Goal: Task Accomplishment & Management: Use online tool/utility

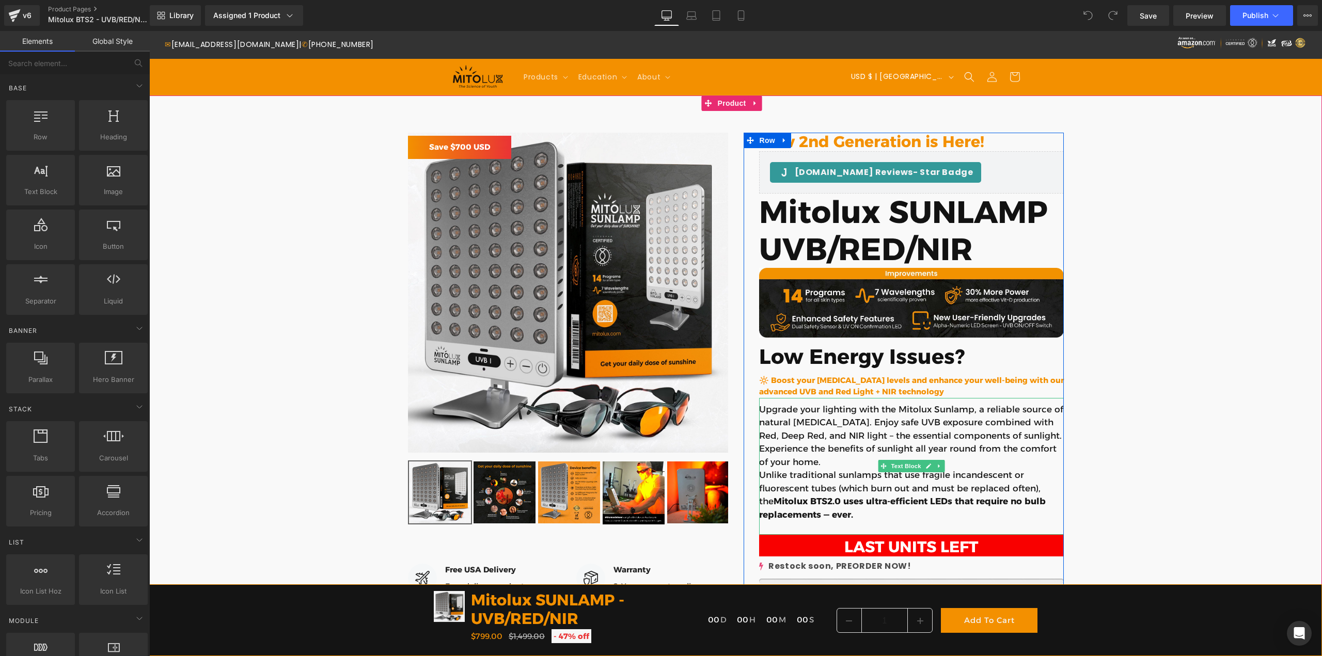
scroll to position [155, 0]
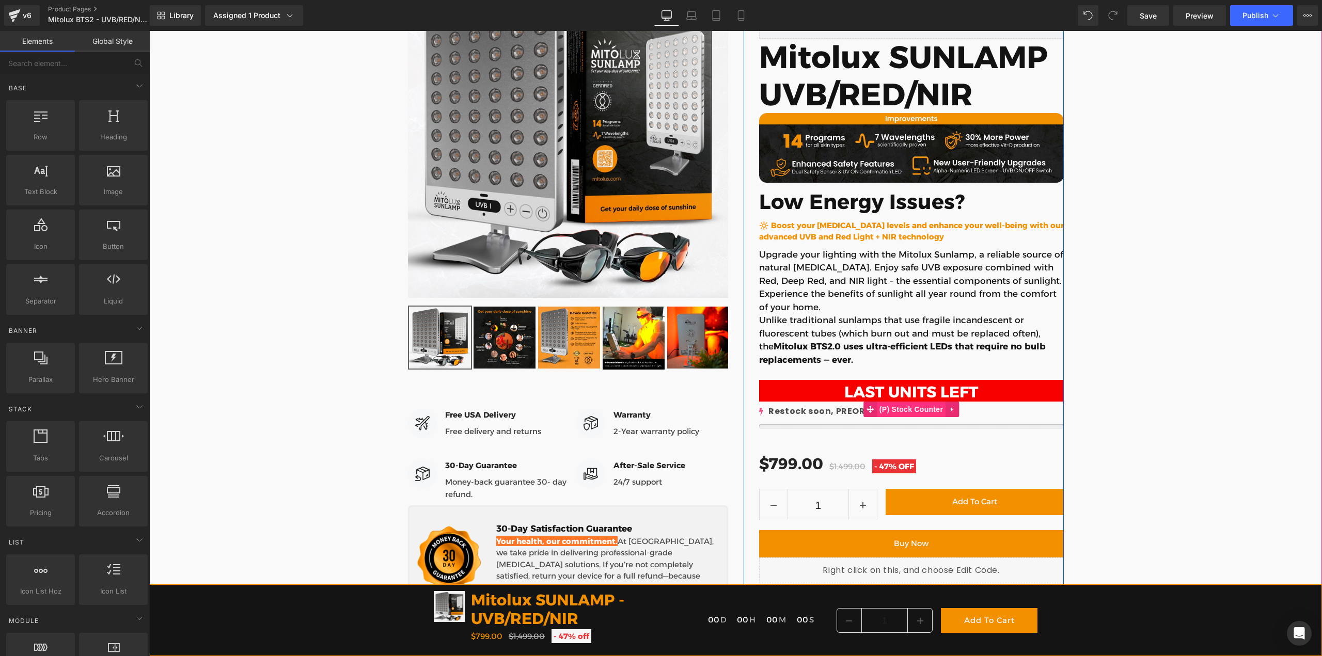
click at [903, 411] on span "(P) Stock Counter" at bounding box center [911, 409] width 69 height 15
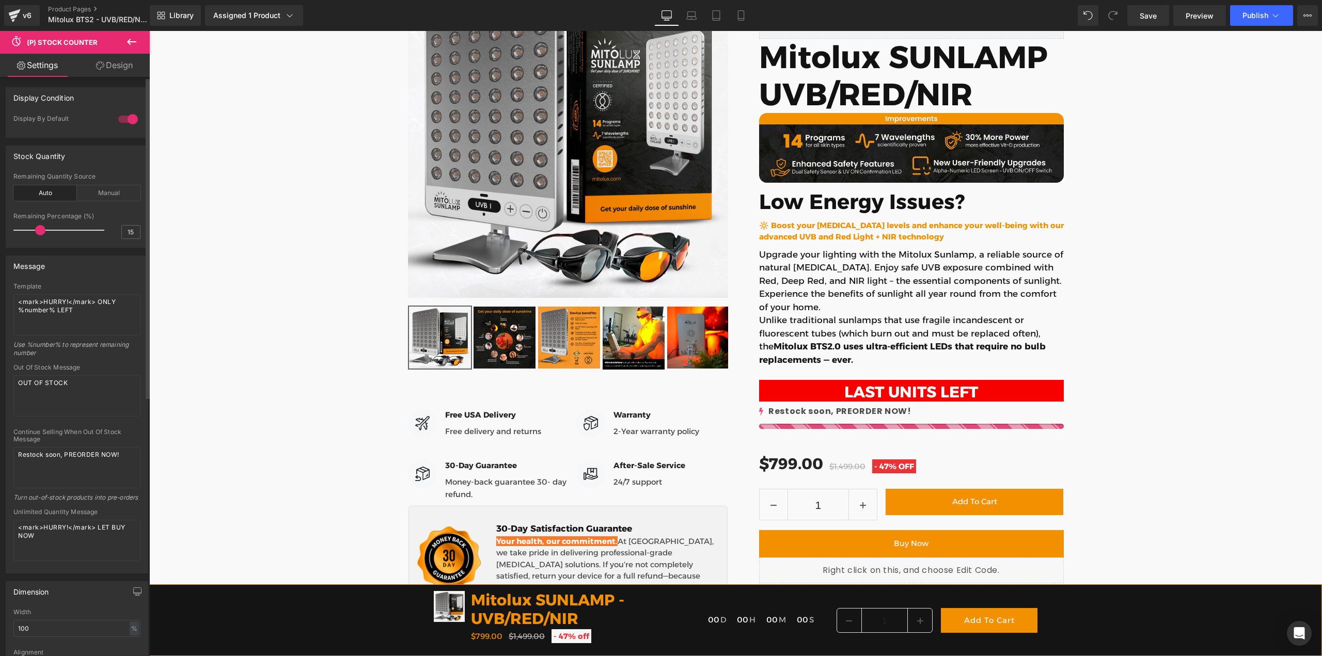
drag, startPoint x: 30, startPoint y: 231, endPoint x: 40, endPoint y: 231, distance: 9.8
click at [40, 231] on span at bounding box center [40, 230] width 10 height 10
click at [75, 462] on textarea "Restock soon, PREORDER NOW!" at bounding box center [76, 467] width 127 height 41
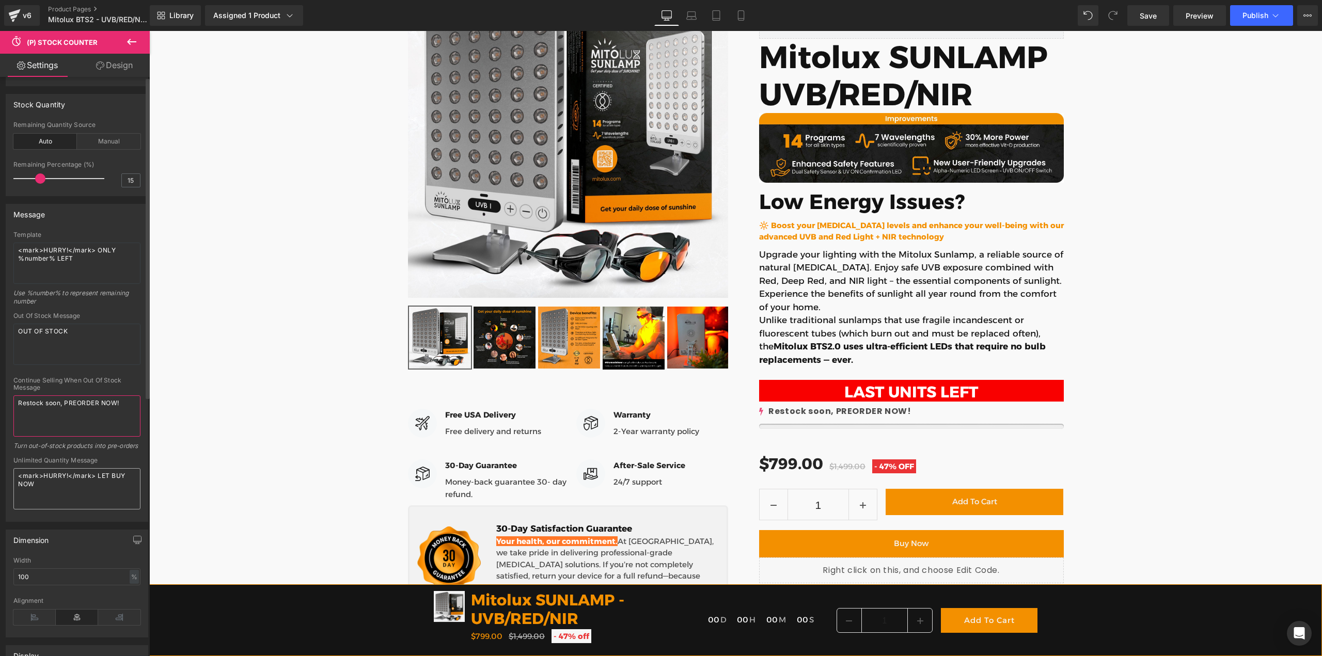
scroll to position [0, 0]
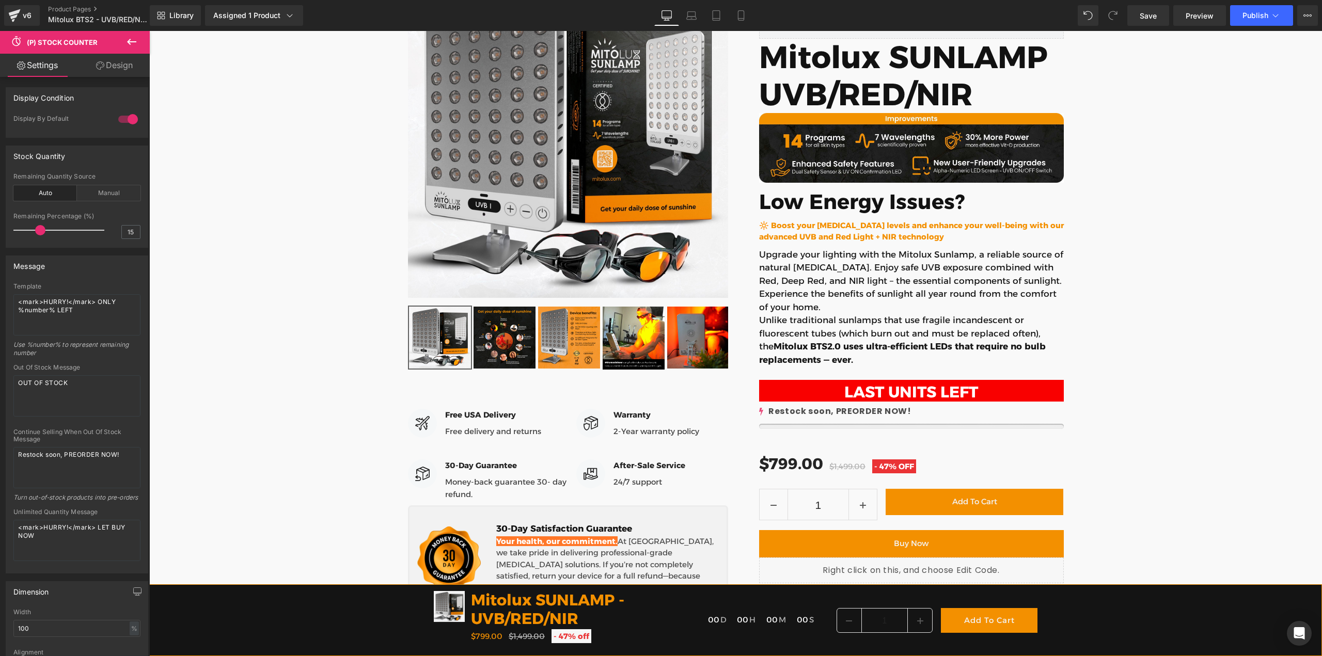
drag, startPoint x: 105, startPoint y: 61, endPoint x: 83, endPoint y: 87, distance: 34.5
click at [105, 61] on link "Design" at bounding box center [114, 65] width 75 height 23
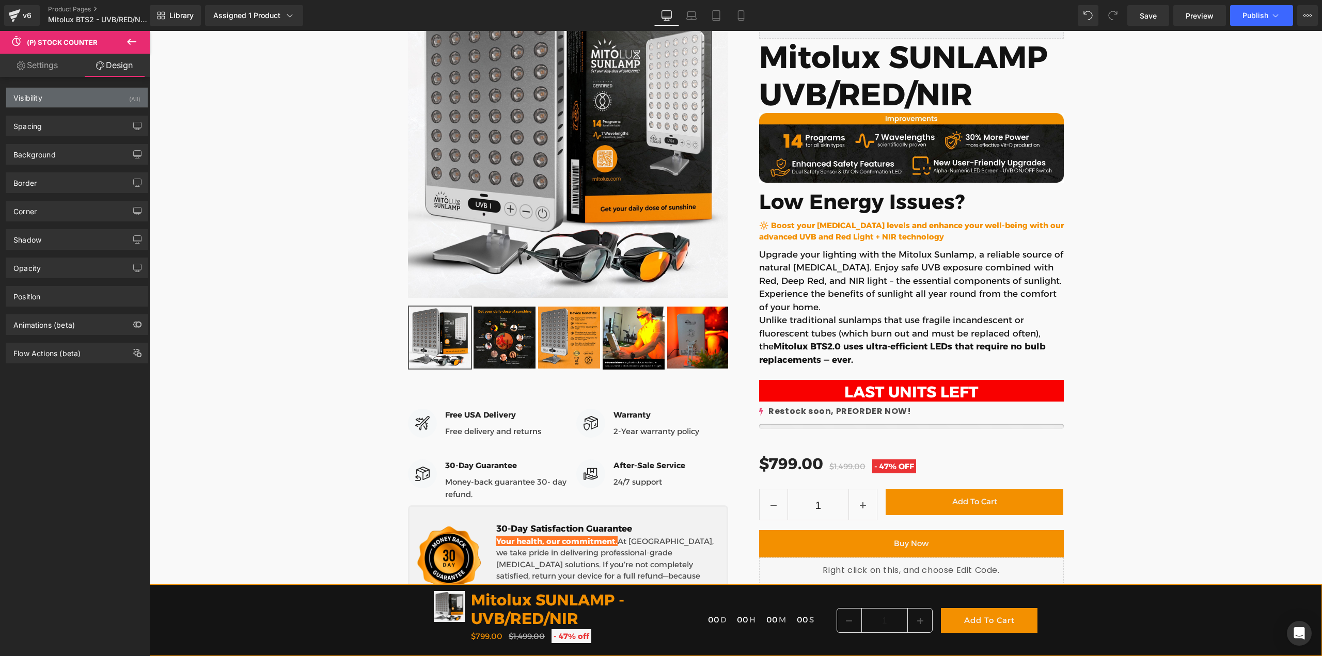
click at [53, 90] on div "Visibility (All)" at bounding box center [77, 98] width 142 height 20
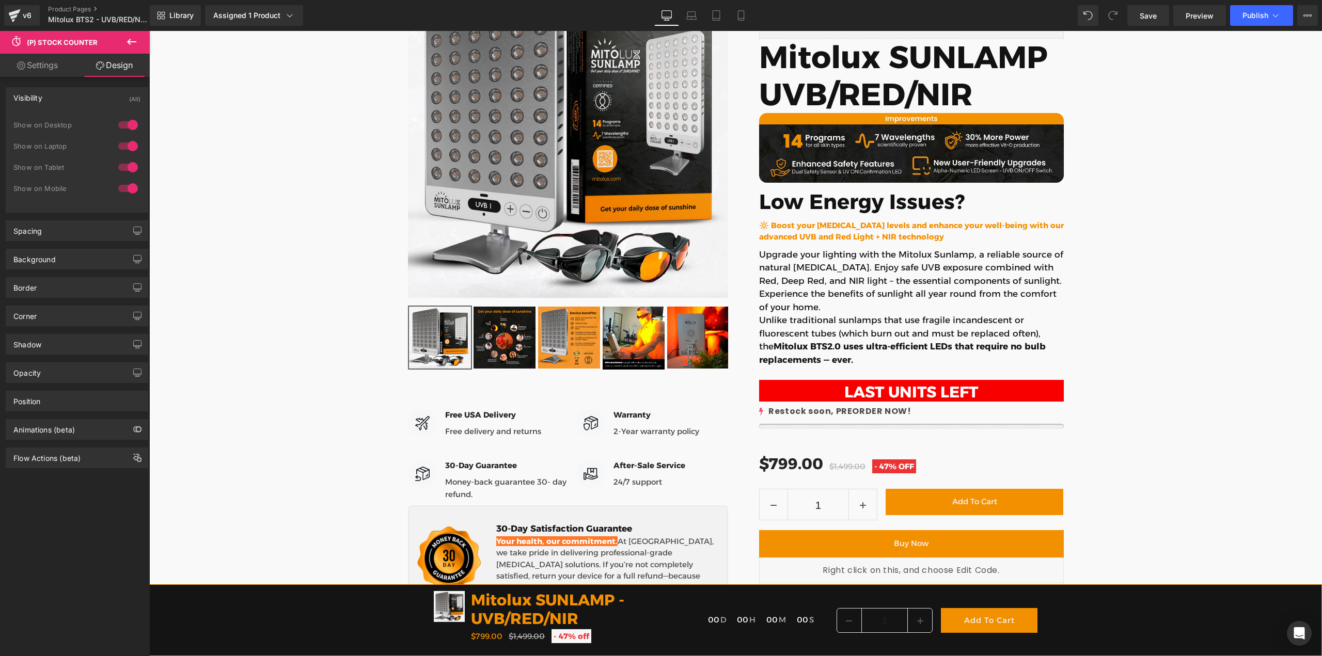
click at [53, 60] on link "Settings" at bounding box center [37, 65] width 75 height 23
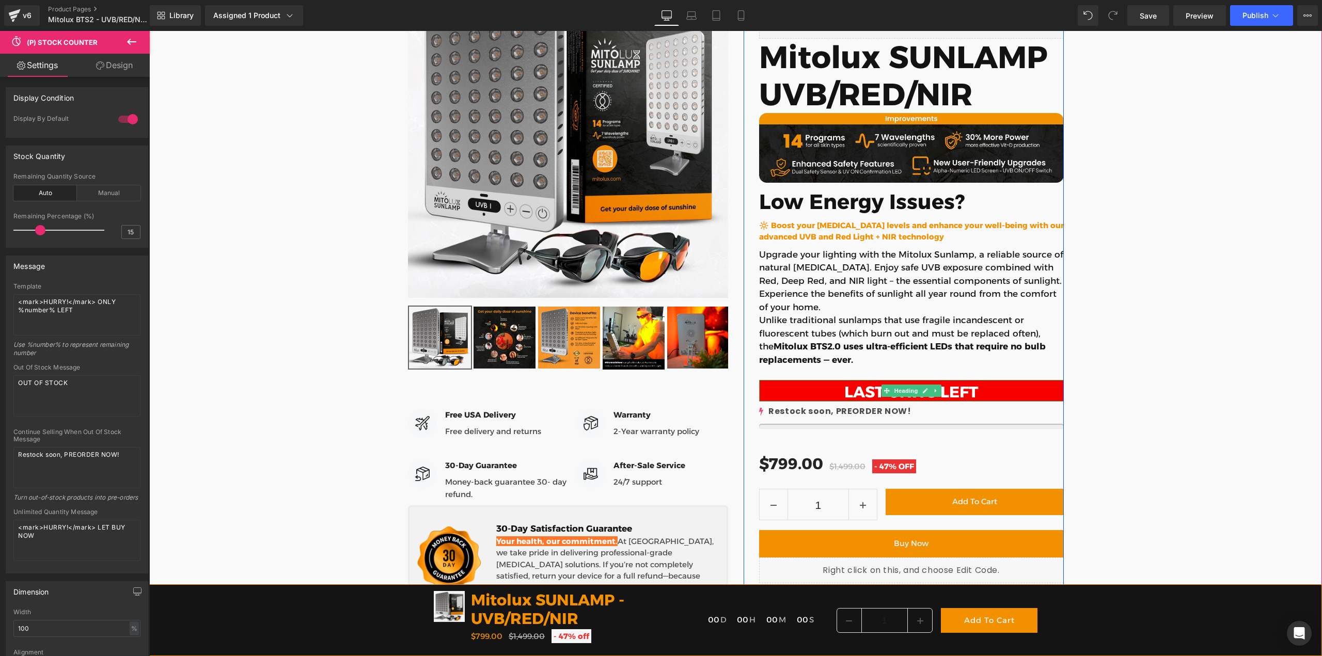
click at [896, 394] on span "Heading" at bounding box center [906, 391] width 28 height 12
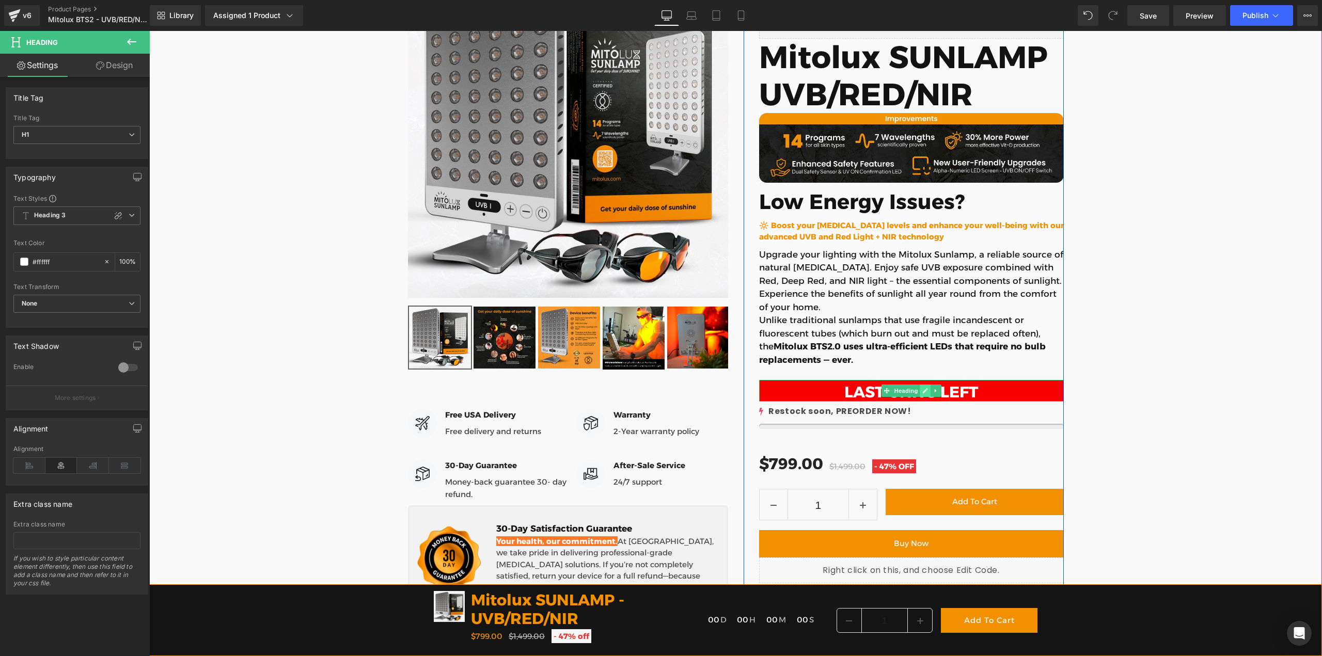
click at [923, 390] on icon at bounding box center [925, 390] width 5 height 5
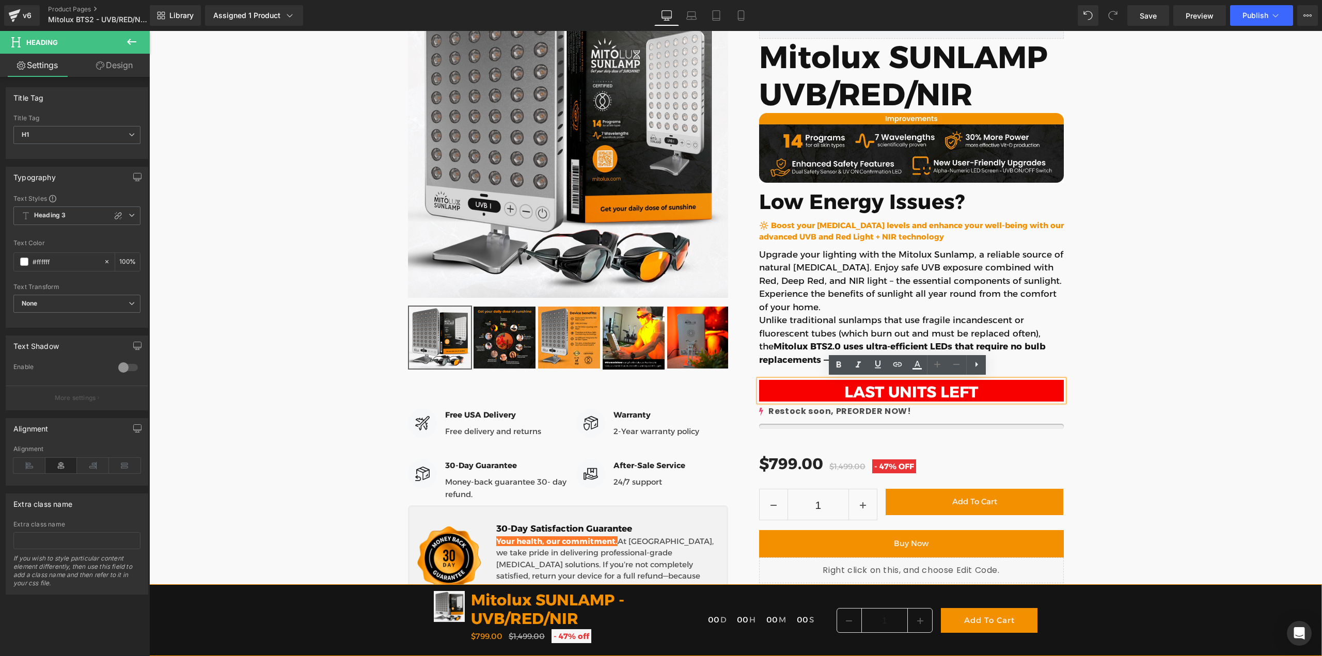
click at [899, 389] on h1 "LAST UNITS LEFT" at bounding box center [911, 392] width 305 height 19
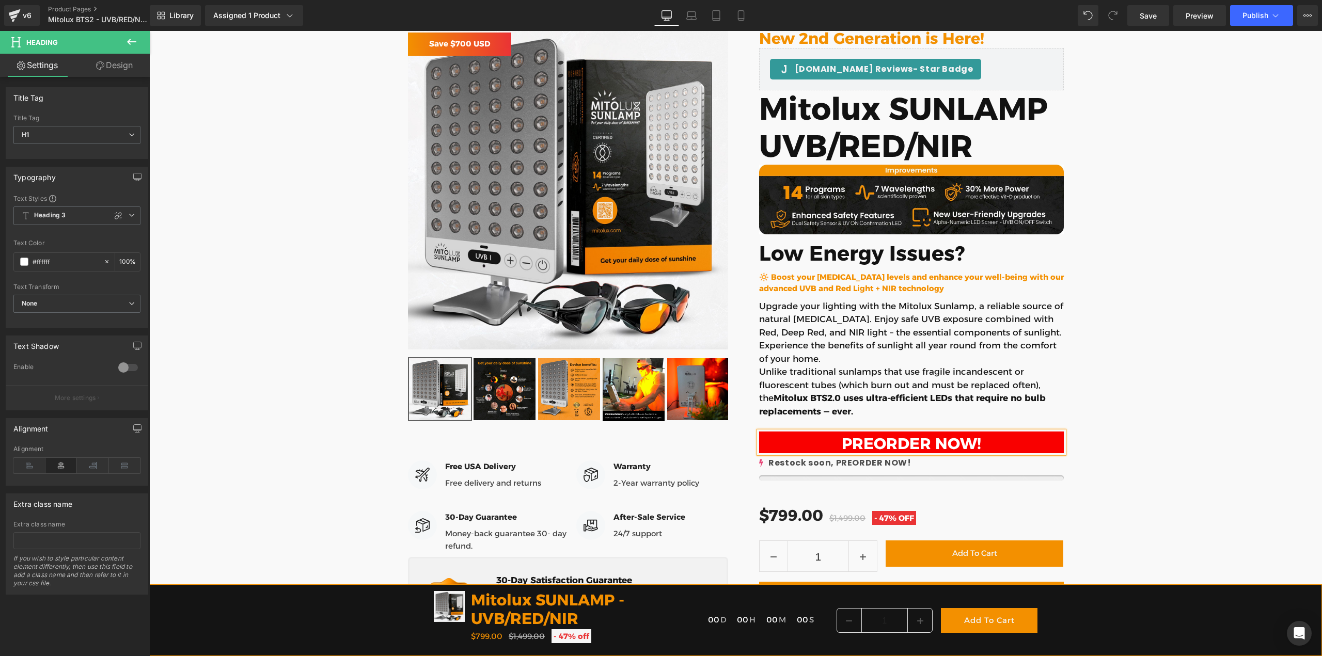
scroll to position [155, 0]
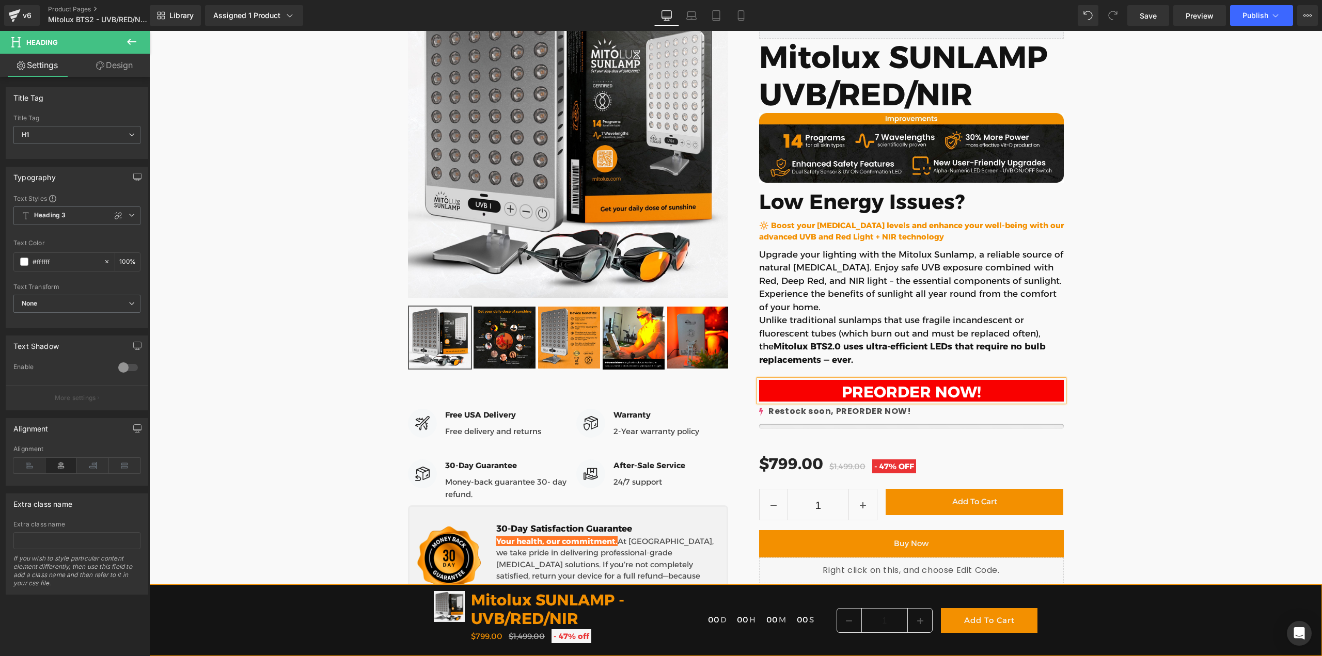
click at [1167, 472] on div "Judge.me Reviews - Star Badge Judge.me Reviews New 2nd Generation is Here! Head…" at bounding box center [735, 445] width 1173 height 966
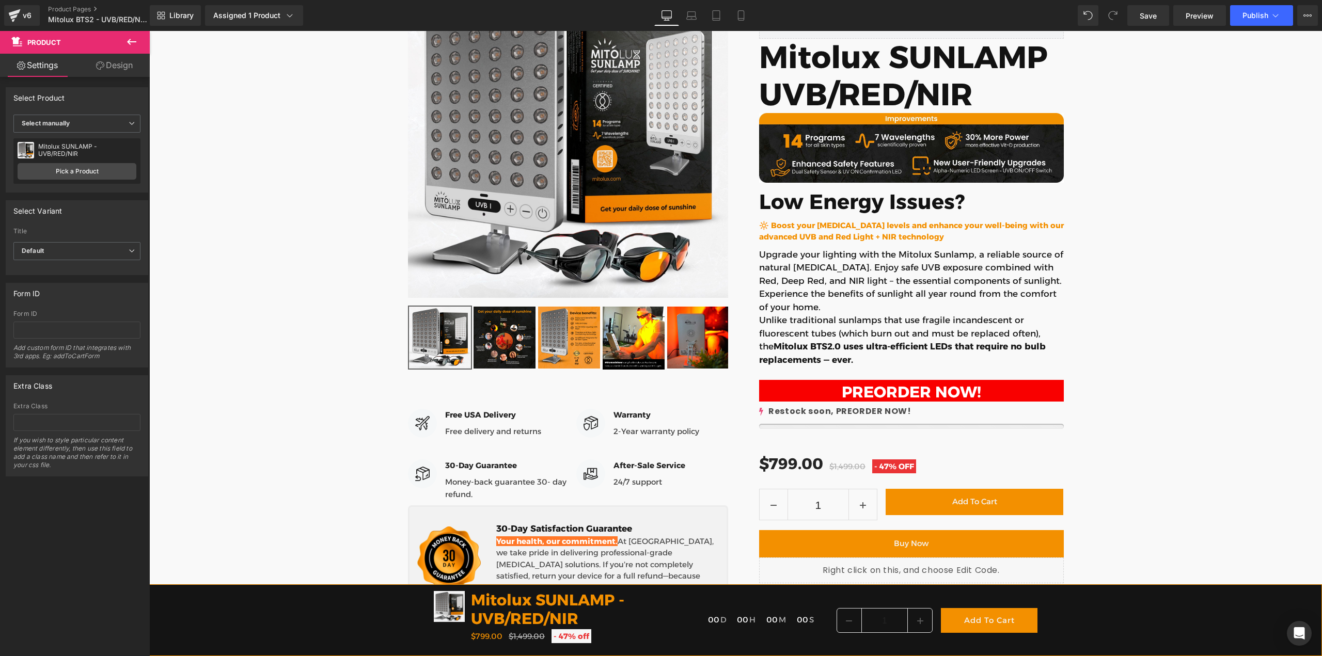
click at [967, 416] on div "Restock soon, PREORDER NOW!" at bounding box center [911, 411] width 305 height 15
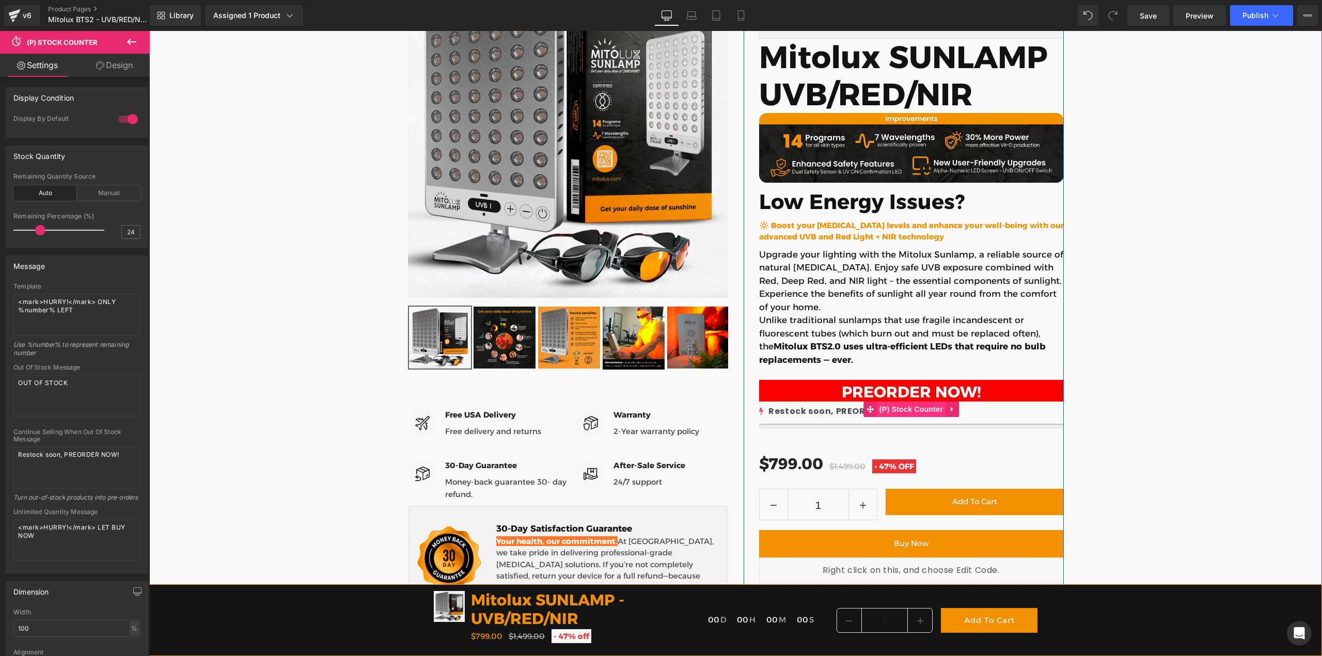
click at [919, 411] on span "(P) Stock Counter" at bounding box center [911, 409] width 69 height 15
click at [950, 409] on icon at bounding box center [952, 409] width 7 height 8
click at [1026, 407] on div "Restock soon, PREORDER NOW!" at bounding box center [911, 411] width 305 height 15
click at [816, 413] on div "Restock soon, PREORDER NOW!" at bounding box center [911, 411] width 305 height 15
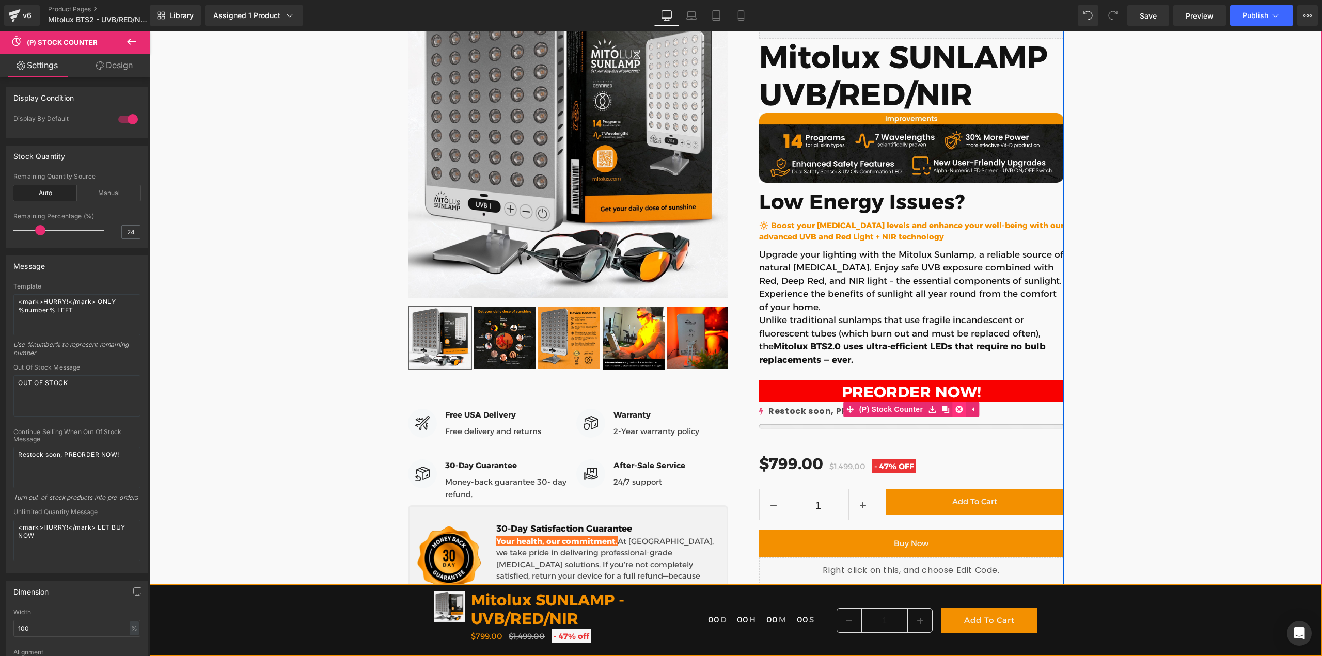
click at [955, 406] on icon at bounding box center [958, 409] width 7 height 7
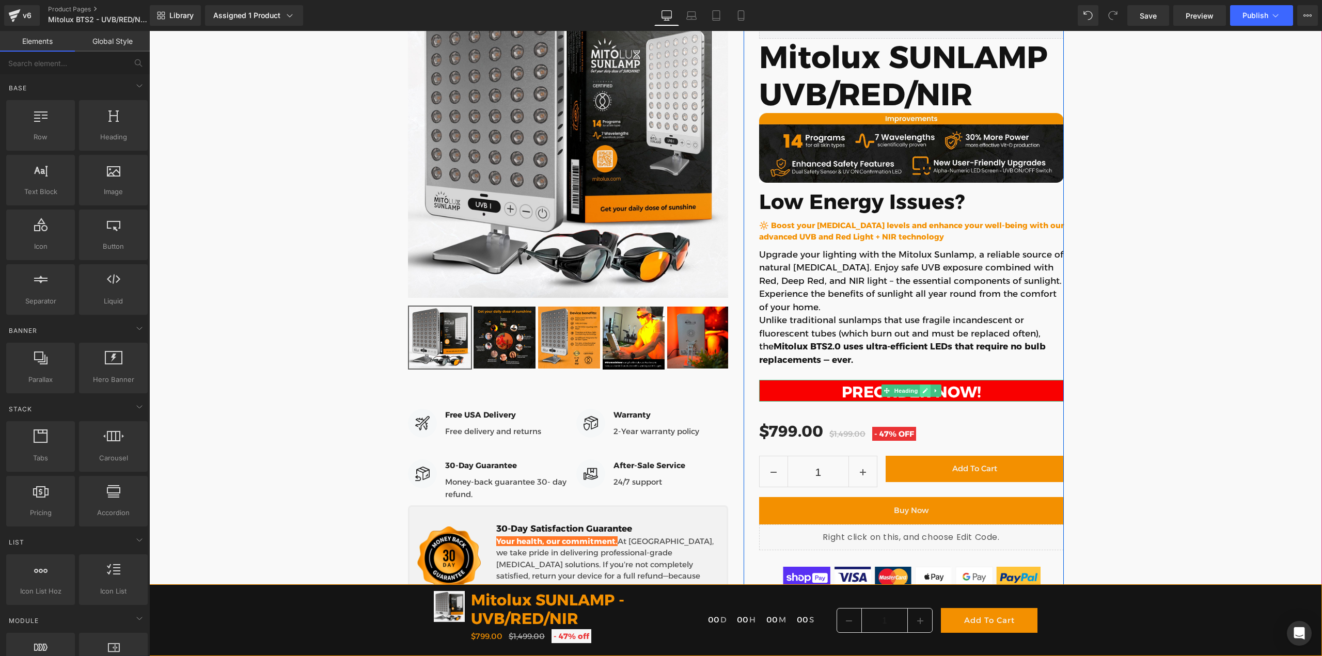
click at [923, 390] on icon at bounding box center [925, 390] width 5 height 5
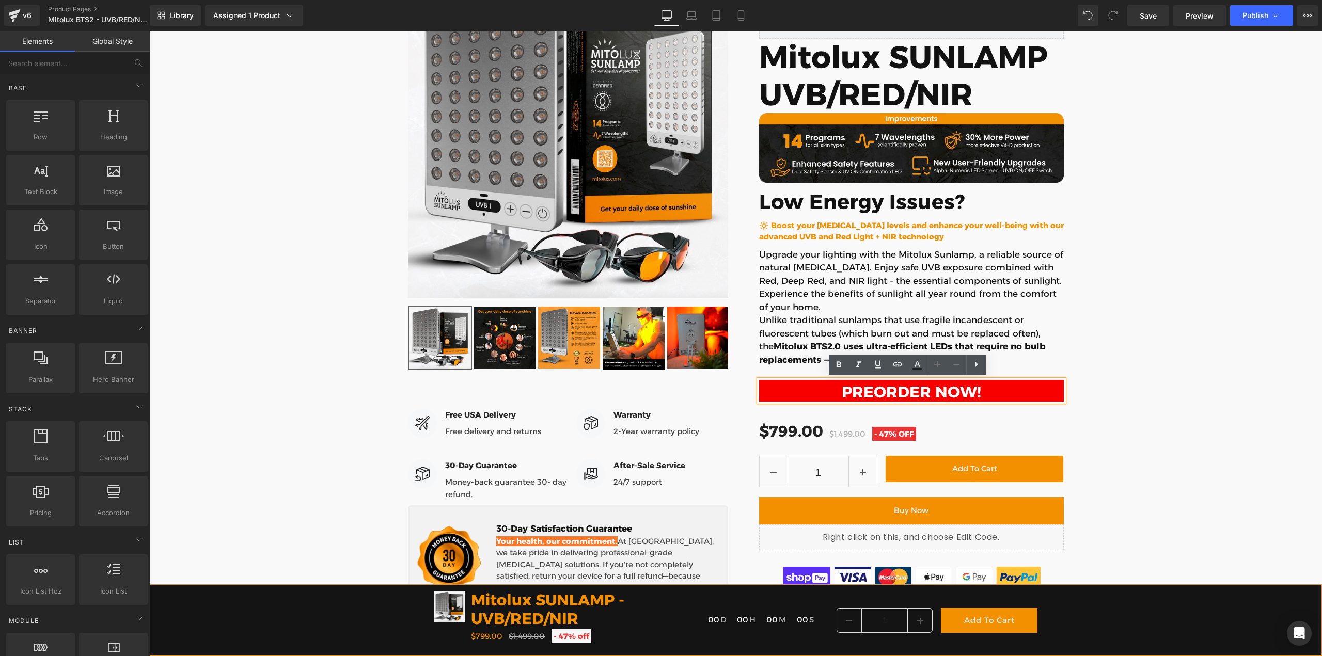
click at [1175, 406] on div "Judge.me Reviews - Star Badge Judge.me Reviews New 2nd Generation is Here! Head…" at bounding box center [735, 428] width 1173 height 933
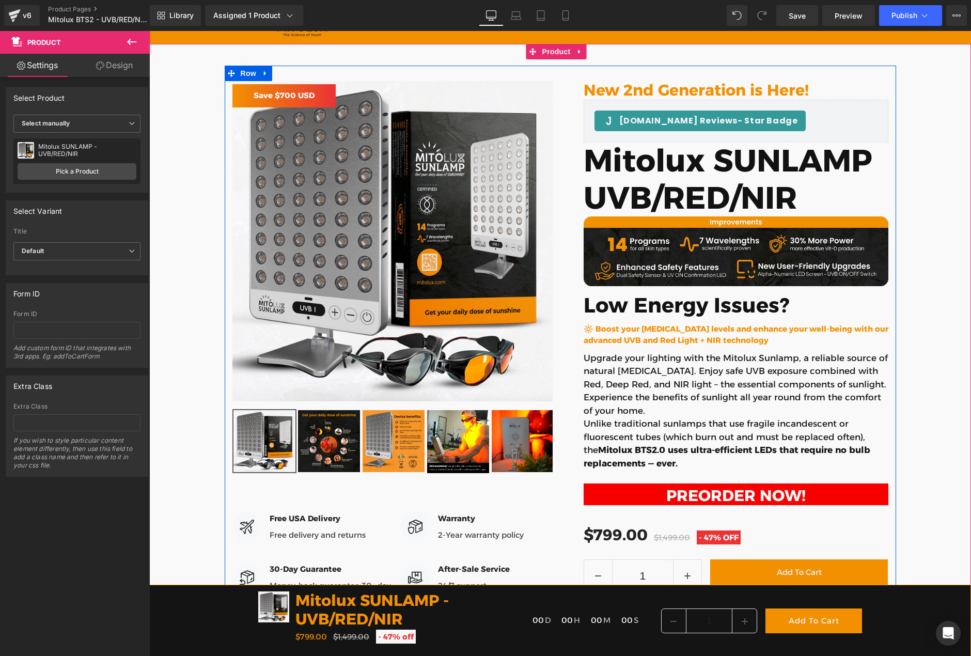
scroll to position [103, 0]
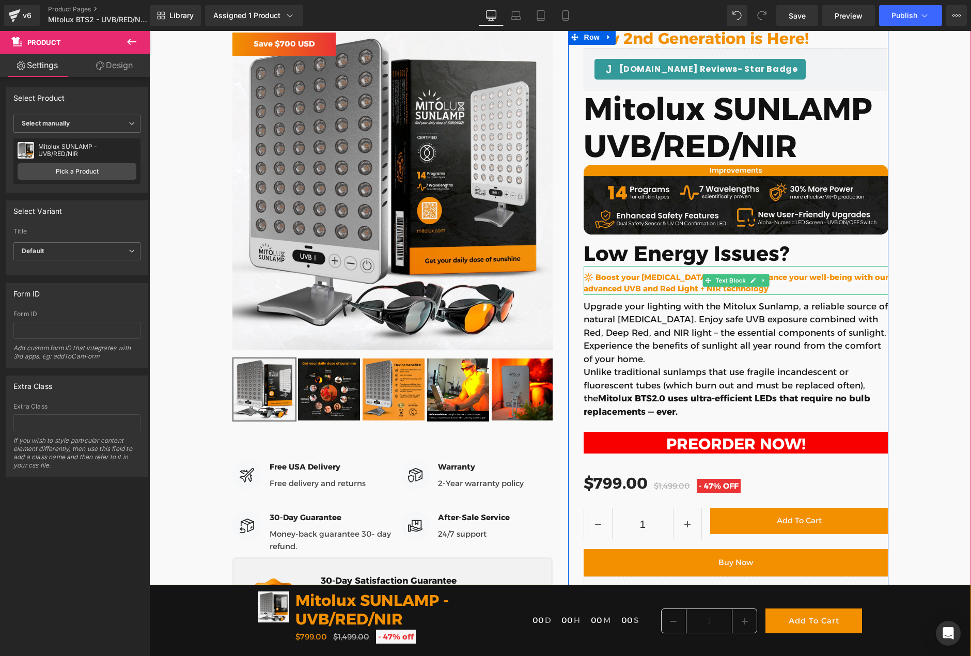
click at [610, 282] on p "🔆 Boost your Vitamin D levels and enhance your well-being with our advanced UVB…" at bounding box center [736, 283] width 305 height 23
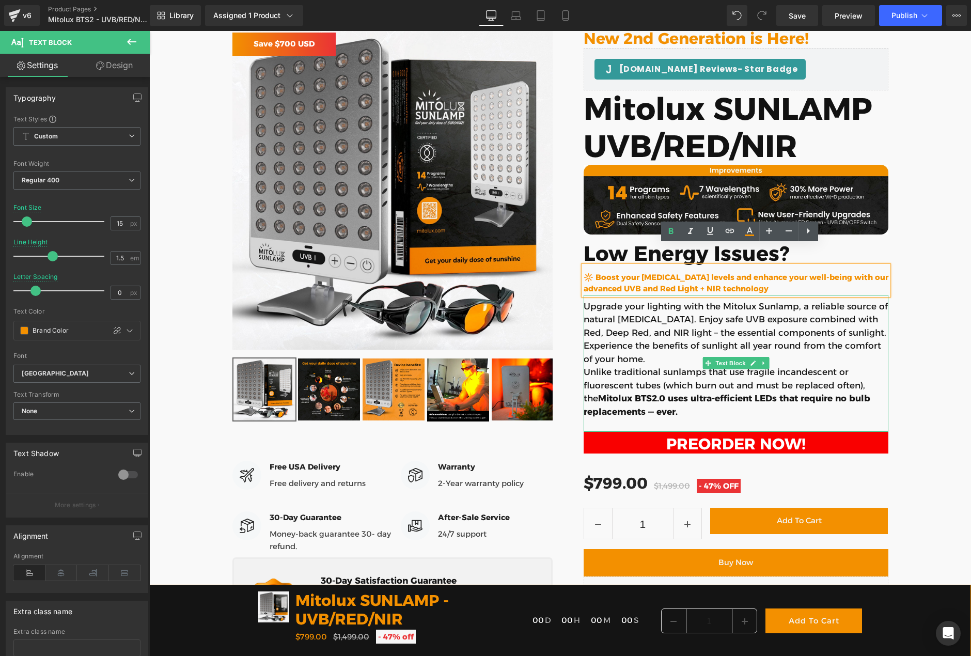
click at [637, 332] on p "Upgrade your lighting with the Mitolux Sunlamp, a reliable source of natural Vi…" at bounding box center [736, 333] width 305 height 66
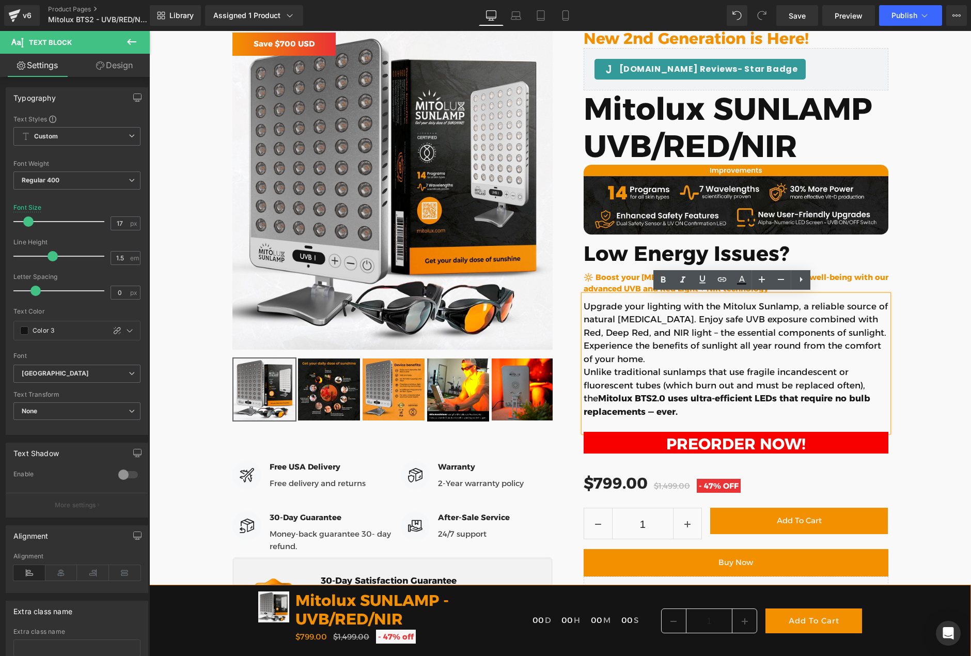
click at [664, 328] on p "Upgrade your lighting with the Mitolux Sunlamp, a reliable source of natural Vi…" at bounding box center [736, 333] width 305 height 66
click at [622, 306] on p "Upgrade your lighting with the Mitolux Sunlamp, a reliable source of natural Vi…" at bounding box center [736, 333] width 305 height 66
click at [629, 279] on b "🔆 Boost your Vitamin D levels and enhance your well-being with our advanced UVB…" at bounding box center [736, 283] width 305 height 22
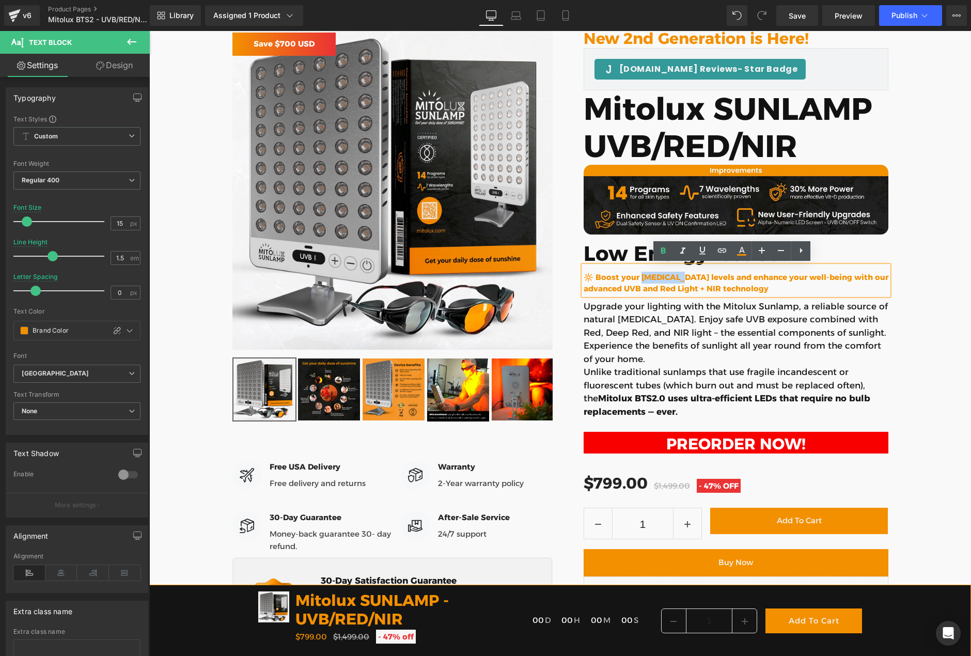
drag, startPoint x: 641, startPoint y: 276, endPoint x: 675, endPoint y: 276, distance: 34.1
click at [675, 276] on b "🔆 Boost your Vitamin D levels and enhance your well-being with our advanced UVB…" at bounding box center [736, 283] width 305 height 22
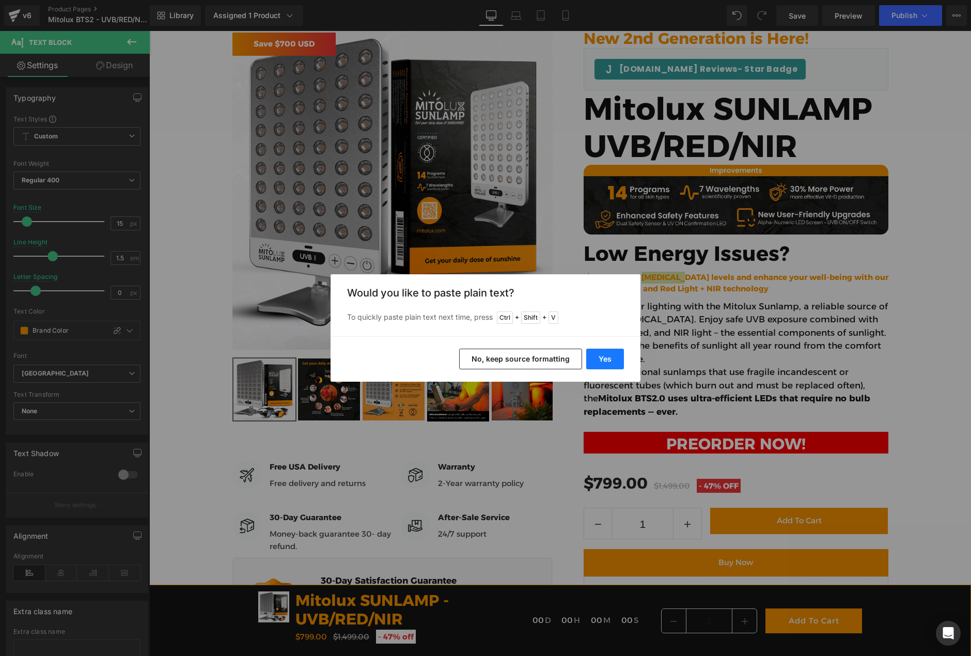
click at [601, 363] on button "Yes" at bounding box center [605, 359] width 38 height 21
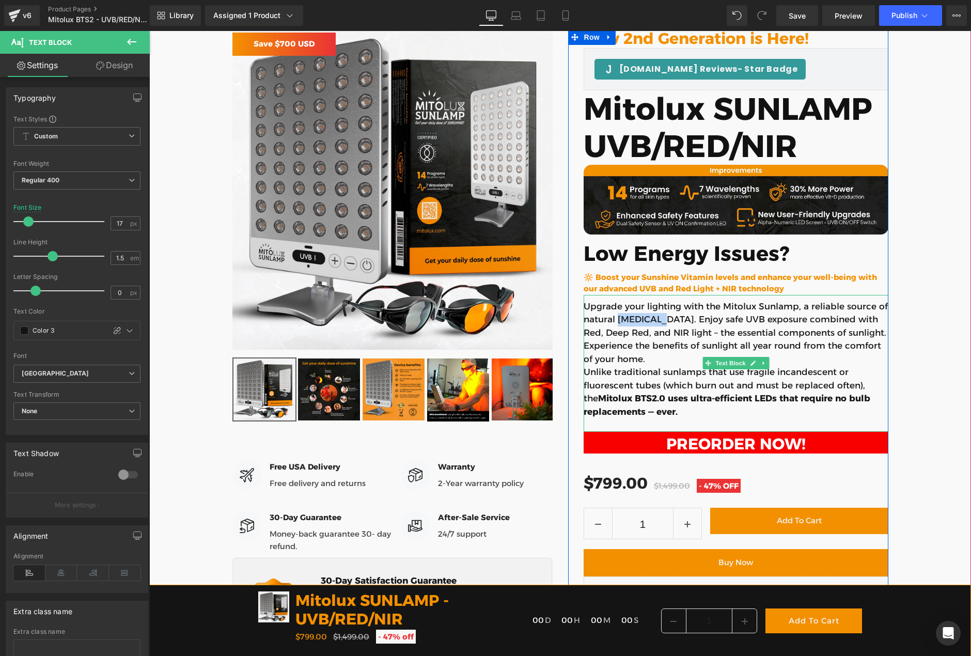
drag, startPoint x: 612, startPoint y: 317, endPoint x: 655, endPoint y: 317, distance: 42.9
click at [655, 317] on p "Upgrade your lighting with the Mitolux Sunlamp, a reliable source of natural Vi…" at bounding box center [736, 333] width 305 height 66
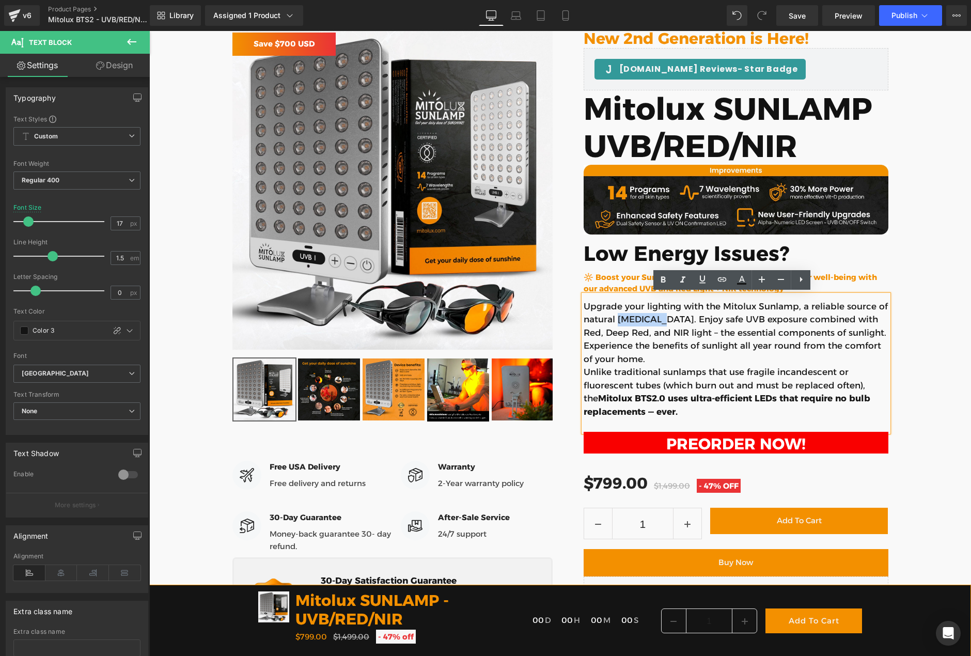
paste div
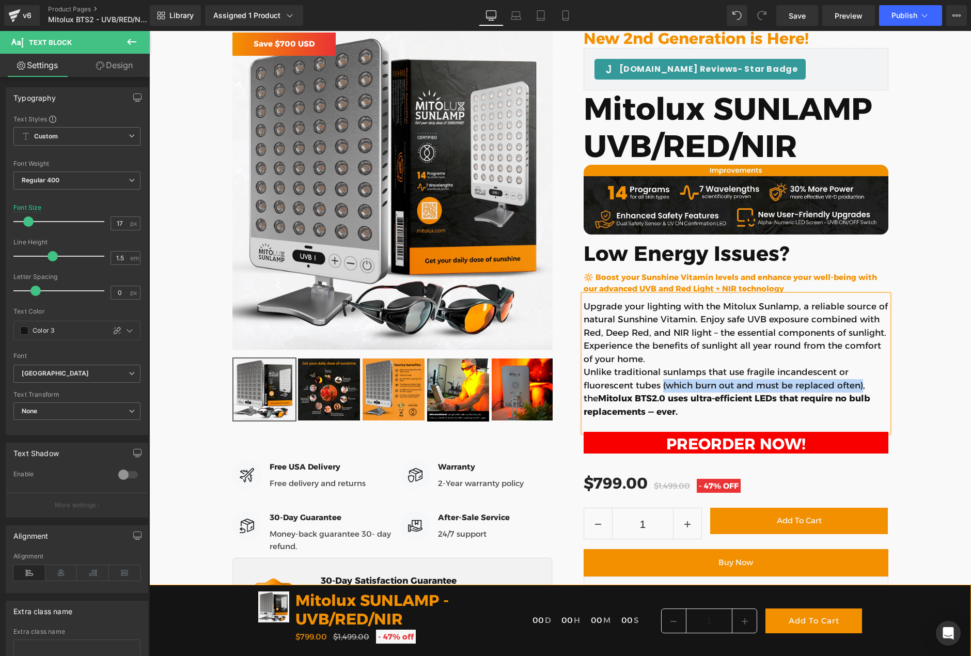
drag, startPoint x: 657, startPoint y: 386, endPoint x: 853, endPoint y: 385, distance: 196.2
click at [853, 385] on p "Unlike traditional sunlamps that use fragile incandescent or fluorescent tubes …" at bounding box center [736, 392] width 305 height 53
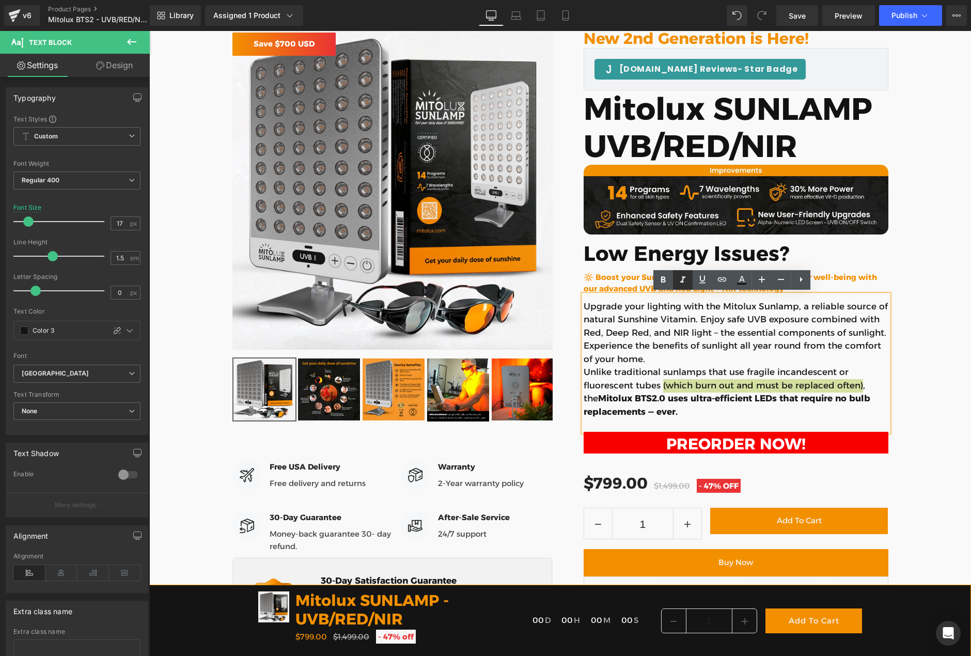
click at [684, 279] on icon at bounding box center [683, 280] width 12 height 12
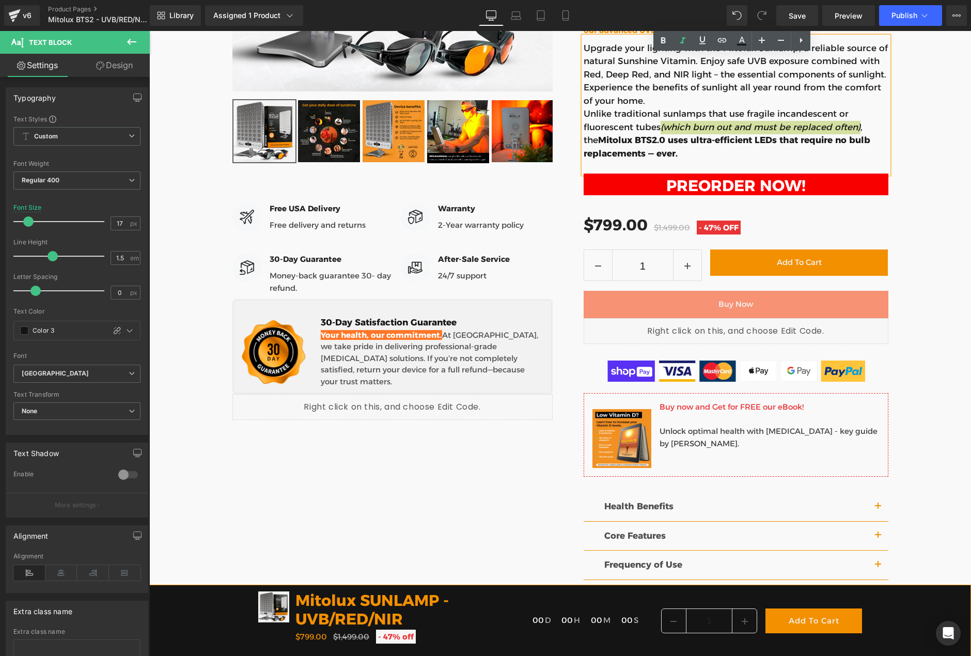
scroll to position [413, 0]
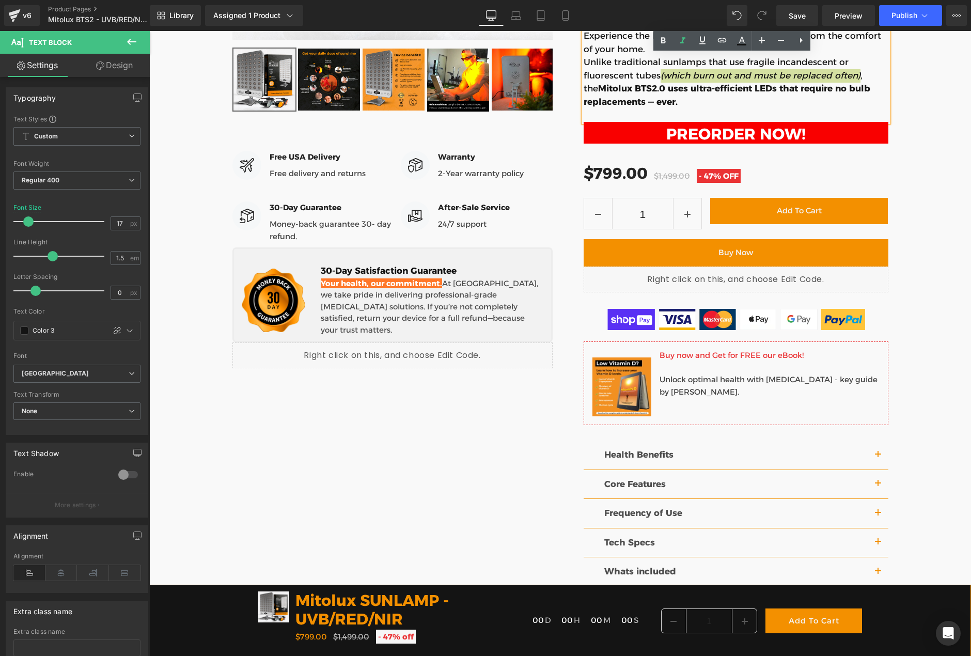
click at [747, 272] on div "Liquid" at bounding box center [736, 279] width 305 height 26
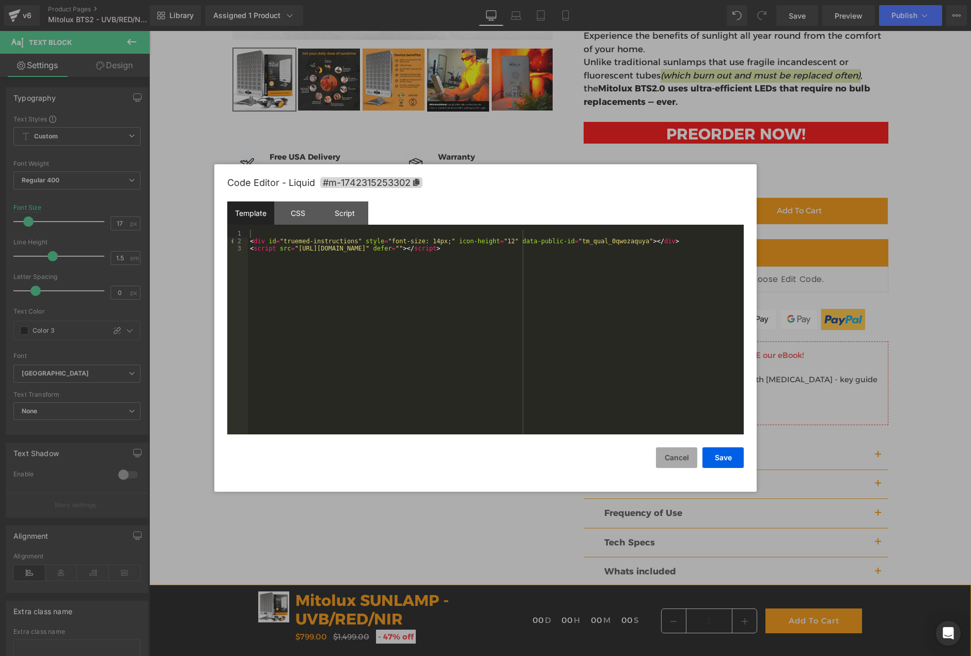
click at [684, 456] on button "Cancel" at bounding box center [676, 457] width 41 height 21
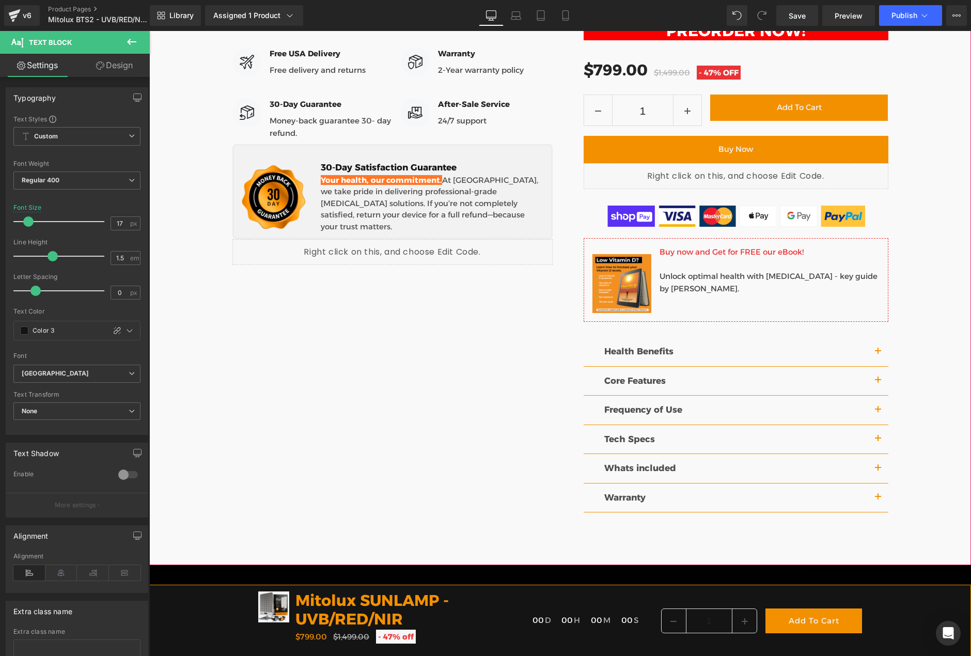
scroll to position [568, 0]
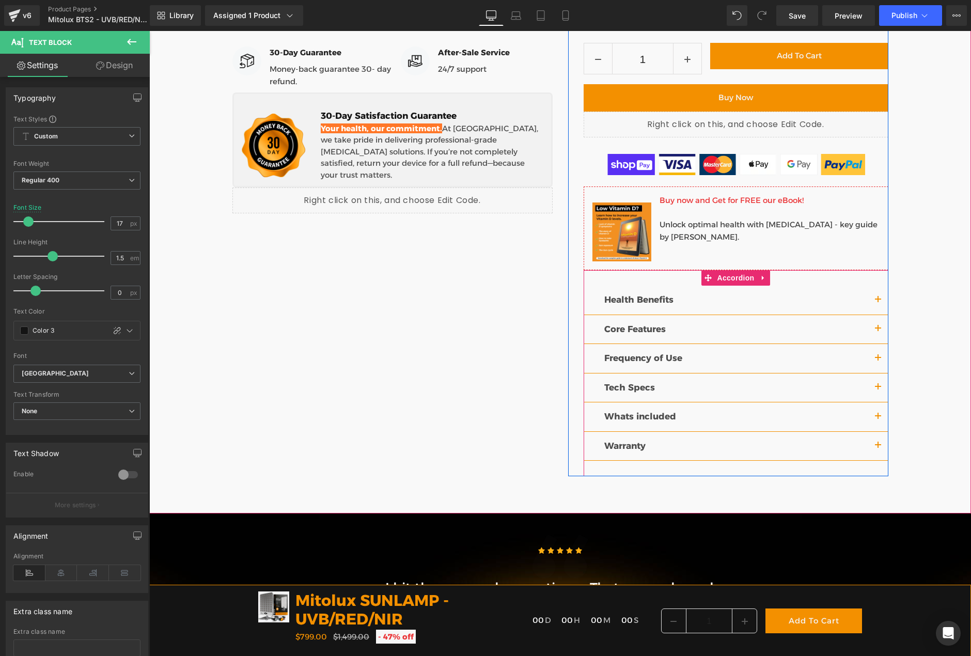
click at [870, 300] on button "button" at bounding box center [878, 300] width 21 height 29
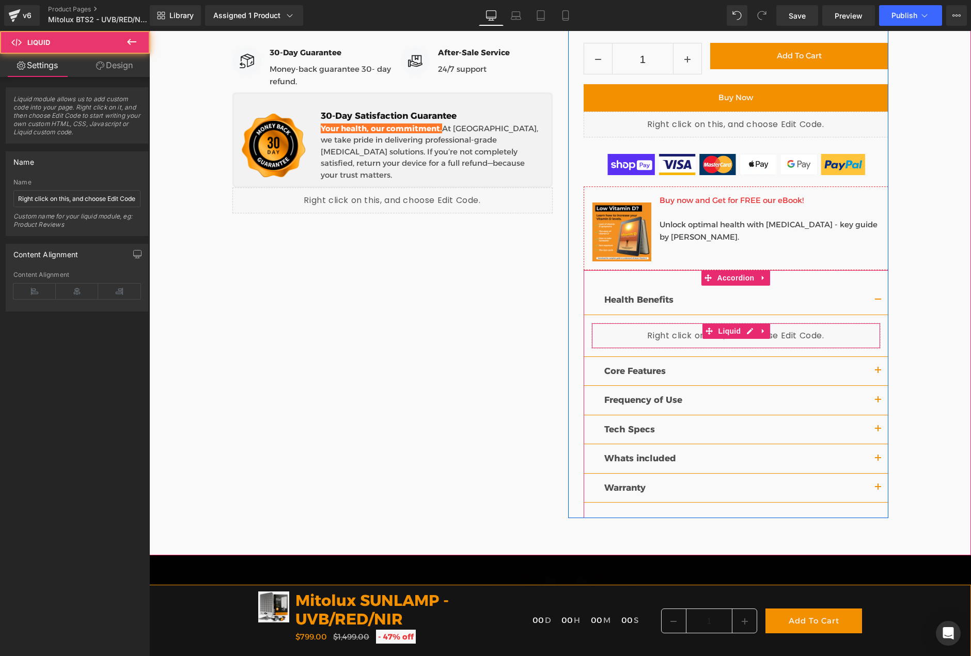
click at [779, 337] on div "Liquid" at bounding box center [735, 336] width 289 height 26
click at [744, 327] on div "Liquid" at bounding box center [735, 336] width 289 height 26
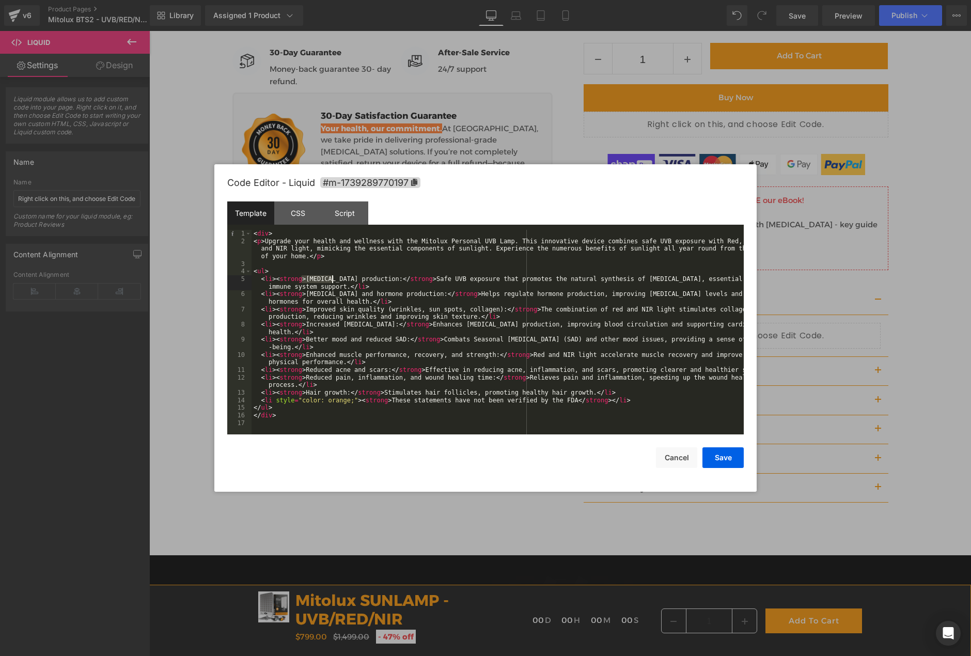
drag, startPoint x: 302, startPoint y: 278, endPoint x: 333, endPoint y: 277, distance: 30.5
click at [333, 277] on div "< div > < p > Upgrade your health and wellness with the Mitolux Personal UVB La…" at bounding box center [498, 339] width 492 height 219
drag, startPoint x: 626, startPoint y: 279, endPoint x: 655, endPoint y: 278, distance: 28.4
click at [655, 278] on div "< div > < p > Upgrade your health and wellness with the Mitolux Personal UVB La…" at bounding box center [498, 339] width 492 height 219
click at [712, 453] on button "Save" at bounding box center [722, 457] width 41 height 21
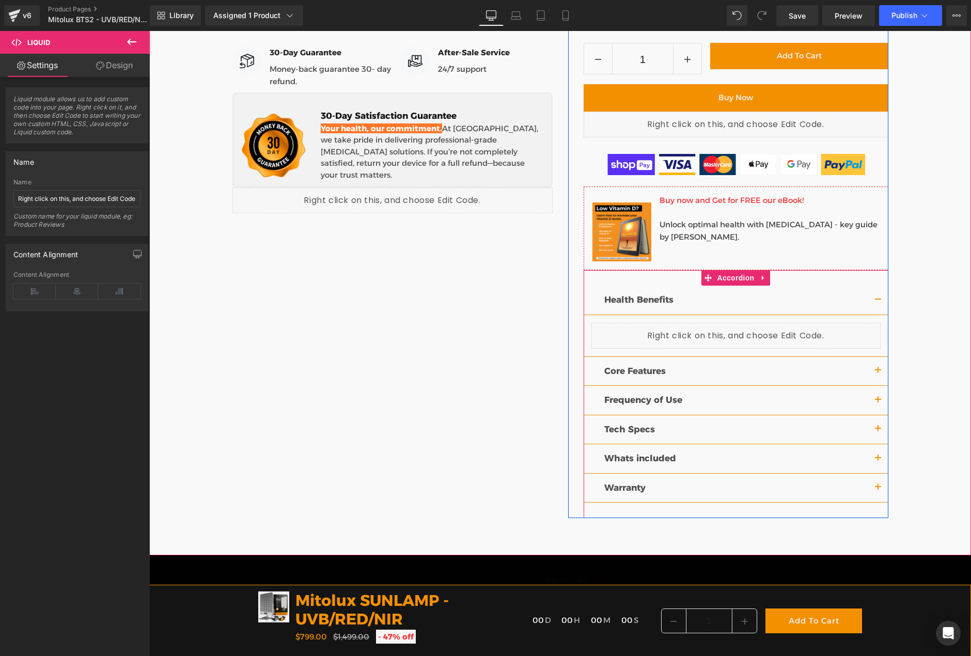
click at [875, 371] on button "button" at bounding box center [878, 371] width 21 height 29
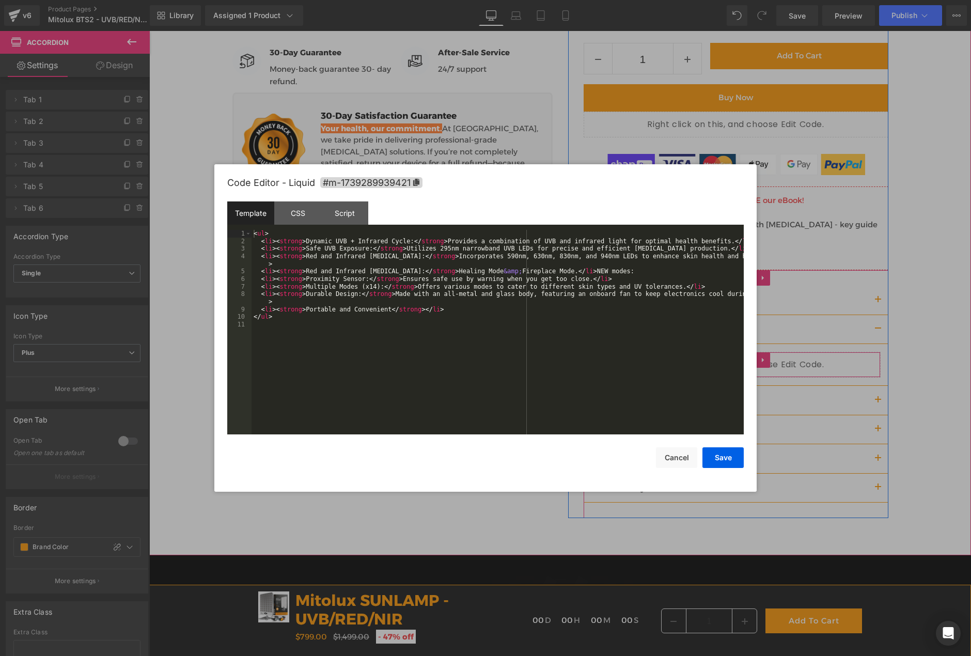
click at [748, 357] on div "Liquid" at bounding box center [735, 365] width 289 height 26
drag, startPoint x: 605, startPoint y: 249, endPoint x: 634, endPoint y: 246, distance: 29.7
click at [634, 246] on div "< ul > < li > < strong > Dynamic UVB + Infrared Cycle: </ strong > Provides a c…" at bounding box center [498, 339] width 492 height 219
type input "V"
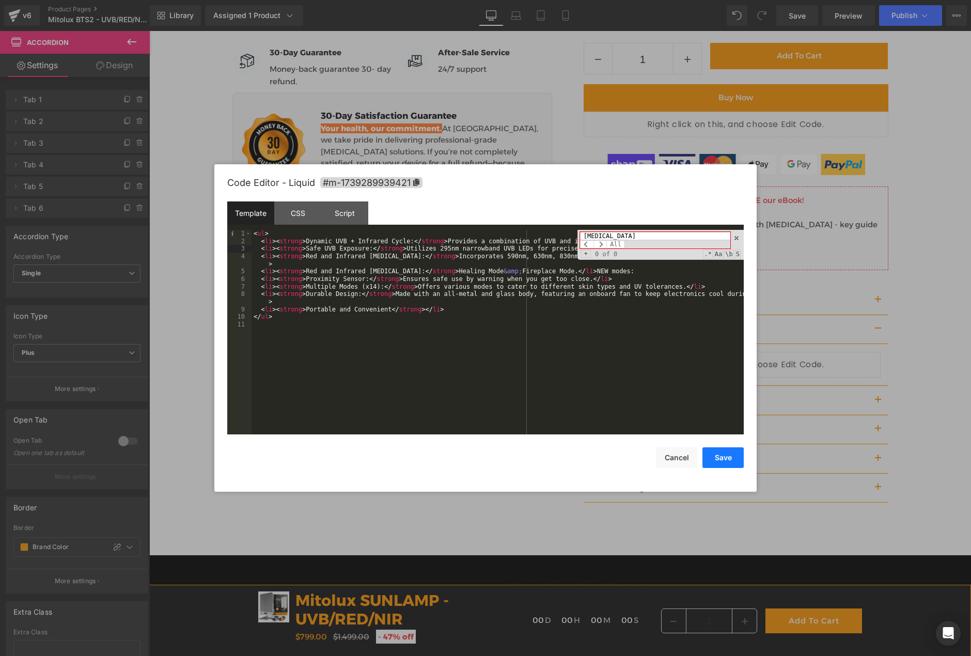
type input "vitamin d"
click at [713, 459] on button "Save" at bounding box center [722, 457] width 41 height 21
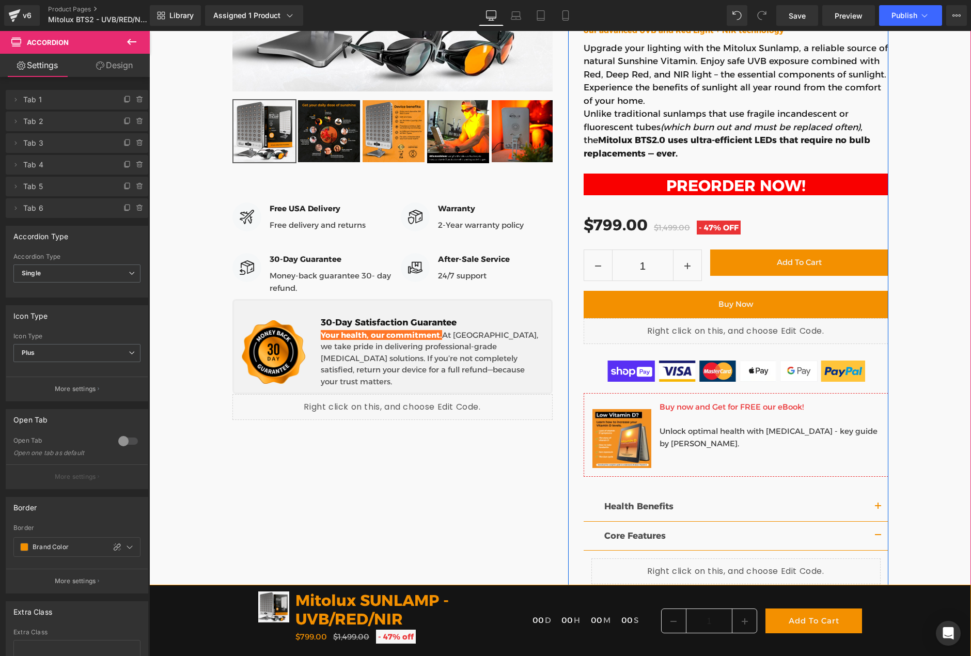
scroll to position [516, 0]
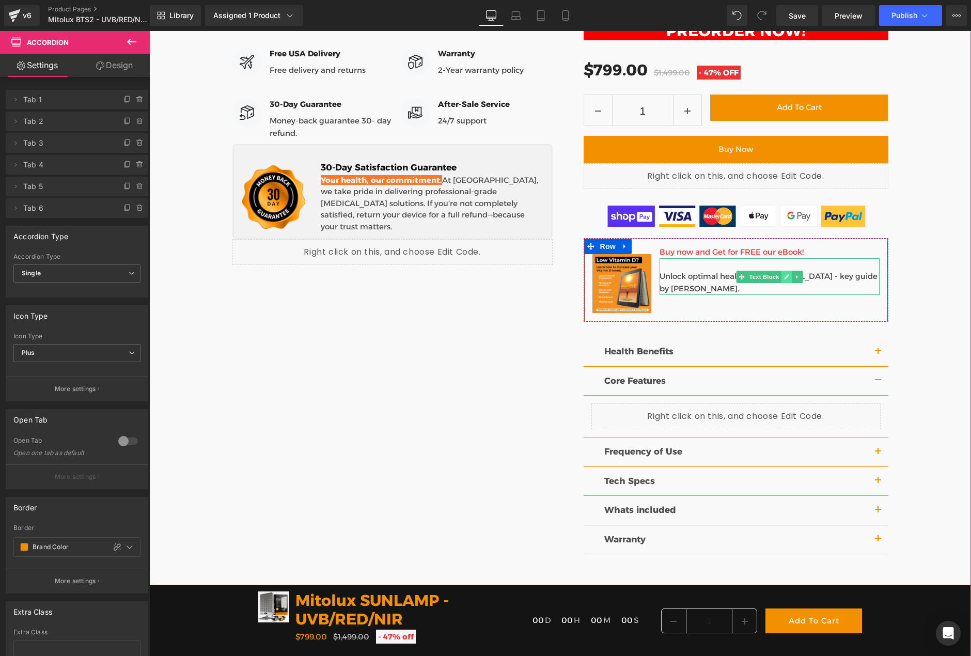
click at [784, 274] on icon at bounding box center [786, 276] width 5 height 5
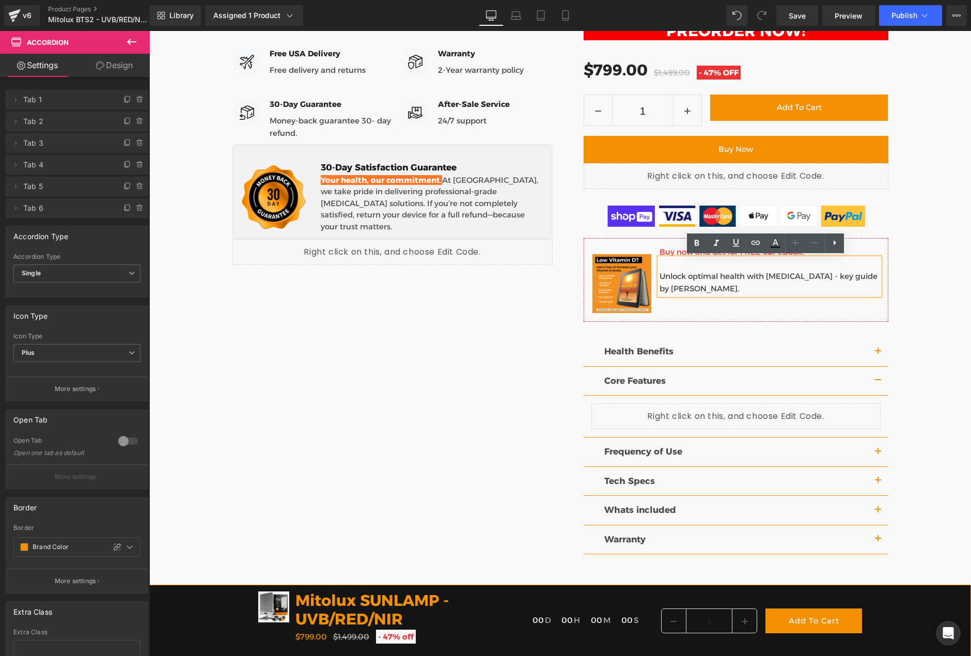
click at [779, 277] on p "Unlock optimal health with vitamin D - key guide by Guti." at bounding box center [769, 282] width 220 height 25
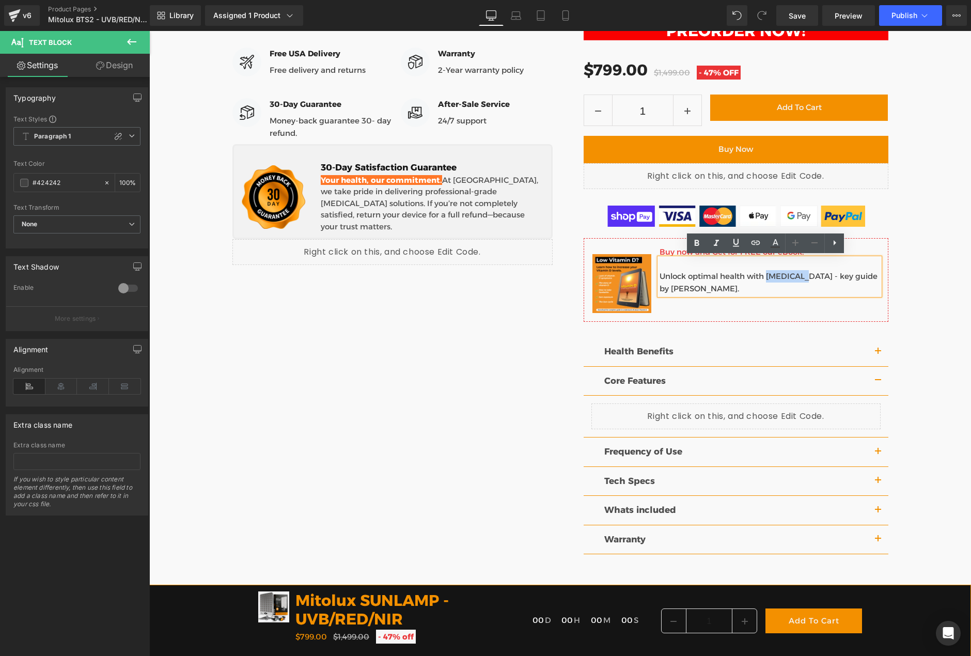
drag, startPoint x: 764, startPoint y: 276, endPoint x: 799, endPoint y: 274, distance: 35.7
click at [799, 274] on p "Unlock optimal health with vitamin D - key guide by Guti." at bounding box center [769, 282] width 220 height 25
paste div
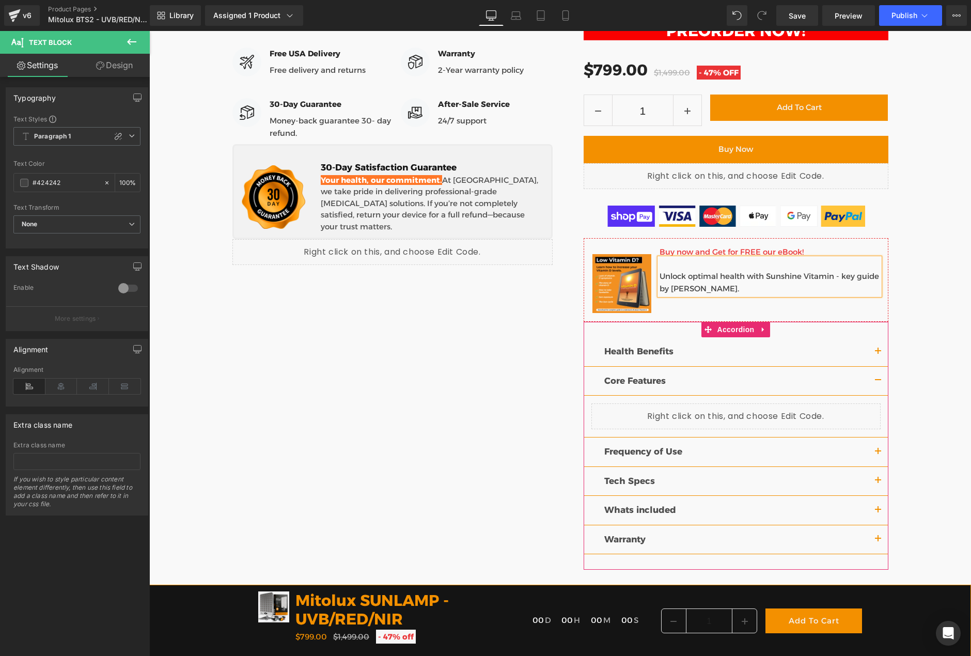
click at [878, 454] on span "button" at bounding box center [878, 454] width 0 height 0
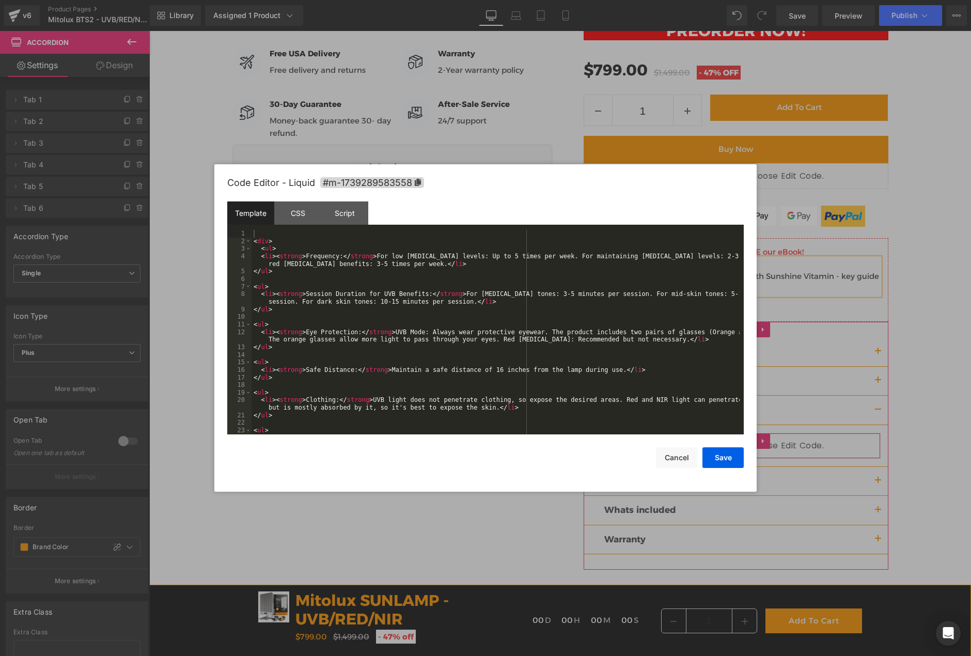
click at [746, 437] on div "Liquid" at bounding box center [735, 446] width 289 height 26
click at [617, 322] on div "< div > < ul > < li > < strong > Frequency: </ strong > For low vitamin D level…" at bounding box center [496, 347] width 488 height 235
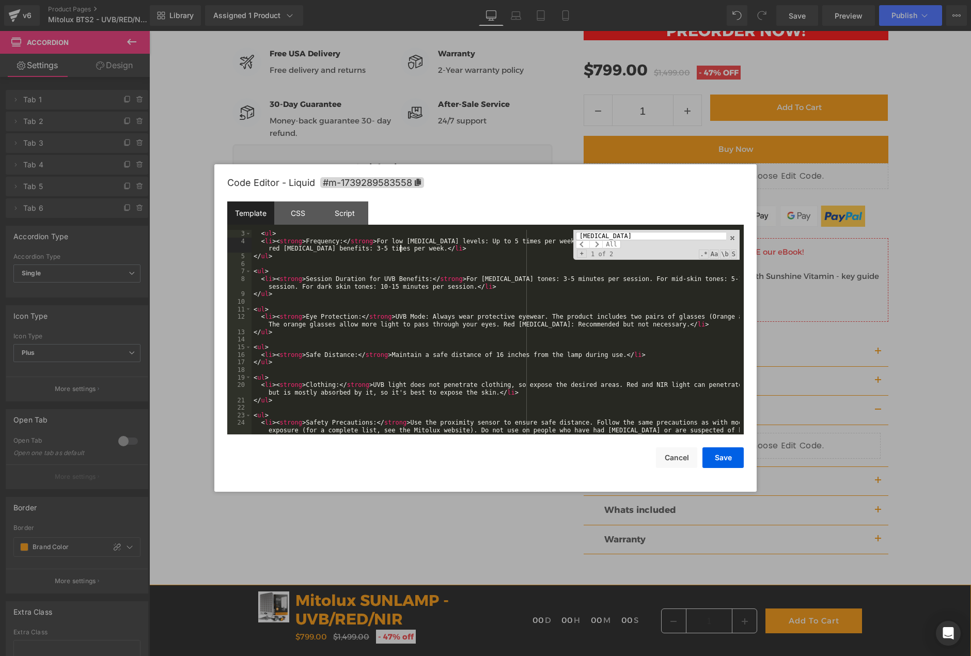
click at [402, 245] on div "< ul > < li > < strong > Frequency: </ strong > For low vitamin D levels: Up to…" at bounding box center [496, 347] width 488 height 235
drag, startPoint x: 397, startPoint y: 241, endPoint x: 427, endPoint y: 239, distance: 29.5
click at [427, 239] on div "< ul > < li > < strong > Frequency: </ strong > For low vitamin D levels: Up to…" at bounding box center [496, 347] width 488 height 235
click at [596, 244] on span at bounding box center [595, 244] width 13 height 8
click at [599, 244] on span at bounding box center [595, 244] width 13 height 8
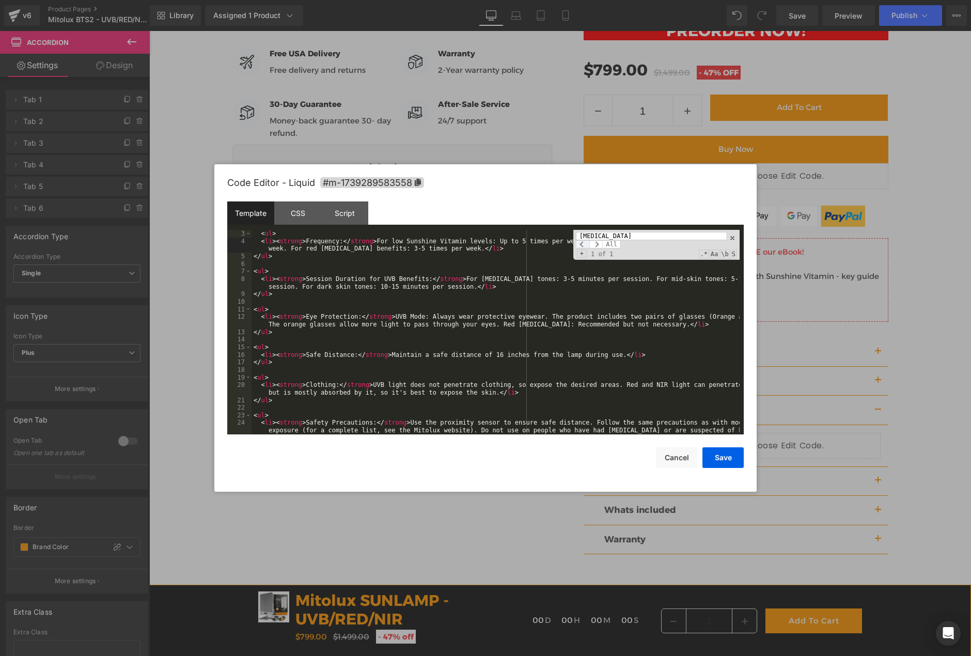
click at [580, 243] on span at bounding box center [582, 244] width 13 height 8
click at [648, 252] on div "+ 1 of 1 .* Aa \b S" at bounding box center [656, 253] width 161 height 7
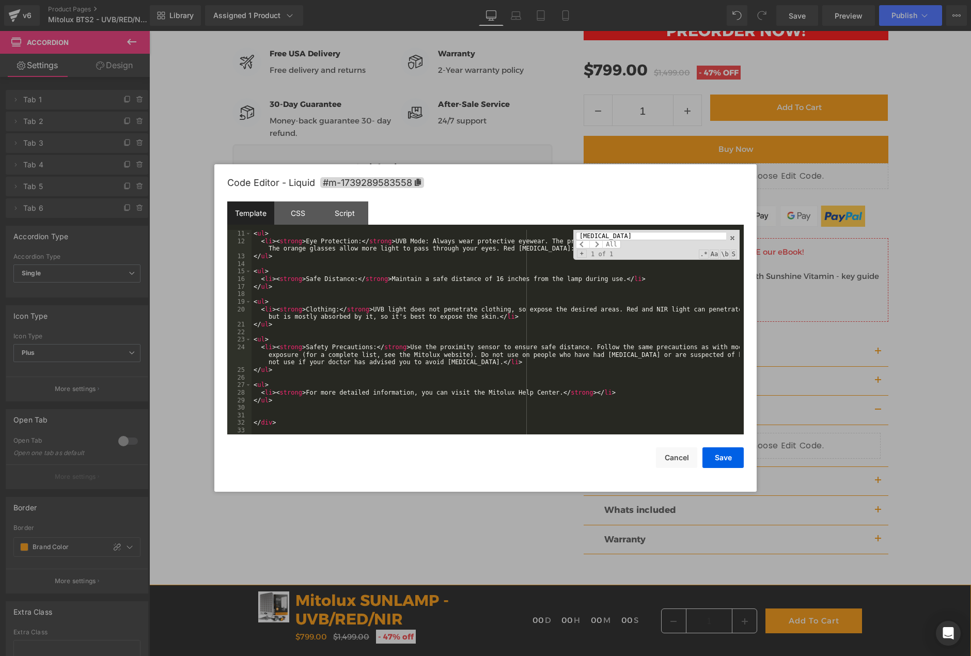
scroll to position [91, 0]
click at [635, 264] on div "< ul > < li > < strong > Eye Protection: </ strong > UVB Mode: Always wear prot…" at bounding box center [496, 339] width 488 height 219
click at [621, 238] on input "vitamin d" at bounding box center [651, 236] width 150 height 8
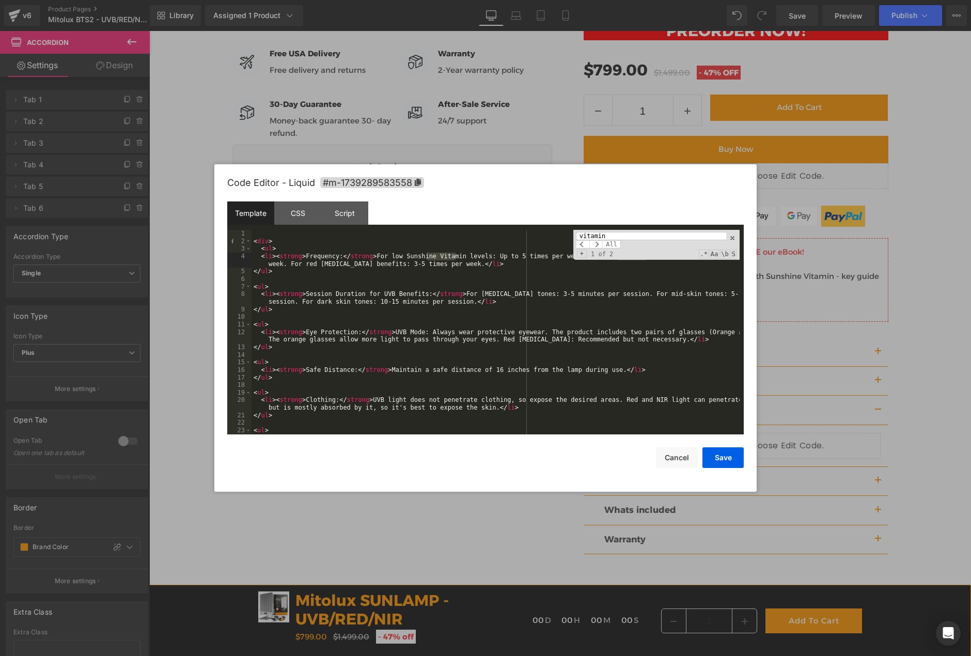
scroll to position [0, 0]
type input "vitamin d"
click at [599, 245] on span at bounding box center [595, 244] width 13 height 8
click at [608, 243] on span "All" at bounding box center [611, 244] width 19 height 8
click at [630, 279] on div "< div > < ul > < li > < strong > Frequency: </ strong > For low Sunshine Vitami…" at bounding box center [496, 347] width 488 height 235
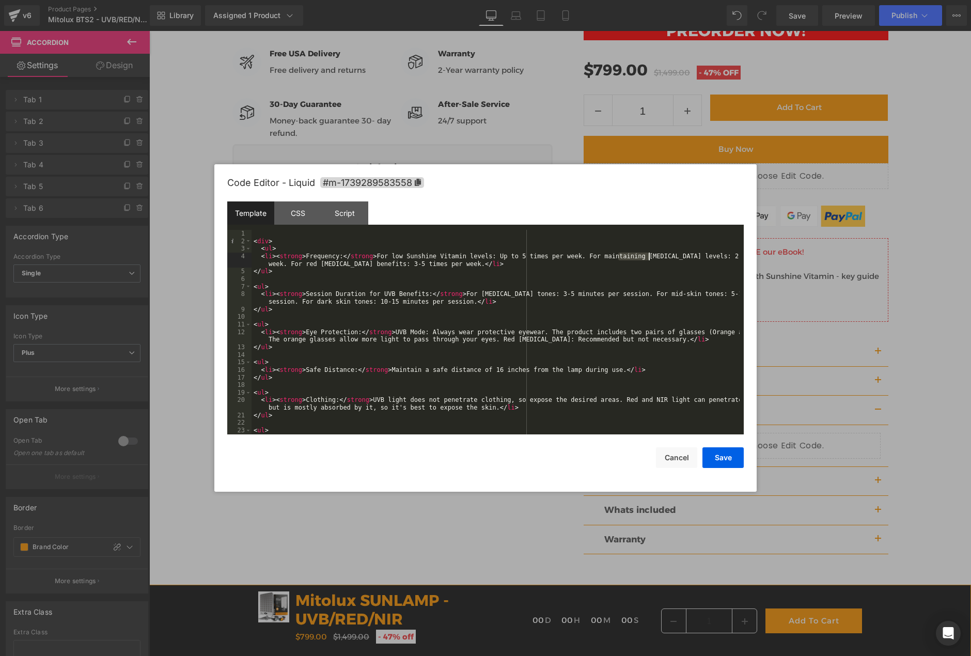
drag, startPoint x: 618, startPoint y: 258, endPoint x: 649, endPoint y: 255, distance: 31.1
click at [649, 255] on div "< div > < ul > < li > < strong > Frequency: </ strong > For low Sunshine Vitami…" at bounding box center [496, 347] width 488 height 235
click at [720, 457] on button "Save" at bounding box center [722, 457] width 41 height 21
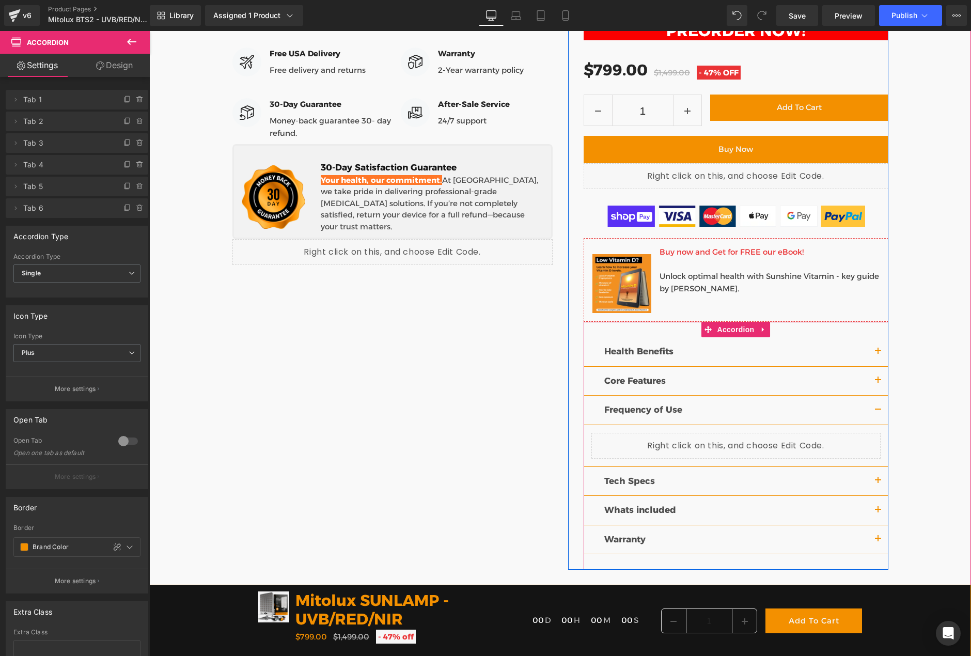
click at [873, 482] on button "button" at bounding box center [878, 481] width 21 height 29
click at [747, 465] on div "Liquid" at bounding box center [735, 475] width 289 height 26
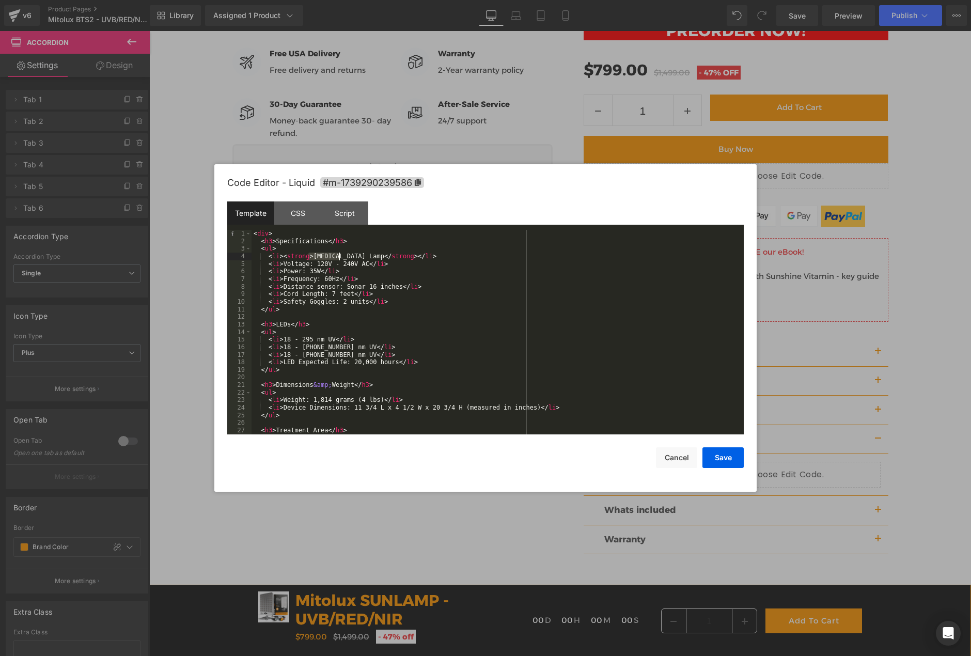
drag, startPoint x: 309, startPoint y: 257, endPoint x: 340, endPoint y: 255, distance: 31.1
click at [340, 255] on div "< div > < h3 > Specifications </ h3 > < ul > < li > < strong > Vitamin D Lamp <…" at bounding box center [496, 339] width 488 height 219
type input "vitamin d"
click at [728, 458] on button "Save" at bounding box center [722, 457] width 41 height 21
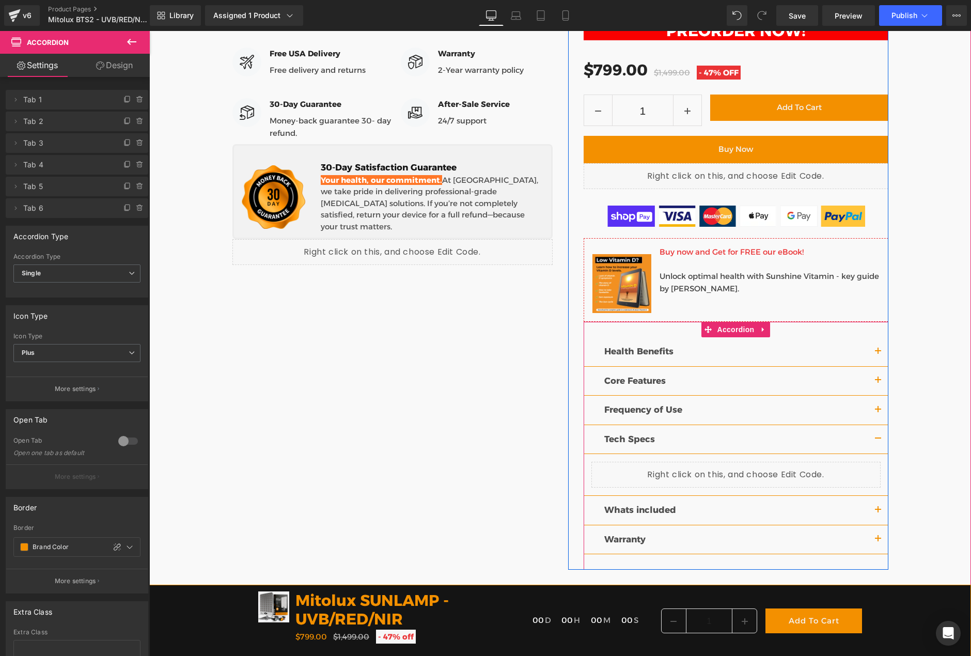
click at [873, 508] on button "button" at bounding box center [878, 510] width 21 height 29
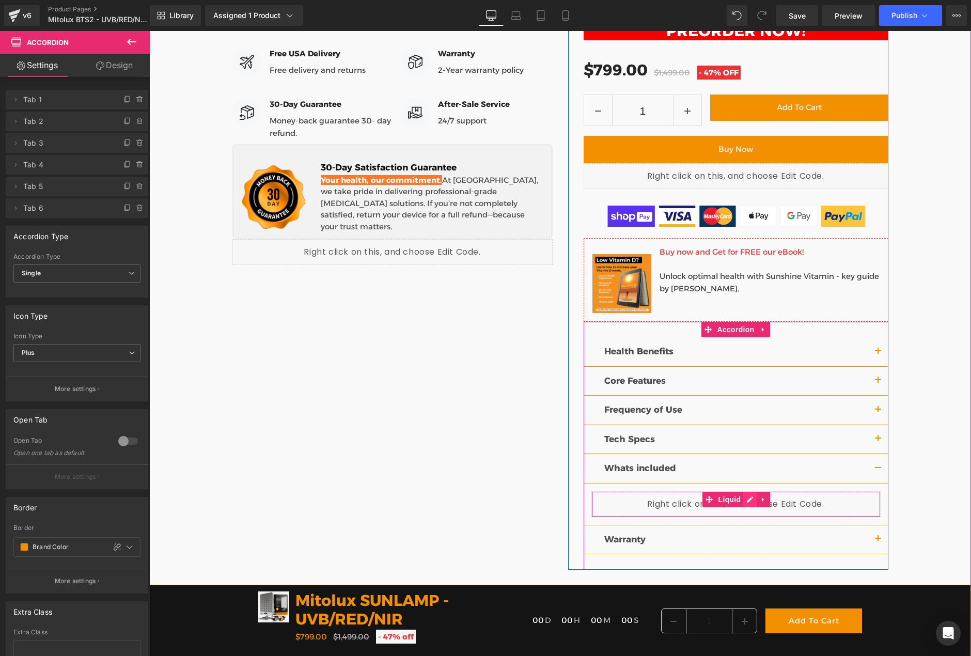
click at [747, 497] on div "Liquid" at bounding box center [735, 504] width 289 height 26
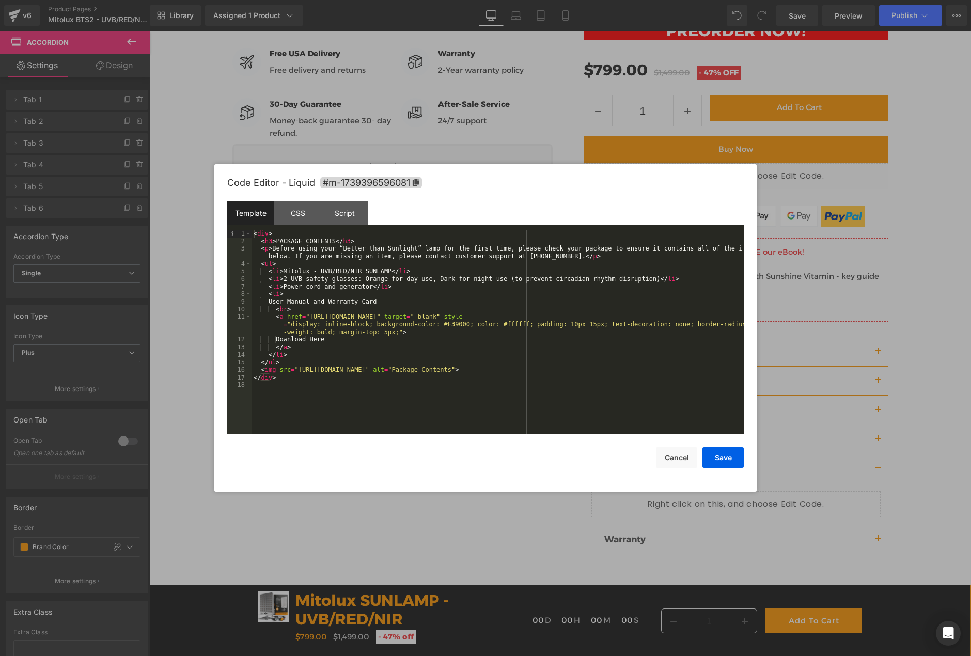
click at [547, 293] on div "< div > < h3 > PACKAGE CONTENTS </ h3 > < p > Before using your “Better than Su…" at bounding box center [498, 339] width 492 height 219
type input "vitamin d"
click at [683, 457] on button "Cancel" at bounding box center [676, 457] width 41 height 21
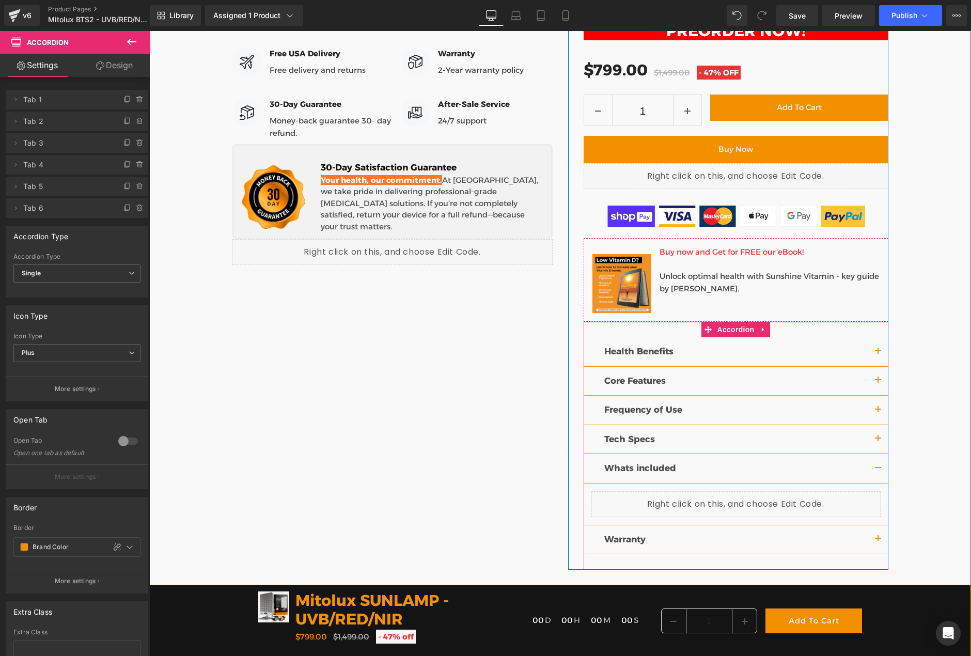
scroll to position [568, 0]
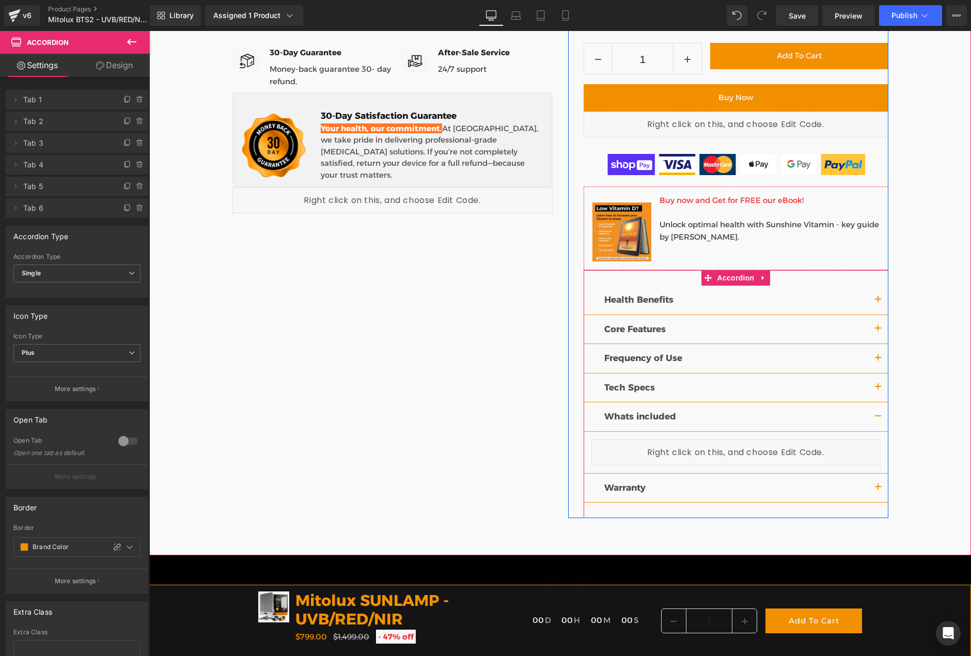
click at [873, 484] on button "button" at bounding box center [878, 488] width 21 height 29
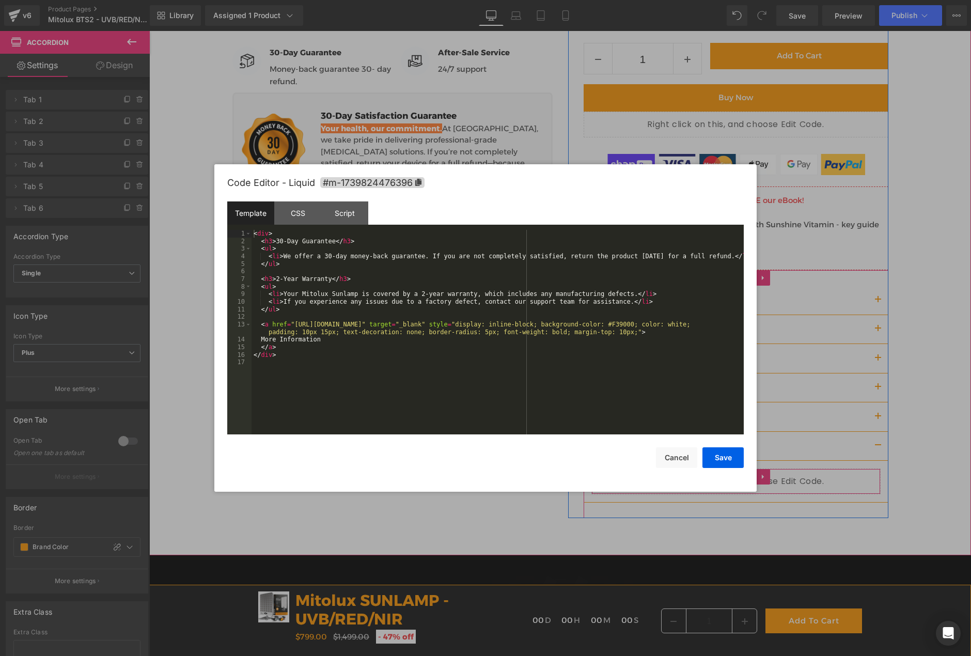
click at [746, 473] on div "Liquid" at bounding box center [735, 481] width 289 height 26
click at [680, 460] on button "Cancel" at bounding box center [676, 457] width 41 height 21
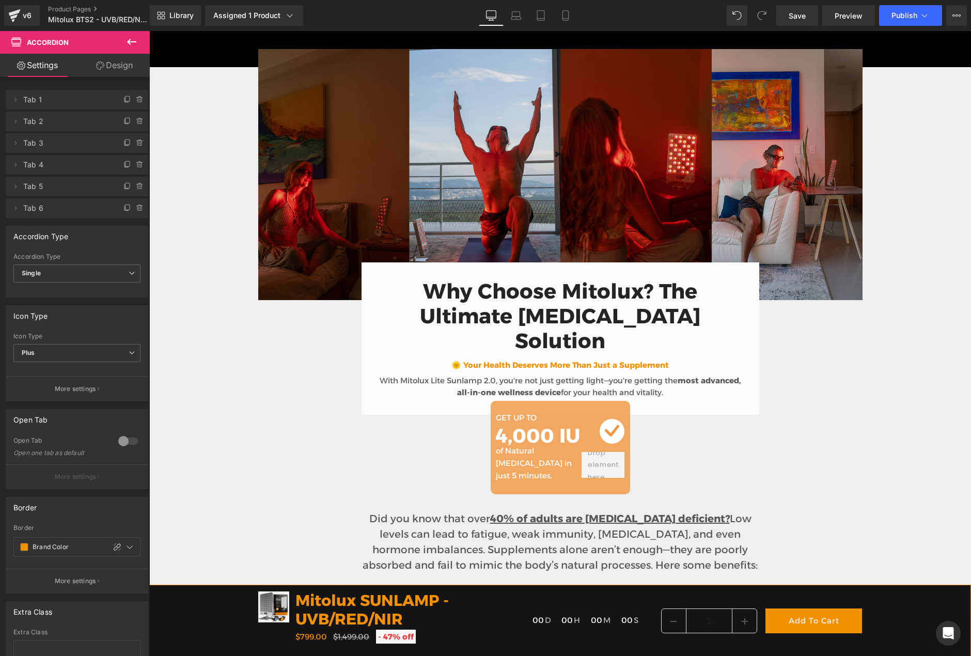
scroll to position [1446, 0]
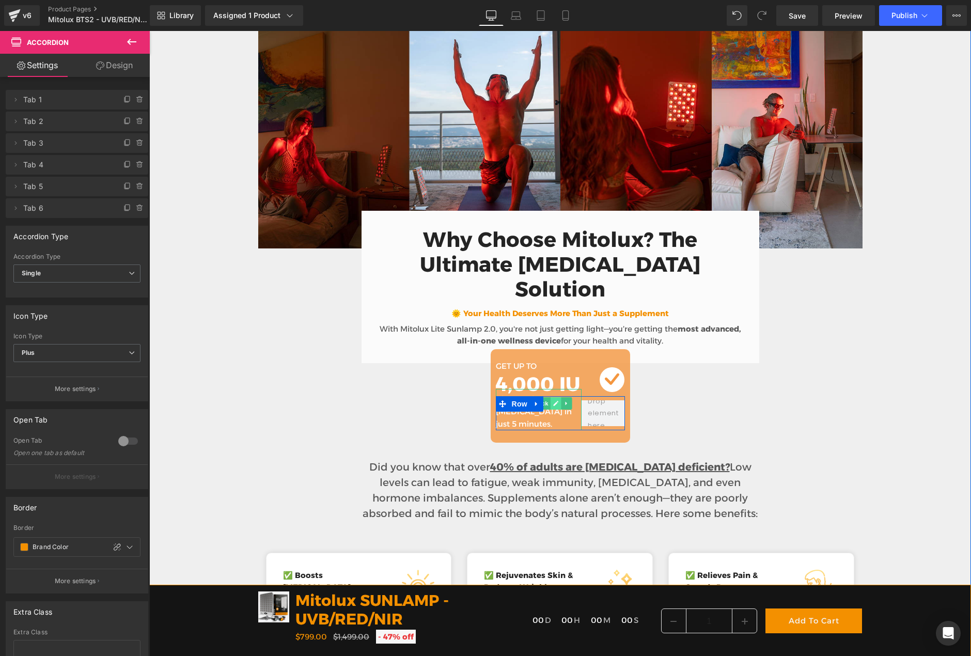
click at [553, 401] on icon at bounding box center [555, 403] width 5 height 5
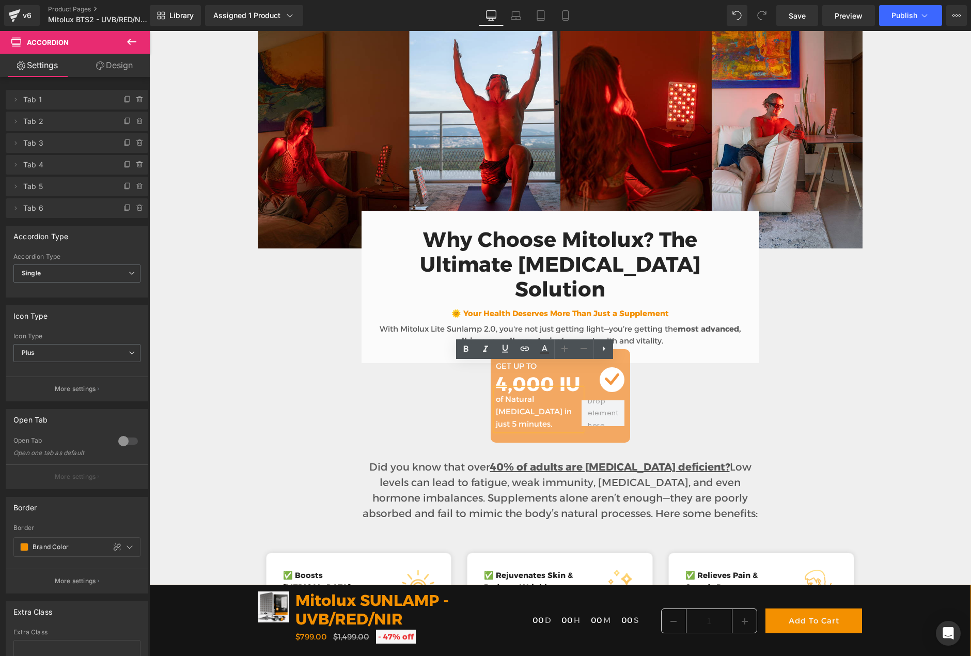
click at [552, 393] on p "of Natural Vitamin D in just 5 minutes." at bounding box center [539, 411] width 86 height 37
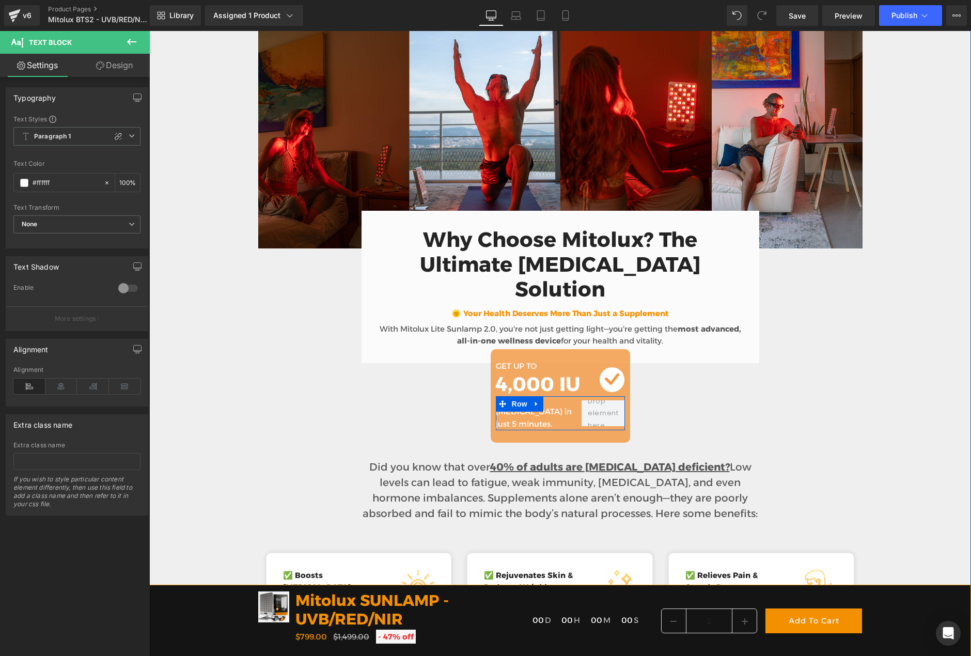
click at [551, 397] on link at bounding box center [556, 403] width 11 height 12
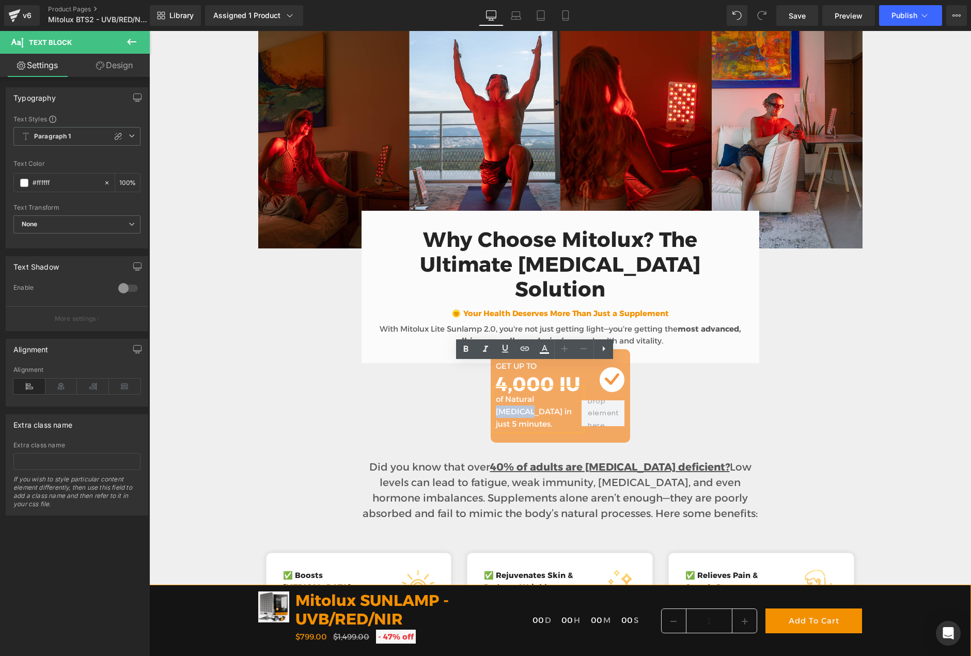
click at [551, 393] on p "of Natural Vitamin D in just 5 minutes." at bounding box center [539, 411] width 86 height 37
drag, startPoint x: 568, startPoint y: 373, endPoint x: 533, endPoint y: 369, distance: 34.8
click at [533, 393] on p "of Natural Vitamin D in just 5 minutes." at bounding box center [539, 411] width 86 height 37
paste div
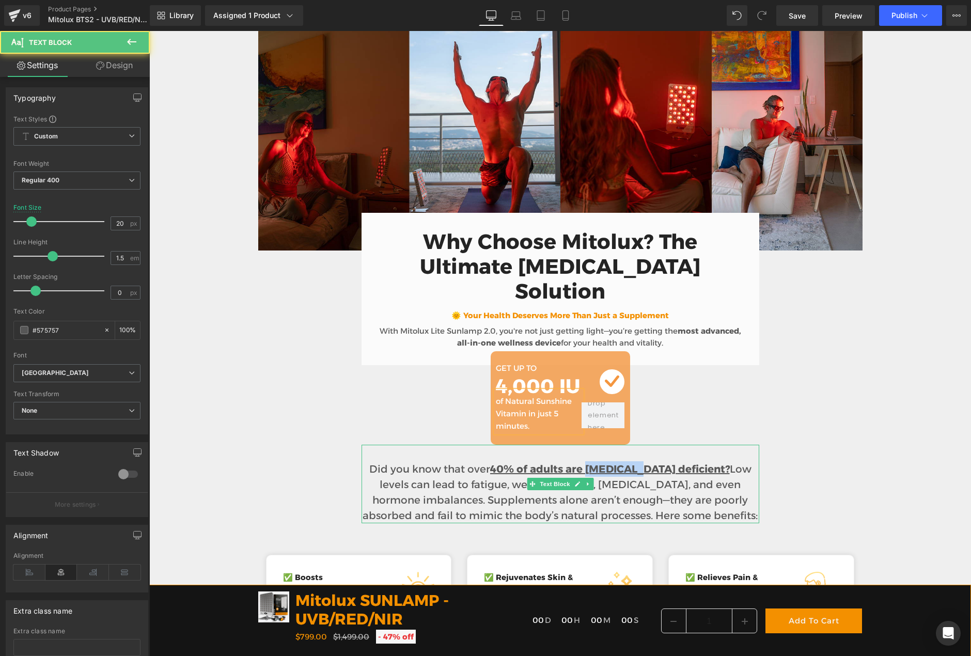
drag, startPoint x: 585, startPoint y: 438, endPoint x: 636, endPoint y: 437, distance: 51.7
click at [636, 463] on strong "40% of adults are Vitamin D deficient?" at bounding box center [610, 469] width 240 height 12
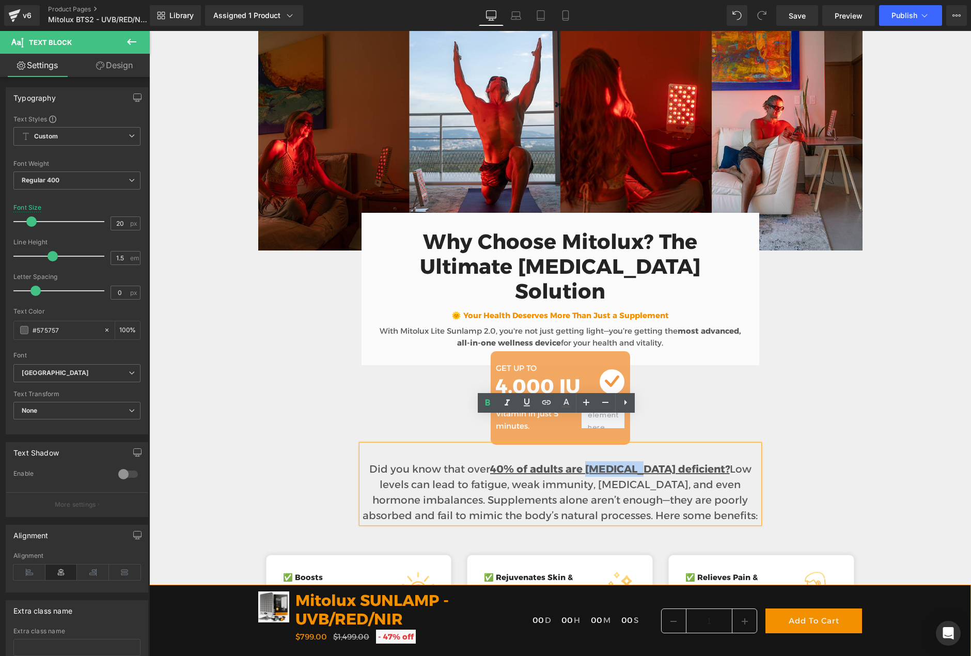
paste div
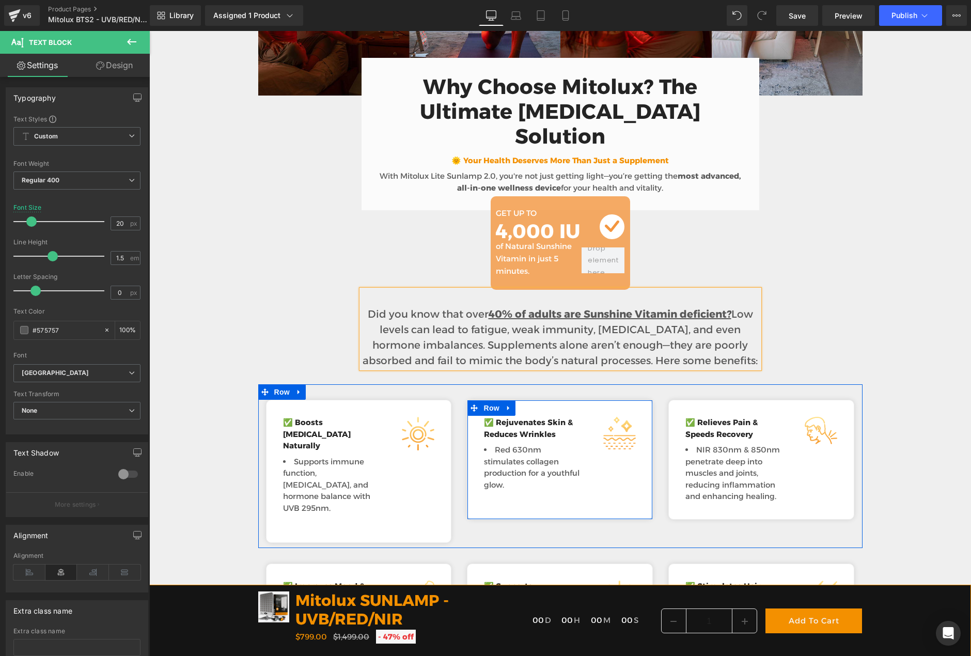
scroll to position [1651, 0]
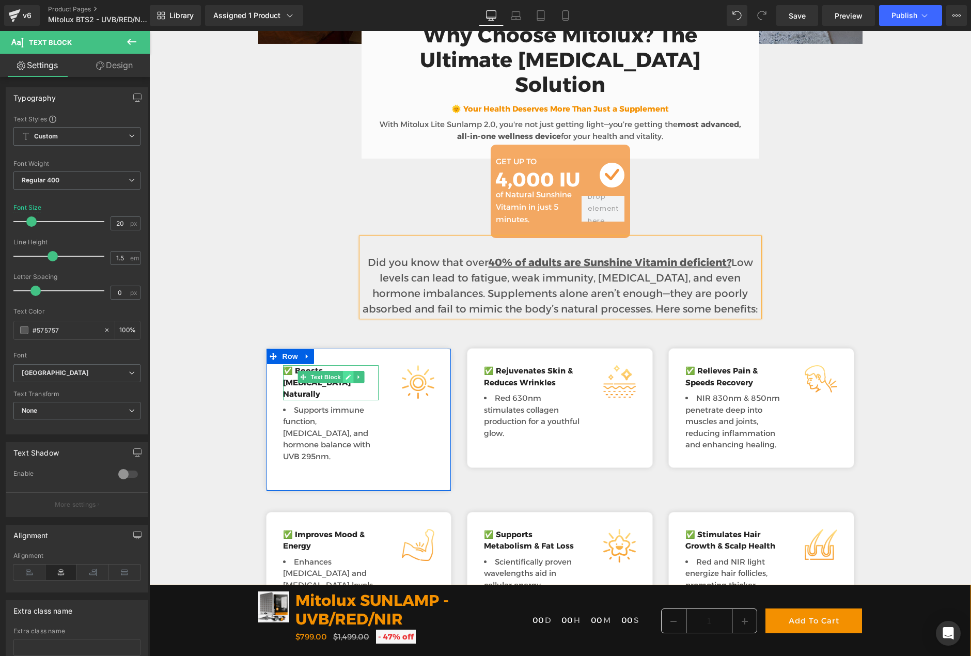
click at [345, 374] on icon at bounding box center [347, 376] width 5 height 5
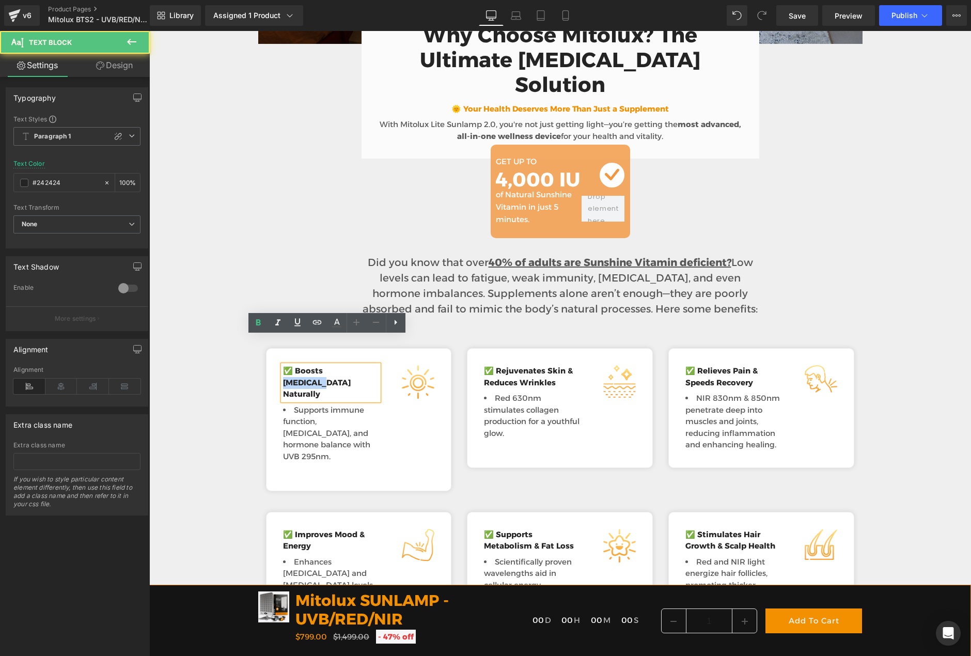
drag, startPoint x: 321, startPoint y: 342, endPoint x: 359, endPoint y: 342, distance: 38.2
click at [351, 366] on strong "✅ Boosts Vitamin D Naturally" at bounding box center [317, 382] width 68 height 33
paste div
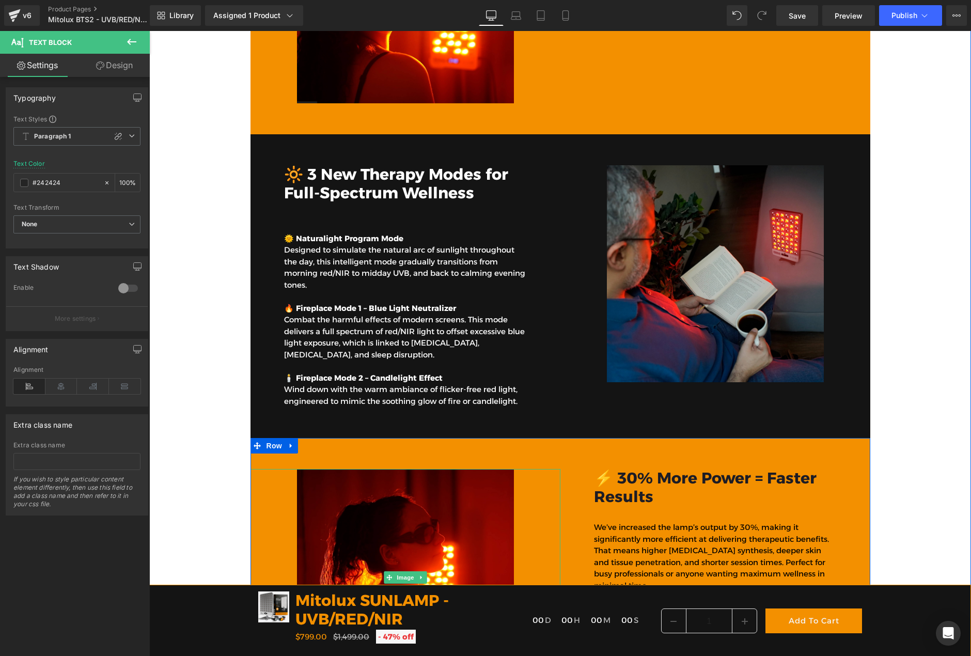
scroll to position [2683, 0]
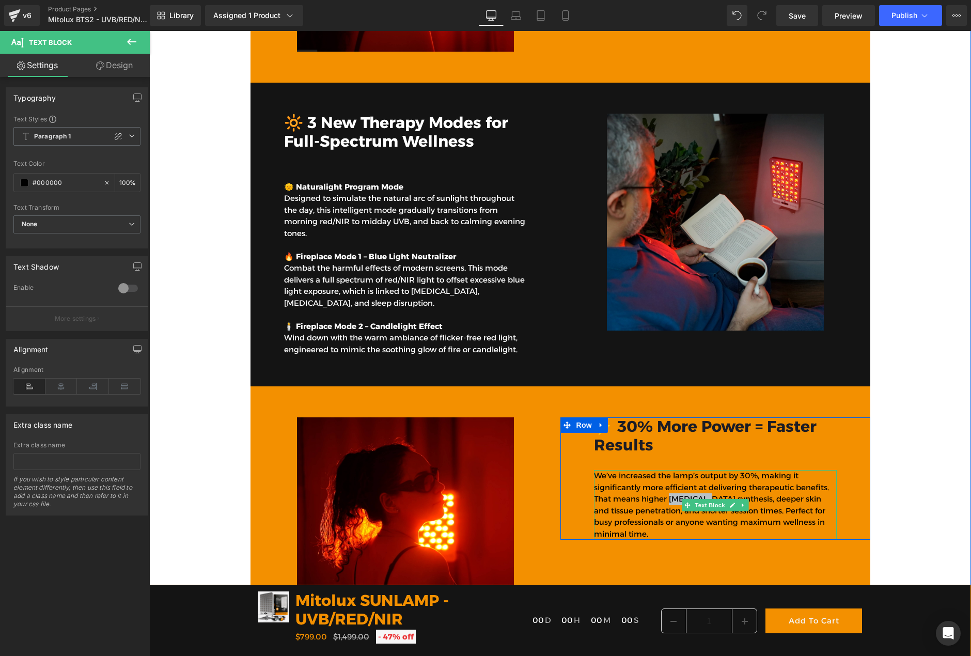
drag, startPoint x: 665, startPoint y: 445, endPoint x: 700, endPoint y: 445, distance: 35.6
click at [700, 470] on p "We’ve increased the lamp’s output by 30%, making it significantly more efficien…" at bounding box center [715, 505] width 243 height 70
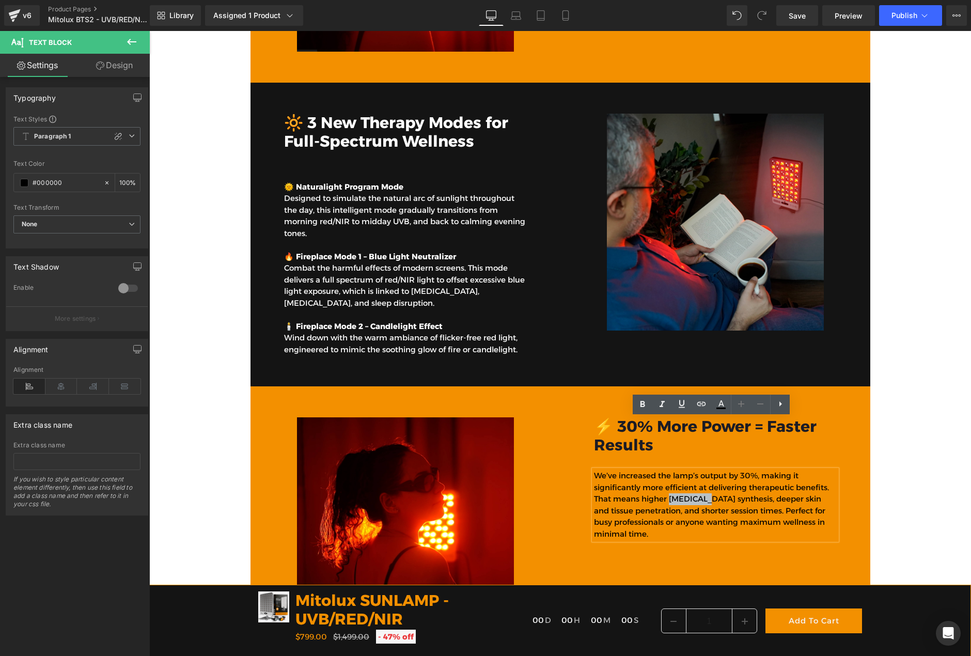
paste div
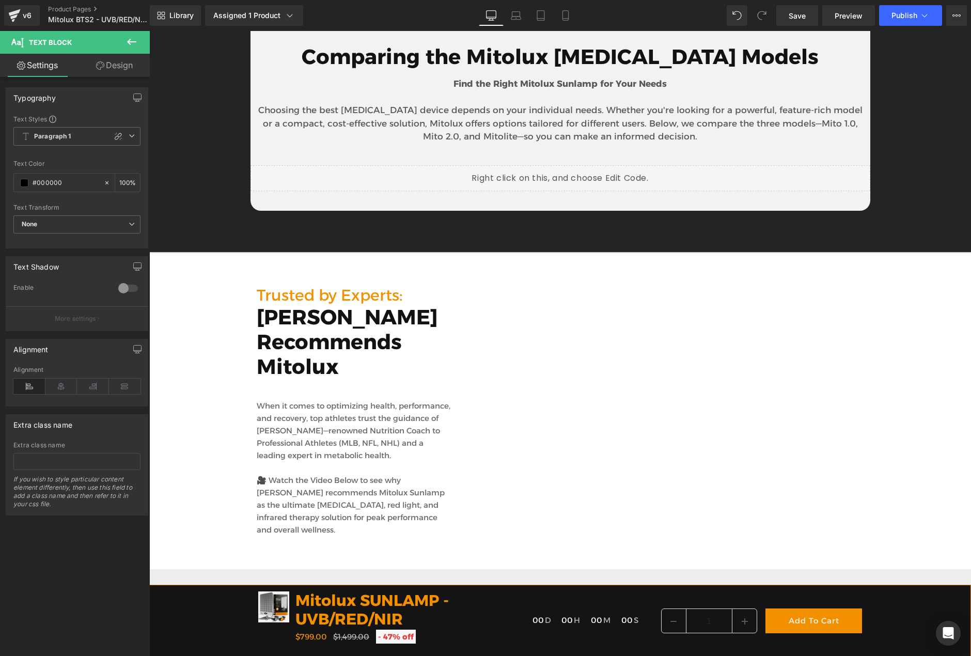
scroll to position [4284, 0]
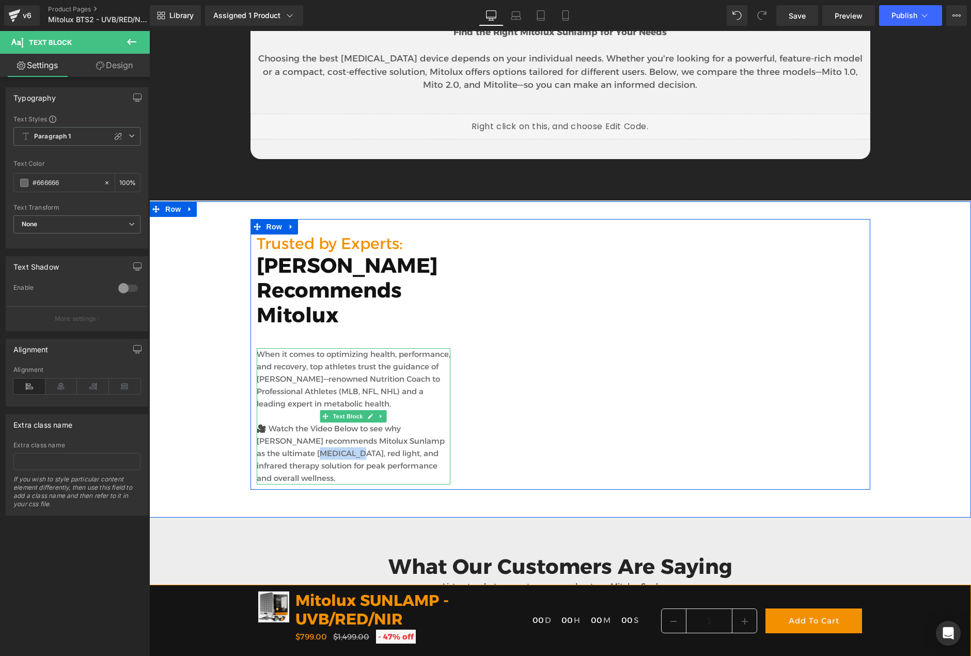
drag, startPoint x: 303, startPoint y: 400, endPoint x: 324, endPoint y: 401, distance: 21.7
click at [324, 422] on p "🎥 Watch the Video Below to see why Thomas DeLauer recommends Mitolux Sunlamp as…" at bounding box center [354, 453] width 194 height 62
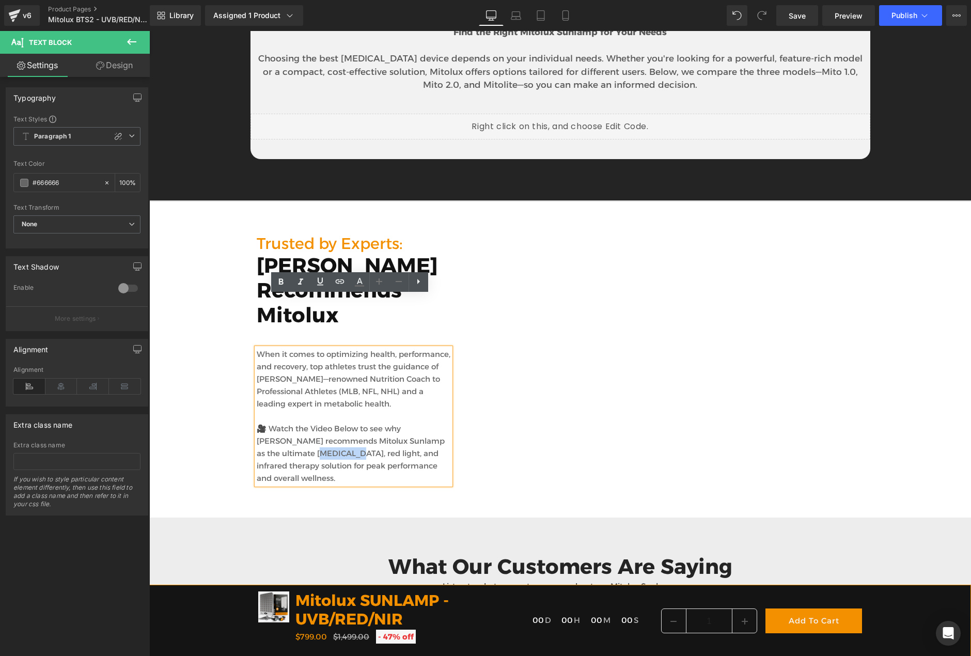
paste div
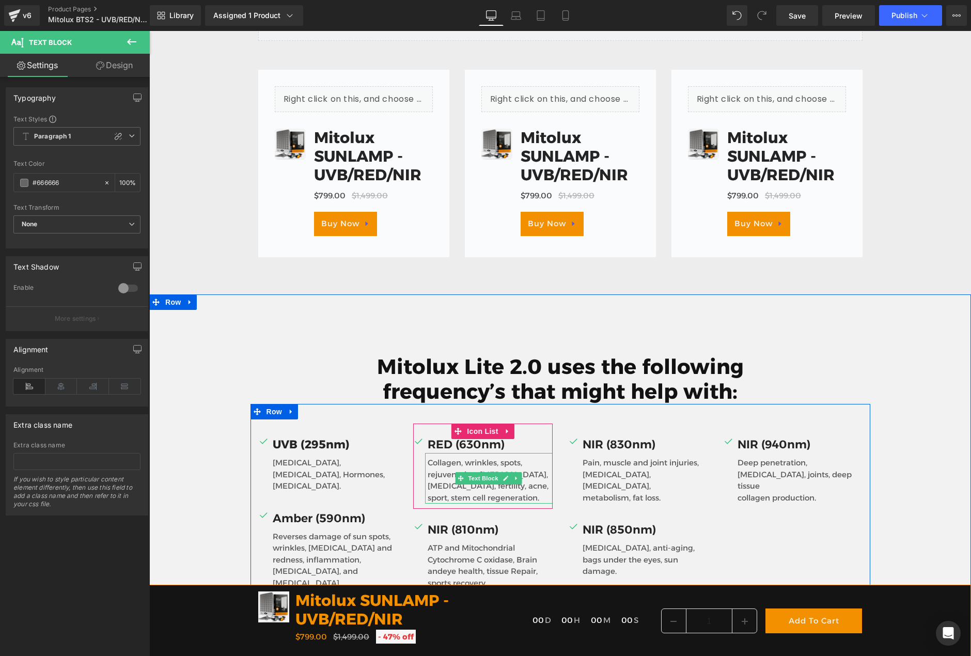
scroll to position [4956, 0]
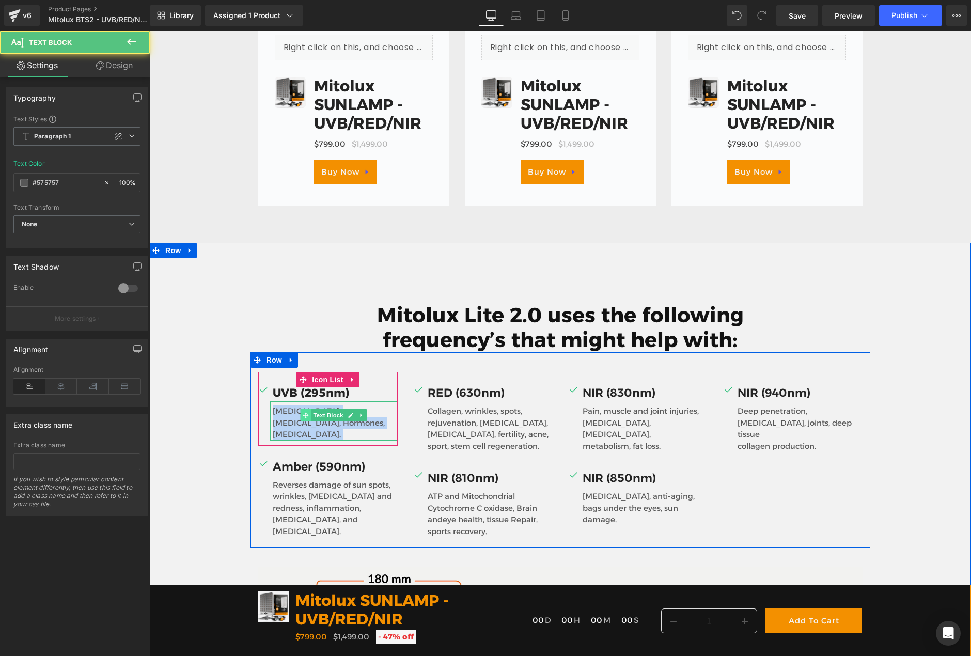
drag, startPoint x: 270, startPoint y: 356, endPoint x: 305, endPoint y: 357, distance: 35.2
click at [305, 401] on div "Vitamin D, Testosterone, Hormones, Serotonin. Text Block" at bounding box center [334, 420] width 128 height 39
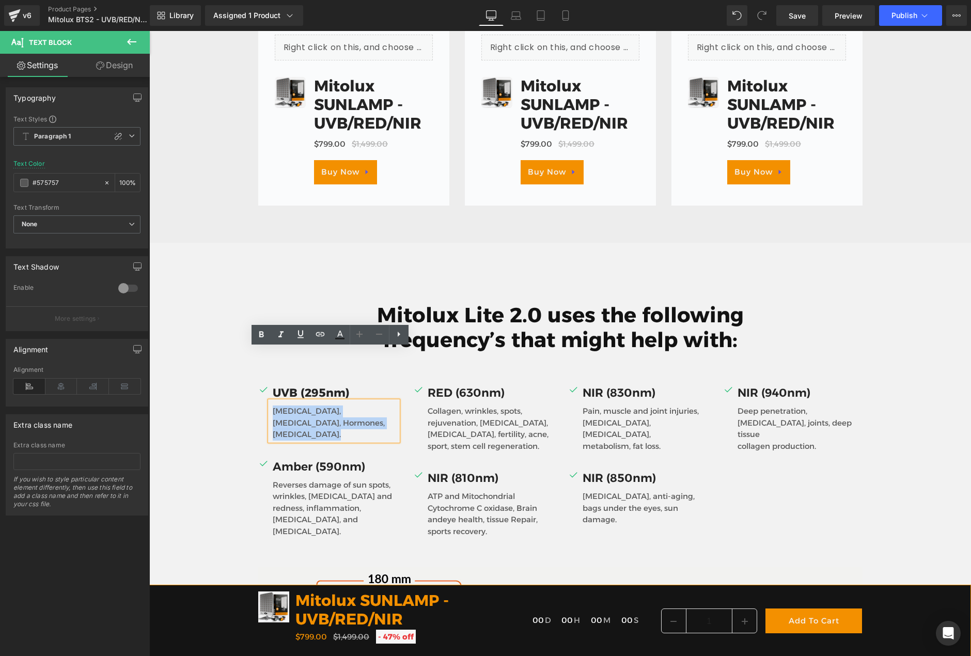
click at [307, 405] on p "Vitamin D, Testosterone, Hormones, Serotonin." at bounding box center [335, 422] width 125 height 35
drag, startPoint x: 306, startPoint y: 358, endPoint x: 270, endPoint y: 357, distance: 36.2
click at [273, 405] on p "Vitamin D, Testosterone, Hormones, Serotonin." at bounding box center [335, 422] width 125 height 35
paste div
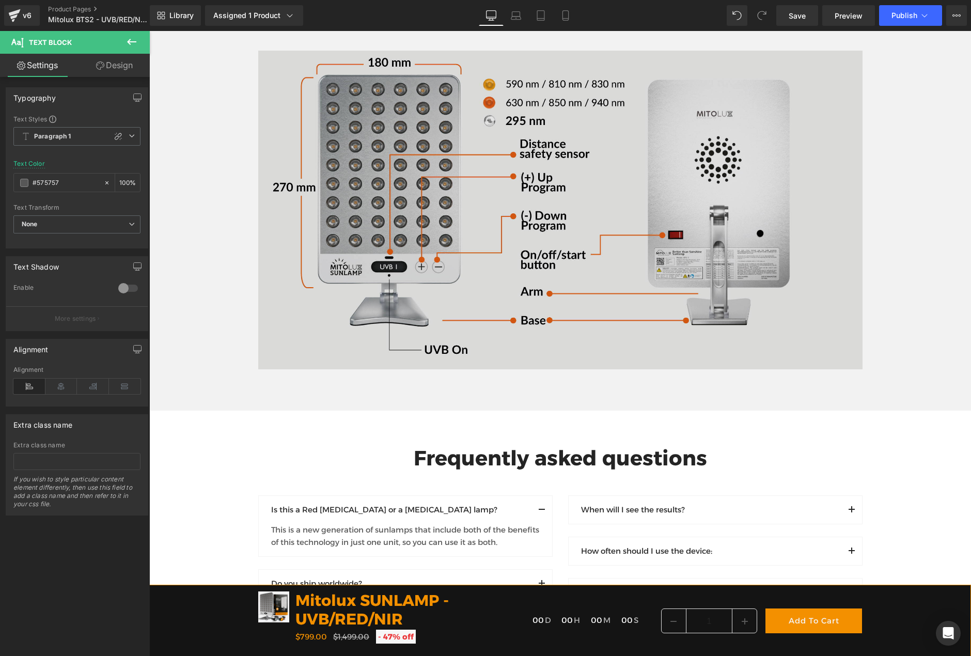
scroll to position [5524, 0]
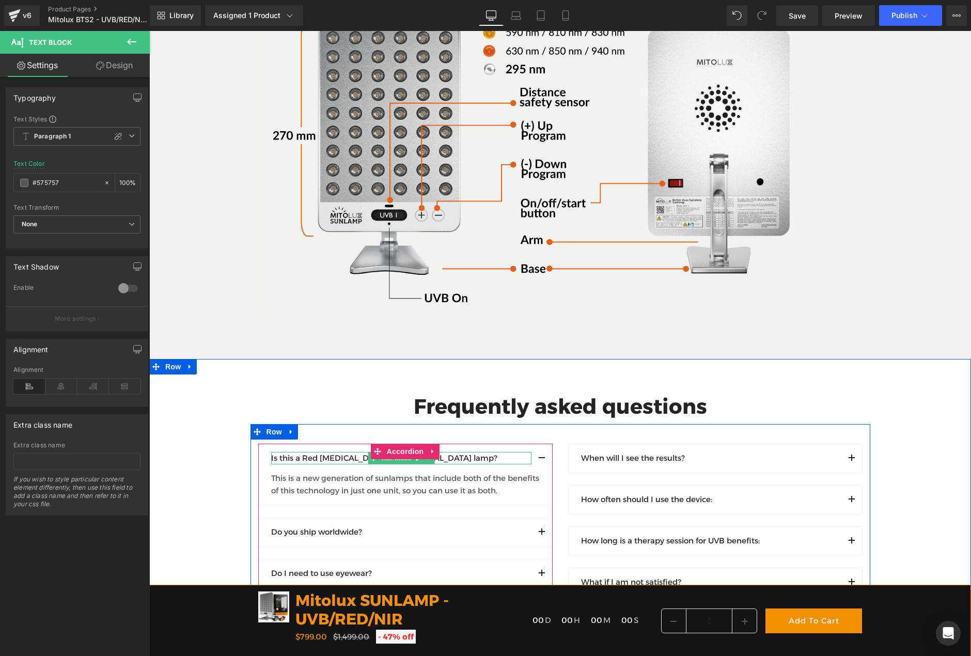
click at [452, 452] on p "Is this a Red light therapy or a Vitamin D lamp?" at bounding box center [401, 458] width 260 height 12
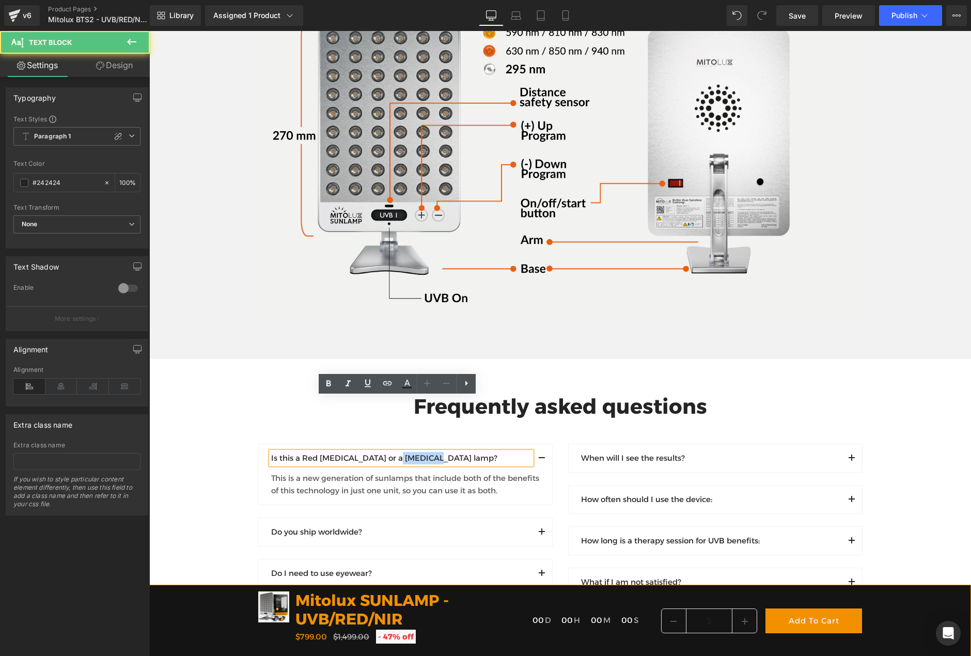
drag, startPoint x: 382, startPoint y: 403, endPoint x: 420, endPoint y: 402, distance: 38.2
click at [420, 452] on p "Is this a Red light therapy or a Vitamin D lamp?" at bounding box center [401, 458] width 260 height 12
paste div
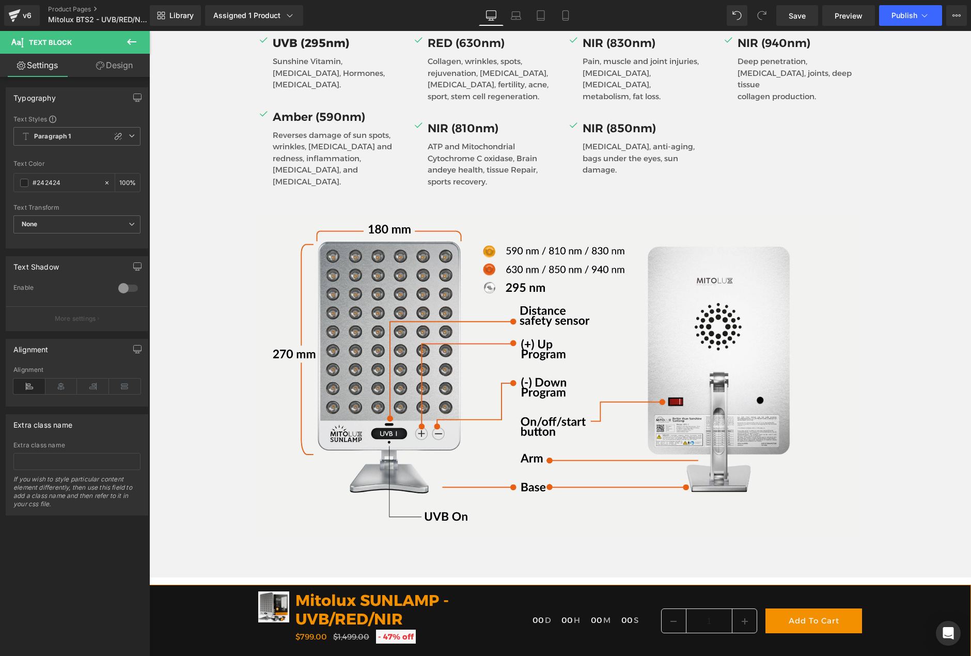
scroll to position [5047, 0]
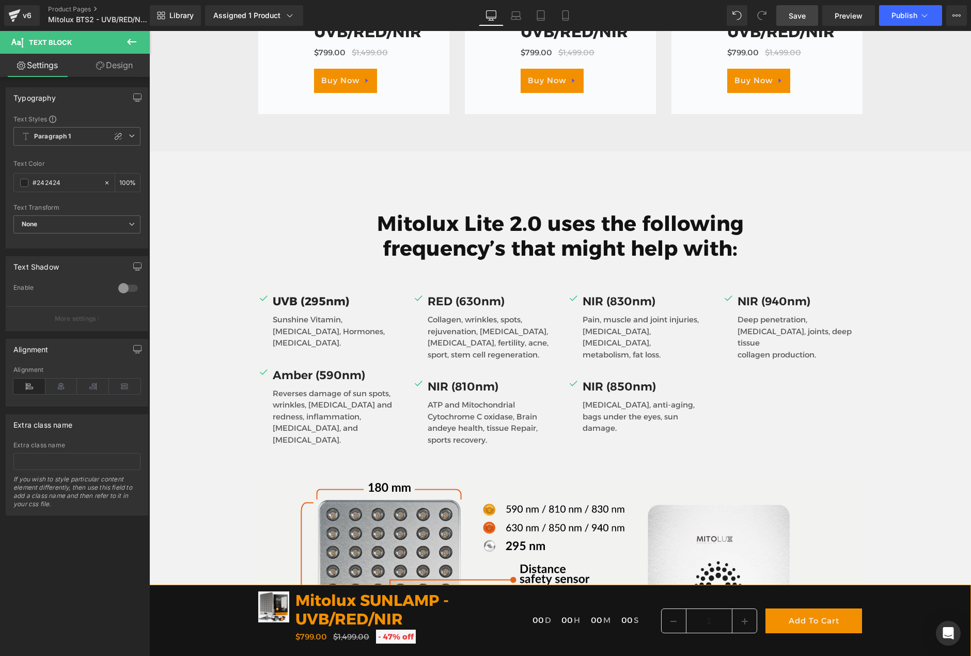
click at [790, 21] on span "Save" at bounding box center [797, 15] width 17 height 11
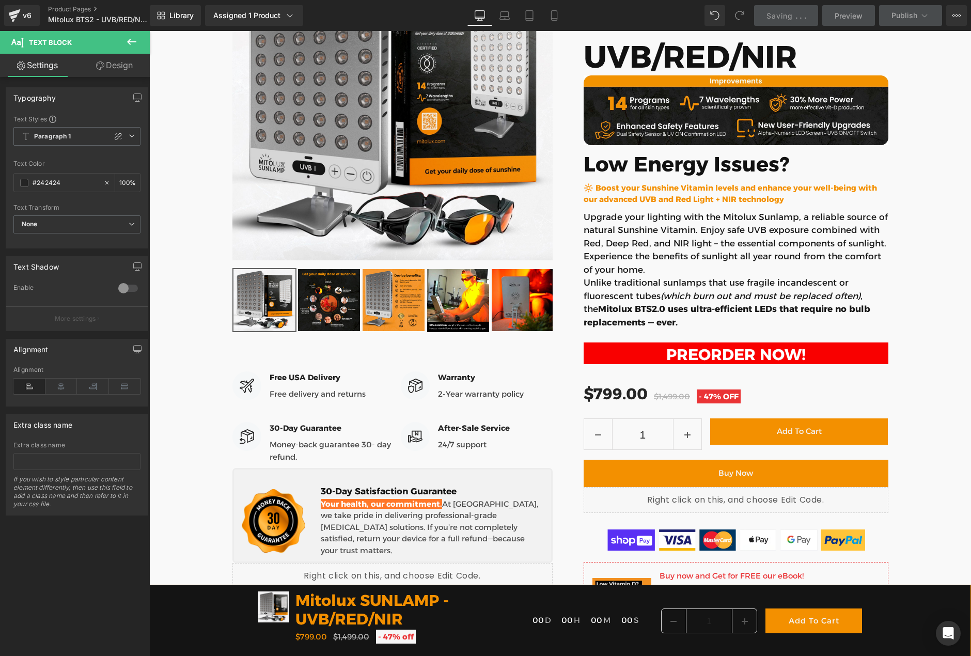
scroll to position [0, 0]
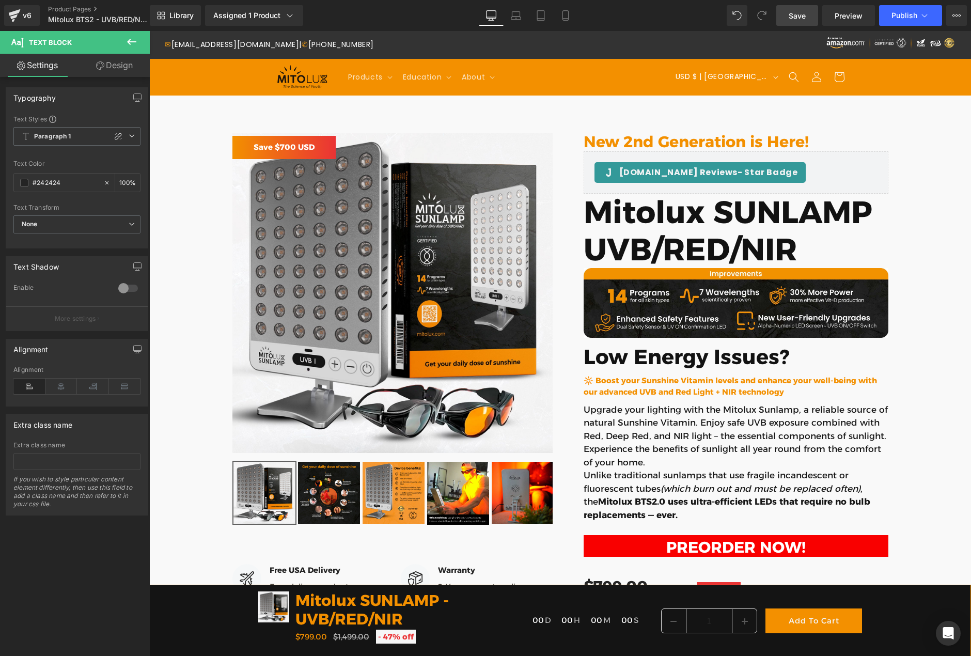
click at [802, 18] on span "Save" at bounding box center [797, 15] width 17 height 11
click at [799, 19] on span "Save" at bounding box center [797, 15] width 17 height 11
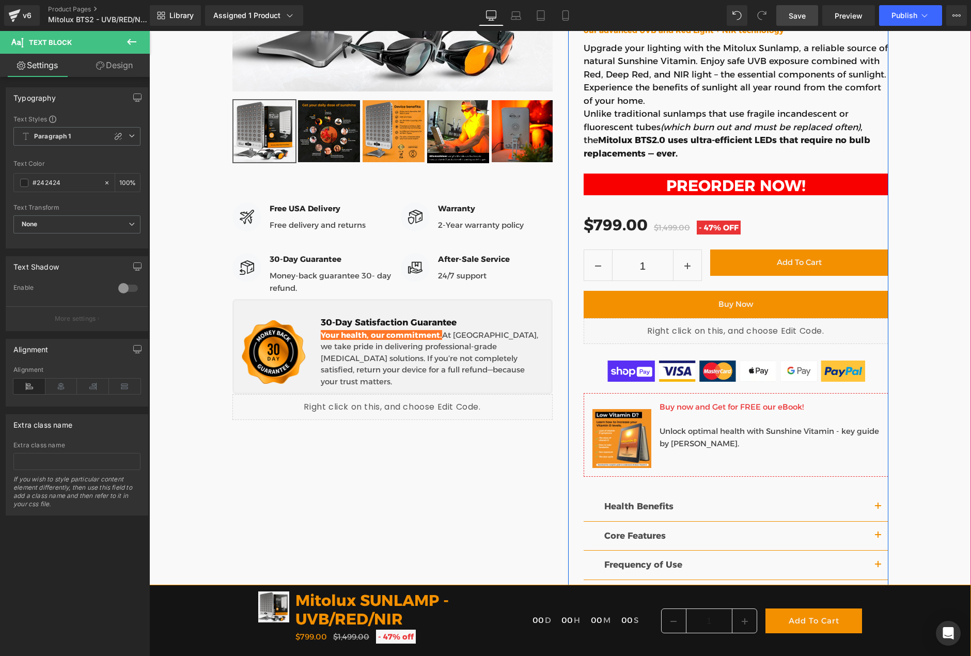
scroll to position [413, 0]
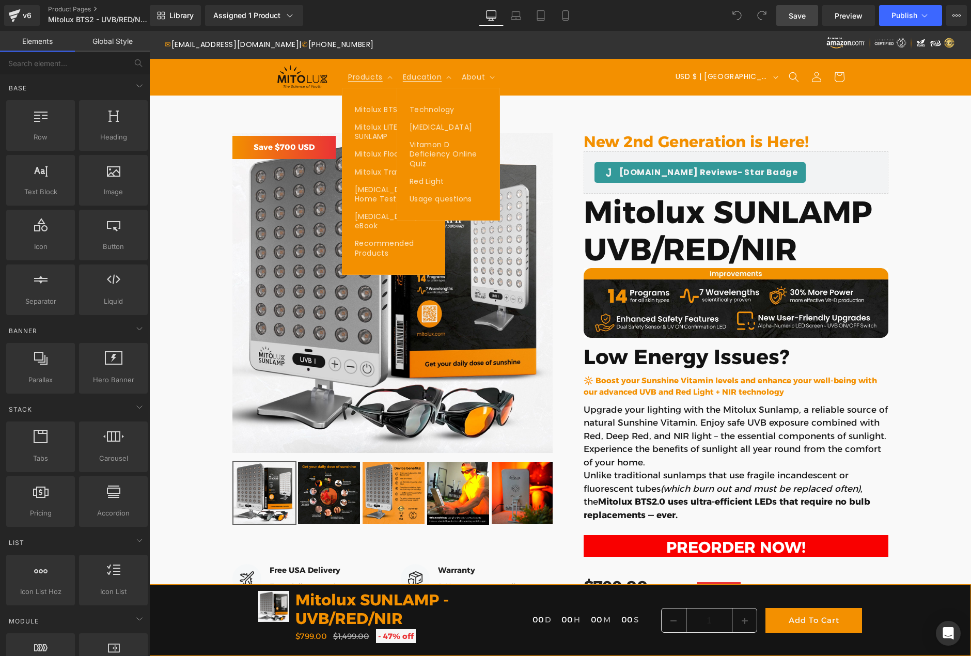
scroll to position [850, 0]
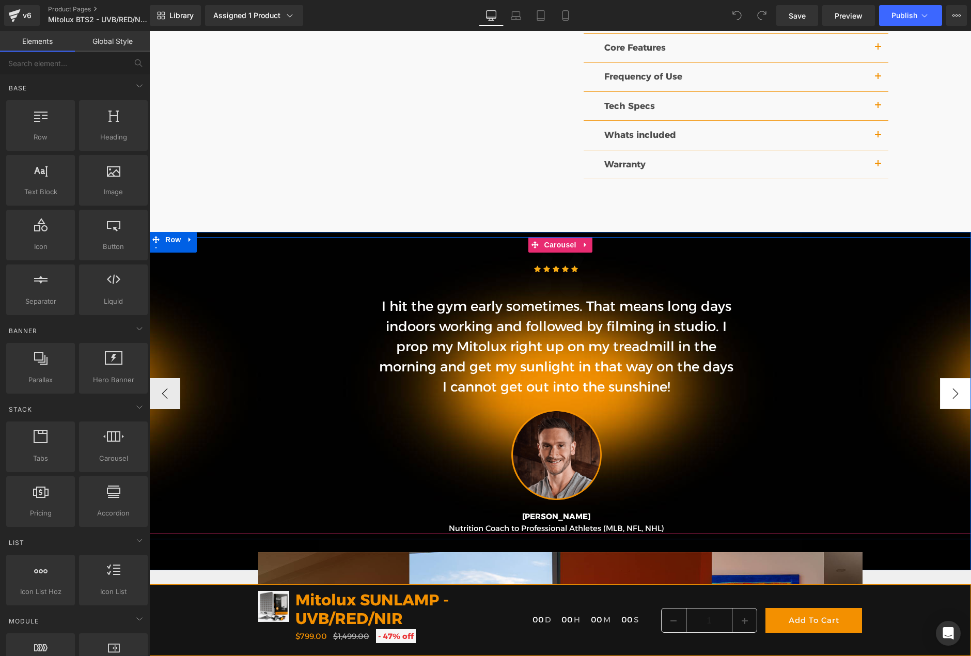
click at [949, 394] on button "›" at bounding box center [955, 393] width 31 height 31
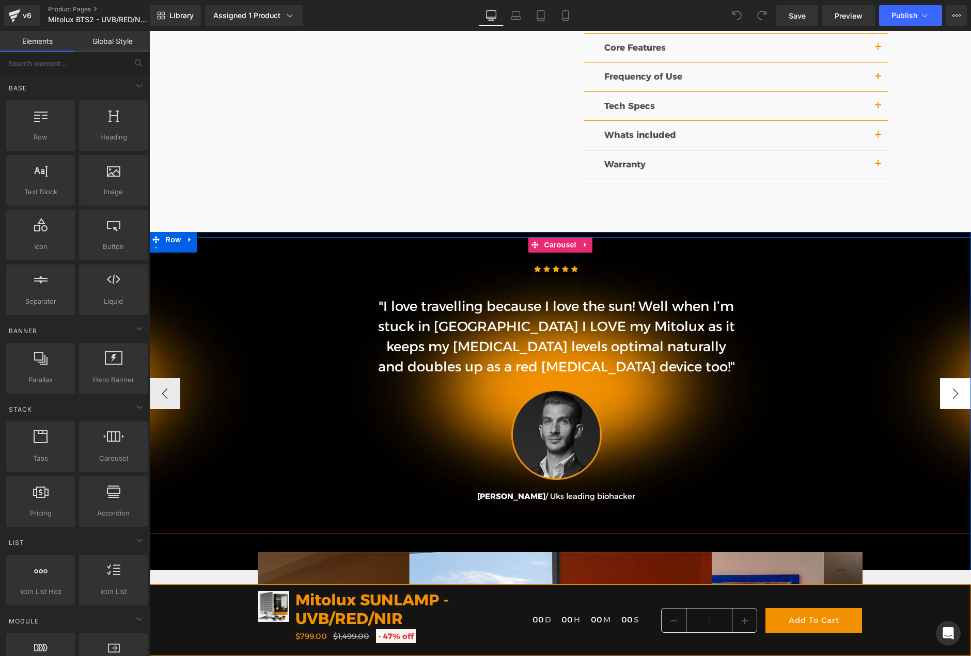
click at [949, 394] on button "›" at bounding box center [955, 393] width 31 height 31
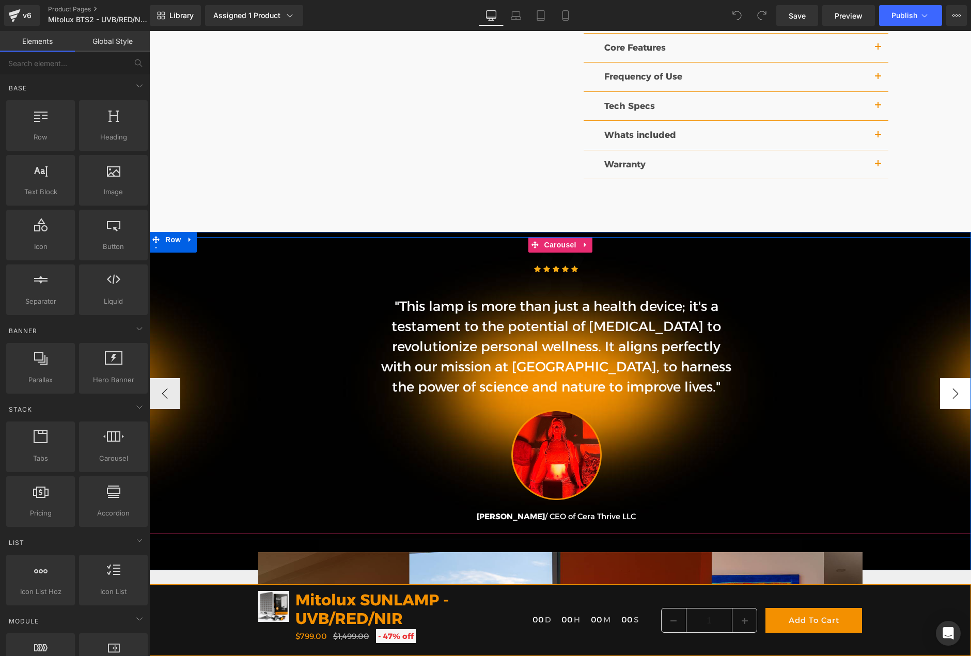
click at [949, 394] on button "›" at bounding box center [955, 393] width 31 height 31
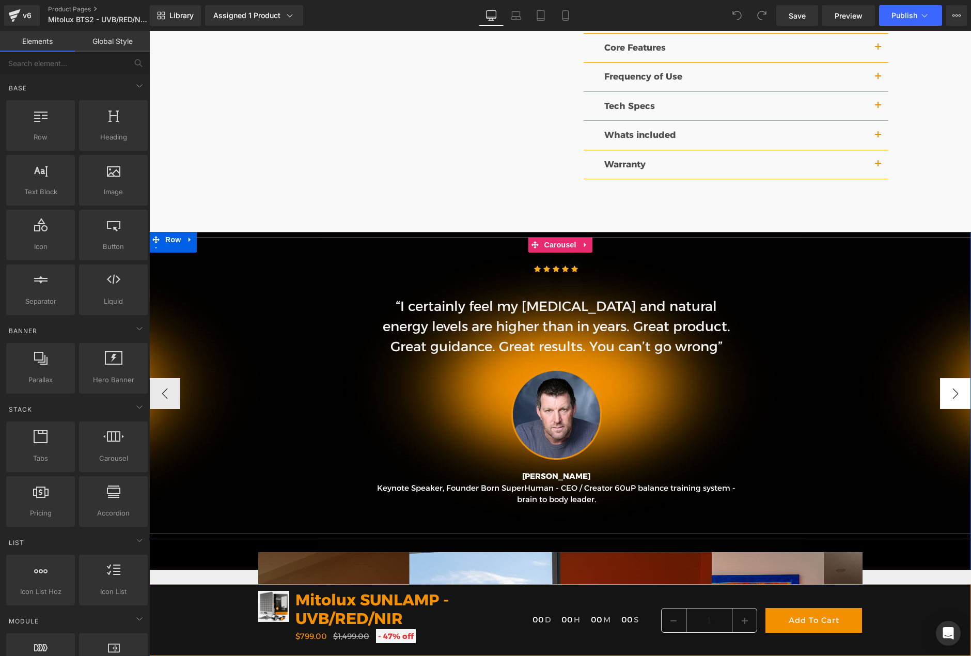
click at [949, 394] on button "›" at bounding box center [955, 393] width 31 height 31
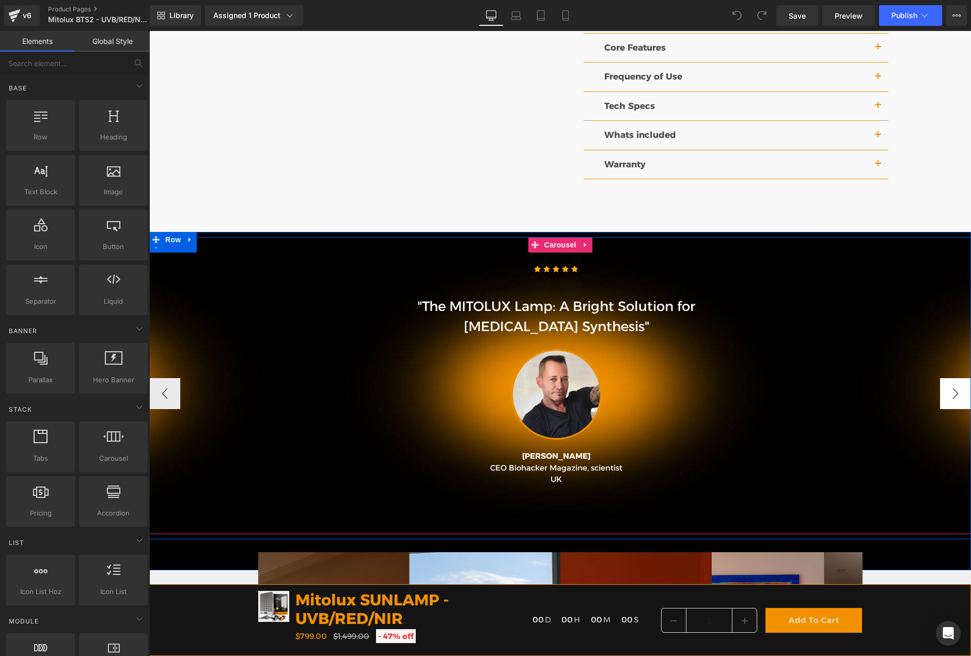
click at [946, 395] on button "›" at bounding box center [955, 393] width 31 height 31
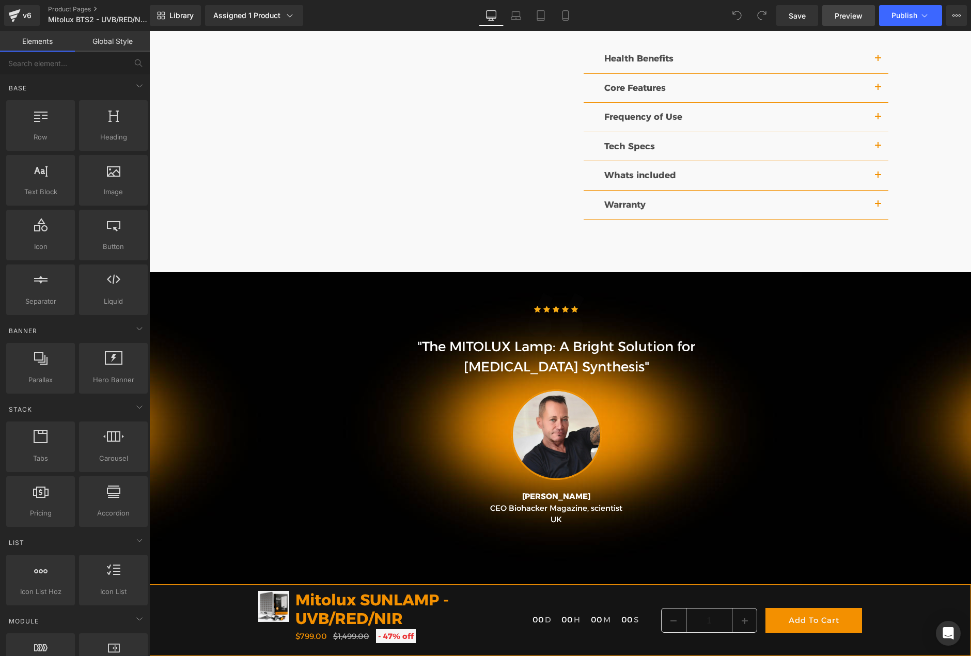
scroll to position [1500, 0]
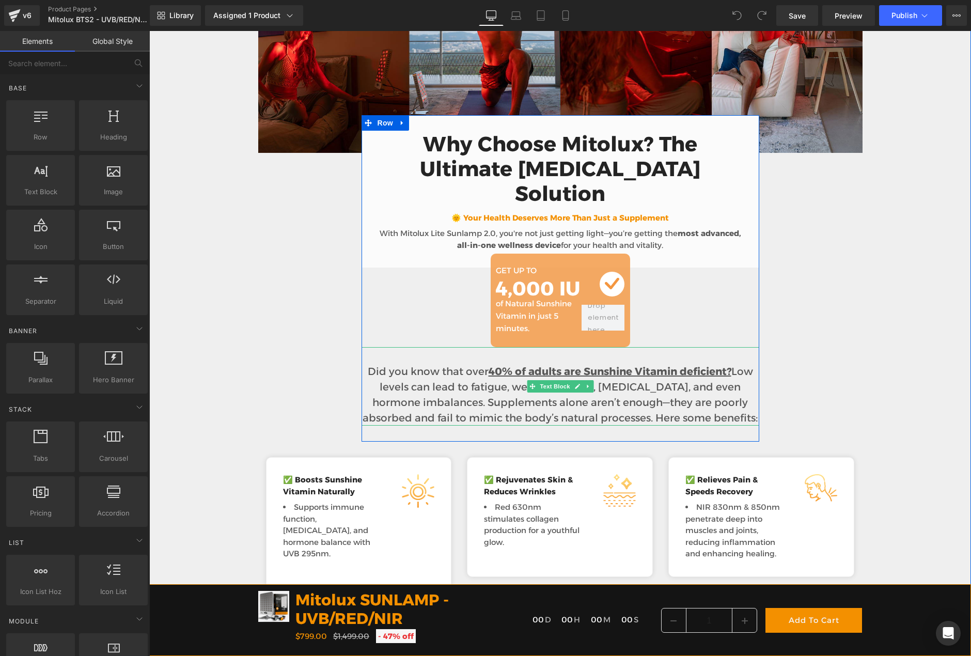
click at [617, 365] on strong "40% of adults are Sunshine Vitamin deficient?" at bounding box center [610, 371] width 243 height 12
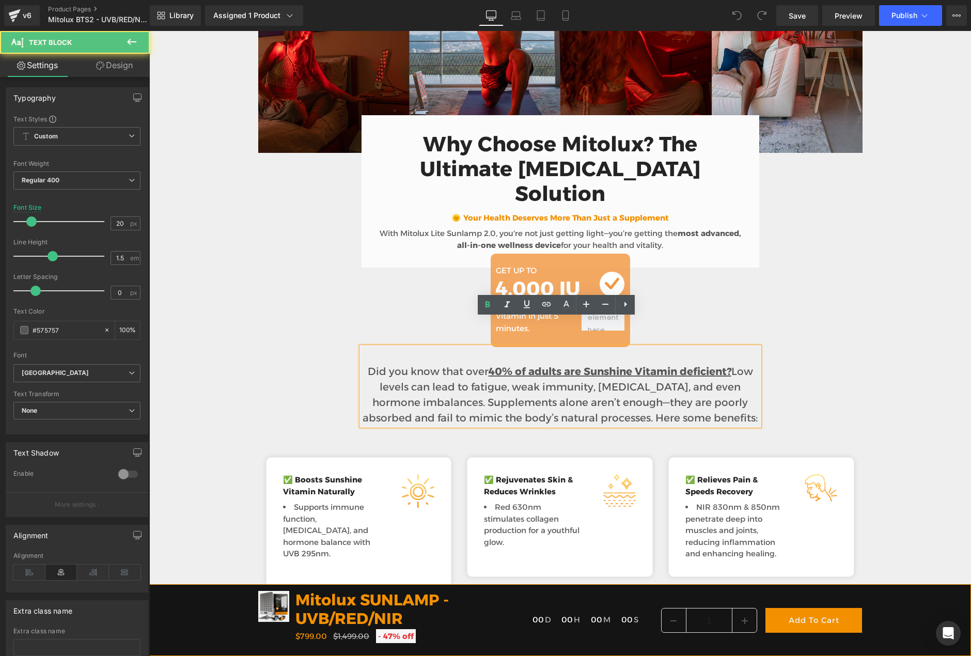
click at [673, 365] on strong "40% of adults are Sunshine Vitamin deficient?" at bounding box center [610, 371] width 243 height 12
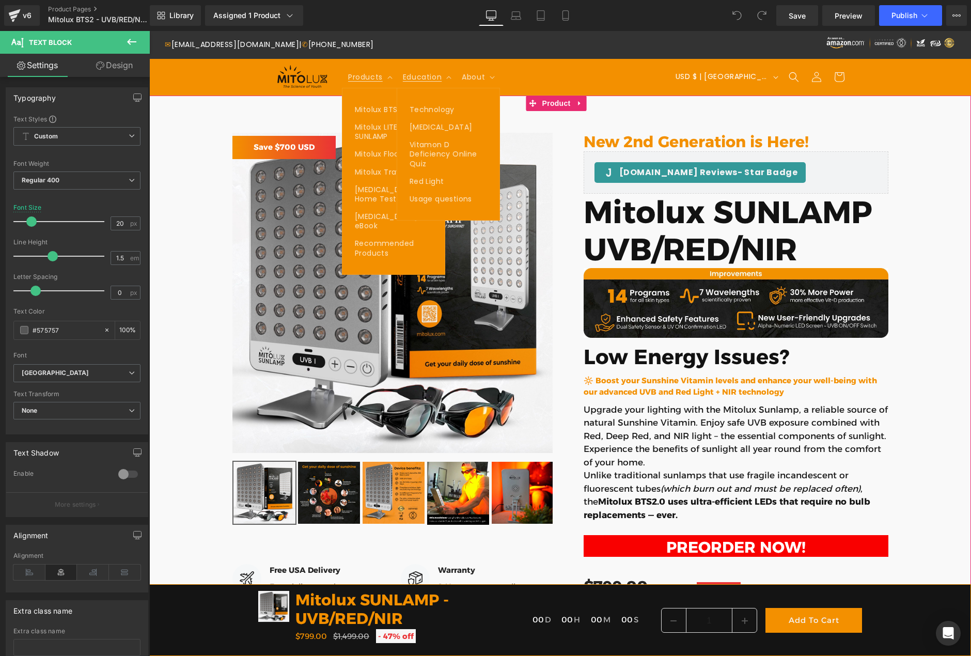
drag, startPoint x: 939, startPoint y: 174, endPoint x: 863, endPoint y: 126, distance: 89.8
click at [939, 174] on div "Judge.me Reviews - Star Badge Judge.me Reviews New 2nd Generation is Here! Head…" at bounding box center [560, 583] width 822 height 933
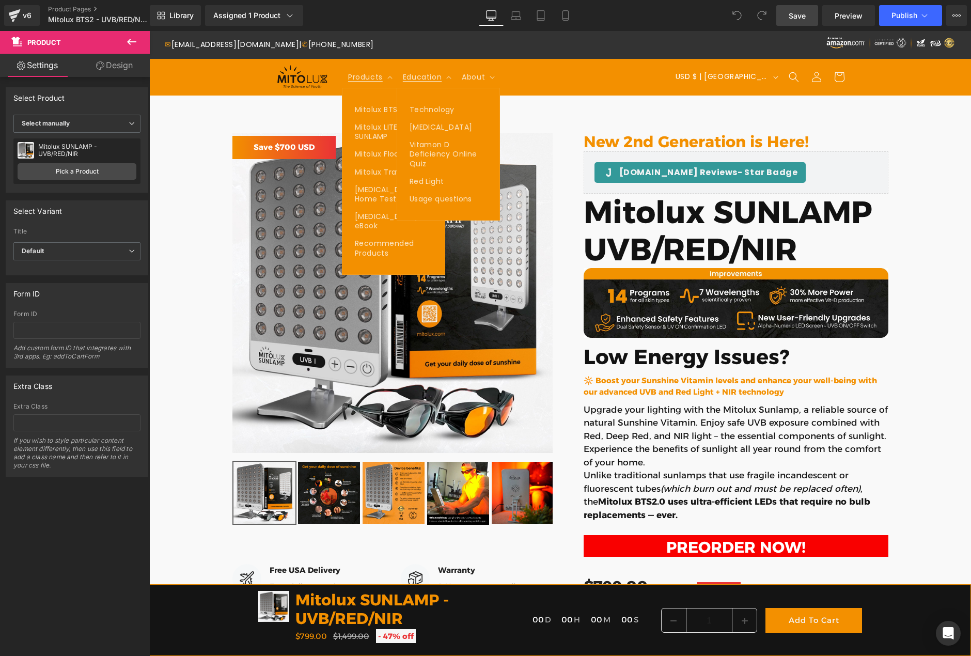
click at [794, 21] on link "Save" at bounding box center [797, 15] width 42 height 21
click at [907, 16] on span "Publish" at bounding box center [904, 15] width 26 height 8
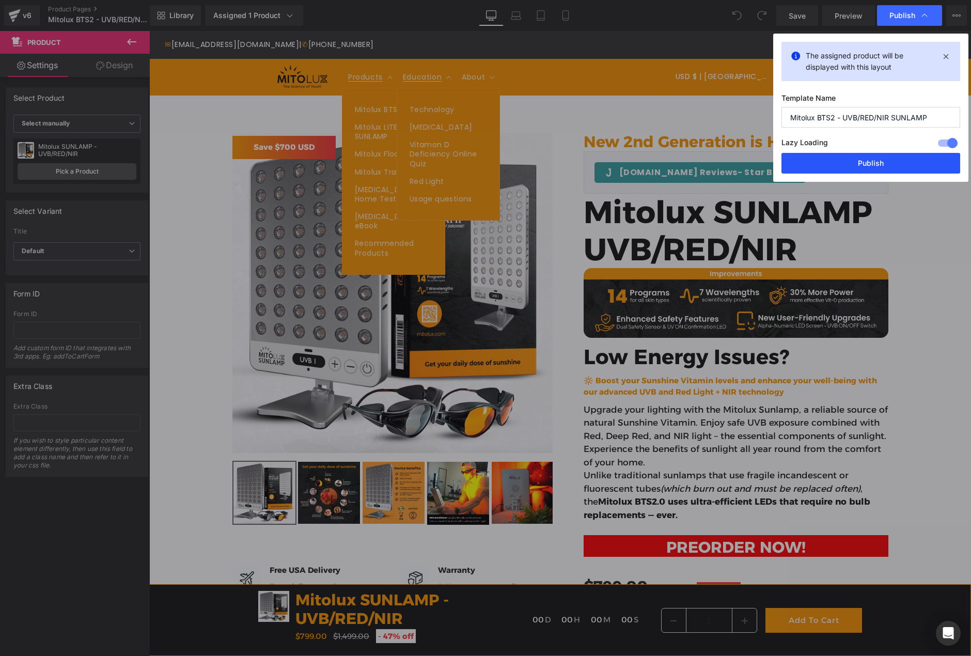
drag, startPoint x: 892, startPoint y: 165, endPoint x: 743, endPoint y: 134, distance: 152.9
click at [892, 165] on button "Publish" at bounding box center [870, 163] width 179 height 21
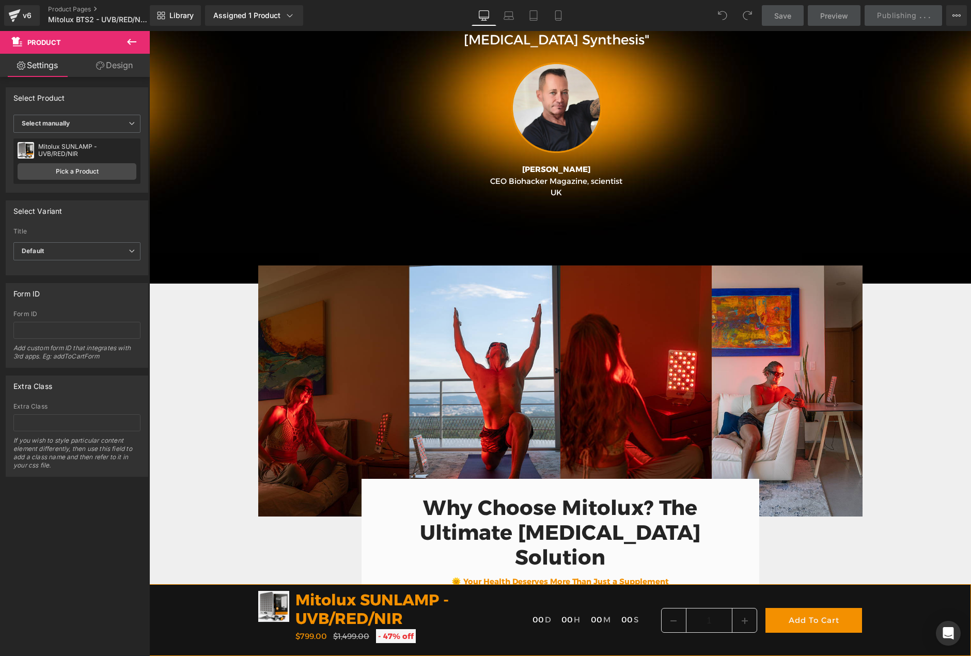
scroll to position [1291, 0]
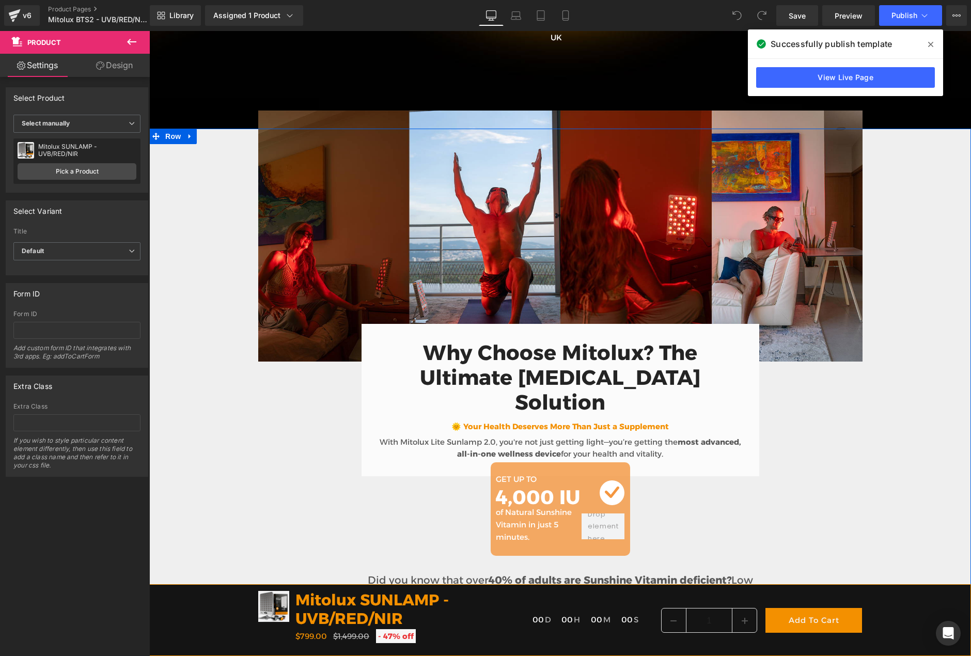
click at [897, 406] on div "Image Why Choose Mitolux? The Ultimate Light Therapy Solution Heading 🌞 Your He…" at bounding box center [560, 570] width 822 height 883
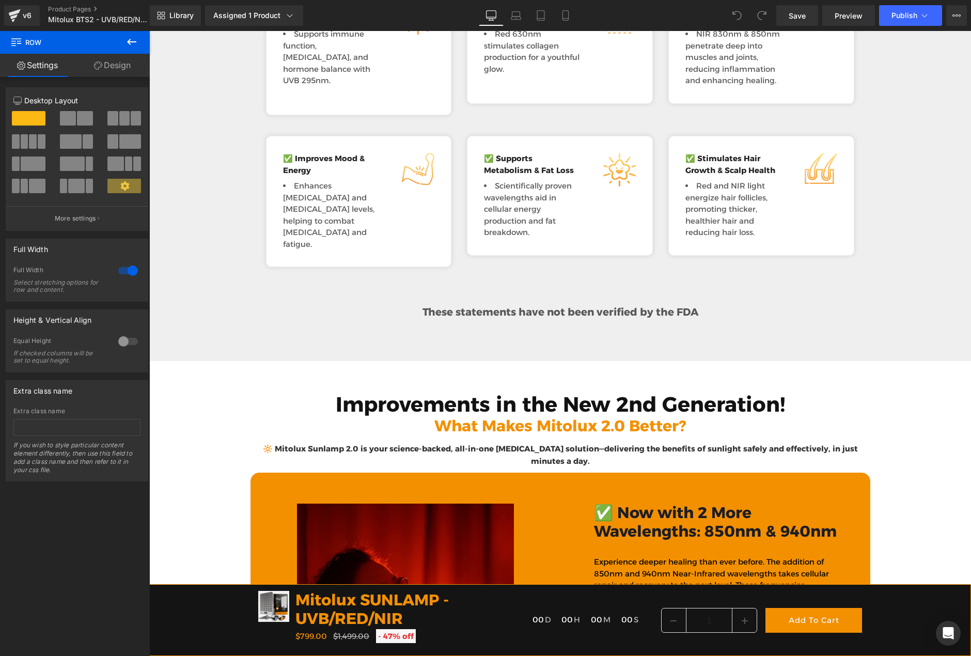
scroll to position [1985, 0]
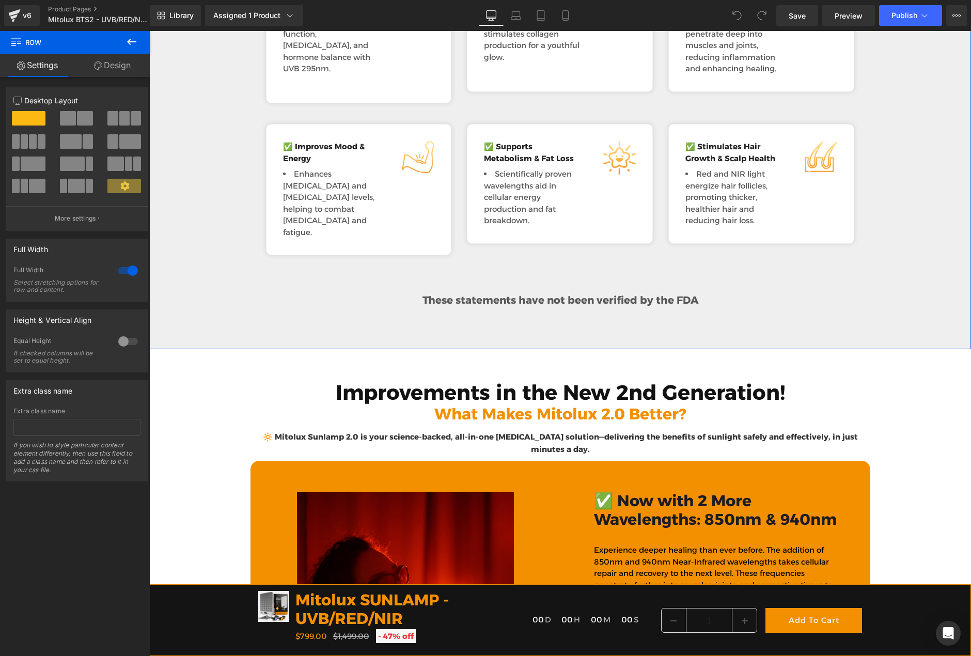
click at [583, 294] on strong "These statements have not been verified by the FDA" at bounding box center [560, 300] width 276 height 12
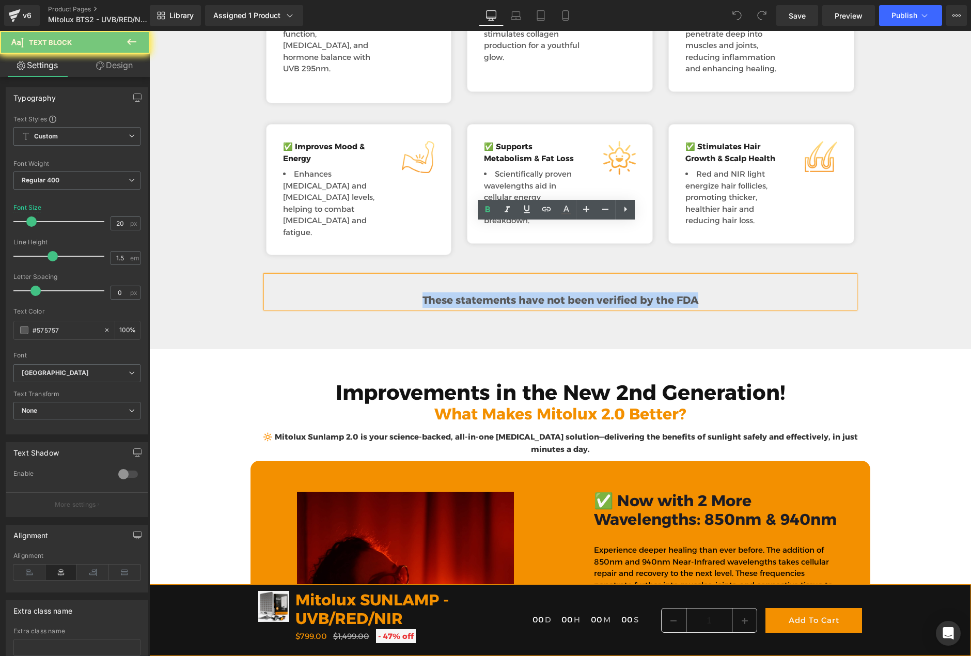
click at [583, 294] on strong "These statements have not been verified by the FDA" at bounding box center [560, 300] width 276 height 12
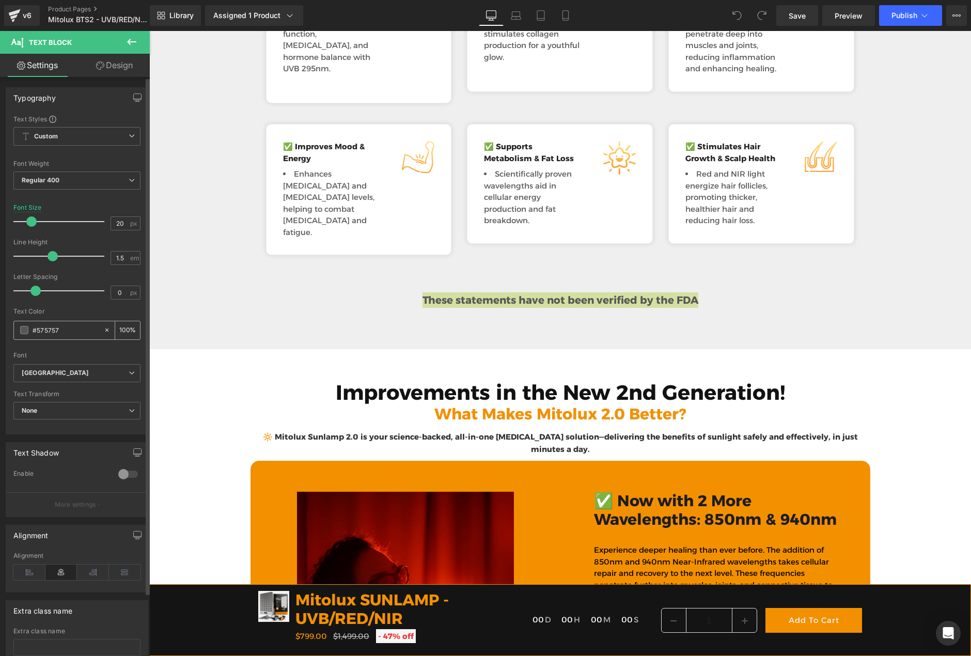
click at [26, 328] on span at bounding box center [24, 330] width 8 height 8
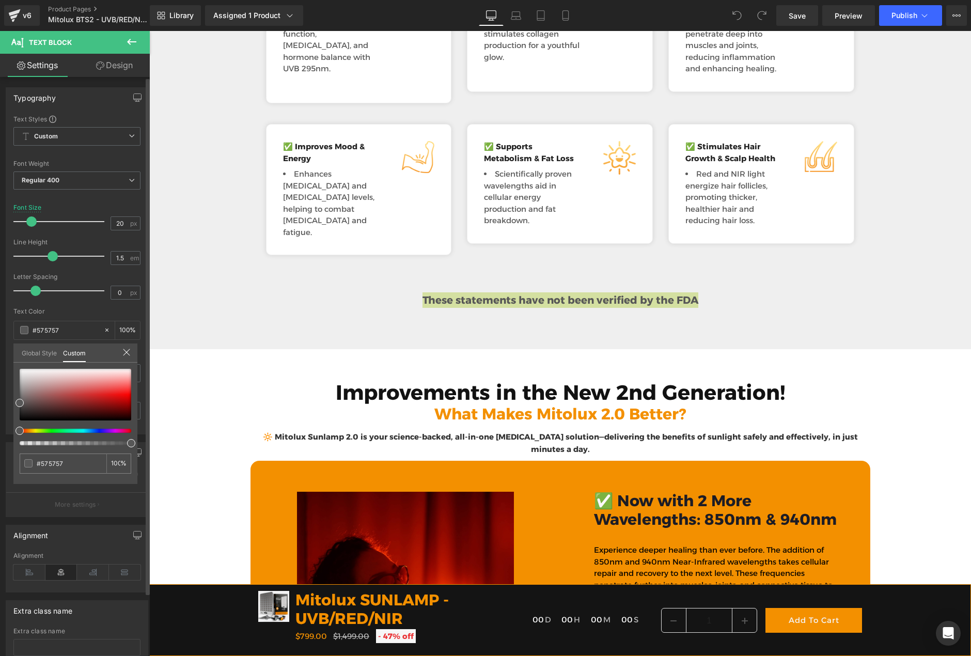
click at [48, 354] on link "Global Style" at bounding box center [39, 352] width 35 height 18
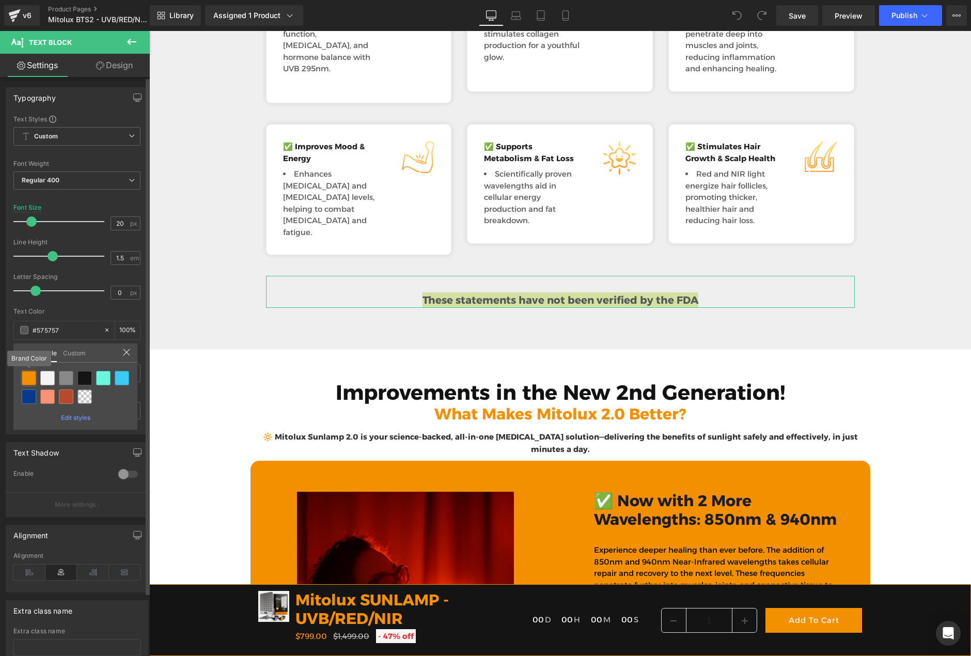
click at [29, 378] on div at bounding box center [29, 378] width 14 height 14
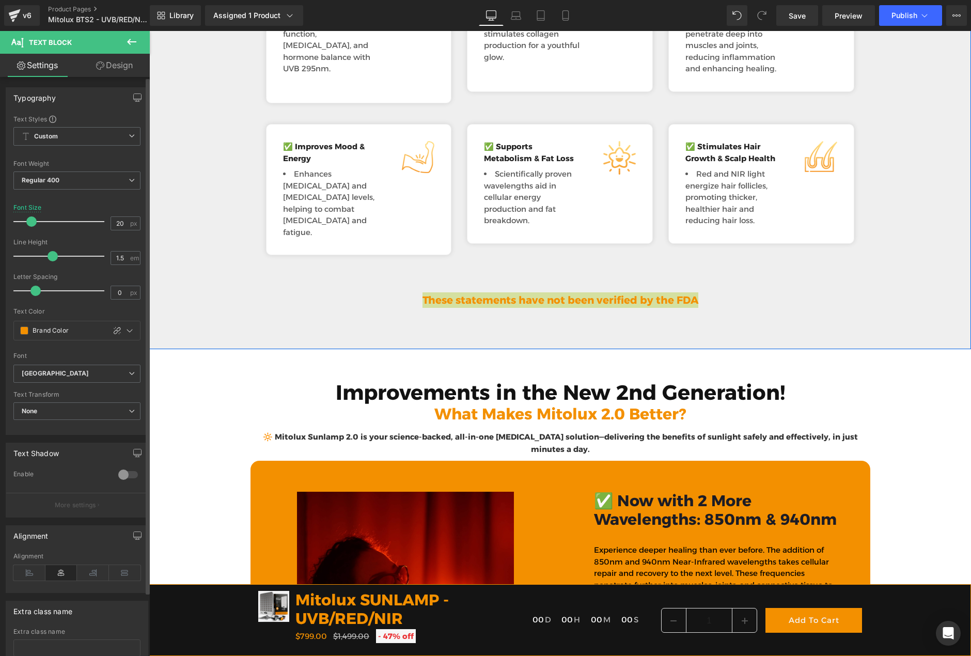
click at [149, 31] on div at bounding box center [149, 31] width 0 height 0
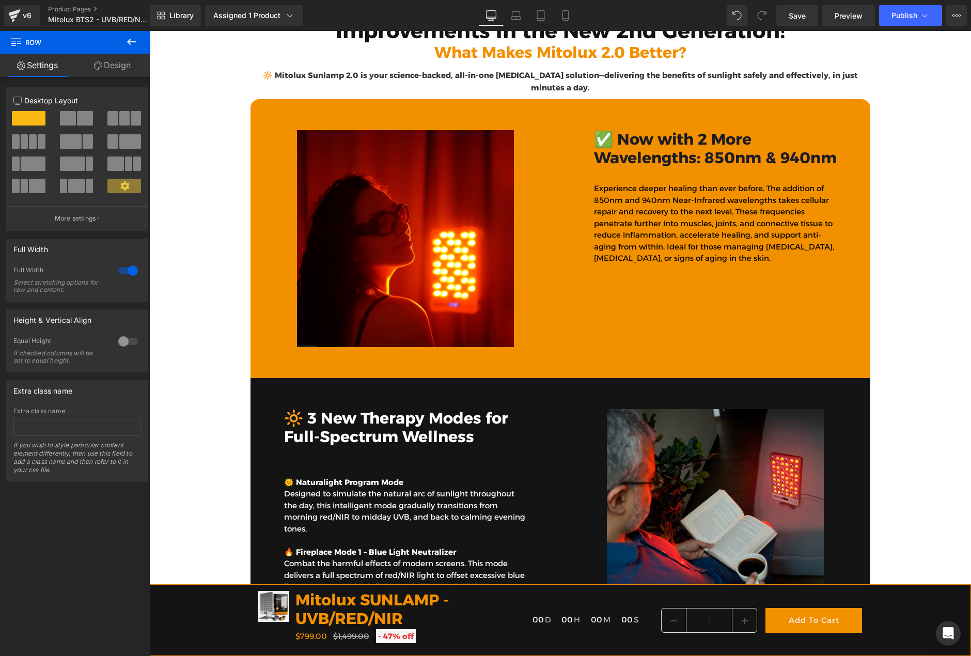
scroll to position [2036, 0]
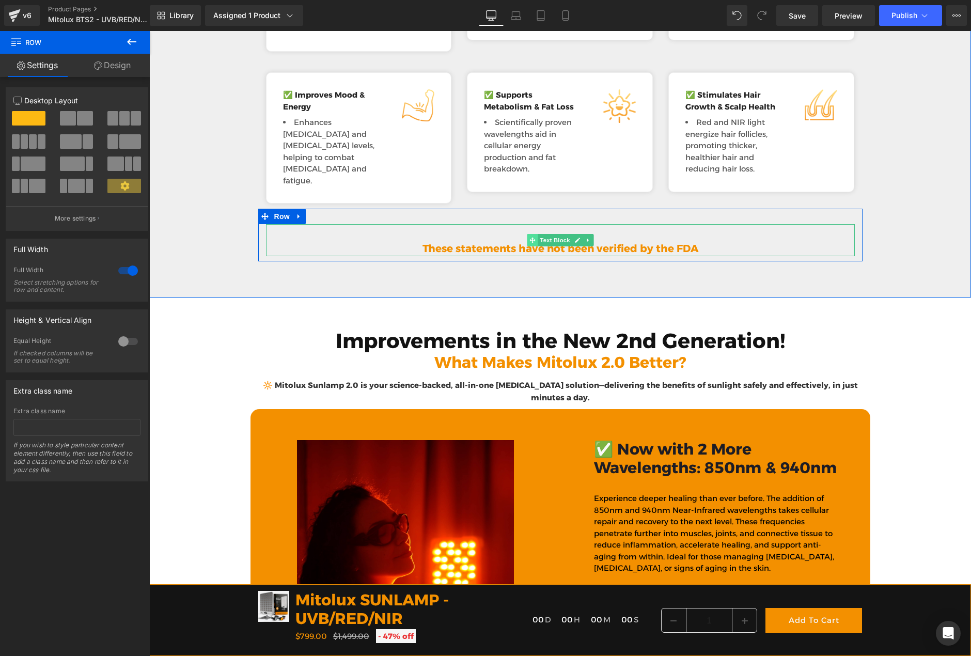
click at [529, 237] on icon at bounding box center [532, 240] width 6 height 6
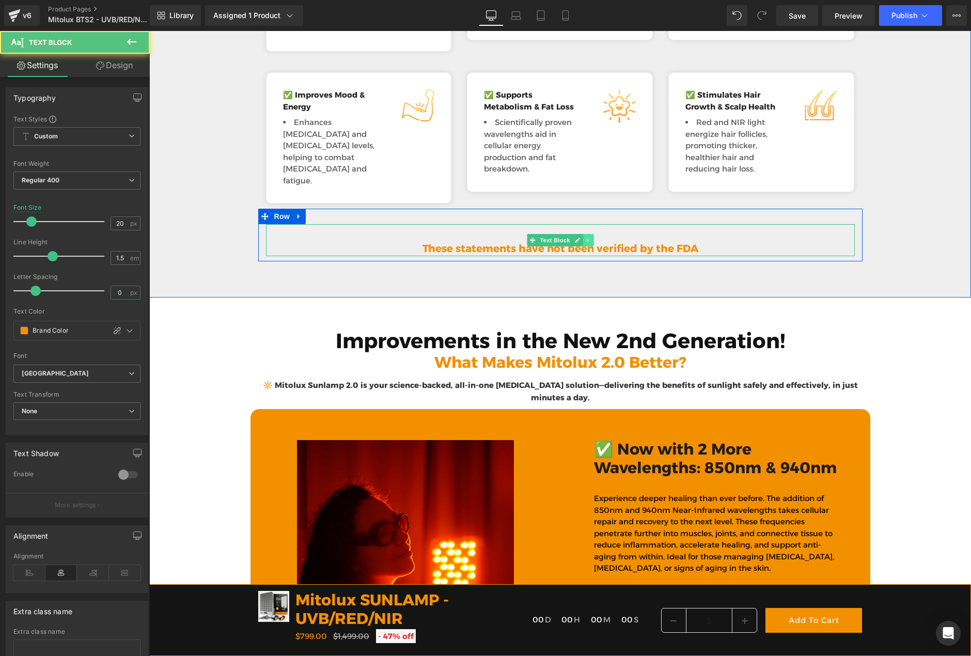
click at [585, 237] on icon at bounding box center [588, 240] width 6 height 6
click at [579, 237] on icon at bounding box center [582, 240] width 6 height 6
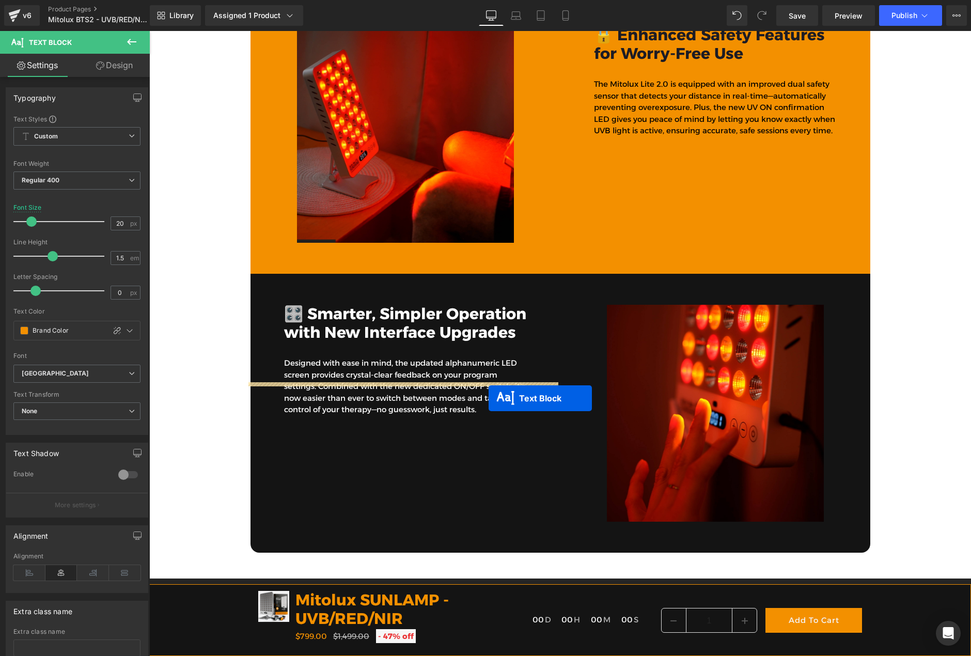
scroll to position [3772, 0]
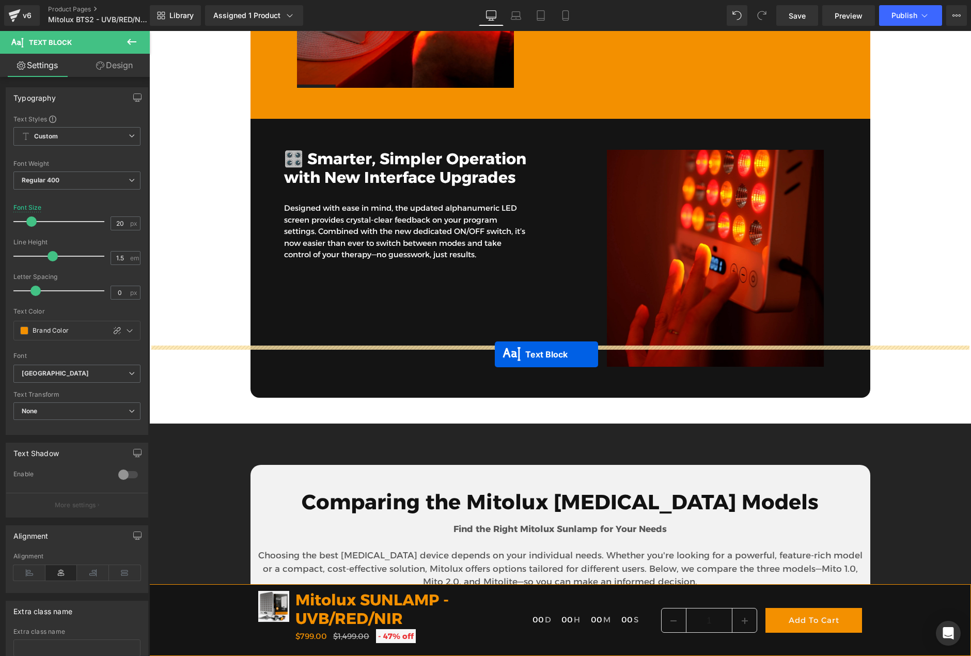
drag, startPoint x: 526, startPoint y: 219, endPoint x: 495, endPoint y: 354, distance: 137.9
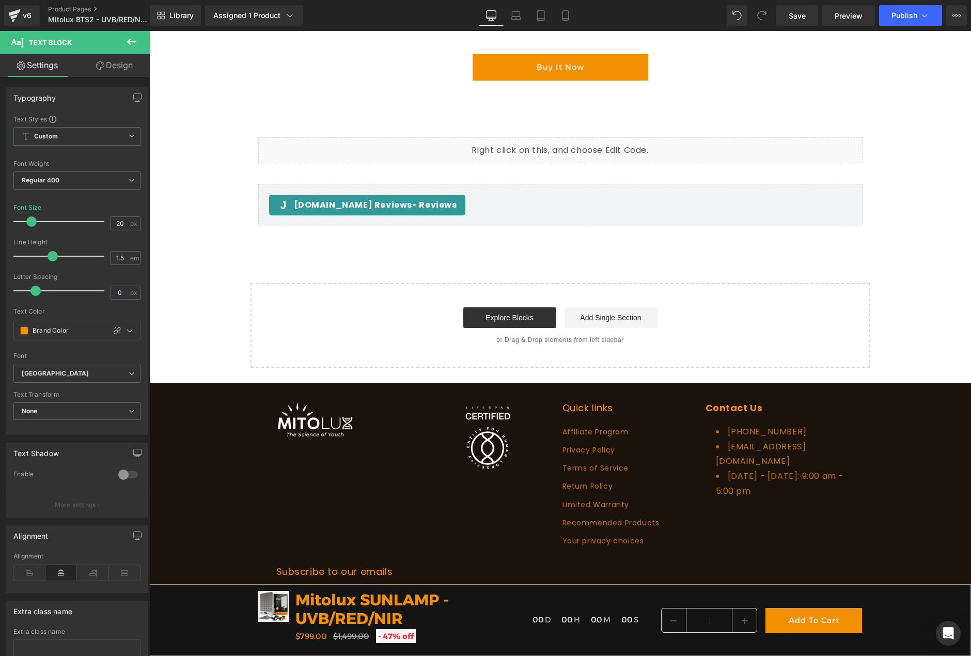
scroll to position [5761, 0]
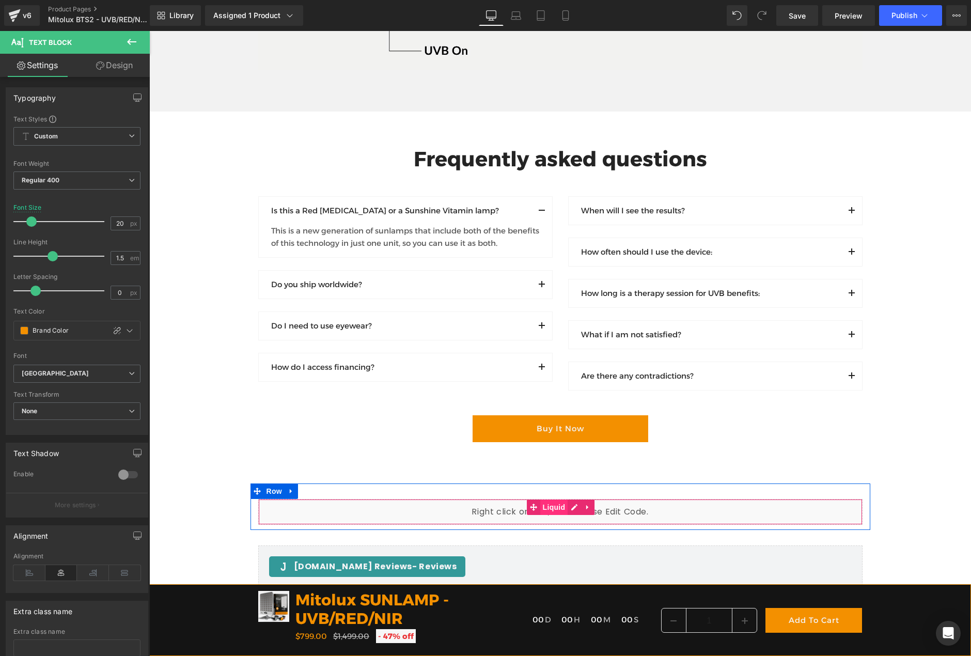
click at [555, 499] on span "Liquid" at bounding box center [554, 506] width 28 height 15
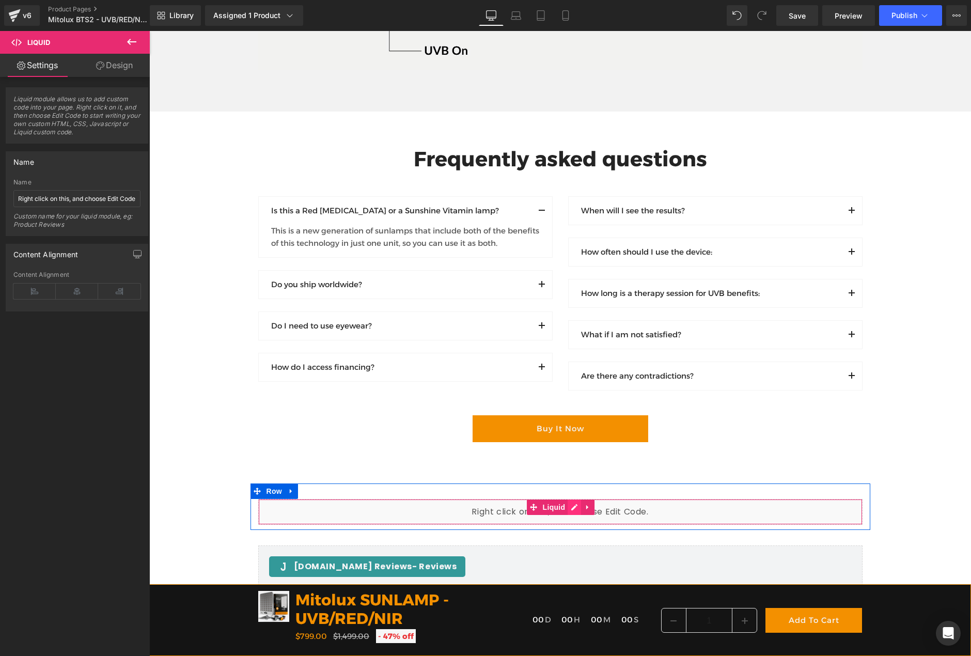
click at [574, 499] on div "Liquid" at bounding box center [560, 512] width 604 height 26
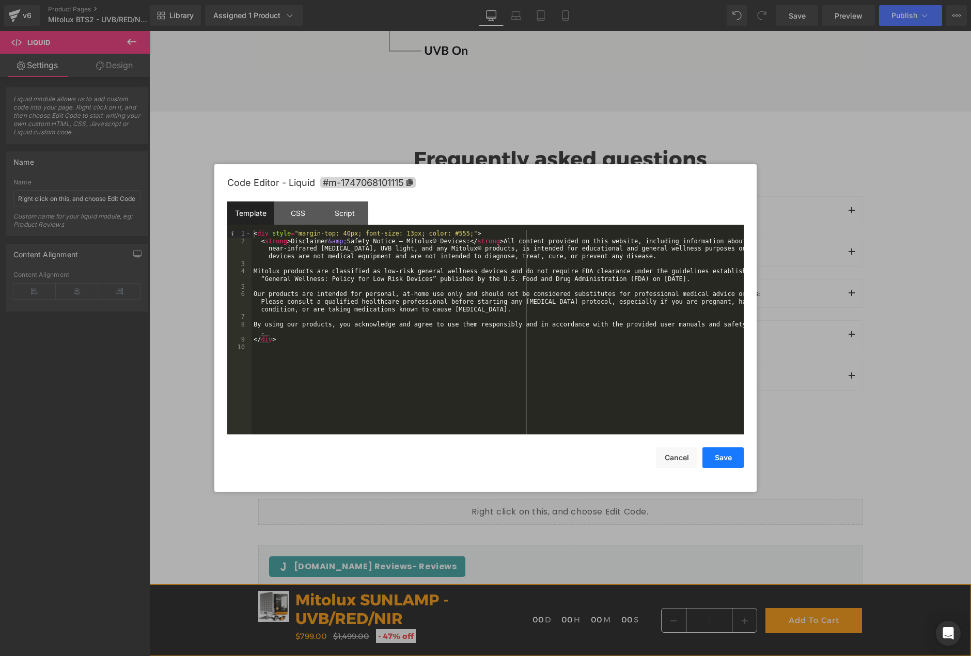
click at [716, 462] on button "Save" at bounding box center [722, 457] width 41 height 21
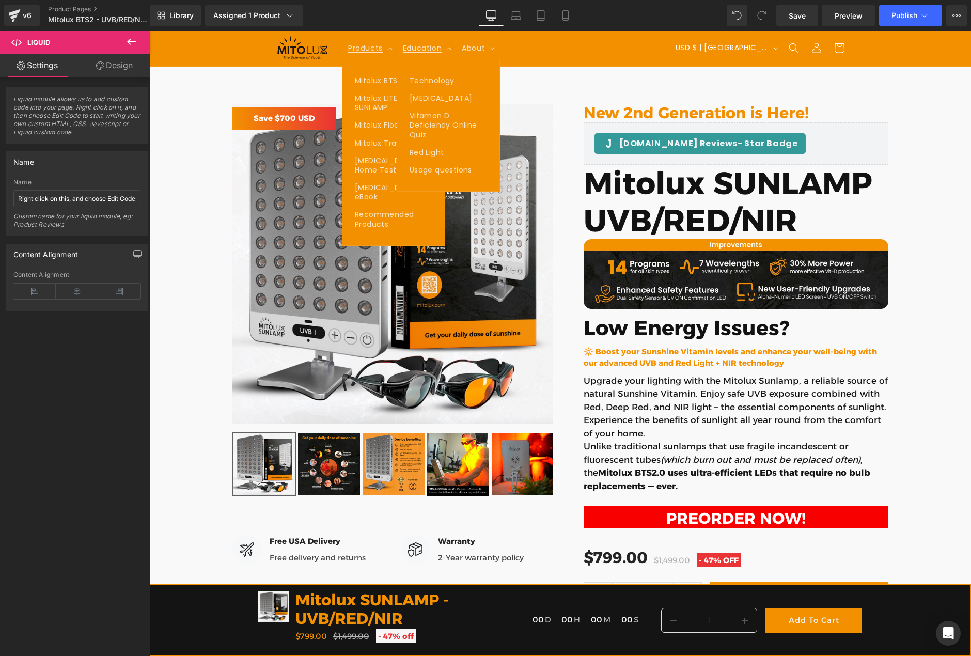
scroll to position [0, 0]
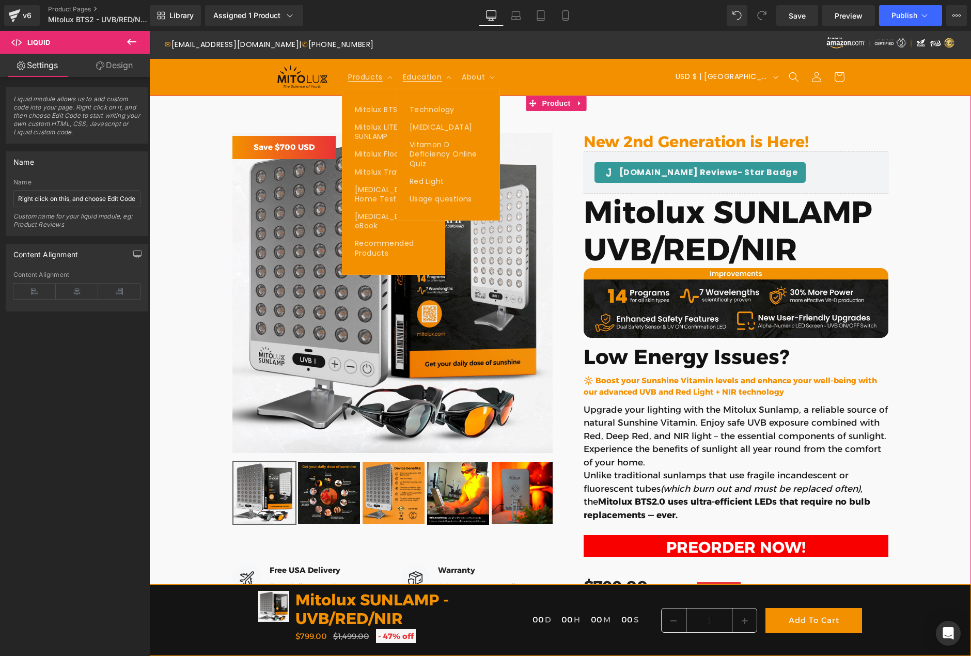
click at [945, 191] on div "Judge.me Reviews - Star Badge Judge.me Reviews New 2nd Generation is Here! Head…" at bounding box center [560, 583] width 822 height 933
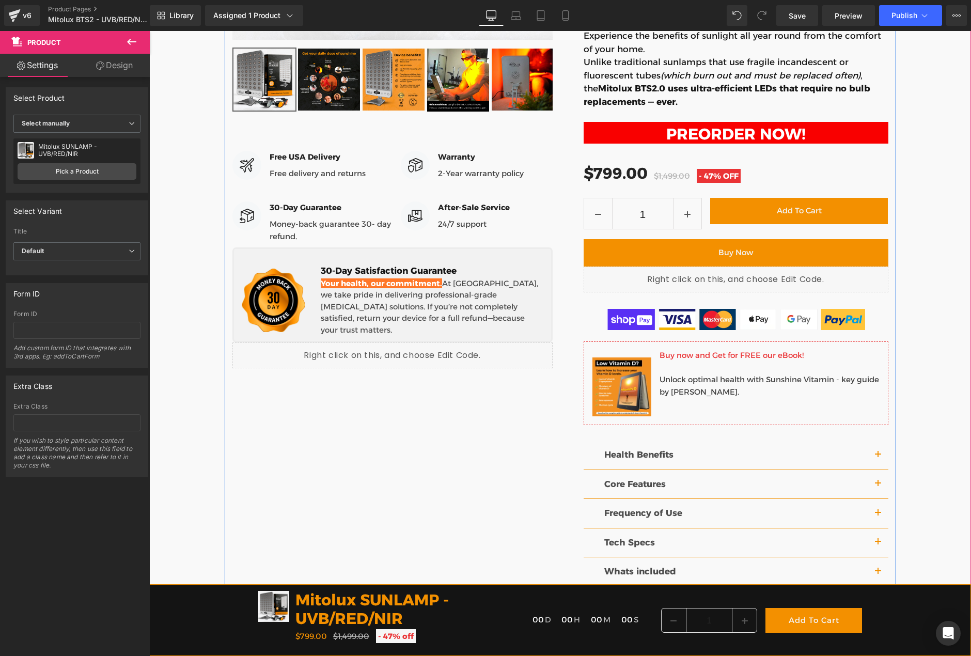
scroll to position [568, 0]
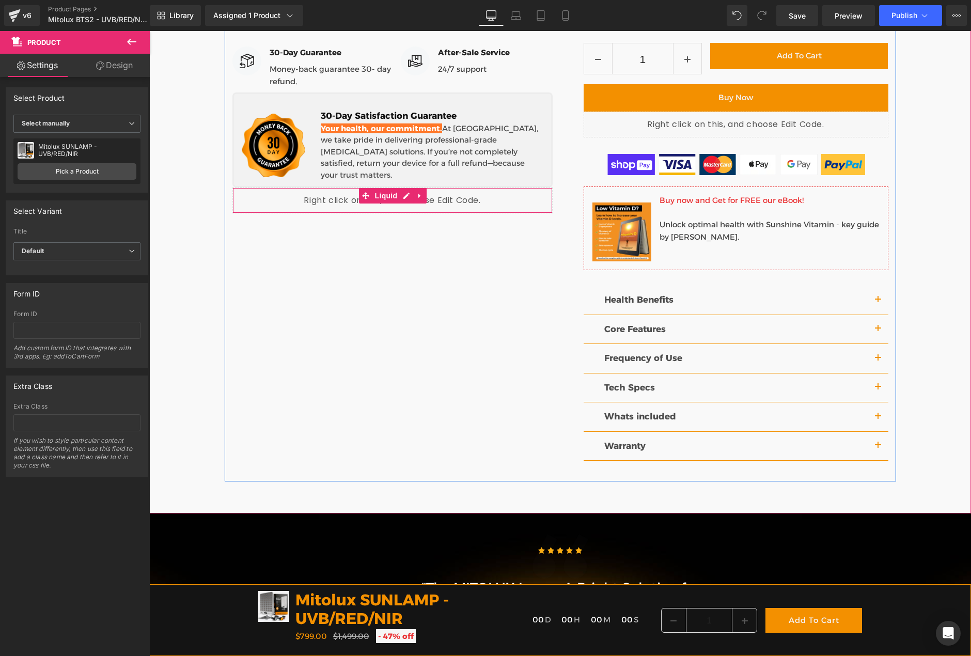
click at [397, 187] on div "Liquid" at bounding box center [392, 200] width 320 height 26
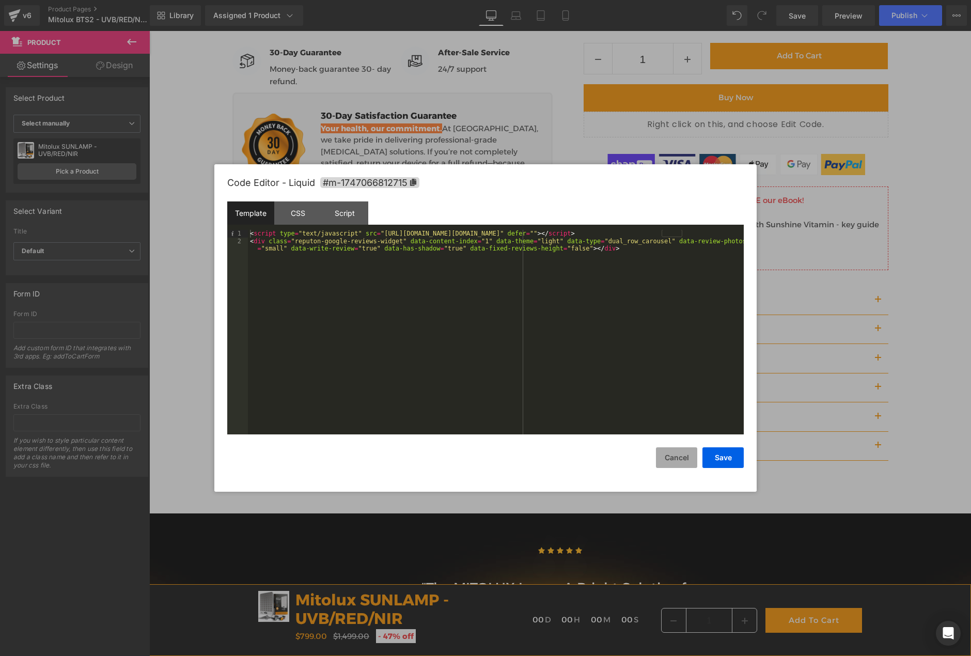
click at [686, 459] on button "Cancel" at bounding box center [676, 457] width 41 height 21
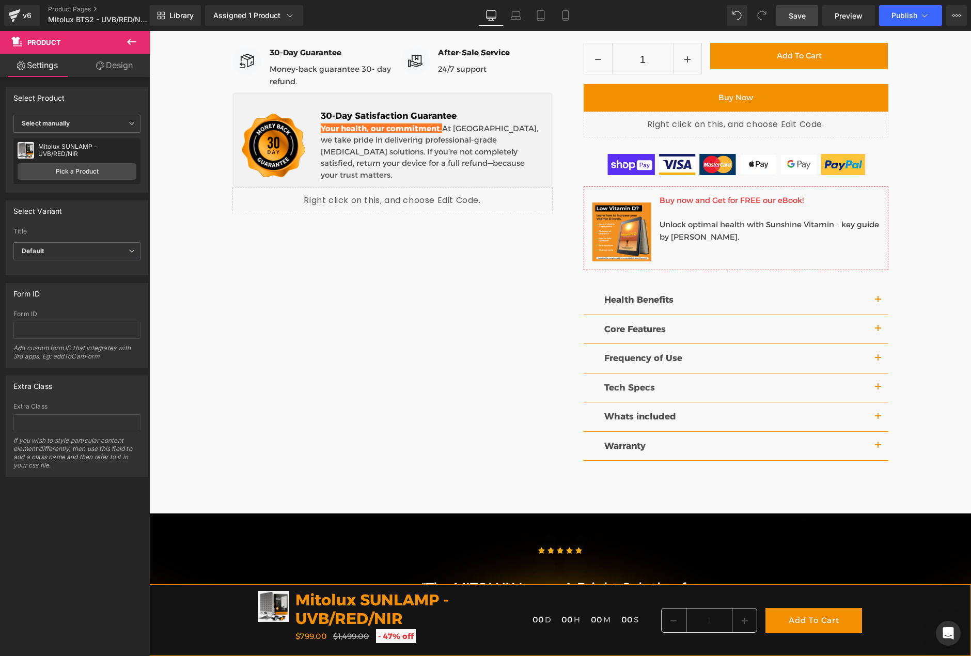
click at [793, 13] on span "Save" at bounding box center [797, 15] width 17 height 11
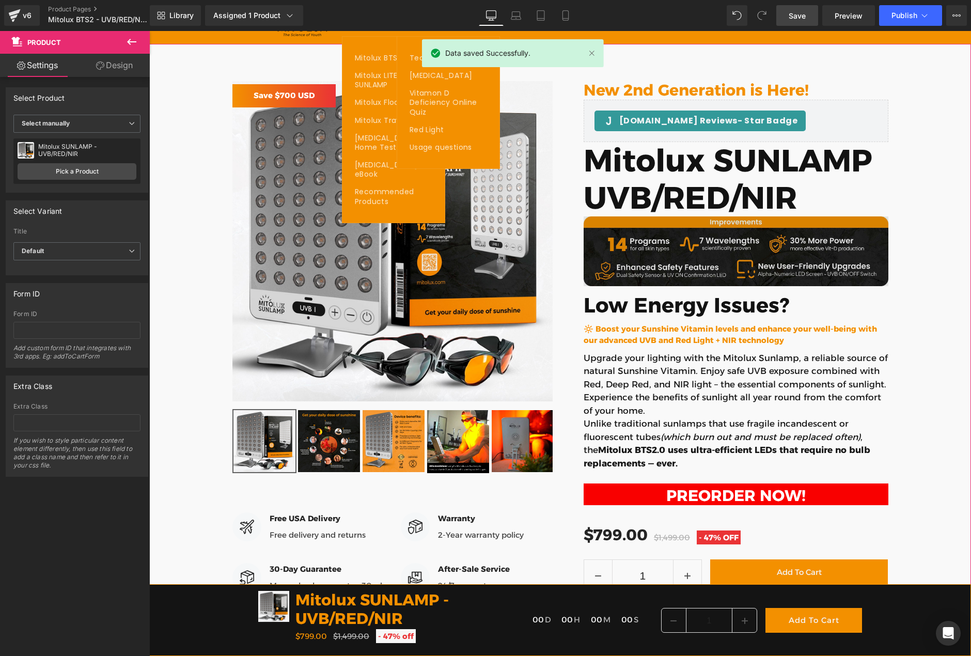
scroll to position [0, 0]
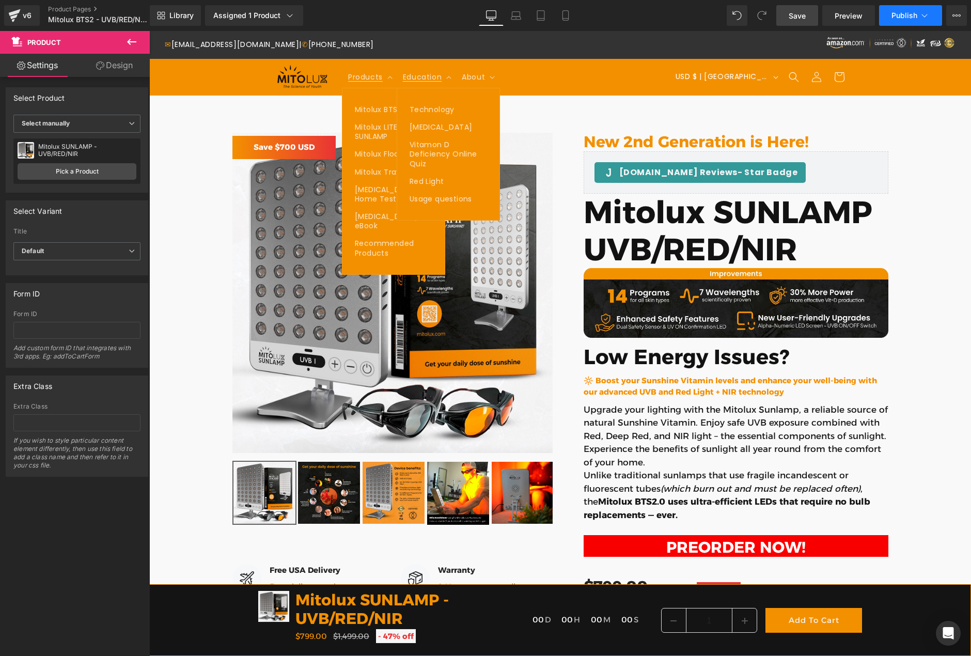
click at [906, 15] on span "Publish" at bounding box center [904, 15] width 26 height 8
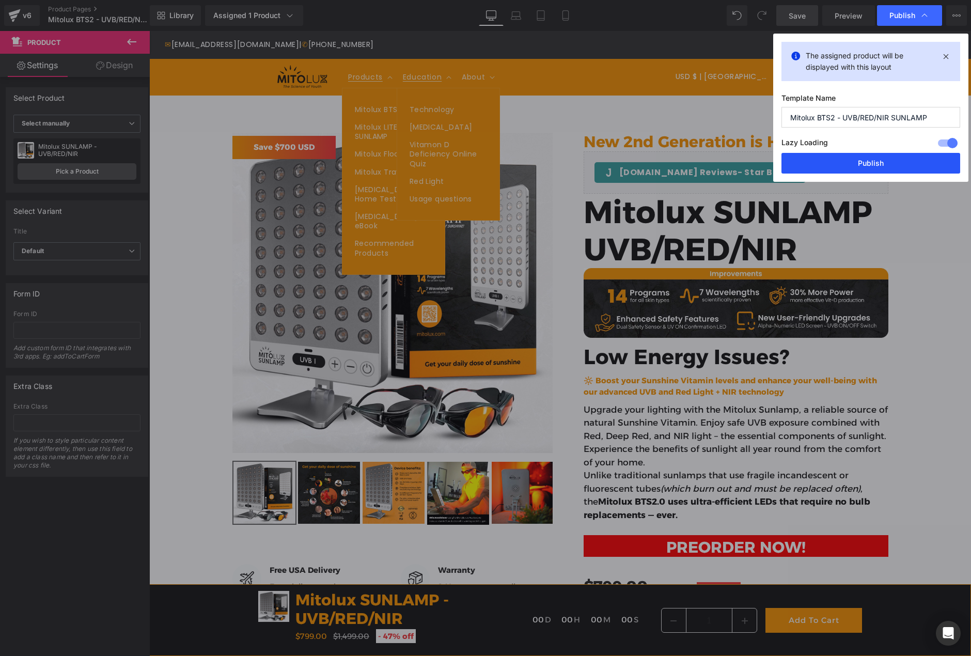
click at [861, 160] on button "Publish" at bounding box center [870, 163] width 179 height 21
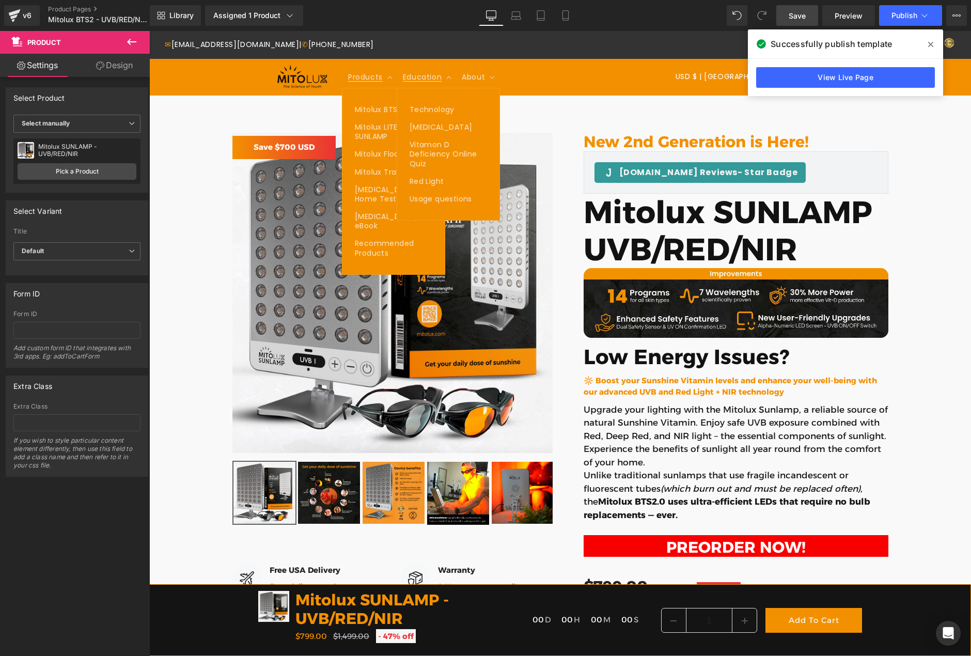
click at [931, 43] on icon at bounding box center [930, 44] width 5 height 5
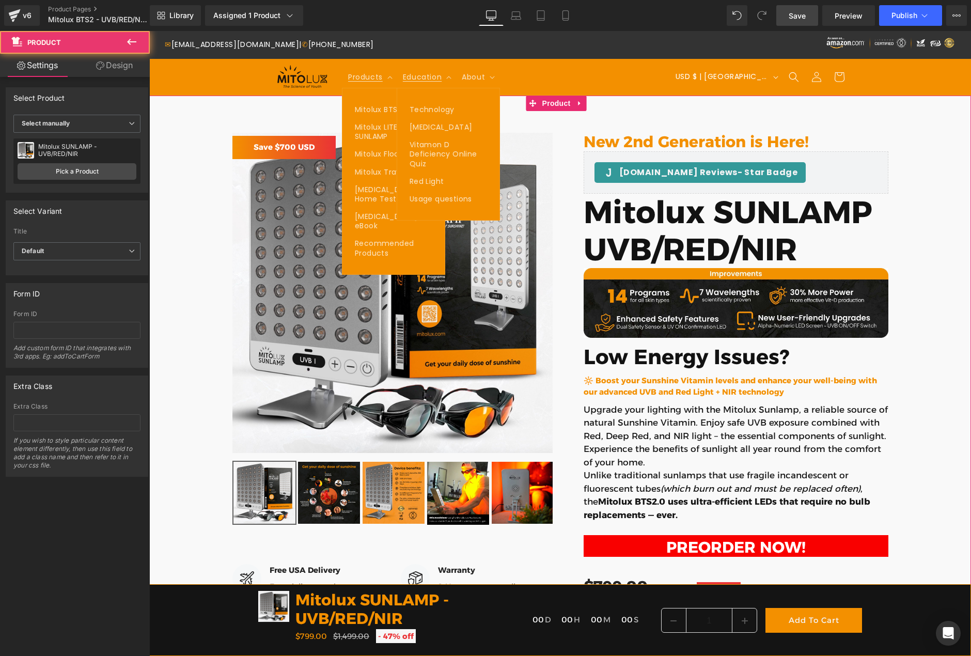
click at [900, 259] on div "Judge.me Reviews - Star Badge Judge.me Reviews New 2nd Generation is Here! Head…" at bounding box center [560, 583] width 822 height 933
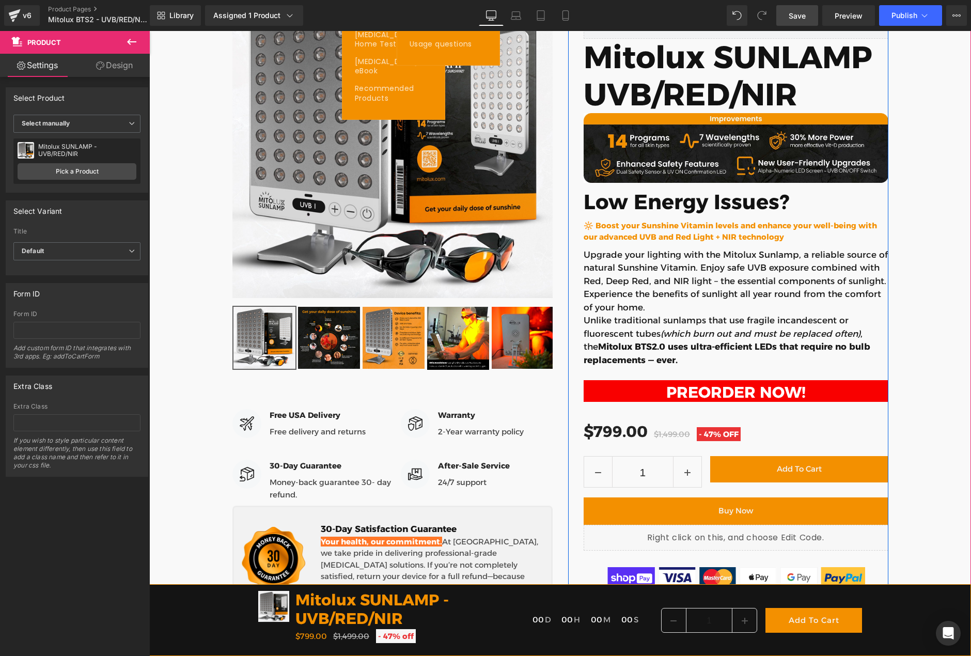
scroll to position [207, 0]
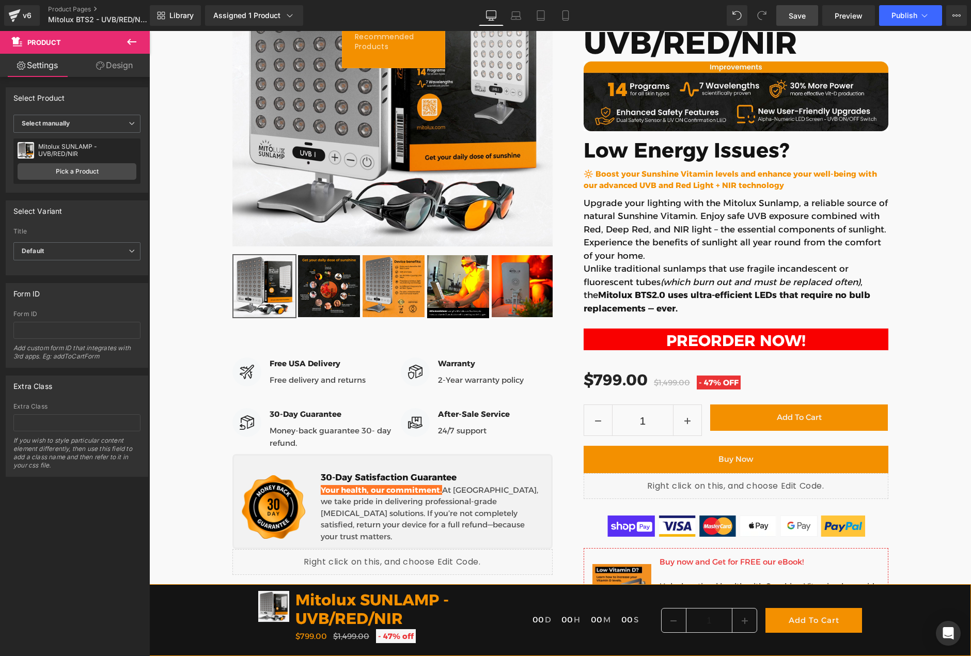
click at [133, 41] on icon at bounding box center [131, 42] width 12 height 12
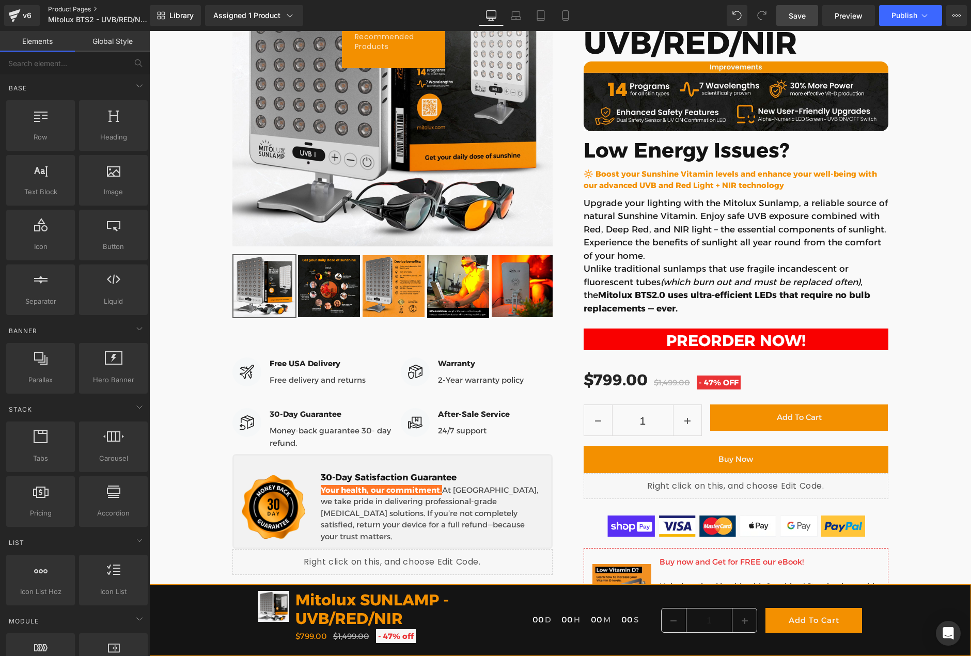
click at [78, 10] on link "Product Pages" at bounding box center [107, 9] width 119 height 8
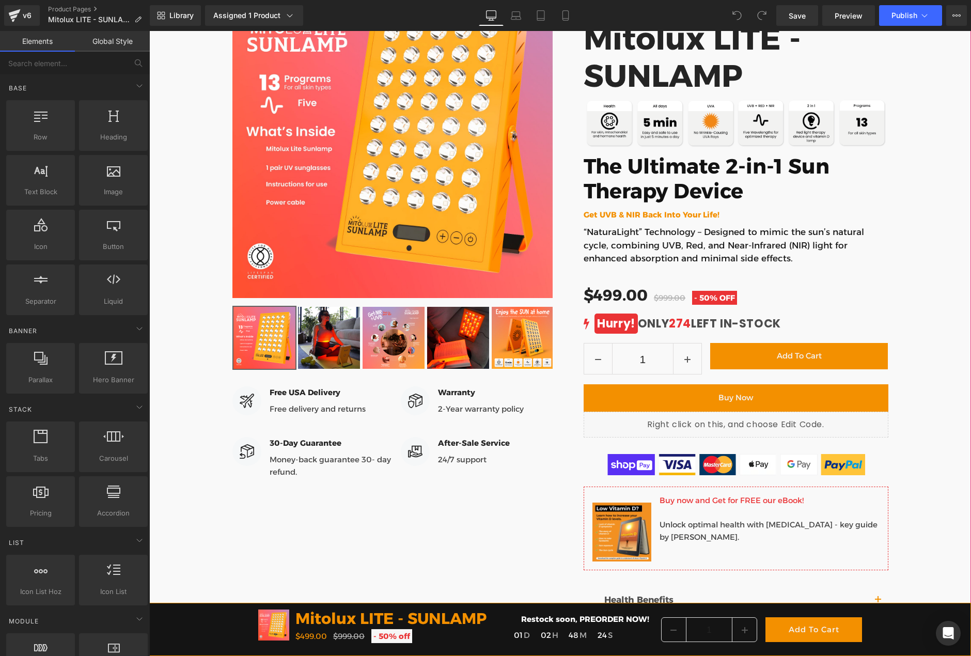
scroll to position [310, 0]
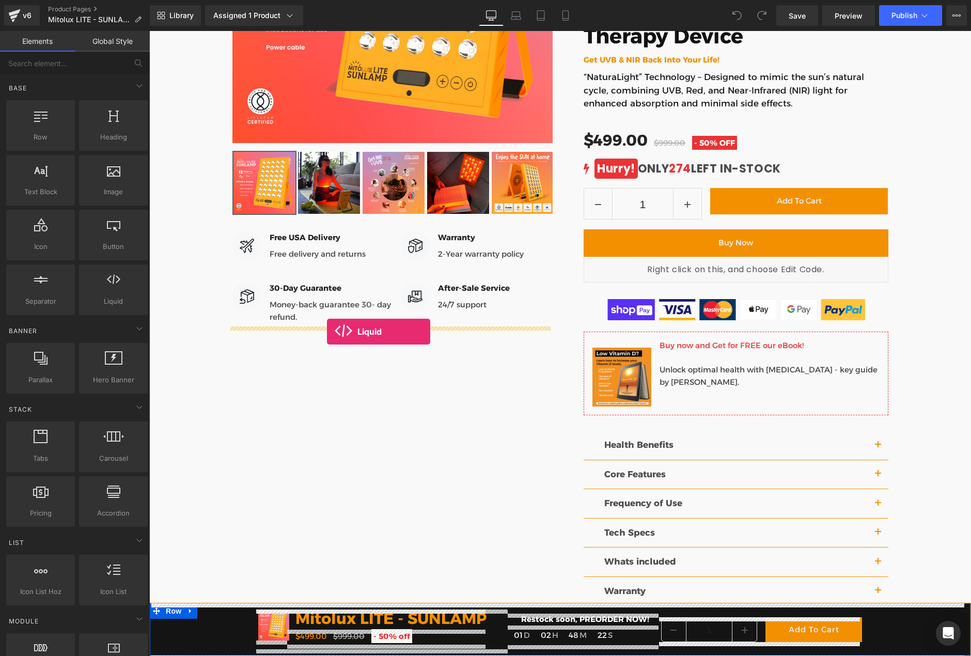
drag, startPoint x: 289, startPoint y: 344, endPoint x: 327, endPoint y: 332, distance: 40.3
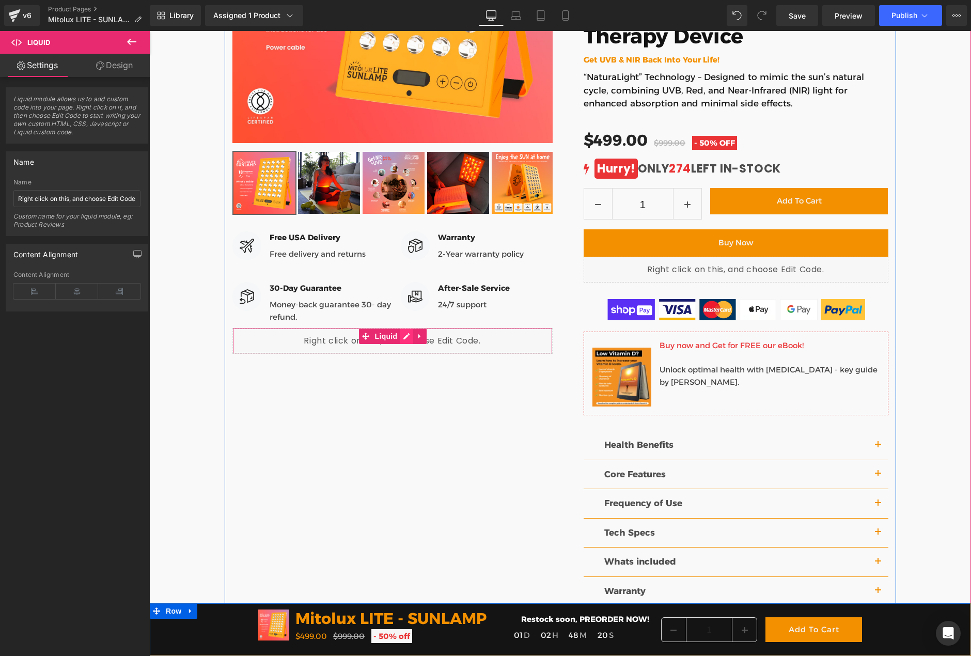
click at [405, 335] on div "Liquid" at bounding box center [392, 341] width 320 height 26
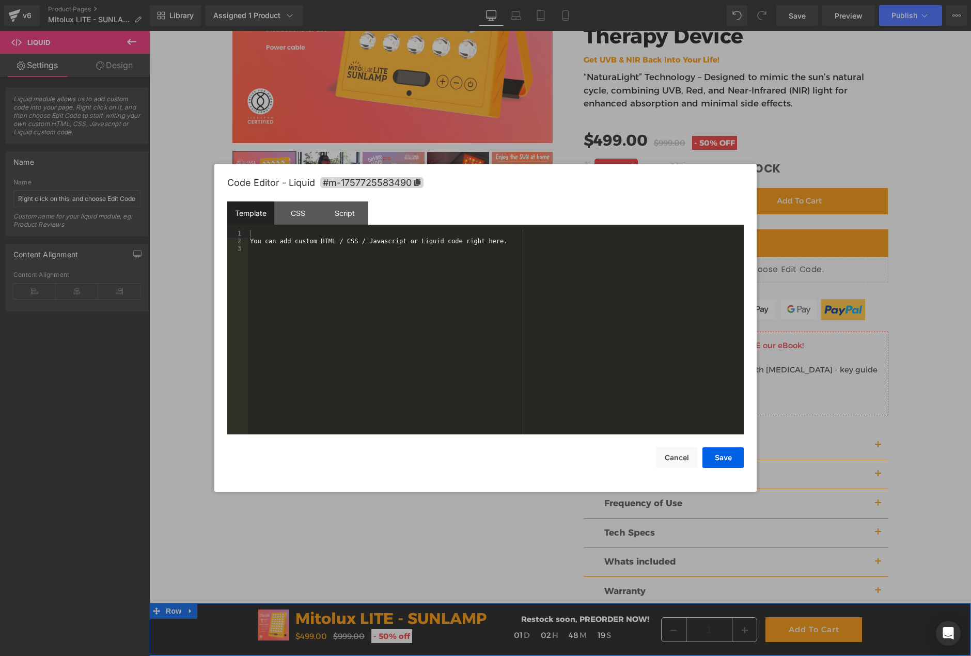
click at [395, 330] on div "You can add custom HTML / CSS / Javascript or Liquid code right here." at bounding box center [496, 339] width 496 height 219
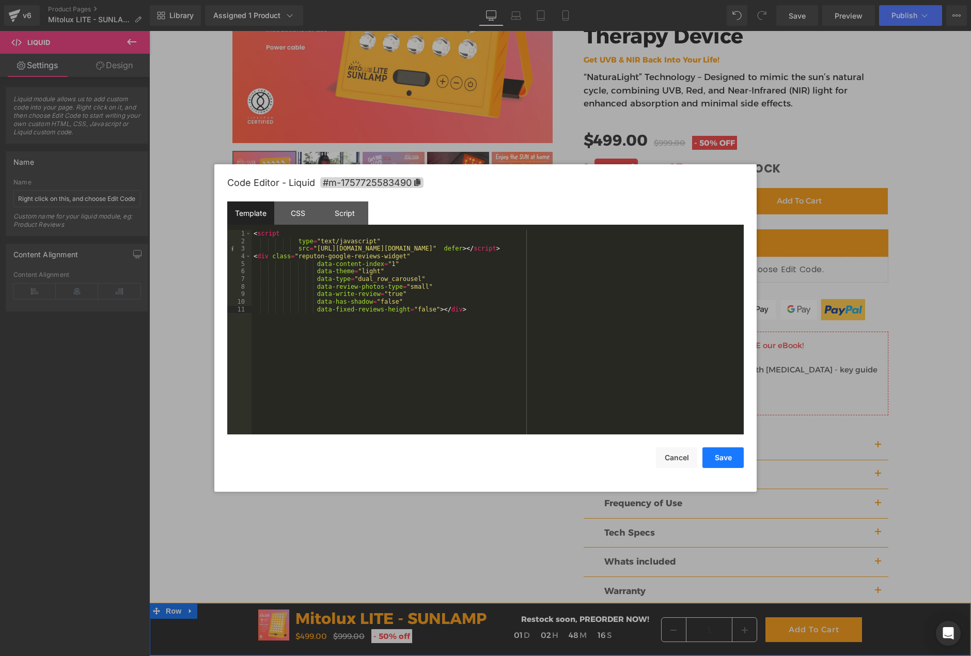
click at [716, 461] on button "Save" at bounding box center [722, 457] width 41 height 21
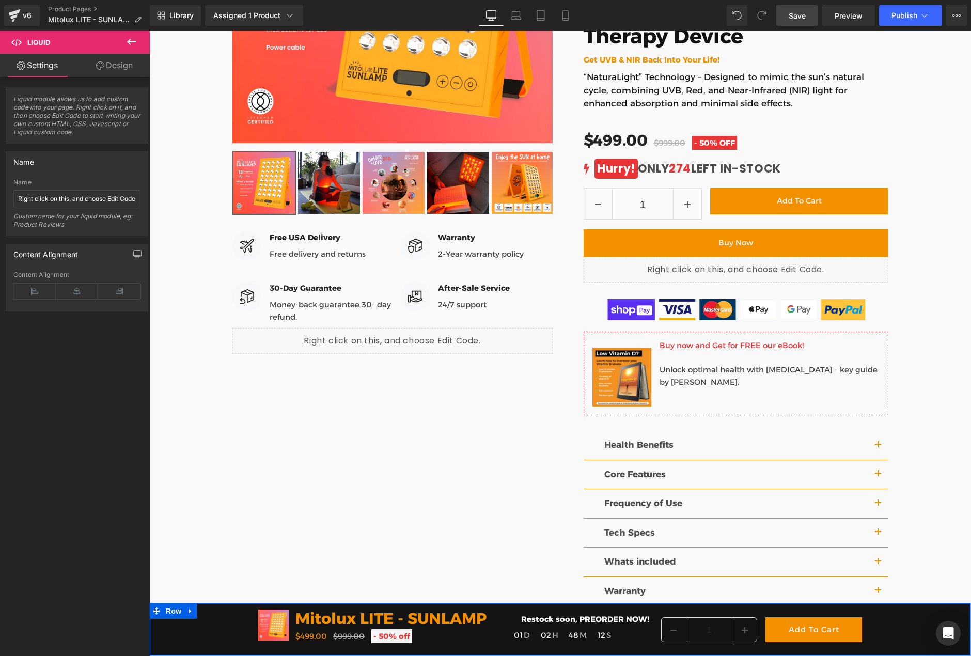
click at [804, 18] on span "Save" at bounding box center [797, 15] width 17 height 11
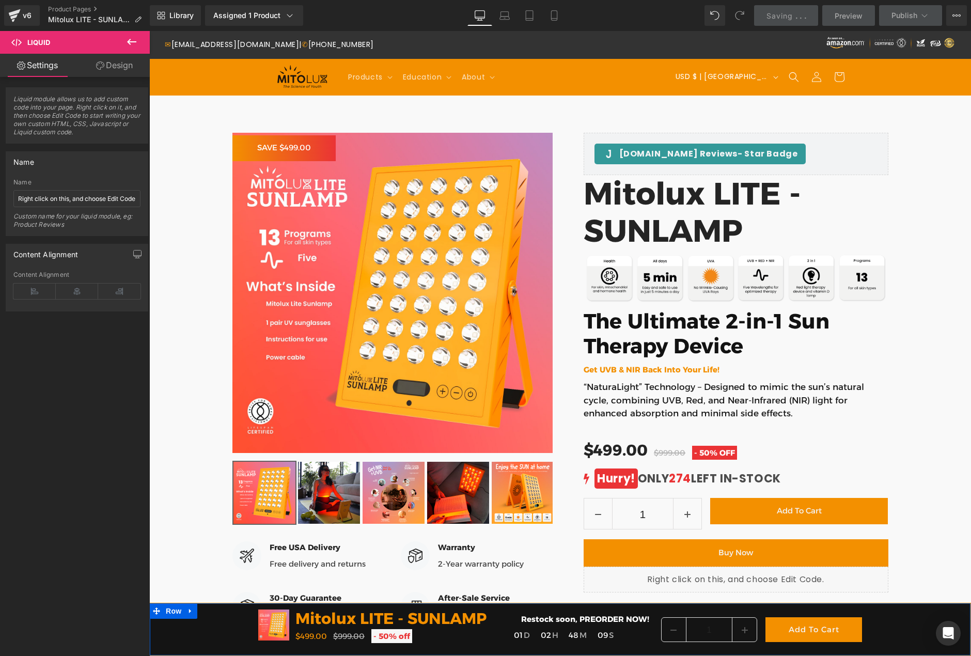
scroll to position [103, 0]
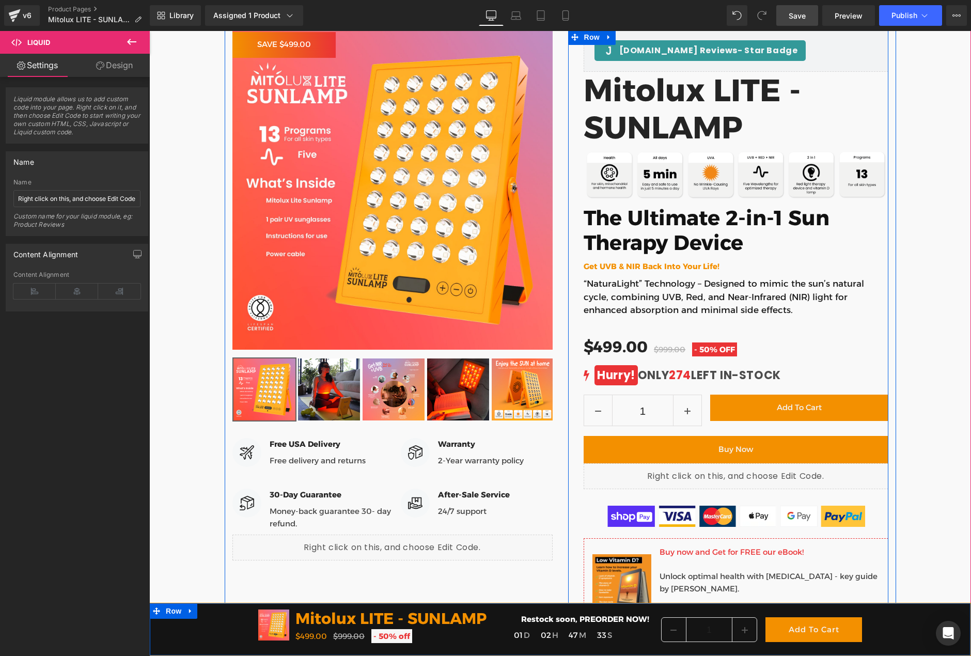
click at [797, 301] on p "“NaturaLight” Technology – Designed to mimic the sun’s natural cycle, combining…" at bounding box center [736, 297] width 305 height 40
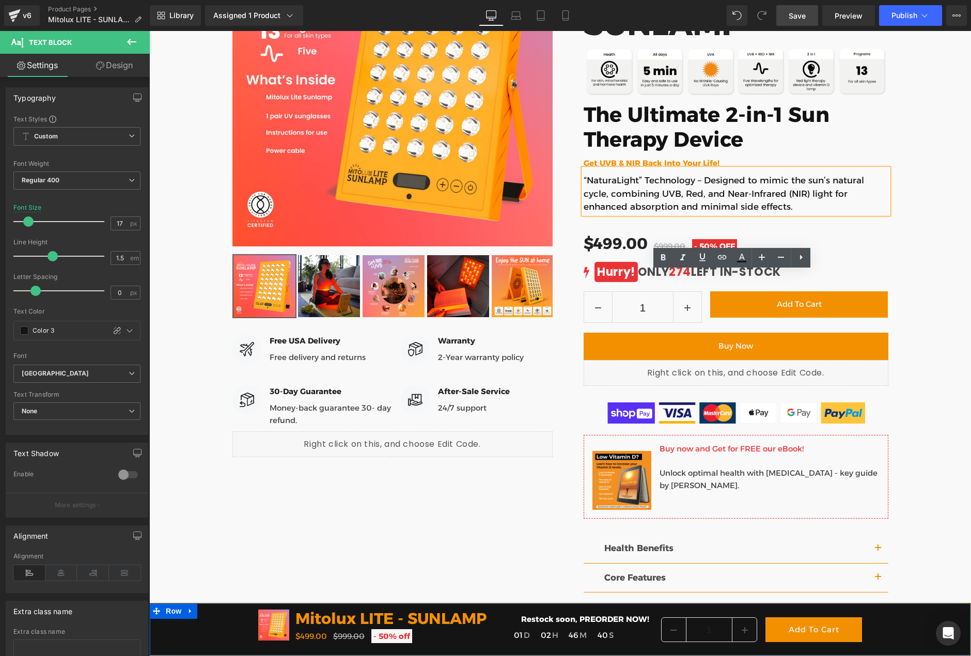
scroll to position [310, 0]
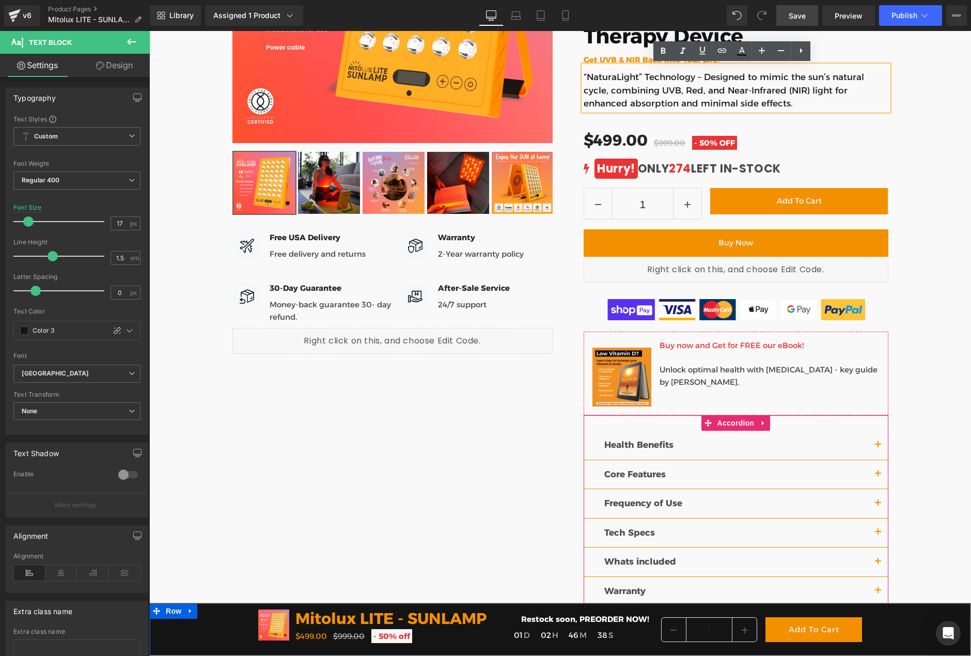
click at [873, 444] on button "button" at bounding box center [878, 445] width 21 height 29
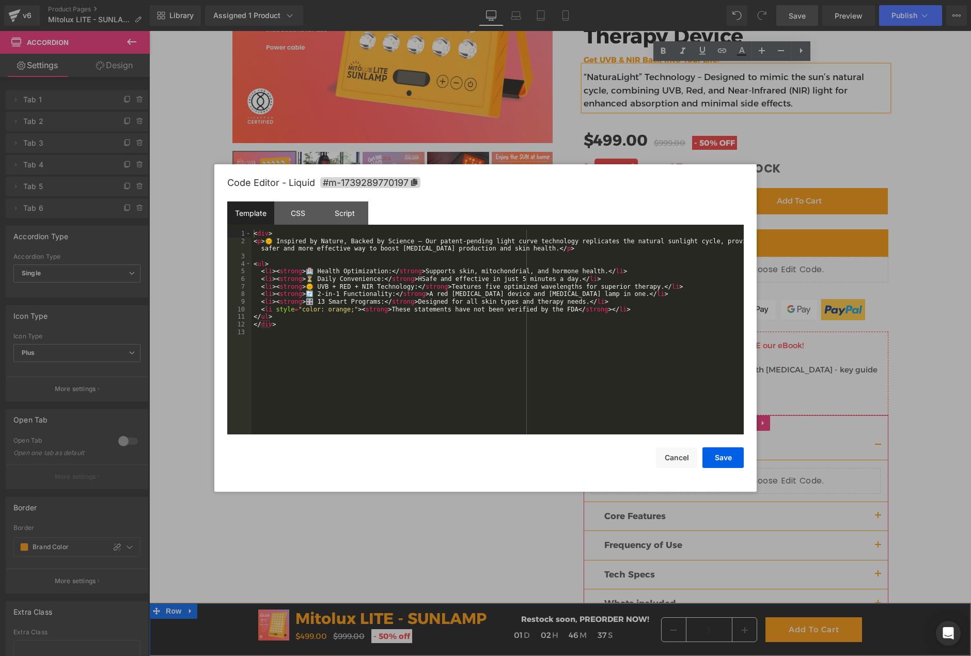
click at [745, 475] on div "Liquid" at bounding box center [735, 481] width 289 height 26
drag, startPoint x: 390, startPoint y: 248, endPoint x: 419, endPoint y: 250, distance: 29.5
click at [419, 250] on div "< div > < p > 🌞 Inspired by Nature, Backed by Science – Our patent-pending ligh…" at bounding box center [498, 339] width 492 height 219
click at [412, 281] on div "< div > < p > 🌞 Inspired by Nature, Backed by Science – Our patent-pending ligh…" at bounding box center [498, 339] width 492 height 219
click at [488, 347] on div "< div > < p > 🌞 Inspired by Nature, Backed by Science – Our patent-pending ligh…" at bounding box center [498, 339] width 492 height 219
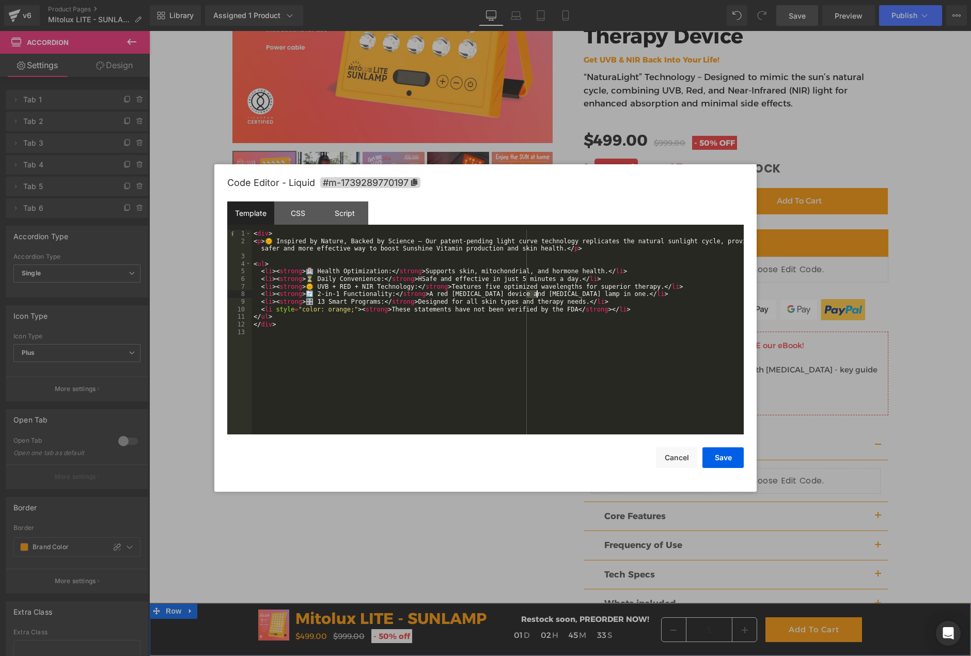
drag, startPoint x: 526, startPoint y: 296, endPoint x: 542, endPoint y: 296, distance: 16.5
click at [542, 296] on div "< div > < p > 🌞 Inspired by Nature, Backed by Science – Our patent-pending ligh…" at bounding box center [498, 339] width 492 height 219
drag, startPoint x: 523, startPoint y: 296, endPoint x: 556, endPoint y: 293, distance: 33.7
click at [556, 293] on div "< div > < p > 🌞 Inspired by Nature, Backed by Science – Our patent-pending ligh…" at bounding box center [498, 339] width 492 height 219
click at [720, 459] on button "Save" at bounding box center [722, 457] width 41 height 21
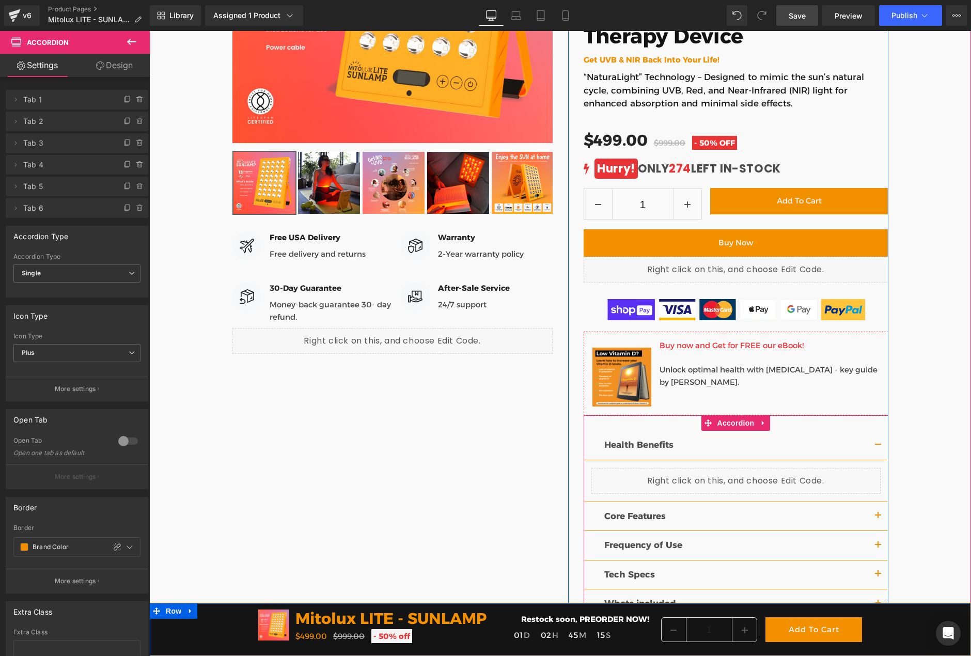
click at [847, 520] on div "Core Features Text Block" at bounding box center [735, 516] width 263 height 13
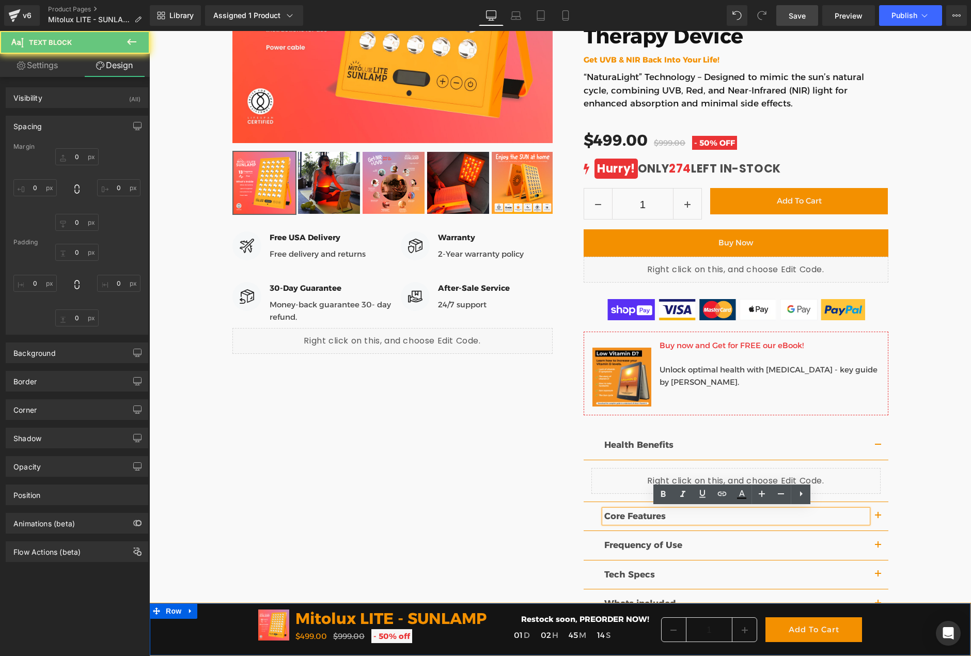
click at [873, 522] on button "button" at bounding box center [878, 516] width 21 height 29
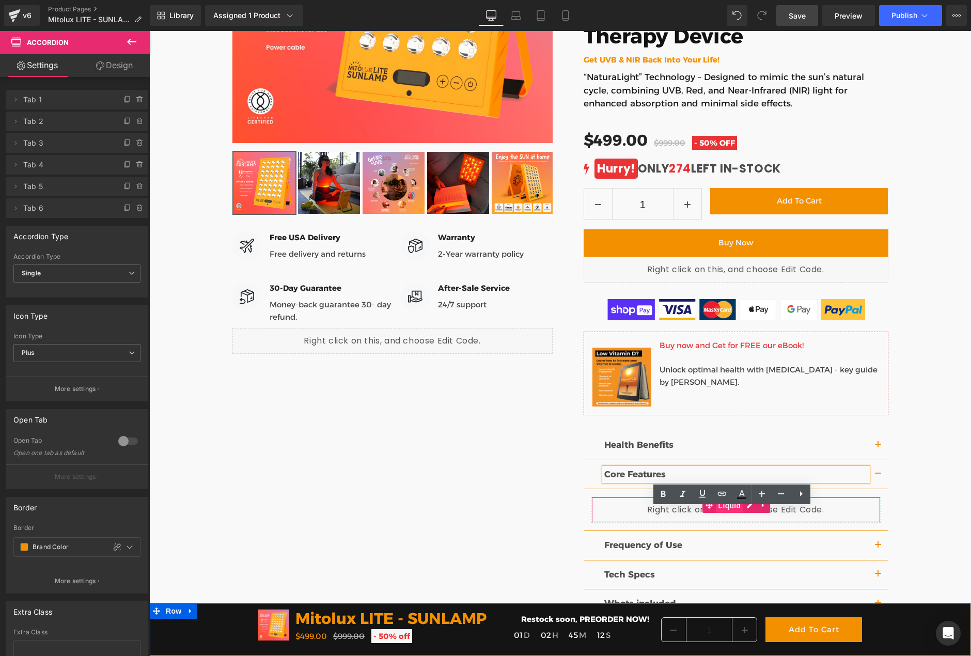
click at [732, 504] on span "Liquid" at bounding box center [730, 505] width 28 height 15
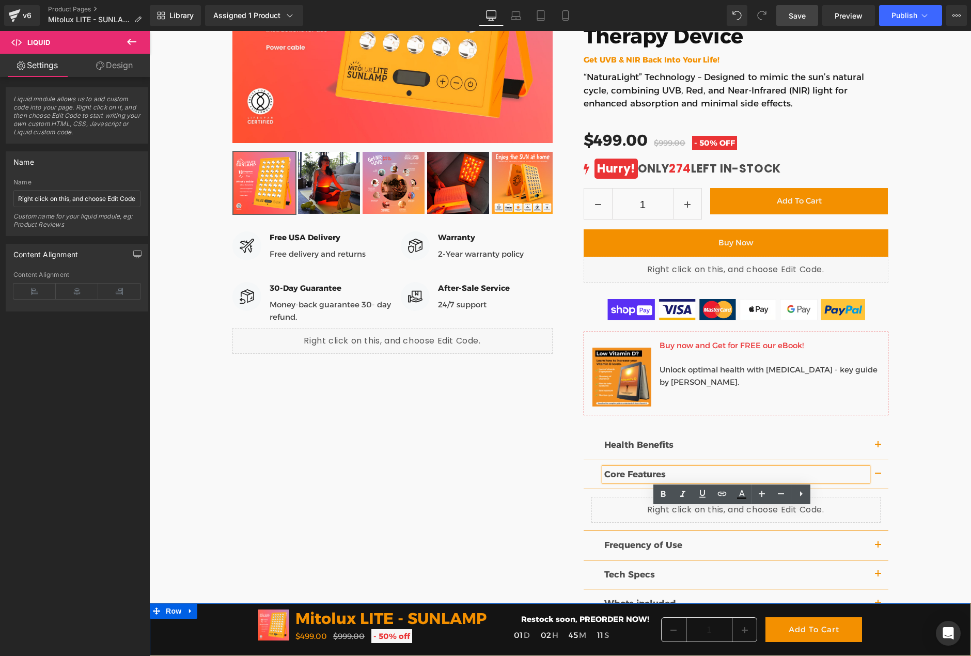
click at [936, 512] on div "Judge.me Reviews - Star Badge Judge.me Reviews Mitolux LITE - SUNLAMP (P) Title…" at bounding box center [560, 237] width 822 height 861
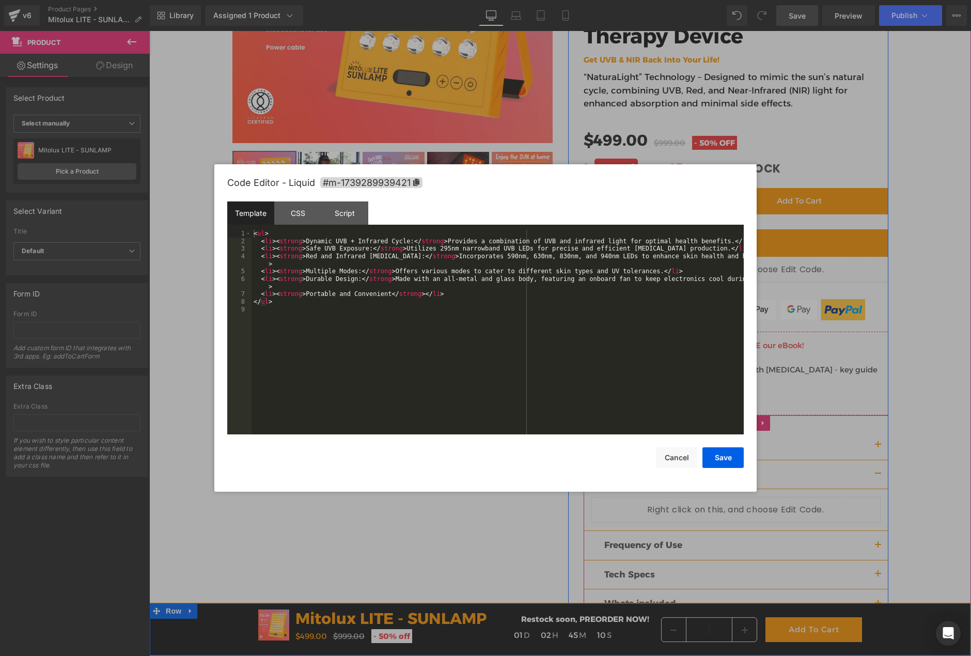
click at [745, 501] on div "Liquid" at bounding box center [735, 510] width 289 height 26
drag, startPoint x: 604, startPoint y: 250, endPoint x: 634, endPoint y: 248, distance: 30.0
click at [634, 248] on div "< ul > < li > < strong > Dynamic UVB + Infrared Cycle: </ strong > Provides a c…" at bounding box center [498, 339] width 492 height 219
click at [714, 463] on button "Save" at bounding box center [722, 457] width 41 height 21
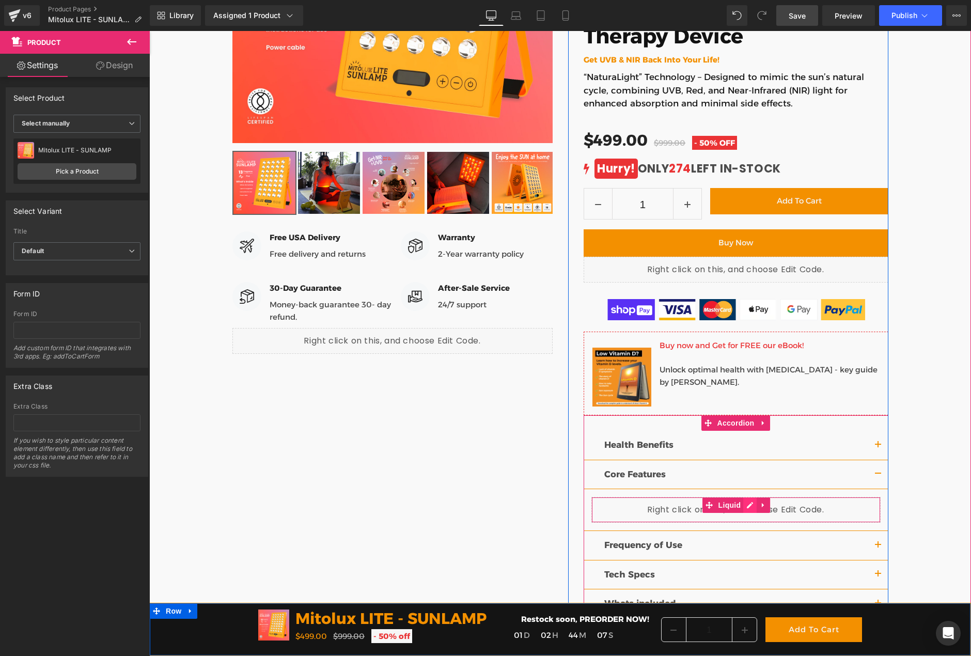
click at [744, 502] on div "Liquid" at bounding box center [735, 510] width 289 height 26
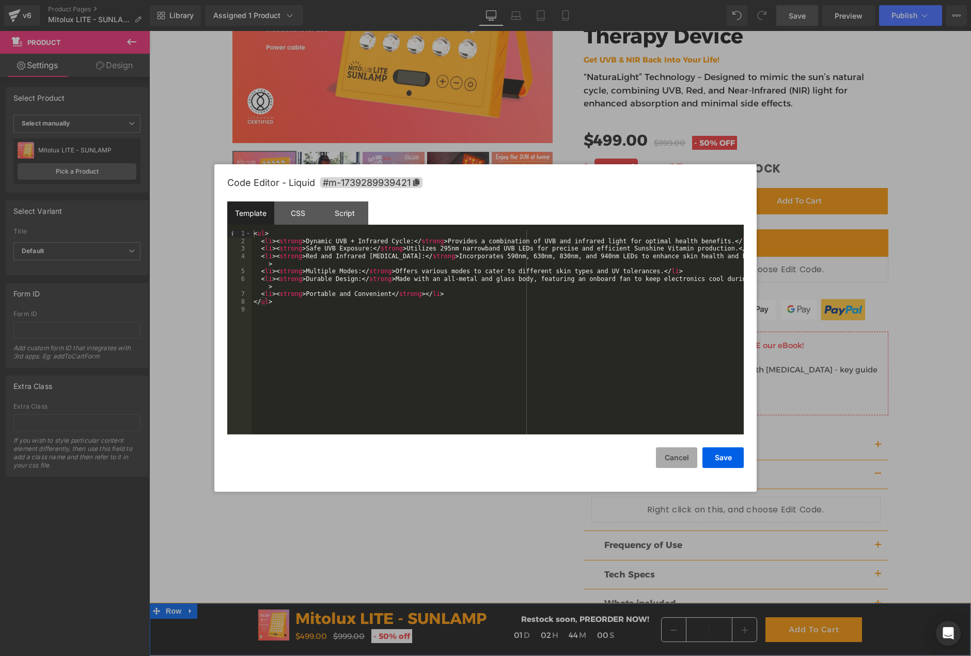
click at [682, 459] on button "Cancel" at bounding box center [676, 457] width 41 height 21
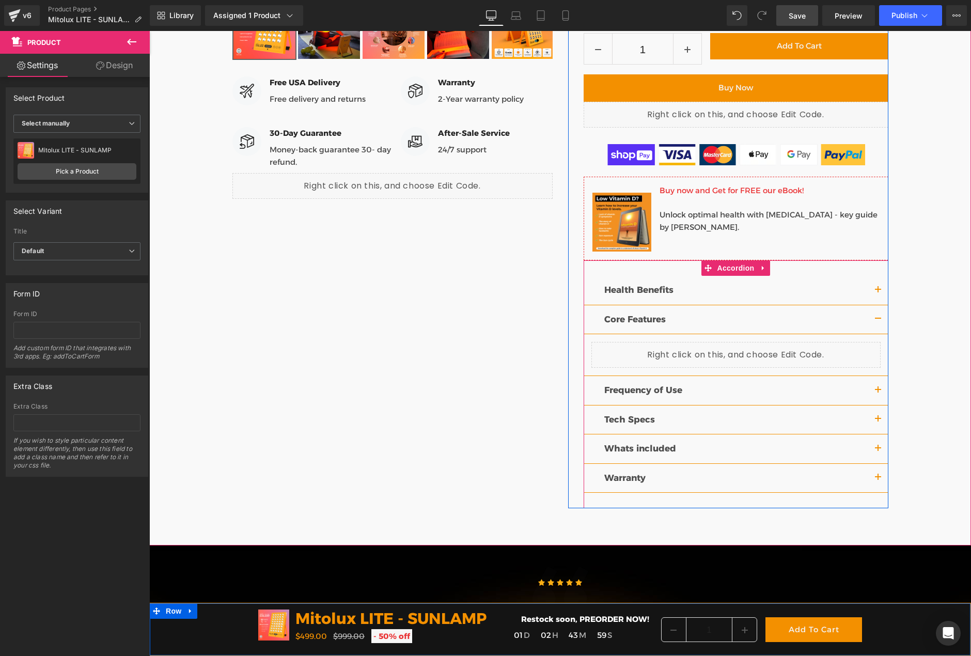
scroll to position [516, 0]
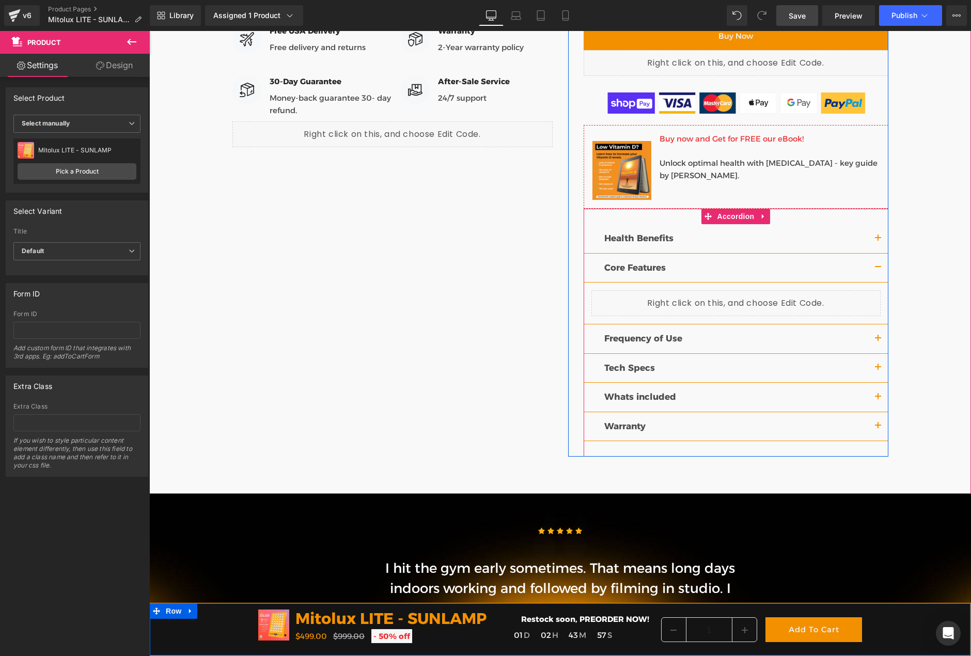
click at [868, 343] on button "button" at bounding box center [878, 338] width 21 height 29
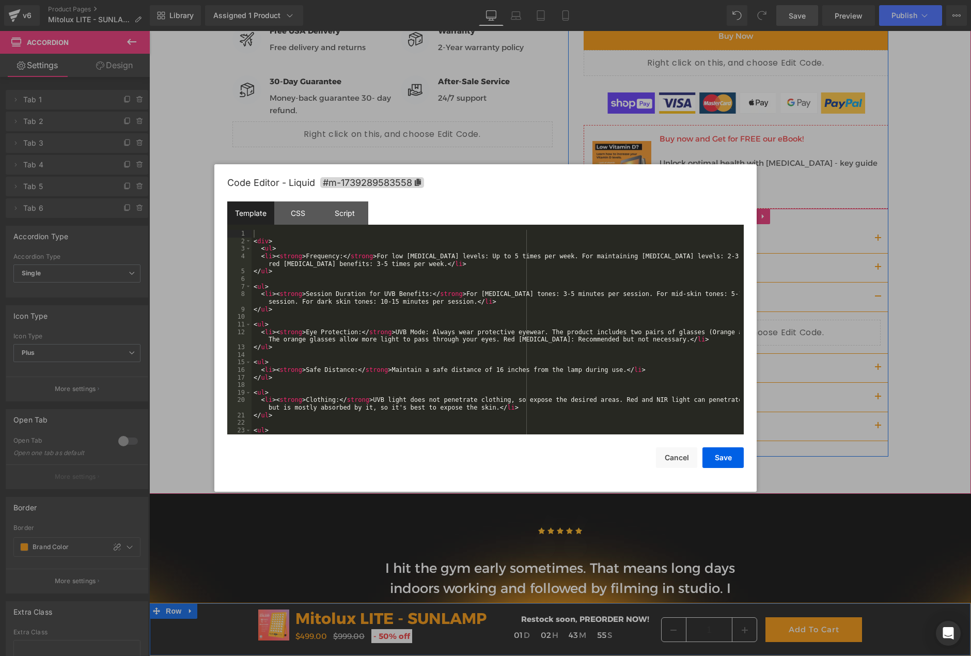
click at [742, 327] on div "Liquid" at bounding box center [735, 333] width 289 height 26
click at [397, 255] on div "< div > < ul > < li > < strong > Frequency: </ strong > For low vitamin D level…" at bounding box center [496, 347] width 488 height 235
click at [426, 257] on div "< div > < ul > < li > < strong > Frequency: </ strong > For low vitamin D level…" at bounding box center [496, 347] width 488 height 235
click at [619, 255] on div "< div > < ul > < li > < strong > Frequency: </ strong > For low Sunshine Vitami…" at bounding box center [496, 347] width 488 height 235
click at [648, 257] on div "< div > < ul > < li > < strong > Frequency: </ strong > For low Sunshine Vitami…" at bounding box center [496, 347] width 488 height 235
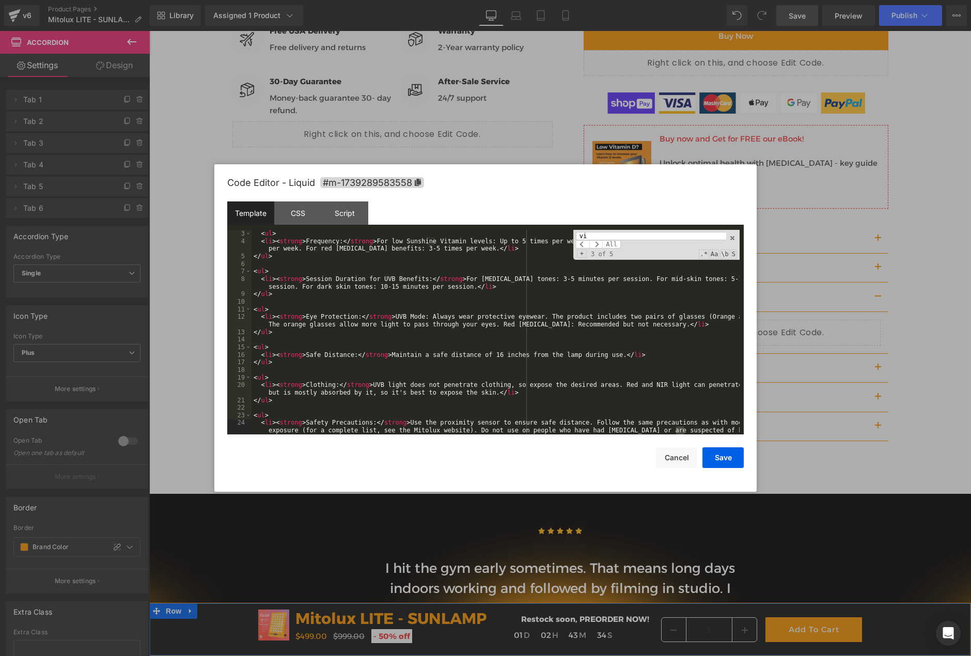
scroll to position [15, 0]
type input "vitamin d"
click at [725, 460] on button "Save" at bounding box center [722, 457] width 41 height 21
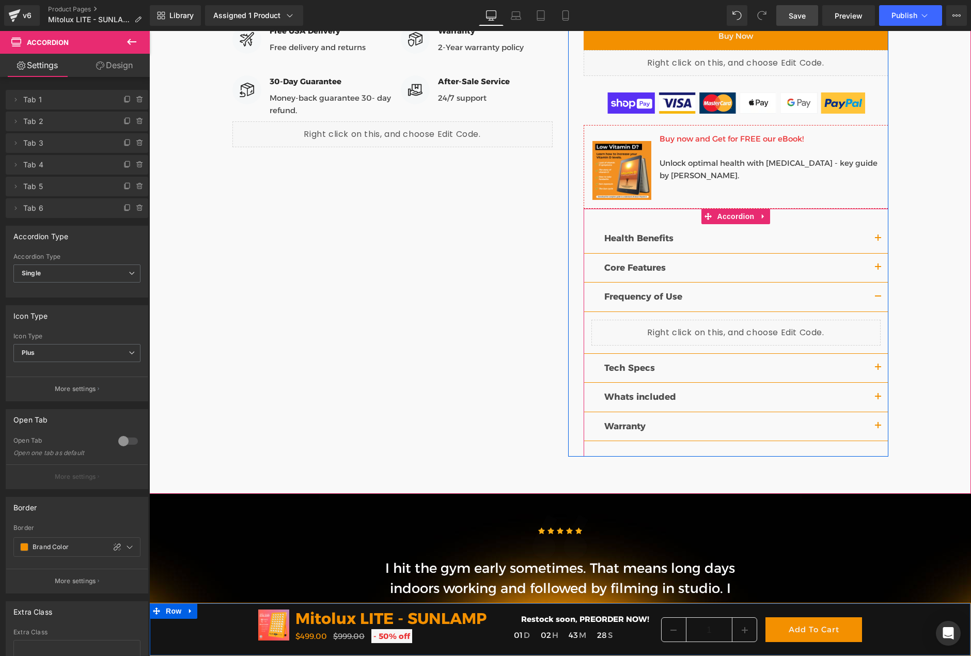
click at [849, 368] on p "Tech Specs" at bounding box center [735, 368] width 263 height 13
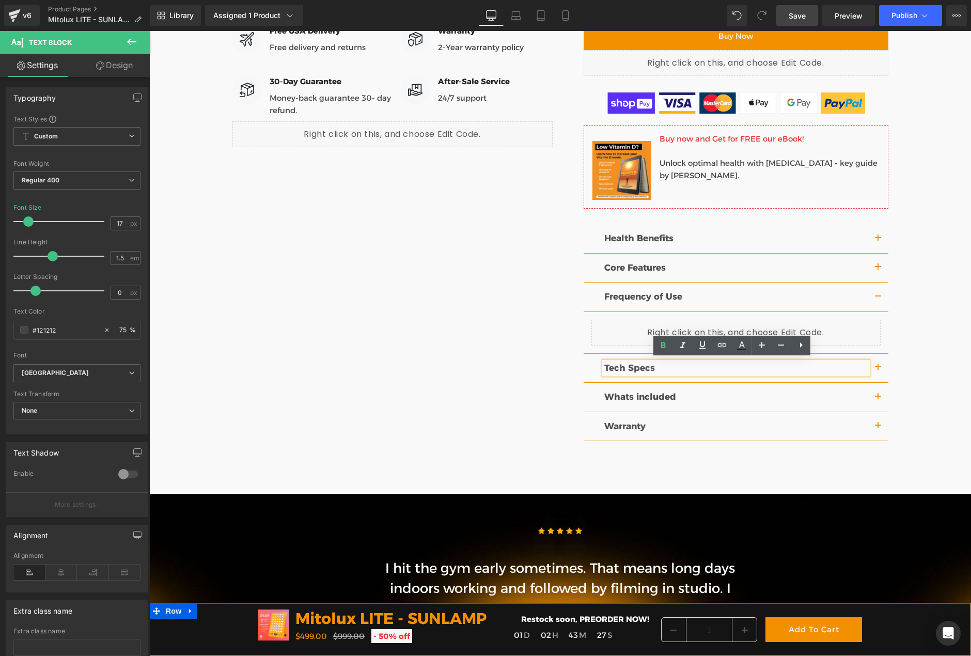
click at [876, 366] on button "button" at bounding box center [878, 368] width 21 height 29
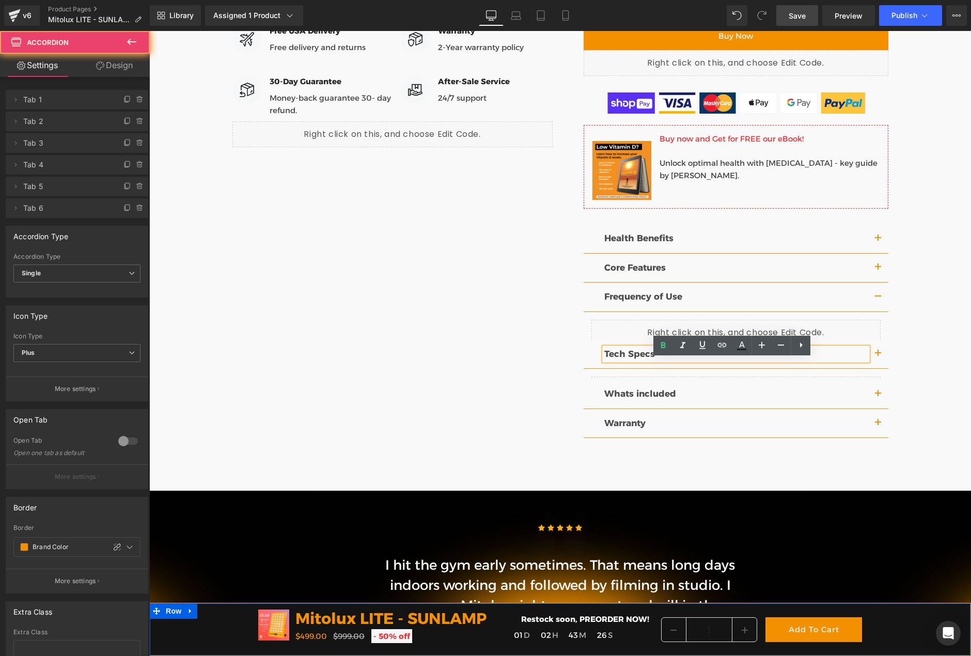
click at [874, 369] on article "Liquid" at bounding box center [736, 390] width 305 height 42
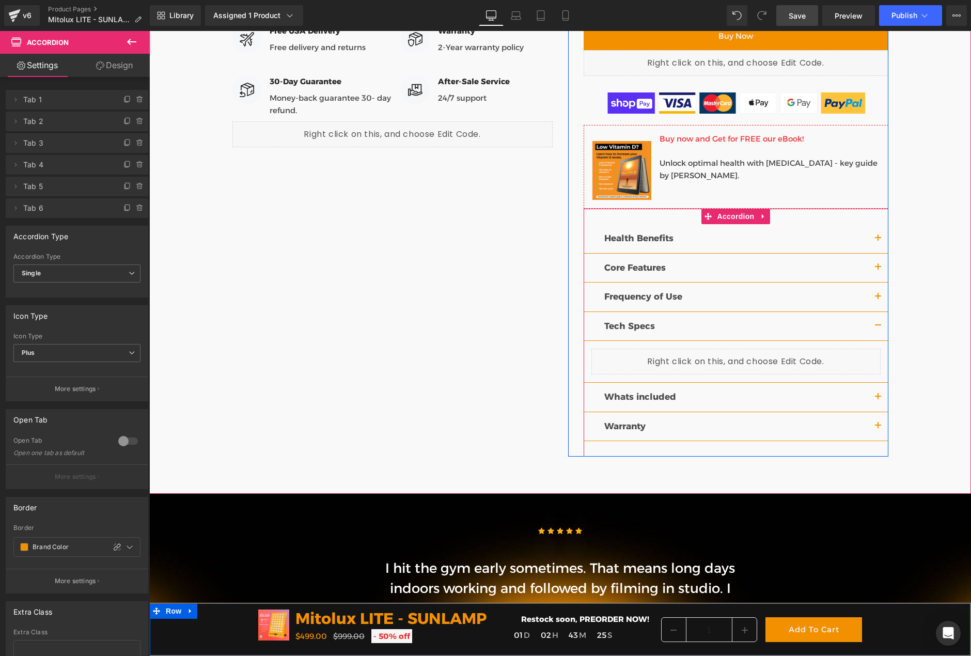
click at [746, 353] on div "Liquid" at bounding box center [735, 362] width 289 height 26
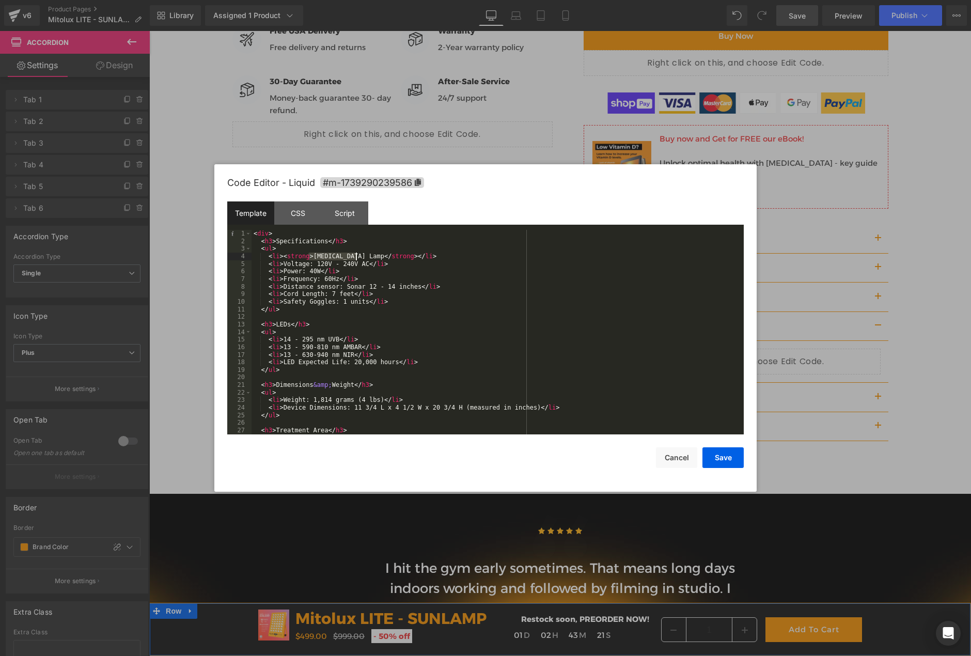
drag, startPoint x: 309, startPoint y: 256, endPoint x: 356, endPoint y: 255, distance: 47.0
click at [356, 255] on div "< div > < h3 > Specifications </ h3 > < ul > < li > < strong > Vitamin D Lamp <…" at bounding box center [496, 339] width 488 height 219
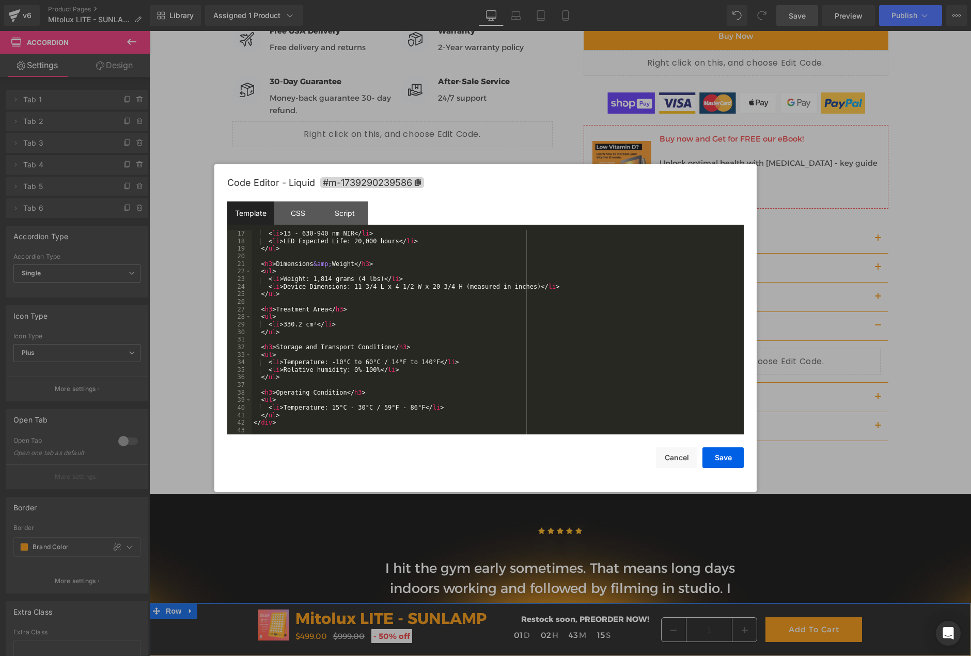
scroll to position [121, 0]
click at [706, 454] on button "Save" at bounding box center [722, 457] width 41 height 21
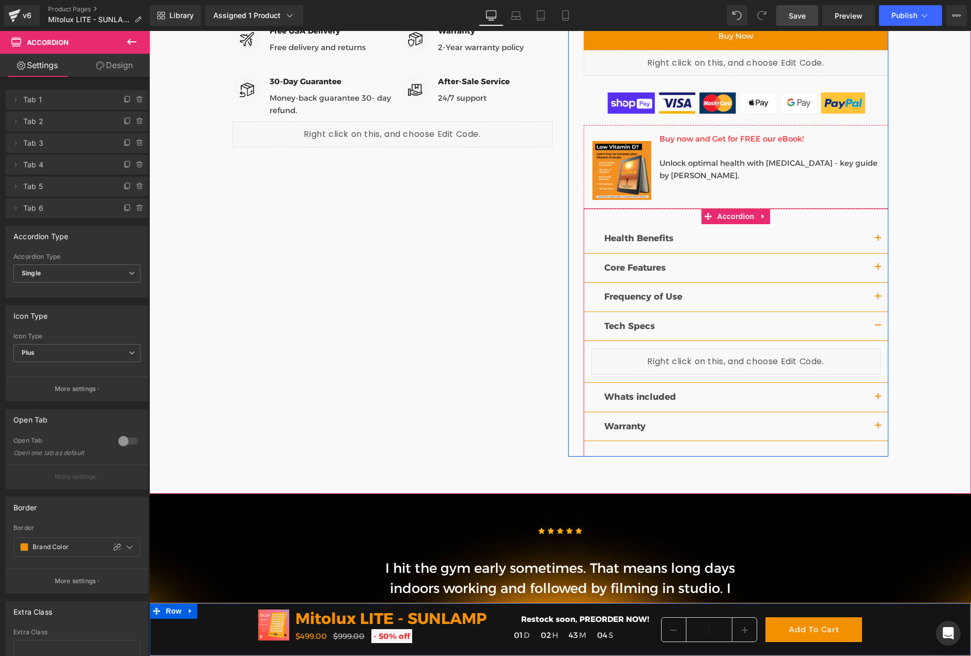
scroll to position [362, 0]
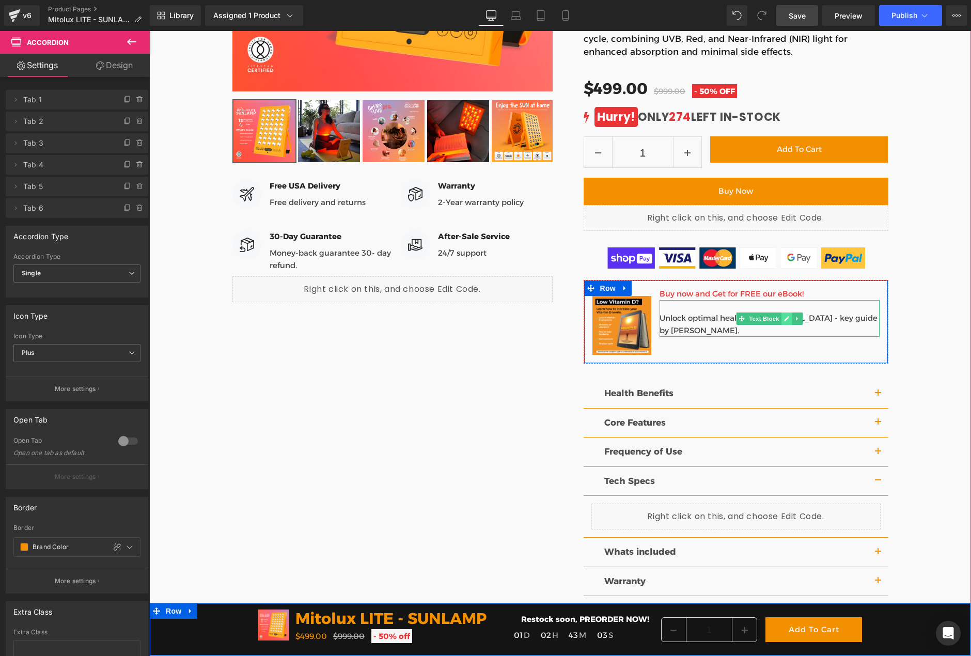
click at [785, 315] on link at bounding box center [786, 318] width 11 height 12
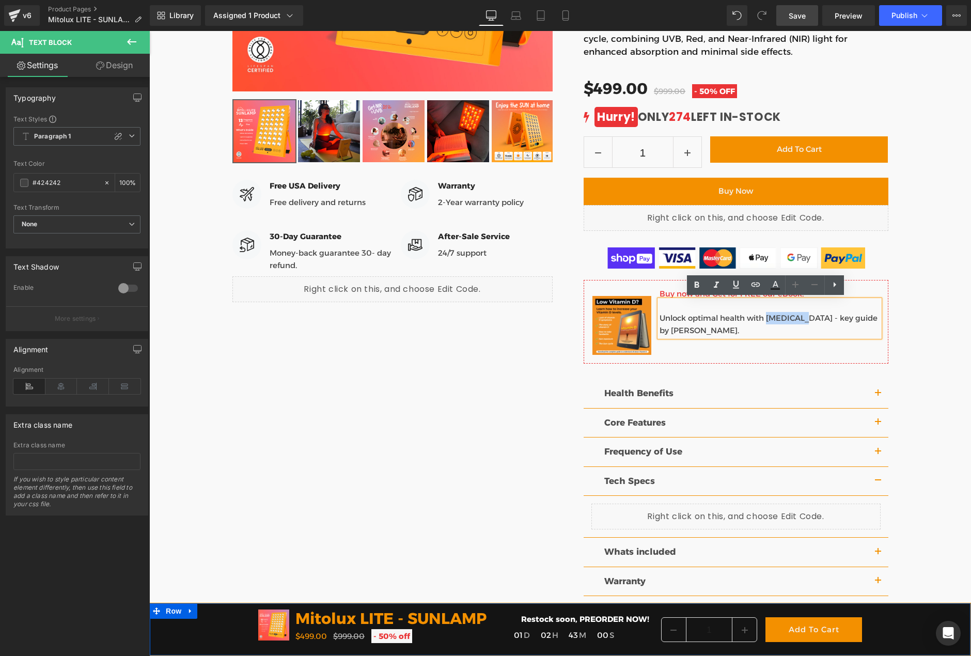
drag, startPoint x: 764, startPoint y: 317, endPoint x: 800, endPoint y: 316, distance: 36.2
click at [800, 316] on p "Unlock optimal health with vitamin D - key guide by Guti." at bounding box center [769, 324] width 220 height 25
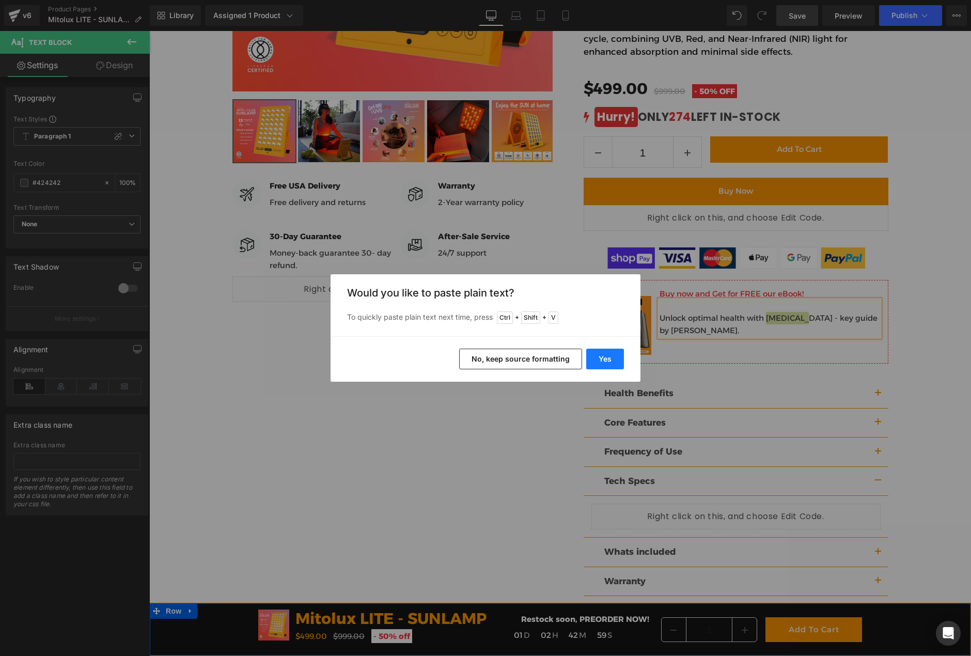
click at [595, 358] on button "Yes" at bounding box center [605, 359] width 38 height 21
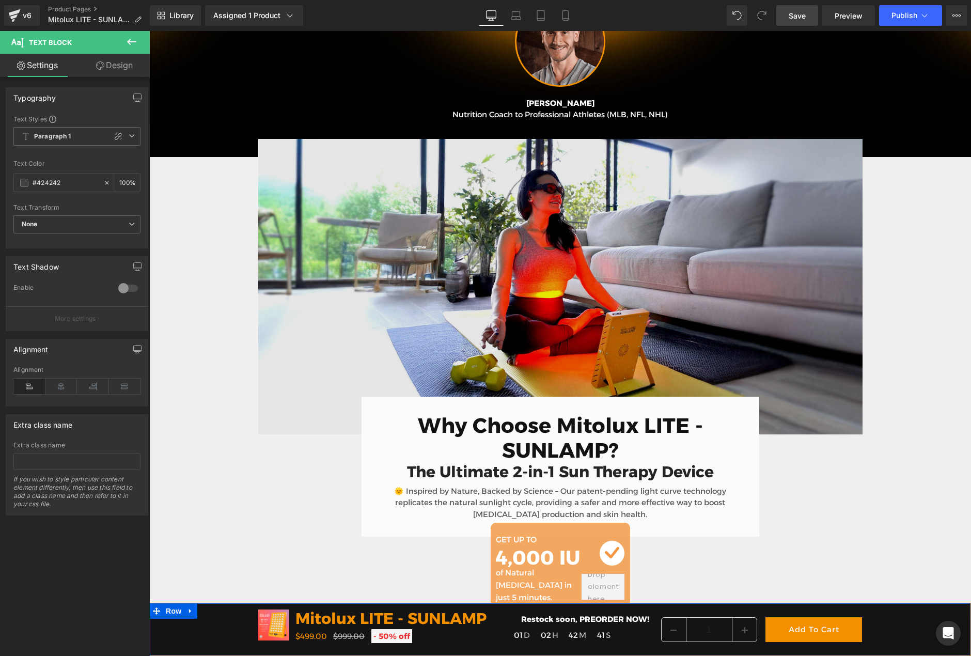
scroll to position [1295, 0]
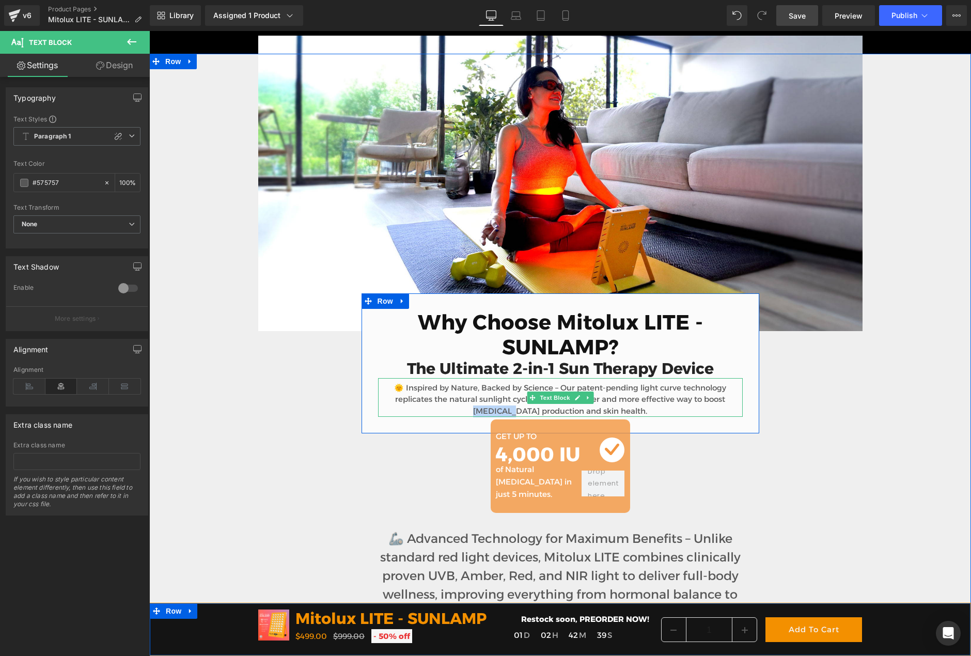
drag, startPoint x: 710, startPoint y: 402, endPoint x: 504, endPoint y: 408, distance: 206.2
click at [504, 408] on p "🌞 Inspired by Nature, Backed by Science – Our patent-pending light curve techno…" at bounding box center [560, 399] width 365 height 35
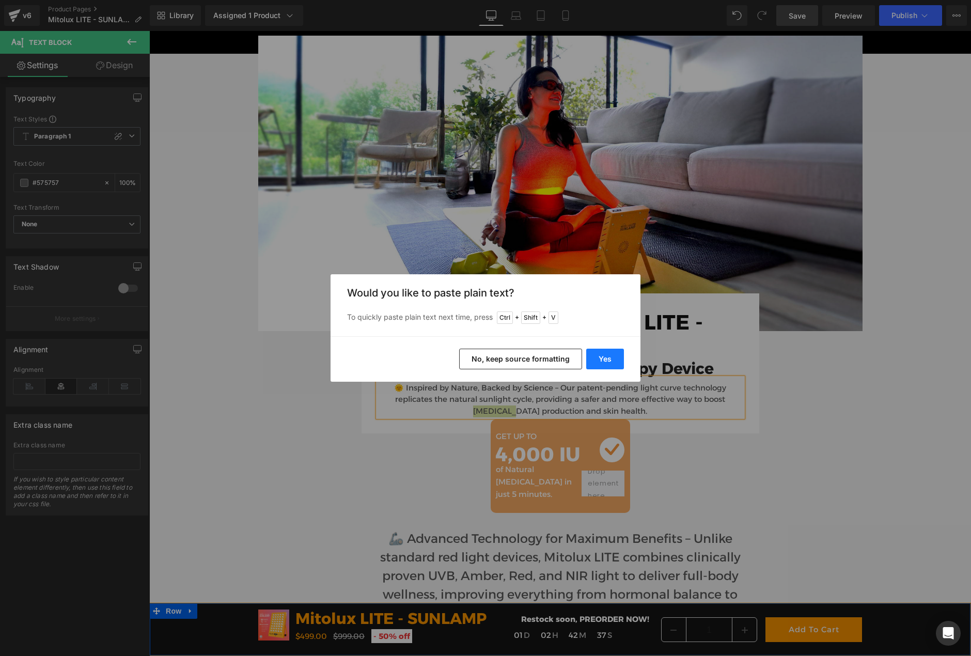
click at [612, 359] on button "Yes" at bounding box center [605, 359] width 38 height 21
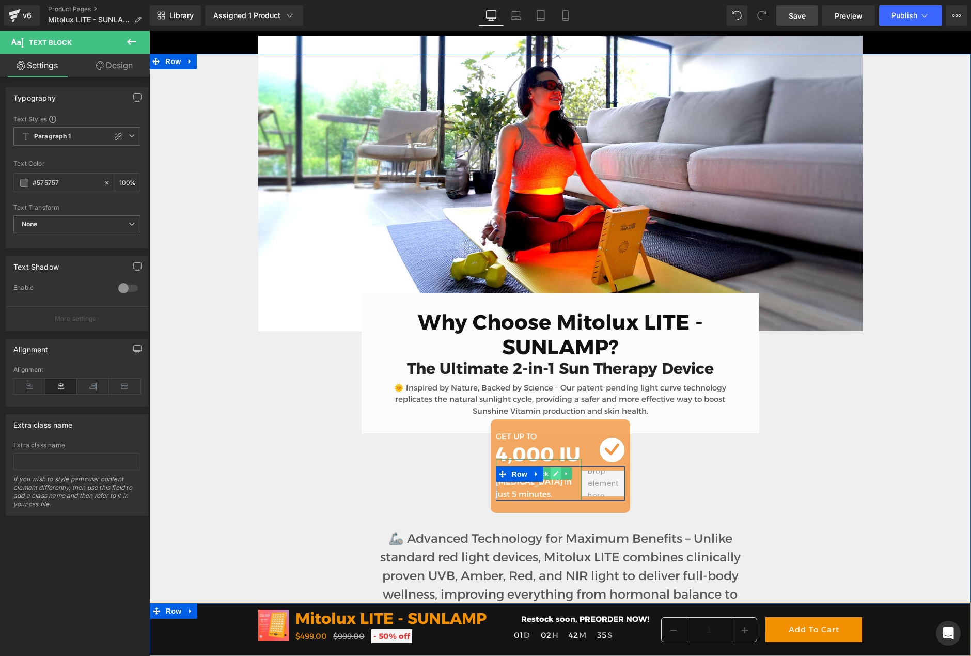
click at [551, 468] on link at bounding box center [556, 473] width 11 height 12
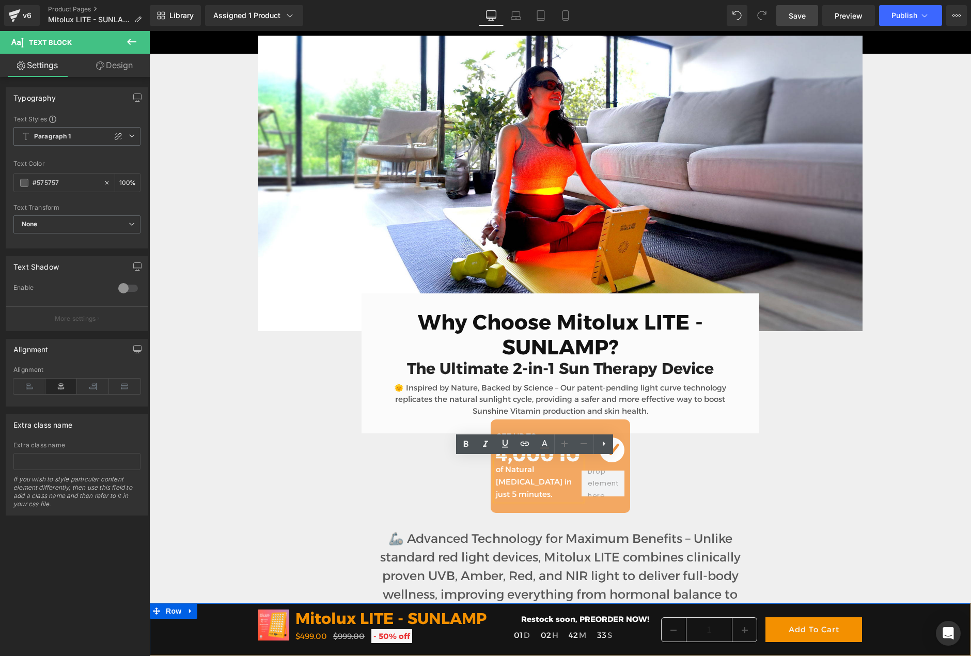
click at [535, 466] on div "of Natural Vitamin D in just 5 minutes. Text Block Row" at bounding box center [560, 483] width 129 height 34
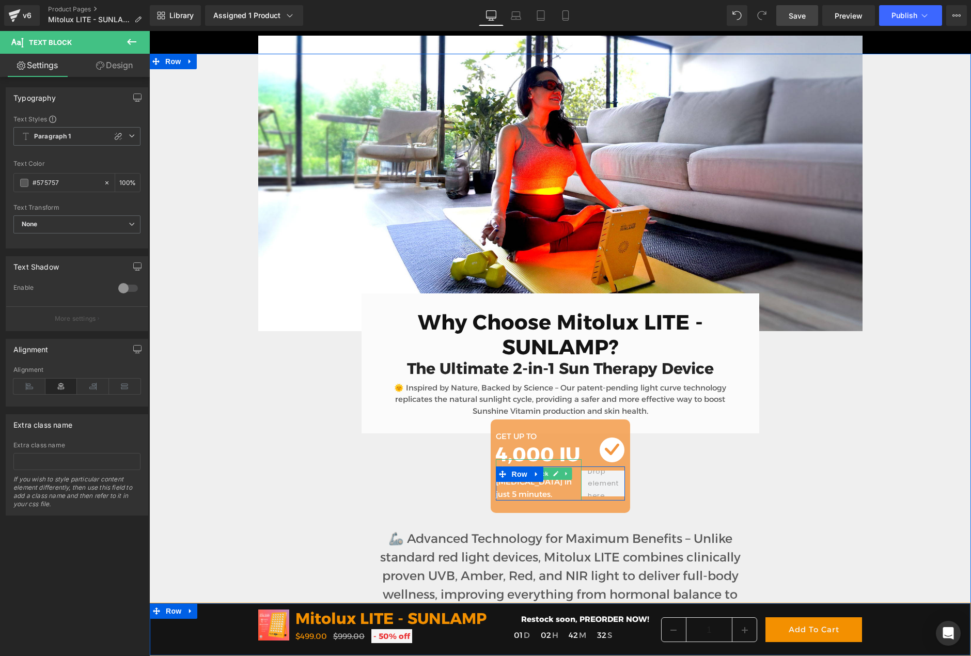
click at [569, 467] on p "of Natural Vitamin D in just 5 minutes." at bounding box center [539, 481] width 86 height 37
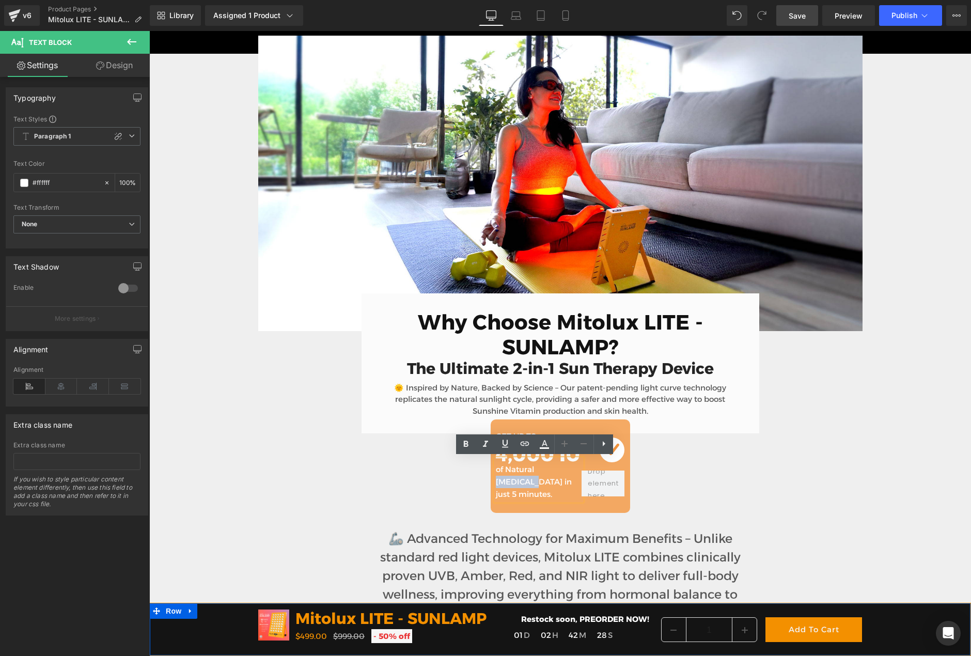
drag, startPoint x: 569, startPoint y: 467, endPoint x: 537, endPoint y: 468, distance: 32.0
click at [528, 468] on div "of Natural Vitamin D in just 5 minutes. Text Block Row" at bounding box center [560, 483] width 129 height 34
paste div
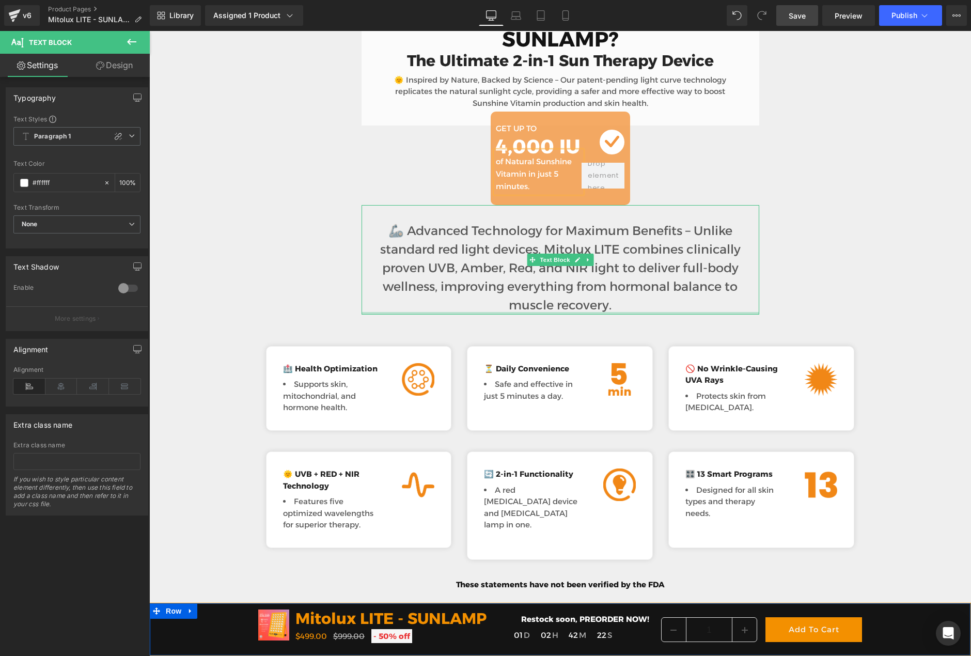
scroll to position [1654, 0]
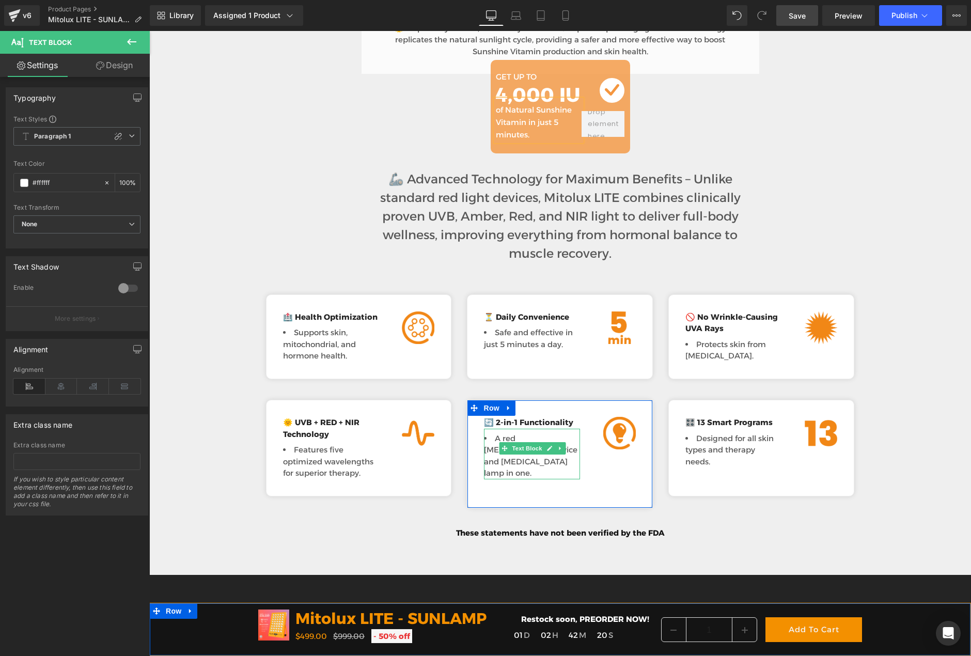
click at [566, 448] on li "A red light therapy device and vitamin D lamp in one." at bounding box center [532, 456] width 96 height 46
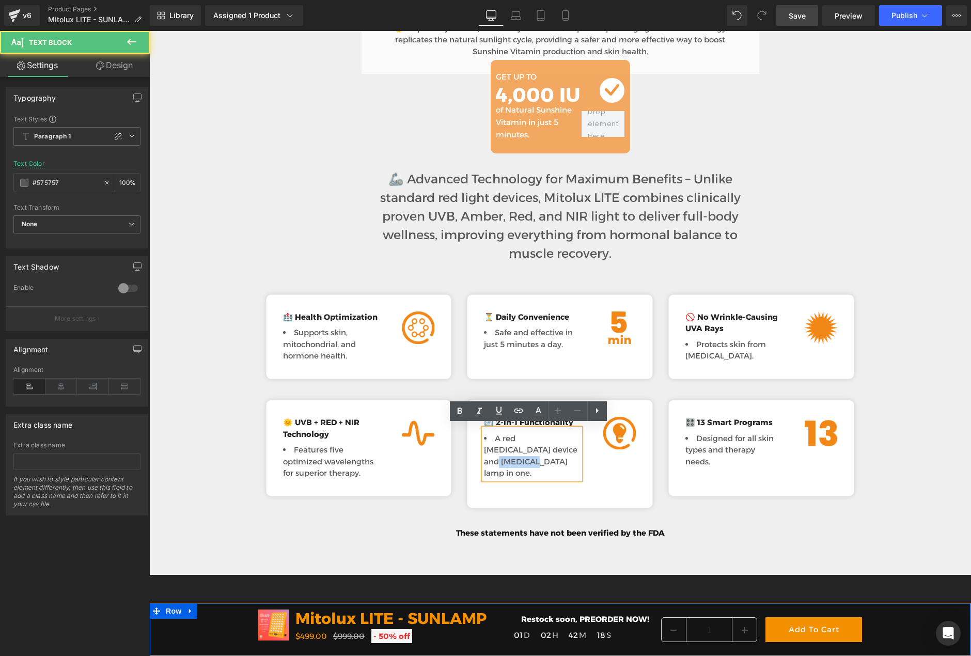
drag, startPoint x: 524, startPoint y: 448, endPoint x: 560, endPoint y: 446, distance: 36.2
click at [560, 446] on li "A red light therapy device and vitamin D lamp in one." at bounding box center [532, 456] width 96 height 46
paste div
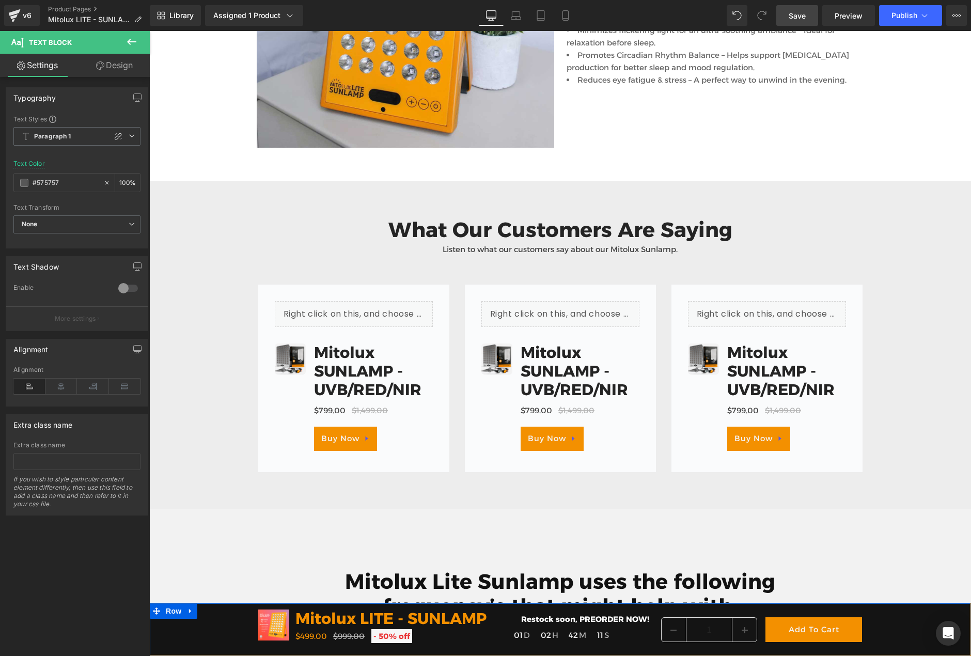
scroll to position [3358, 0]
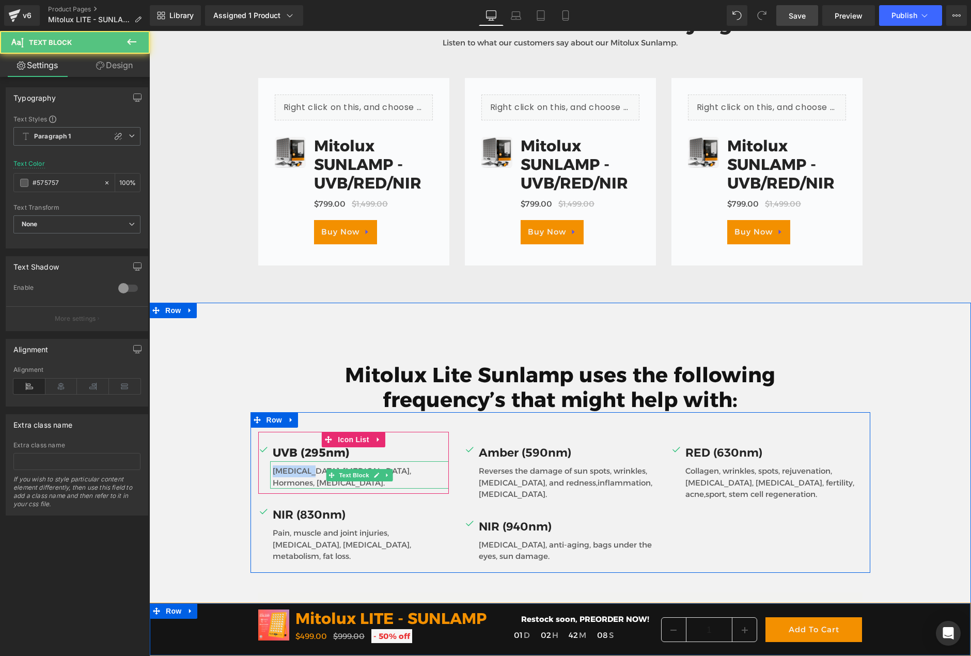
drag, startPoint x: 270, startPoint y: 454, endPoint x: 307, endPoint y: 453, distance: 37.2
click at [307, 465] on p "Vitamin D, Testosterone, Hormones, Serotonin." at bounding box center [361, 476] width 177 height 23
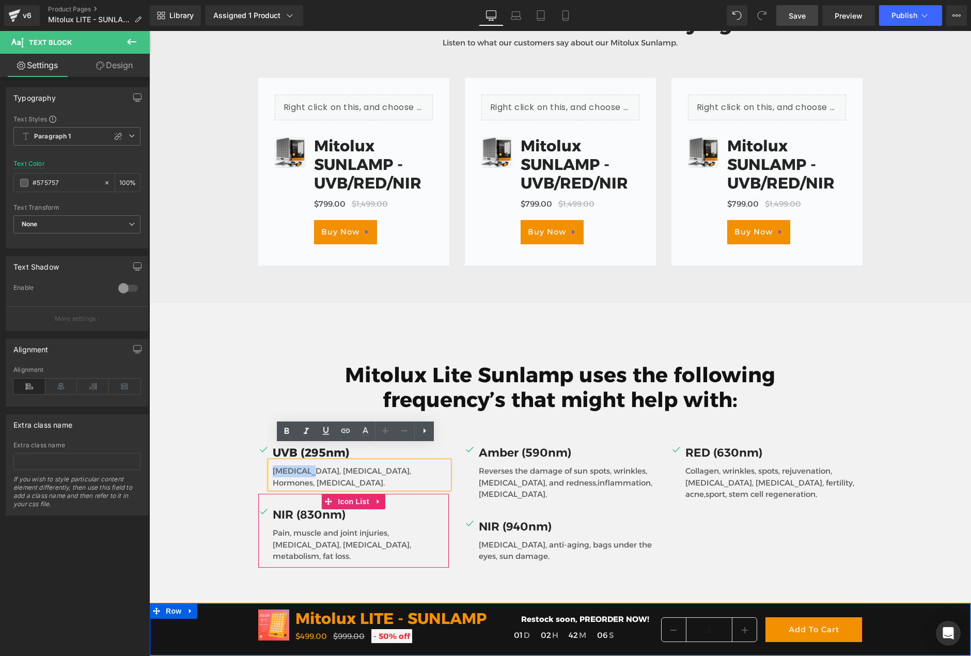
paste div
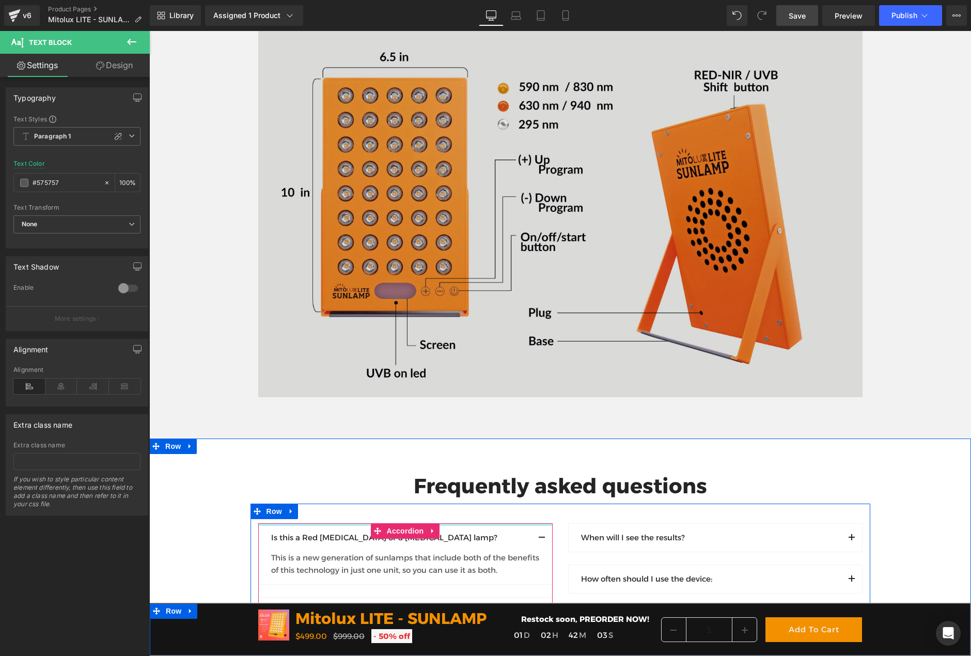
scroll to position [3978, 0]
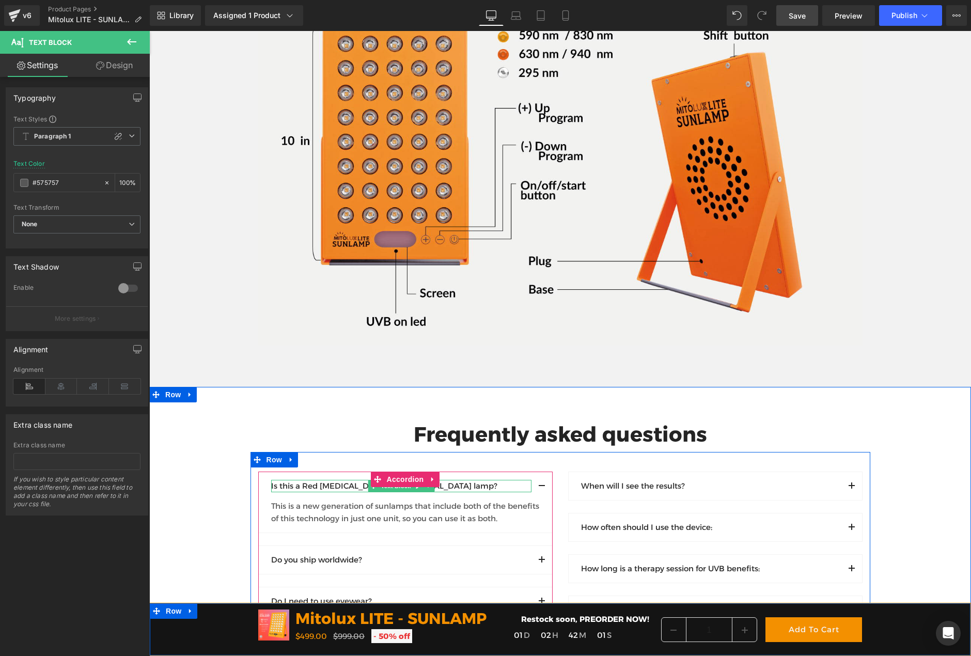
click at [488, 480] on p "Is this a Red light therapy or a Vitamin D lamp?" at bounding box center [401, 486] width 260 height 12
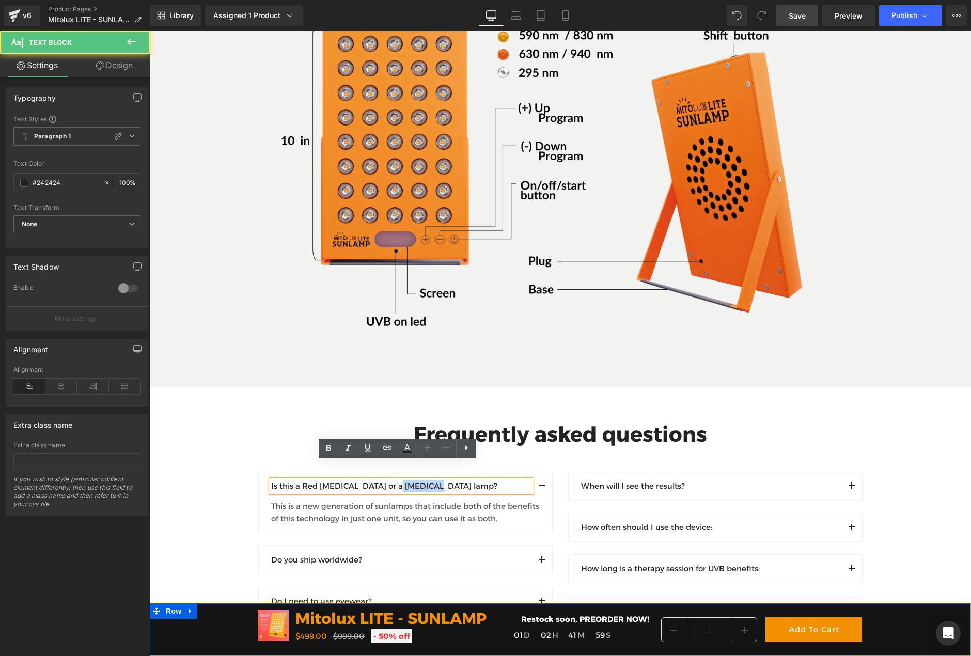
drag, startPoint x: 392, startPoint y: 468, endPoint x: 420, endPoint y: 467, distance: 27.9
click at [420, 480] on p "Is this a Red light therapy or a Vitamin D lamp?" at bounding box center [401, 486] width 260 height 12
paste div
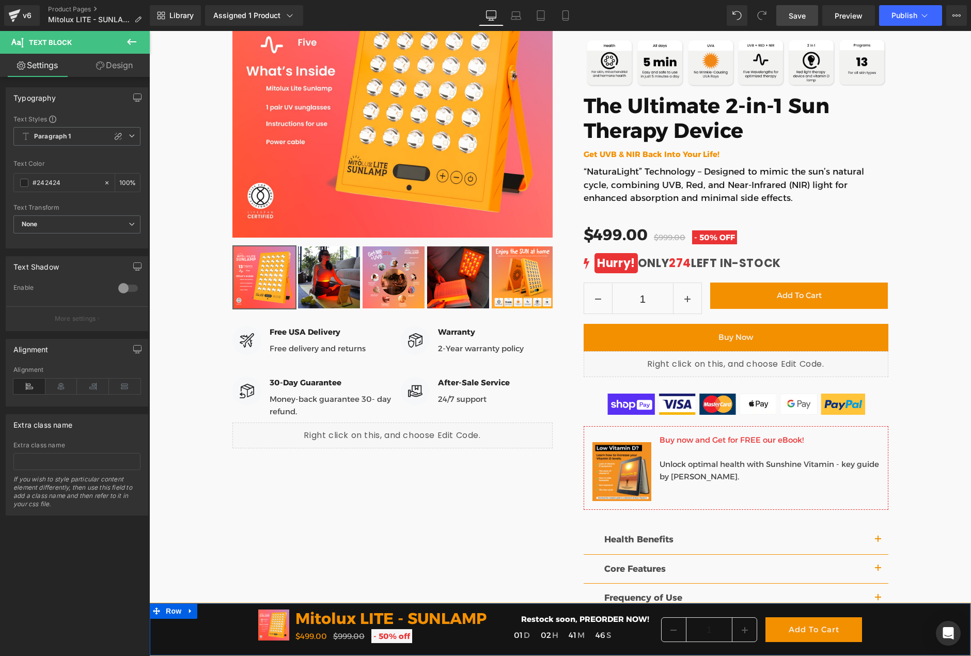
scroll to position [0, 0]
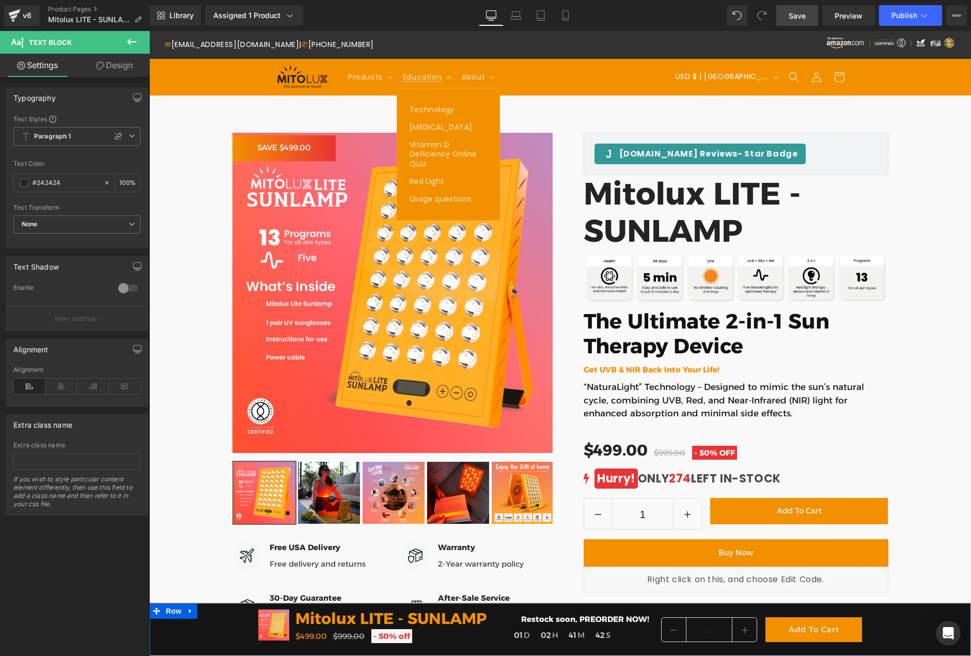
click at [803, 18] on span "Save" at bounding box center [797, 15] width 17 height 11
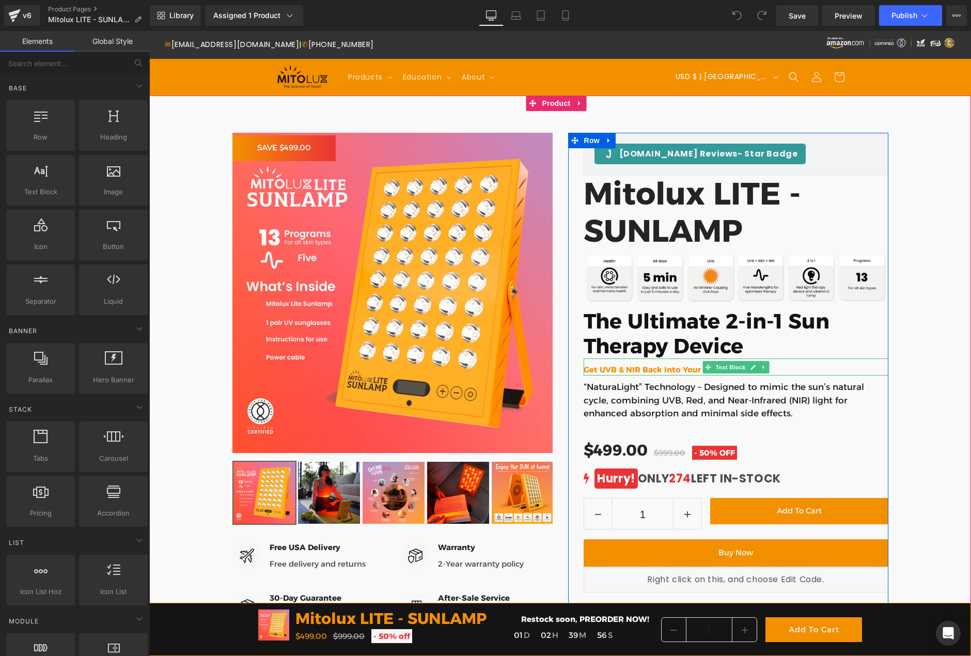
click at [784, 371] on p "Get UVB & NIR Back Into Your Life!" at bounding box center [736, 370] width 305 height 12
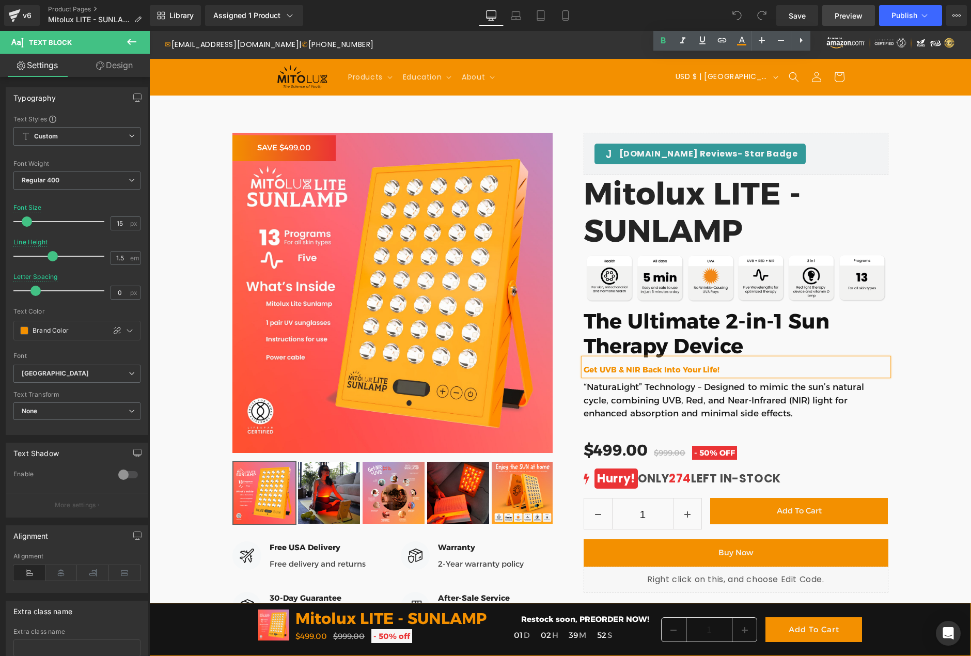
scroll to position [736, 0]
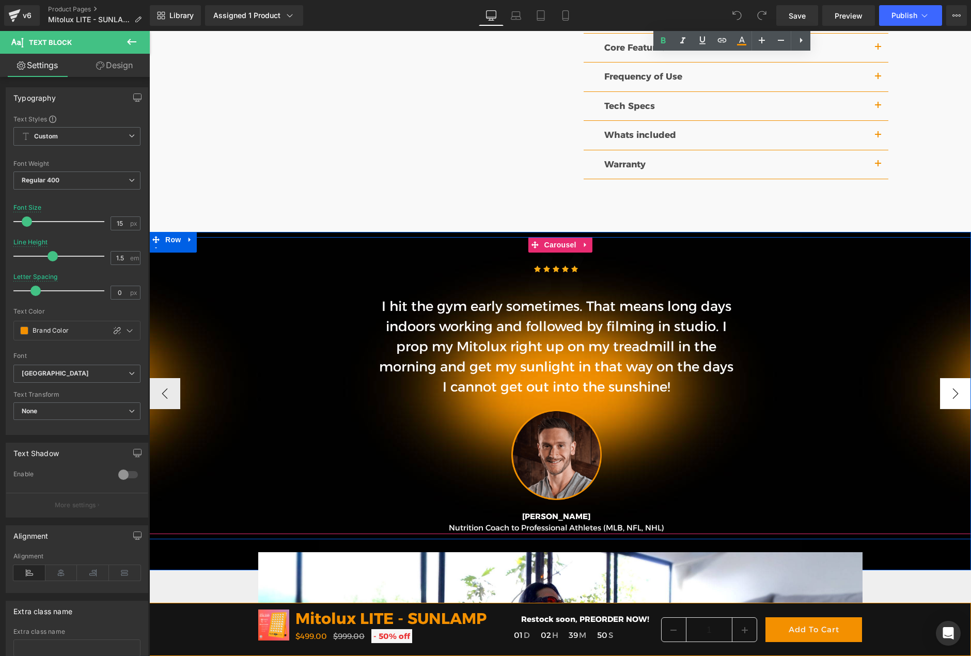
click at [952, 398] on button "›" at bounding box center [955, 393] width 31 height 31
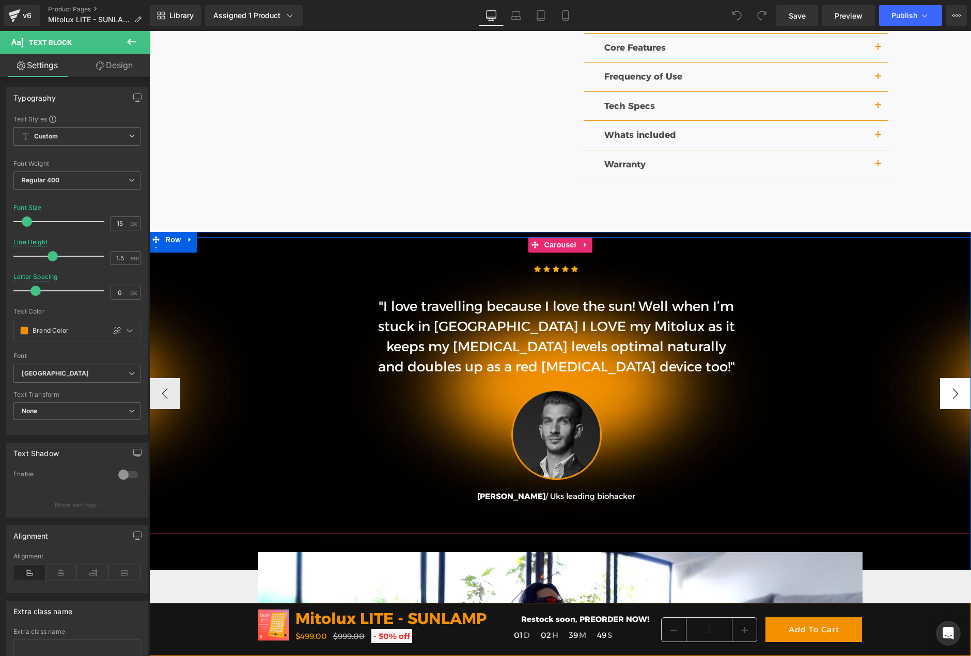
click at [952, 398] on button "›" at bounding box center [955, 393] width 31 height 31
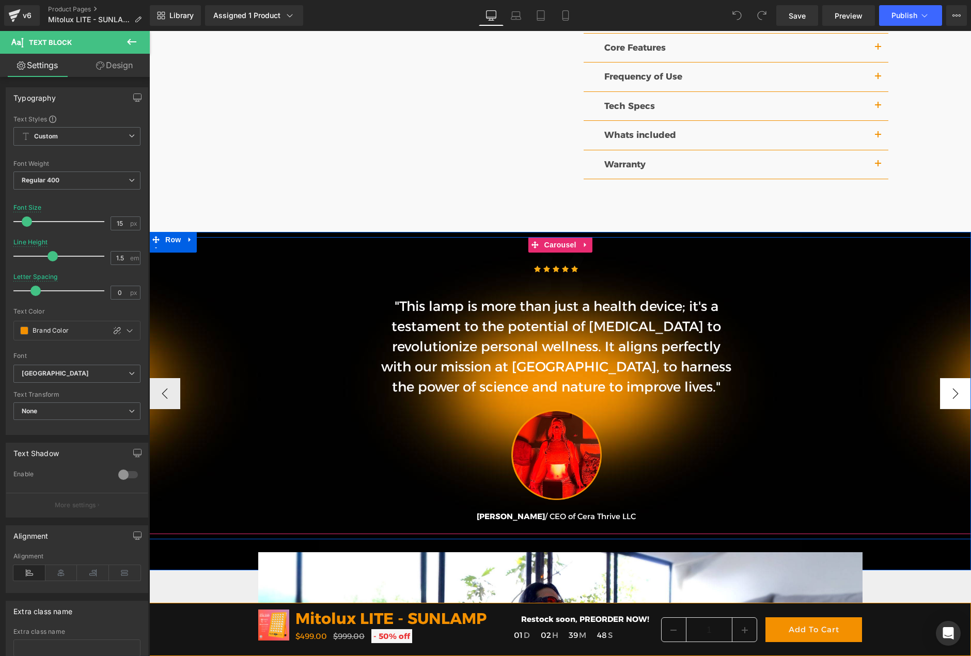
click at [952, 398] on button "›" at bounding box center [955, 393] width 31 height 31
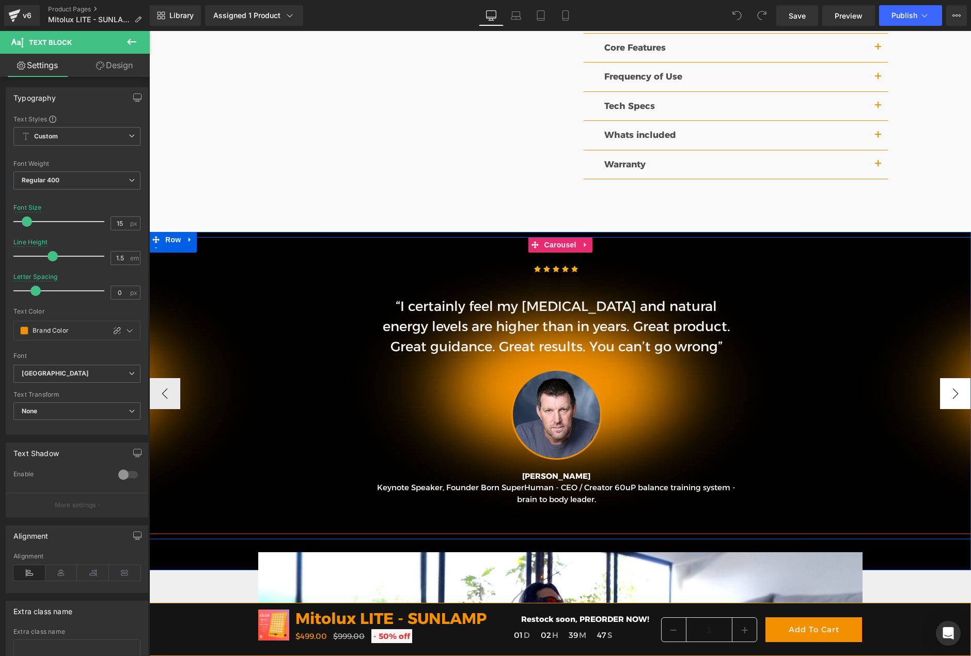
click at [952, 398] on button "›" at bounding box center [955, 393] width 31 height 31
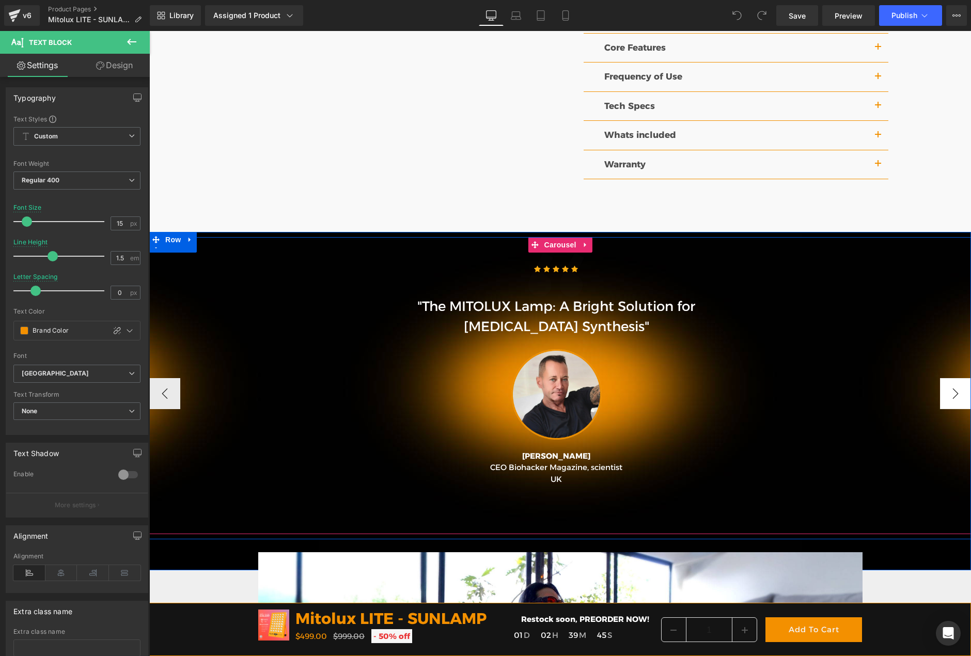
click at [952, 398] on button "›" at bounding box center [955, 393] width 31 height 31
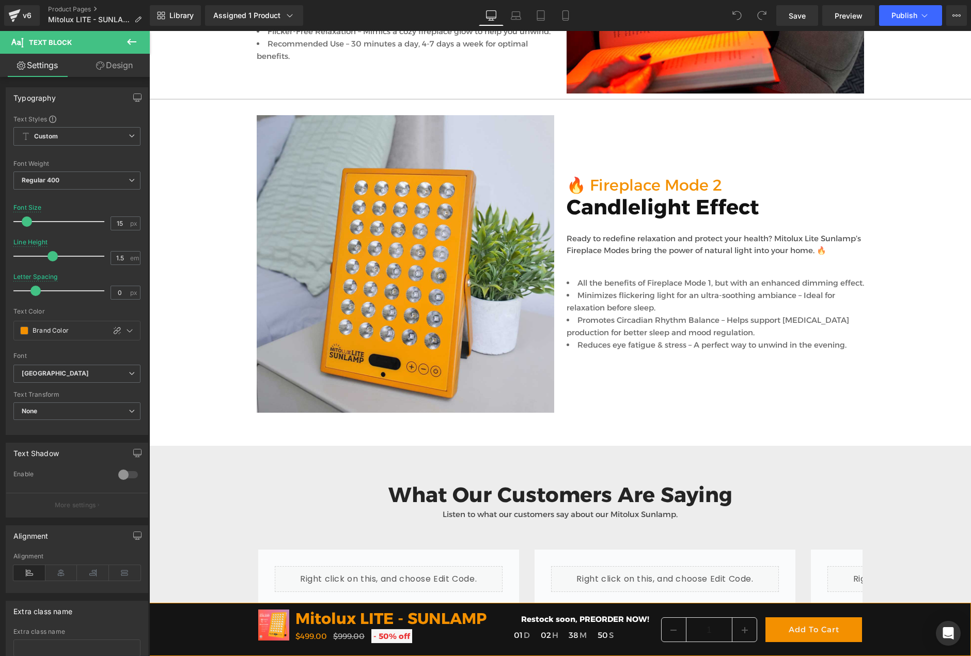
scroll to position [3000, 0]
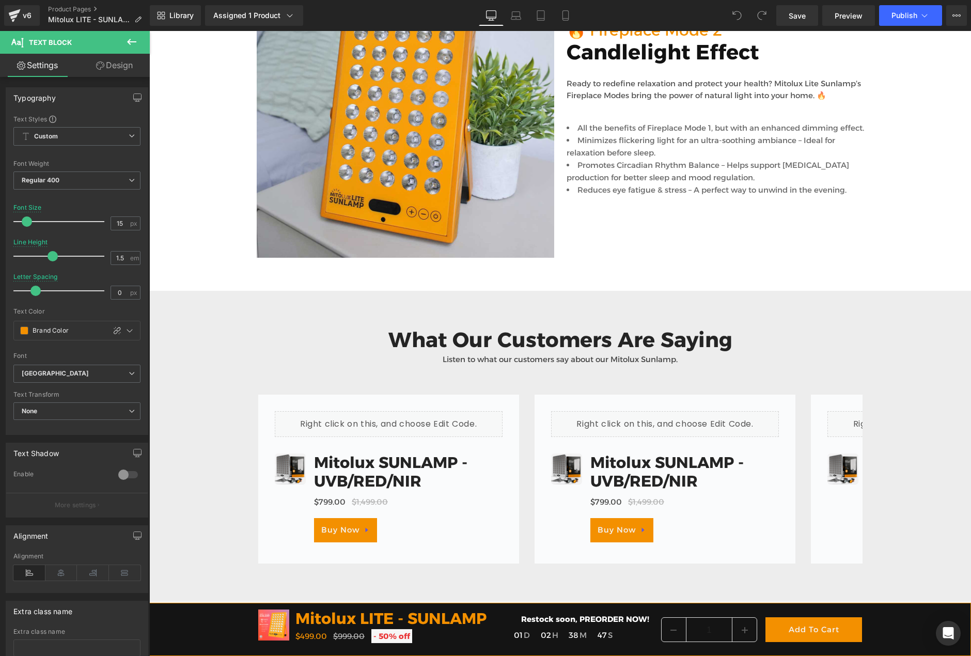
click at [133, 39] on icon at bounding box center [131, 42] width 12 height 12
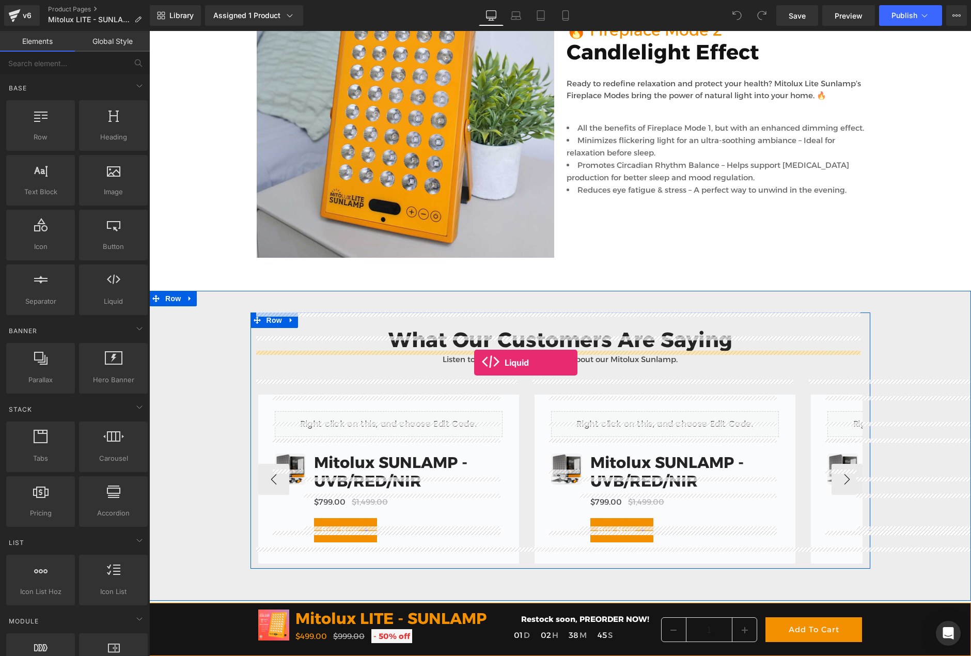
drag, startPoint x: 286, startPoint y: 325, endPoint x: 474, endPoint y: 362, distance: 192.1
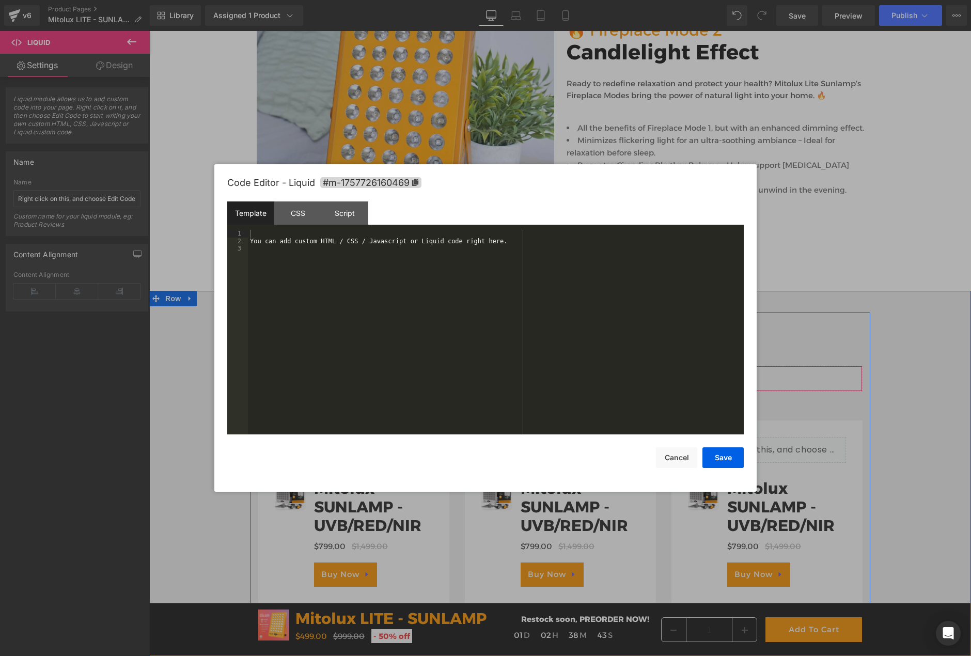
click at [570, 366] on div "Liquid" at bounding box center [560, 379] width 604 height 26
click at [381, 253] on div "You can add custom HTML / CSS / Javascript or Liquid code right here." at bounding box center [496, 339] width 496 height 219
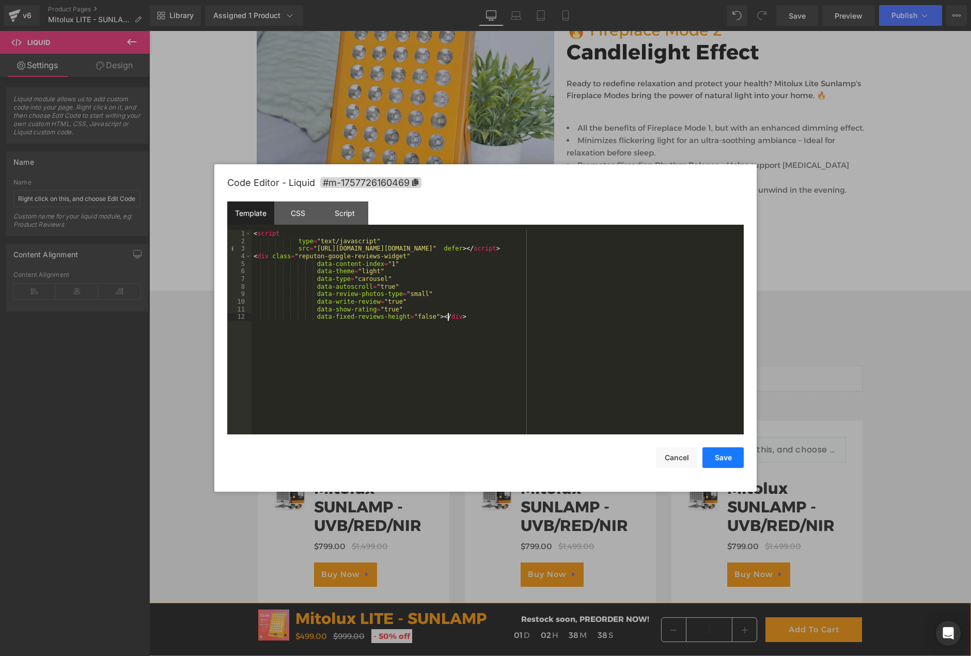
click at [726, 462] on button "Save" at bounding box center [722, 457] width 41 height 21
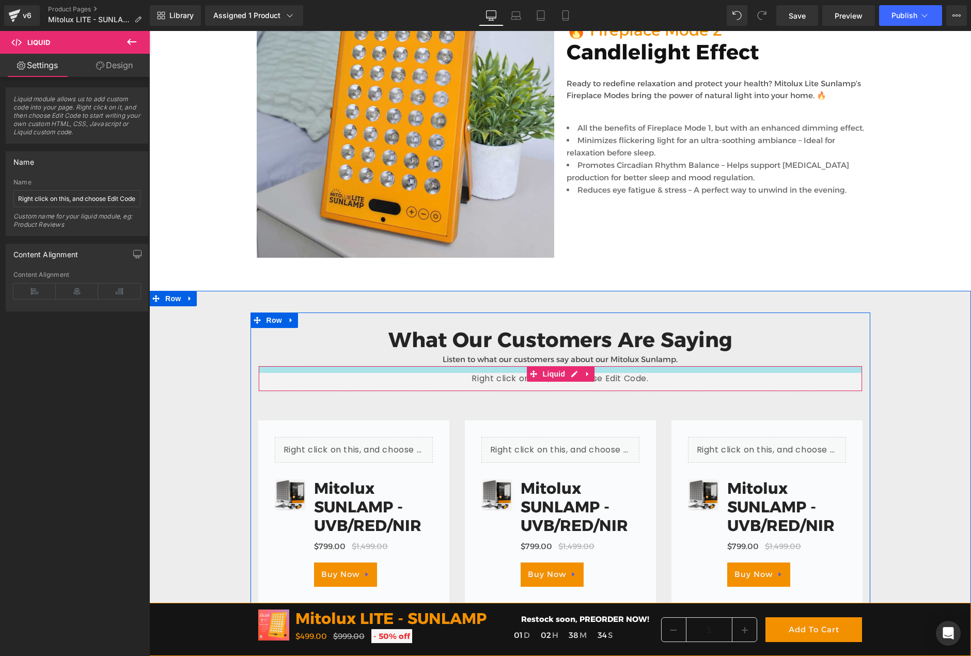
click at [601, 366] on div "Liquid" at bounding box center [560, 379] width 604 height 26
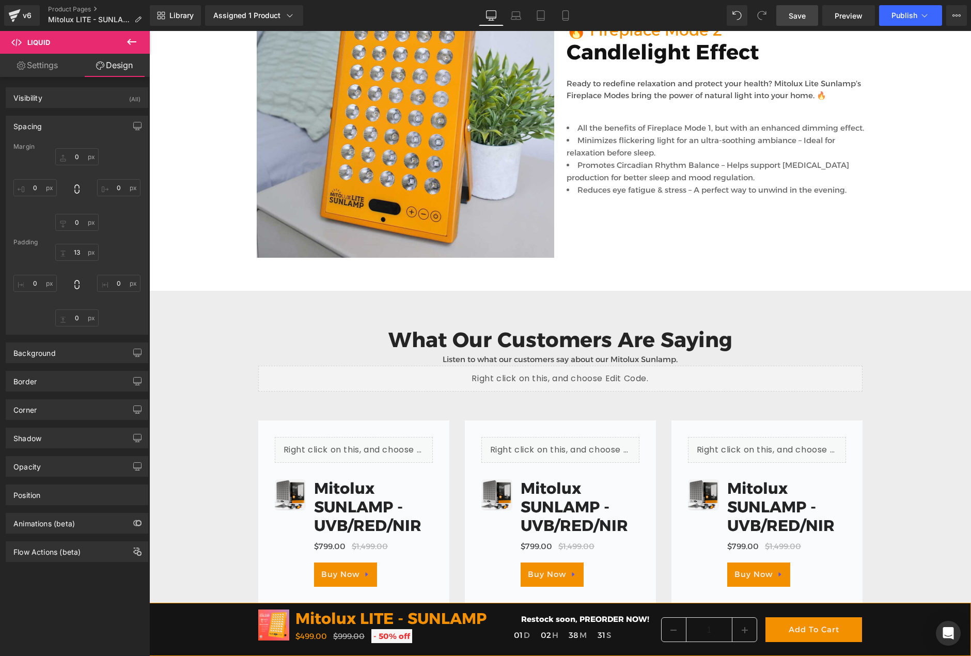
click at [802, 20] on span "Save" at bounding box center [797, 15] width 17 height 11
click at [907, 20] on button "Publish" at bounding box center [910, 15] width 63 height 21
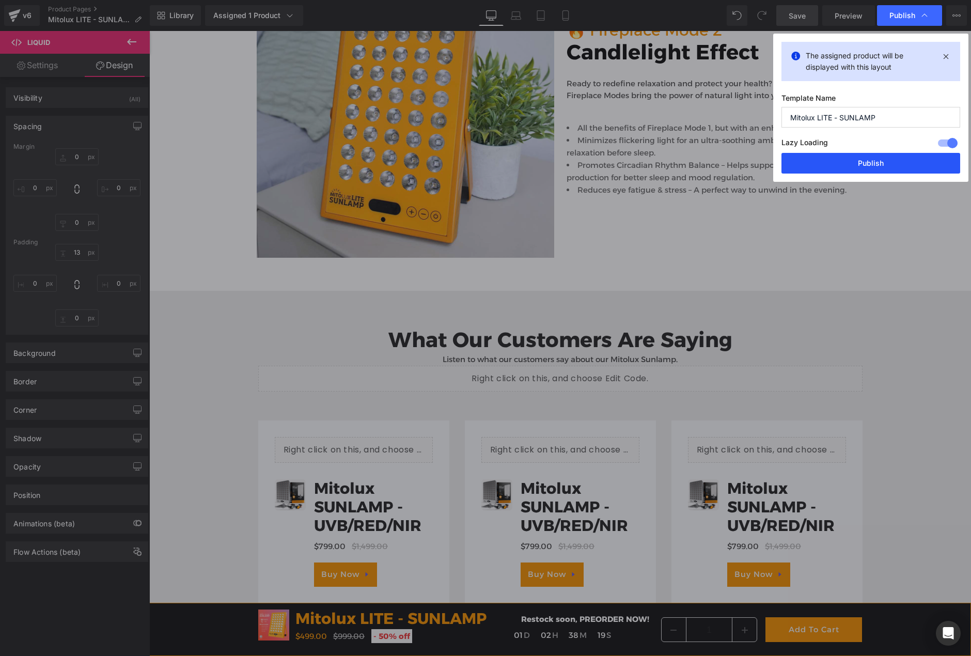
click at [888, 161] on button "Publish" at bounding box center [870, 163] width 179 height 21
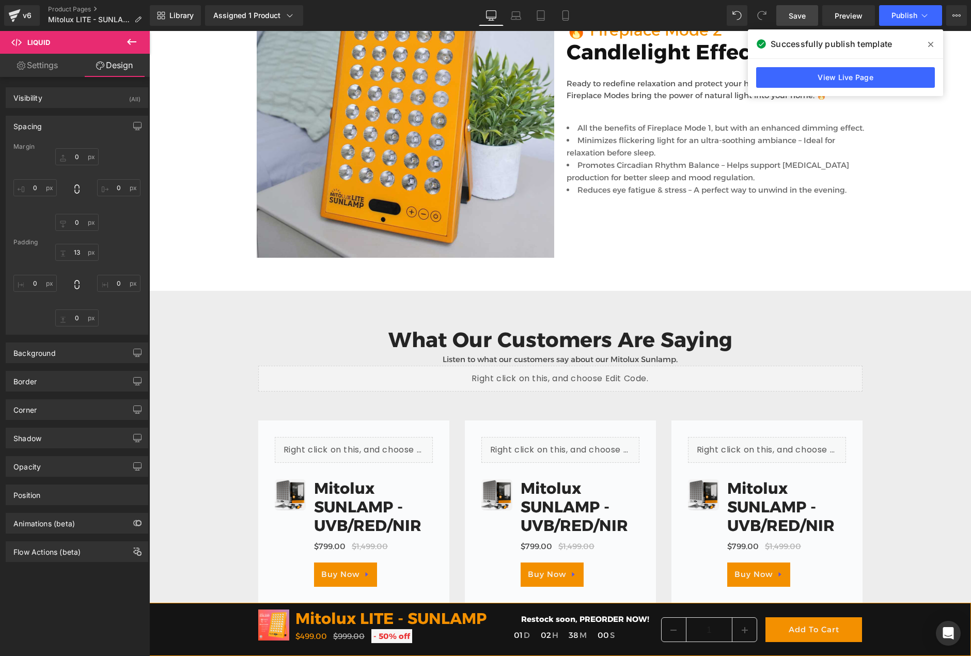
click at [932, 44] on icon at bounding box center [930, 44] width 5 height 5
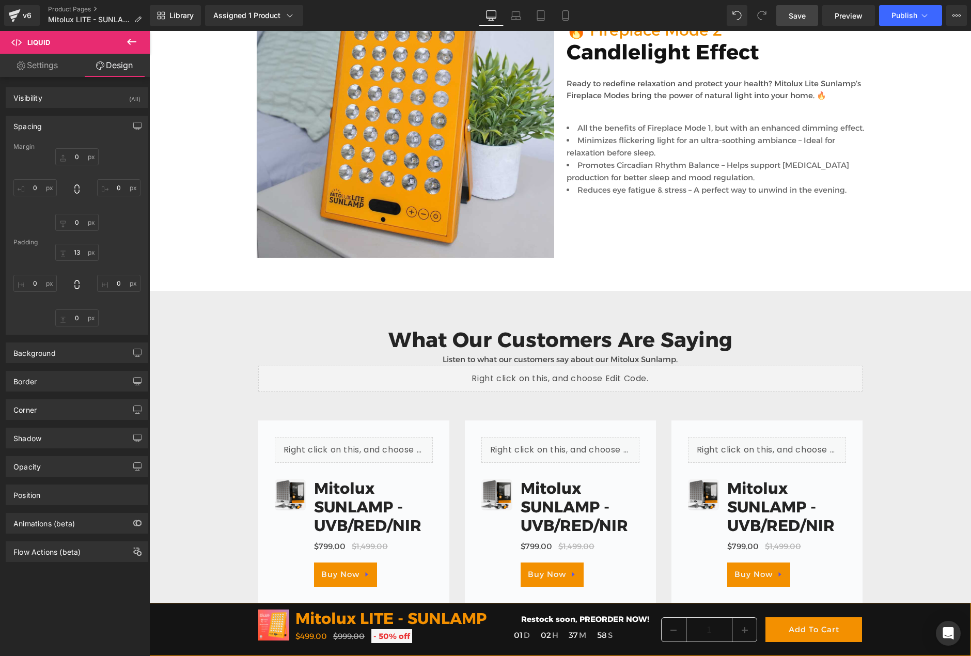
click at [802, 22] on link "Save" at bounding box center [797, 15] width 42 height 21
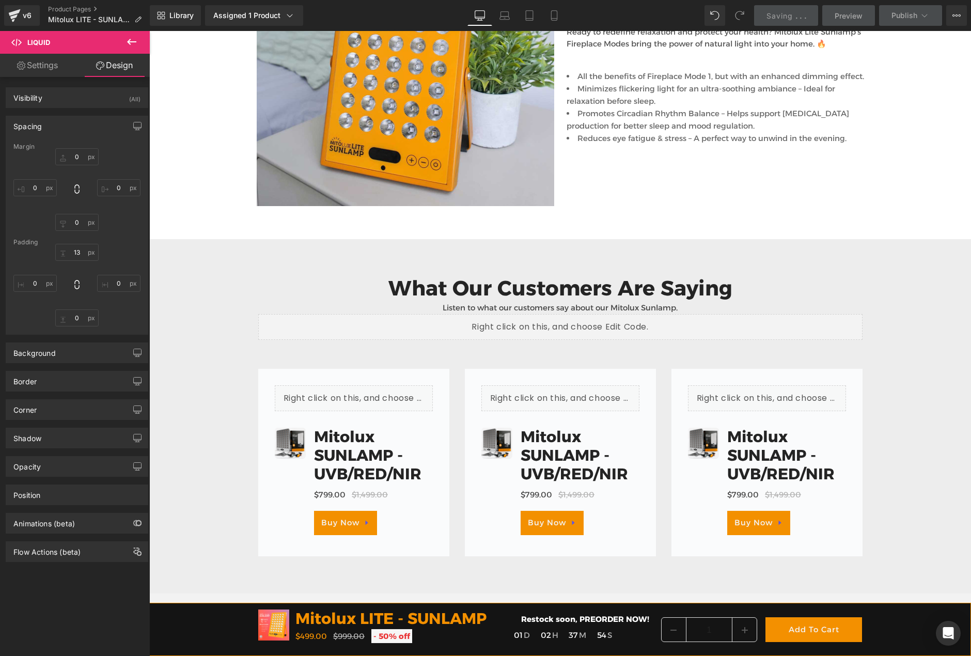
scroll to position [2948, 0]
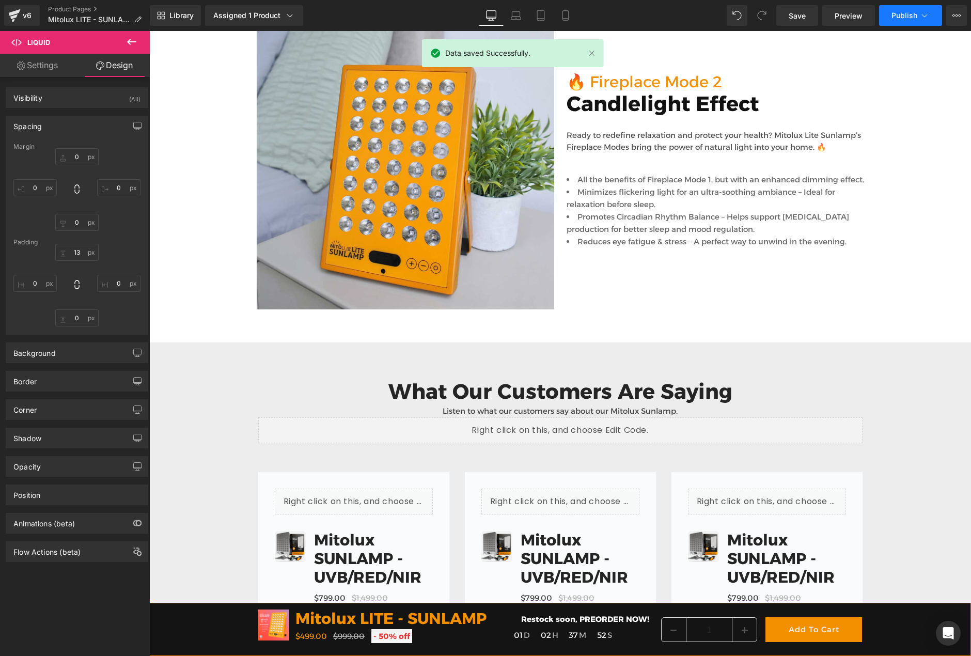
click at [907, 15] on span "Publish" at bounding box center [904, 15] width 26 height 8
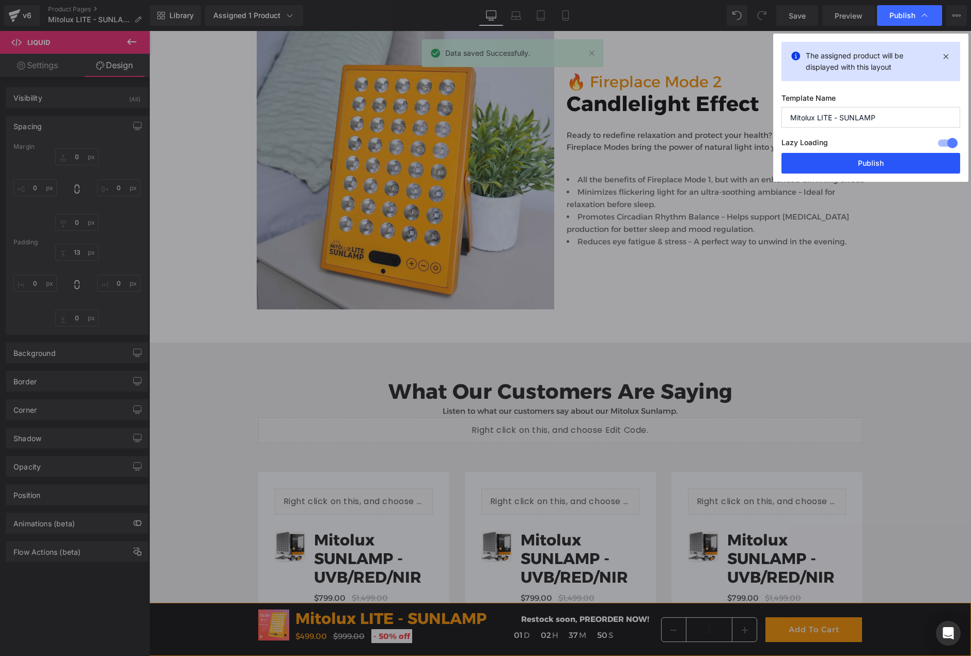
click at [861, 163] on button "Publish" at bounding box center [870, 163] width 179 height 21
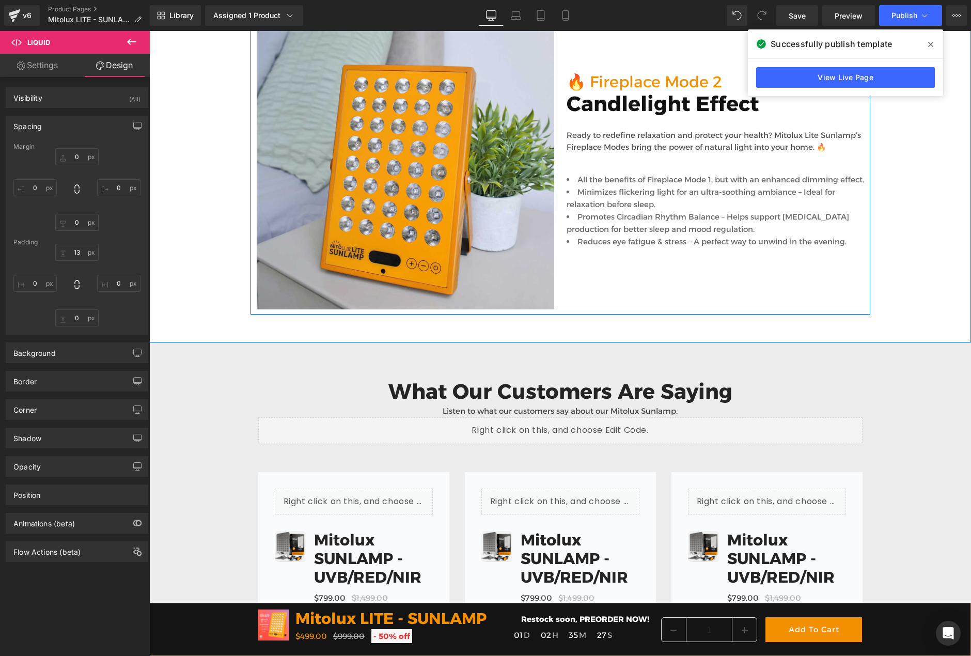
click at [696, 284] on div "🔥 Fireplace Mode 2 Heading Candlelight Effect Heading Ready to redefine relaxat…" at bounding box center [715, 160] width 310 height 297
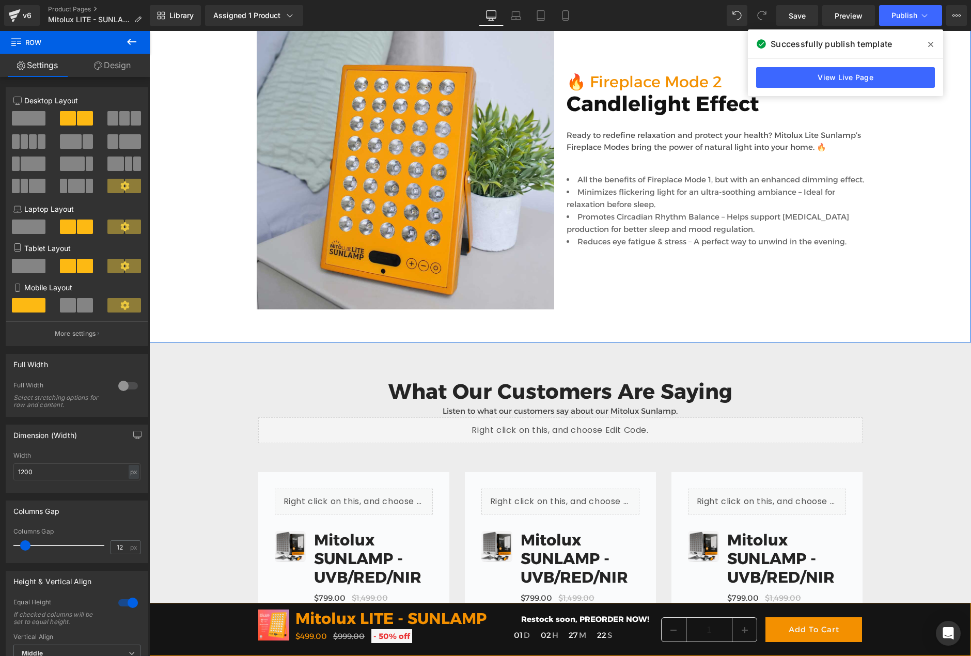
click at [932, 135] on div "Image 🔥 Fireplace Mode 2 Heading Candlelight Effect Heading Ready to redefine r…" at bounding box center [560, 155] width 822 height 318
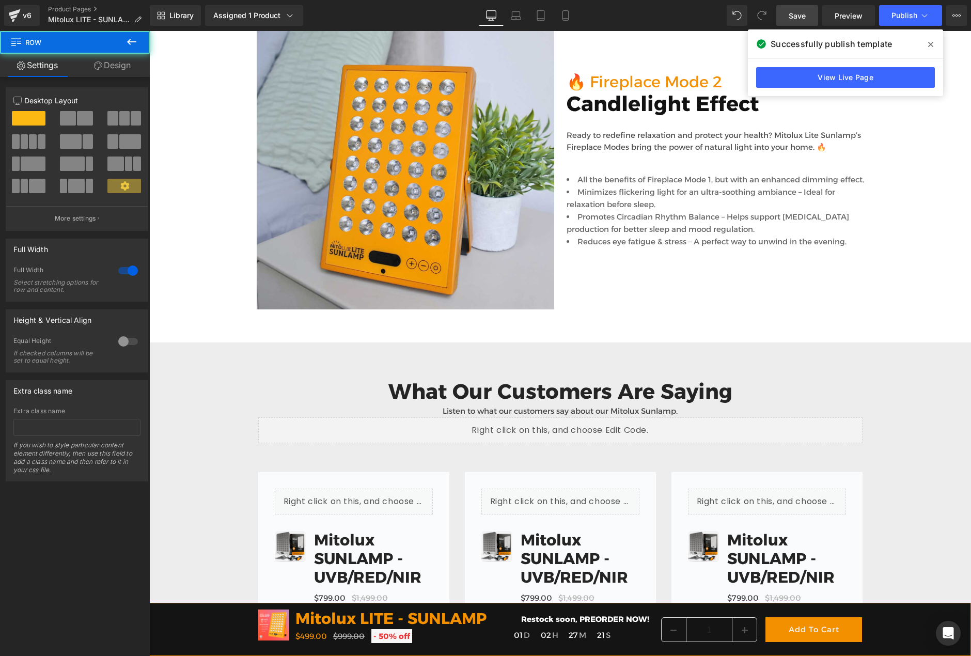
click at [808, 13] on link "Save" at bounding box center [797, 15] width 42 height 21
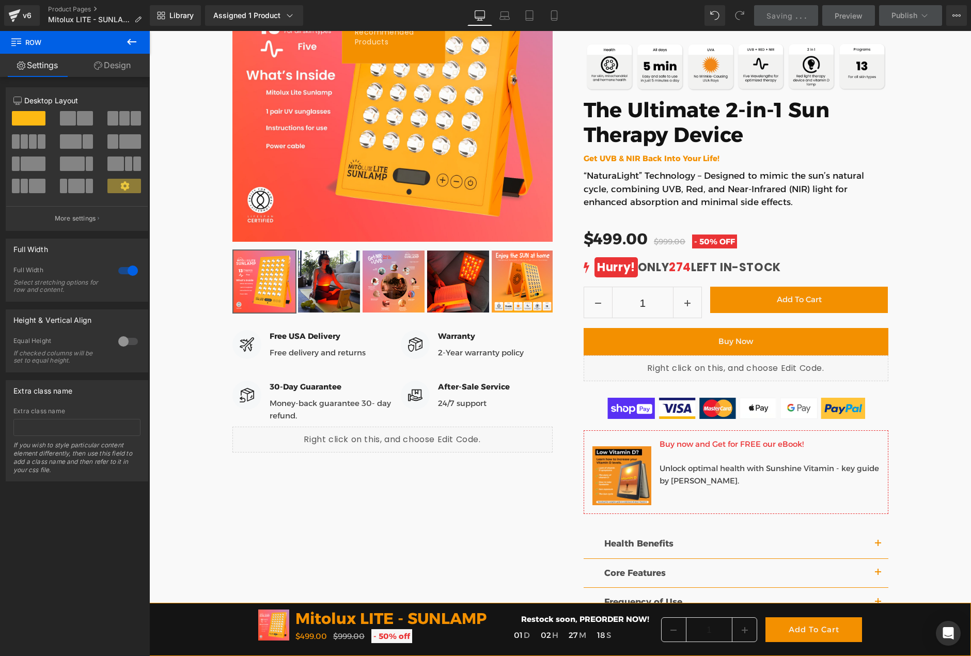
scroll to position [0, 0]
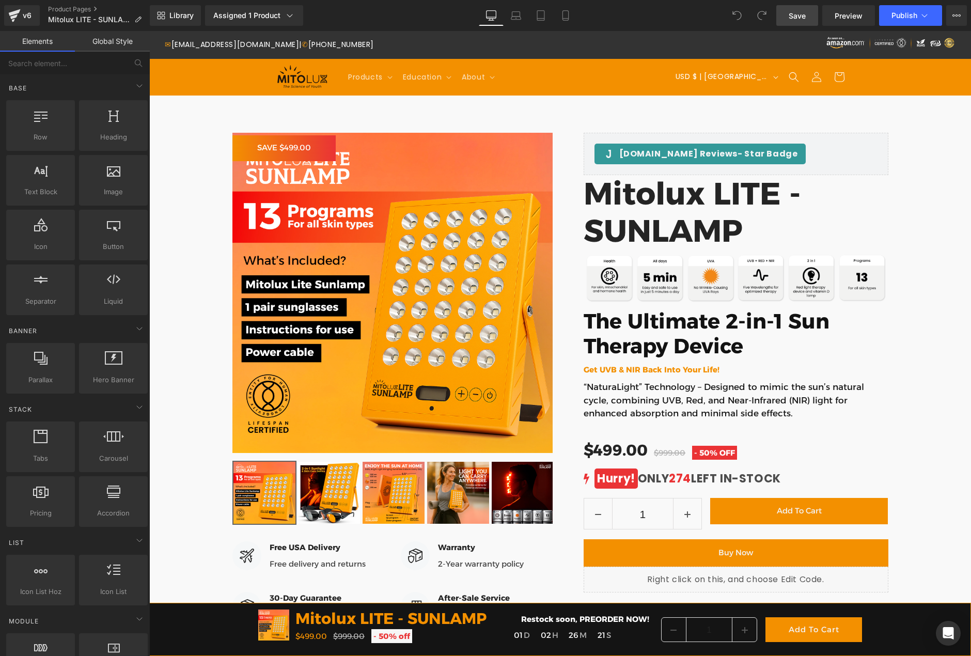
click at [790, 17] on span "Save" at bounding box center [797, 15] width 17 height 11
click at [905, 18] on span "Publish" at bounding box center [904, 15] width 26 height 8
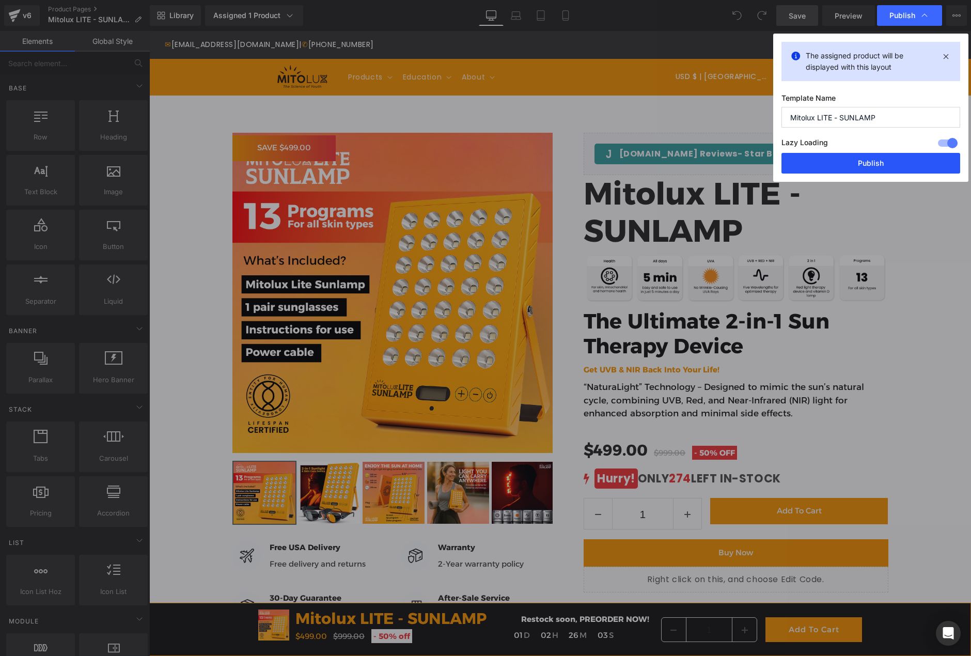
click at [877, 165] on button "Publish" at bounding box center [870, 163] width 179 height 21
